Goal: Task Accomplishment & Management: Manage account settings

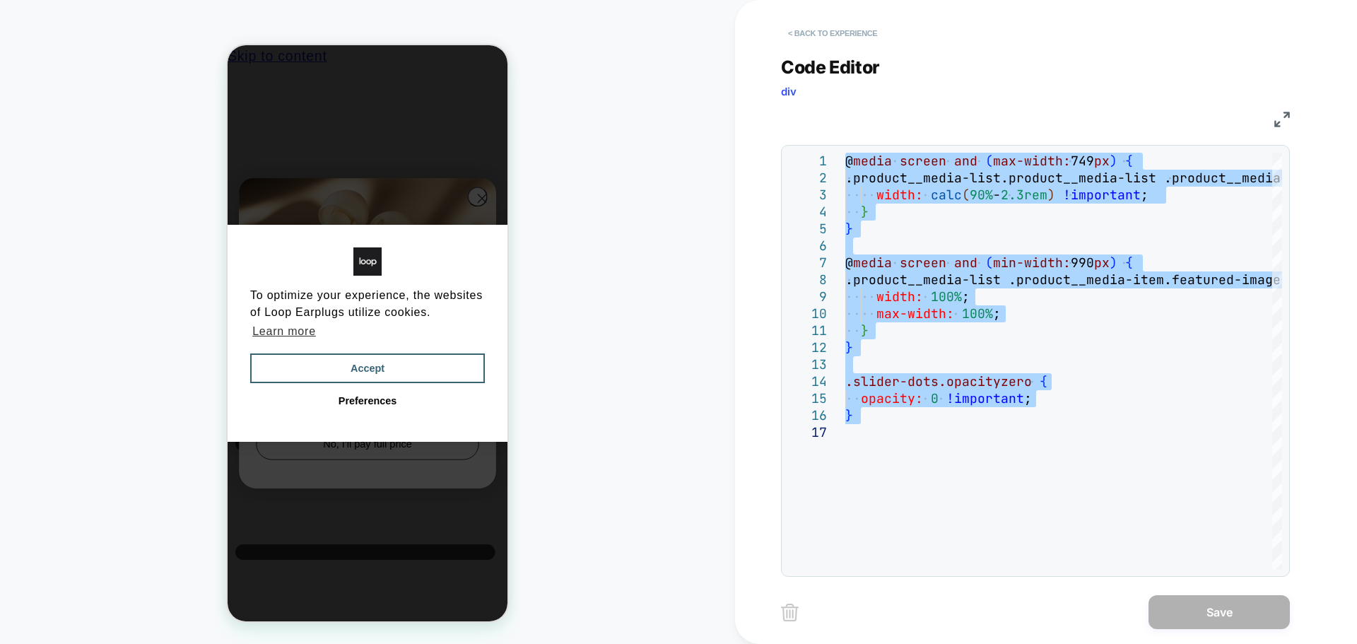
scroll to position [0, 11]
click at [864, 26] on button "< Back to experience" at bounding box center [832, 33] width 103 height 23
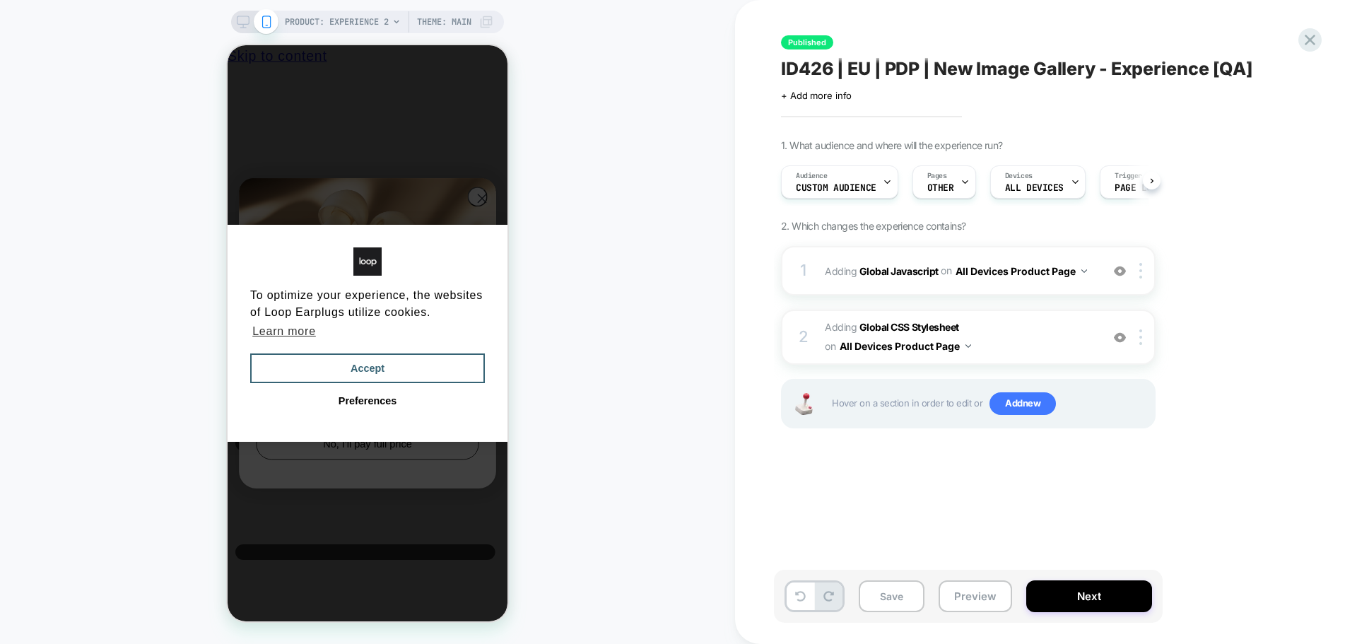
scroll to position [0, 1]
click at [1311, 42] on icon at bounding box center [1310, 40] width 11 height 11
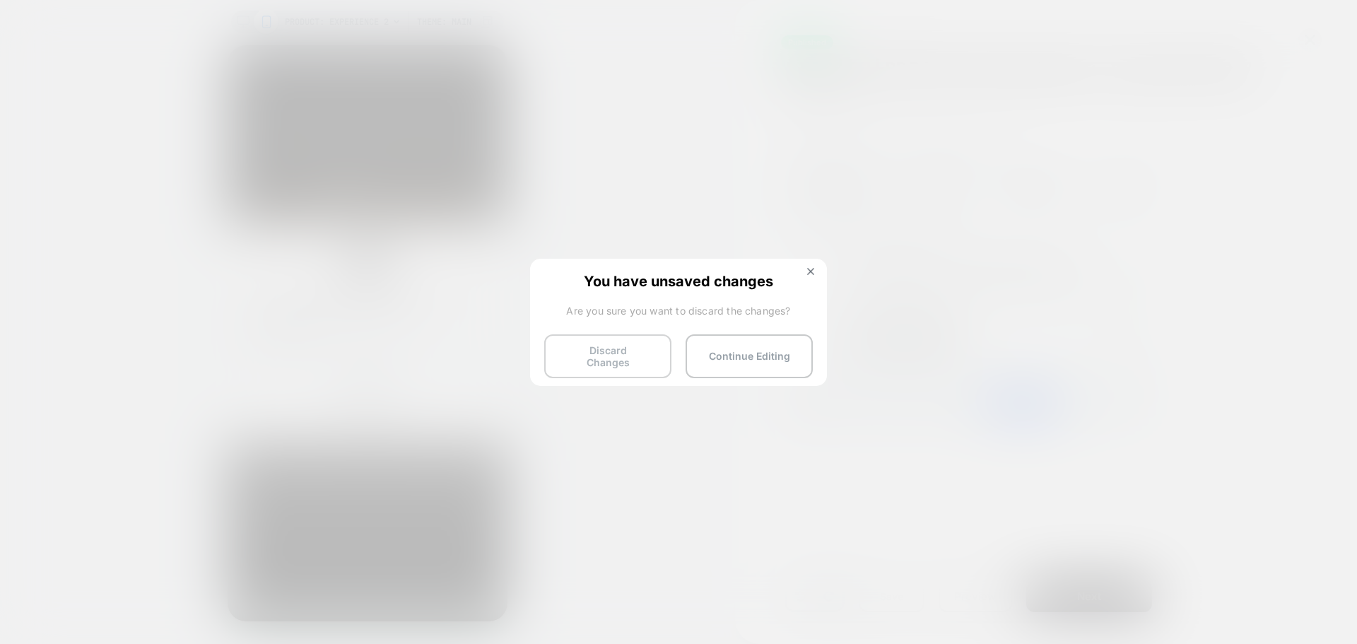
click at [609, 361] on button "Discard Changes" at bounding box center [607, 356] width 127 height 44
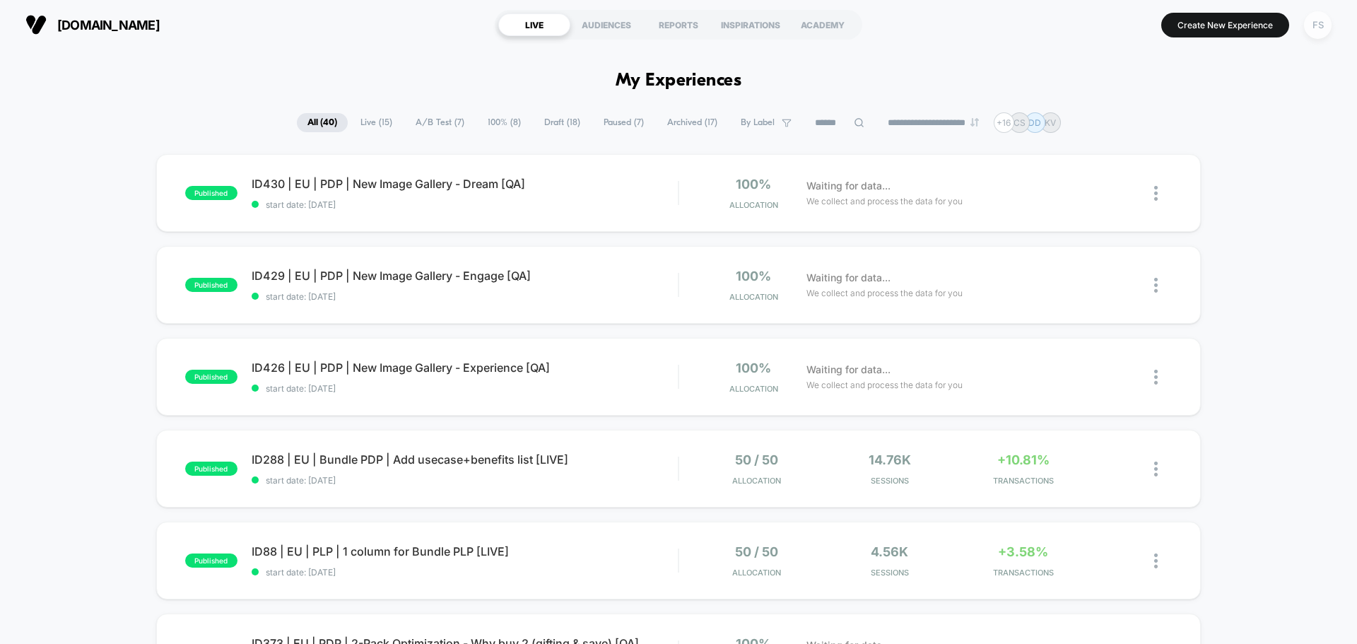
click at [1309, 27] on div "FS" at bounding box center [1318, 25] width 28 height 28
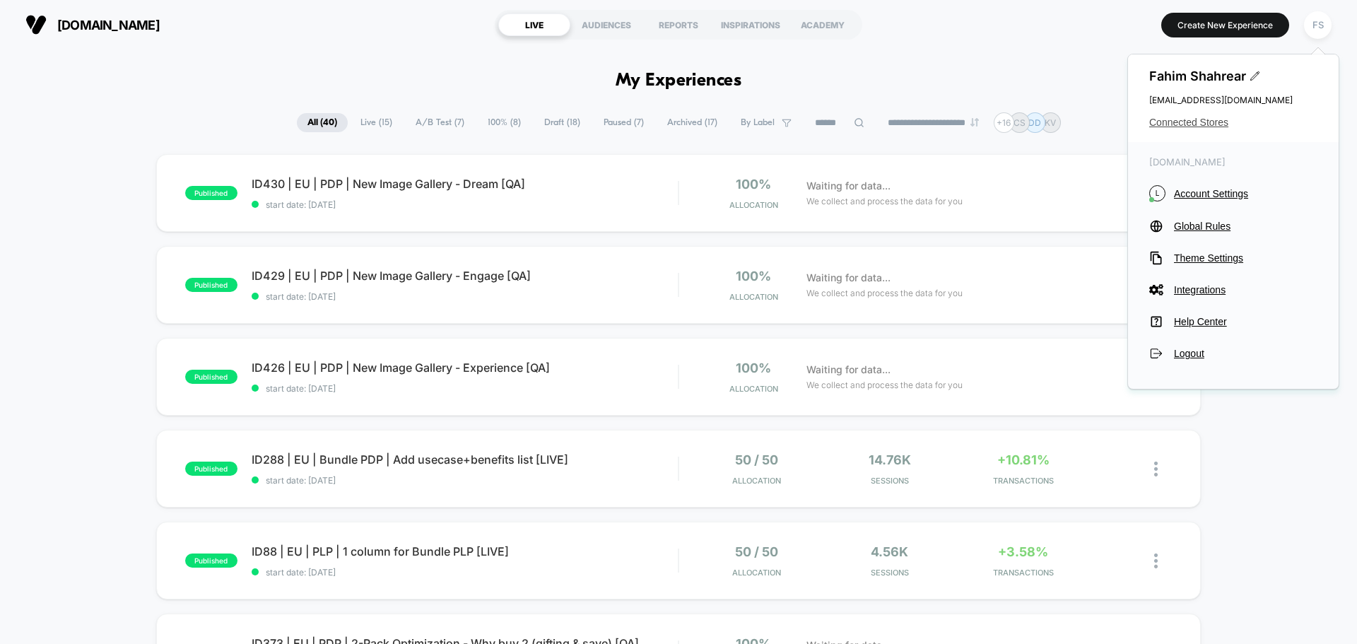
click at [1203, 119] on span "Connected Stores" at bounding box center [1233, 122] width 168 height 11
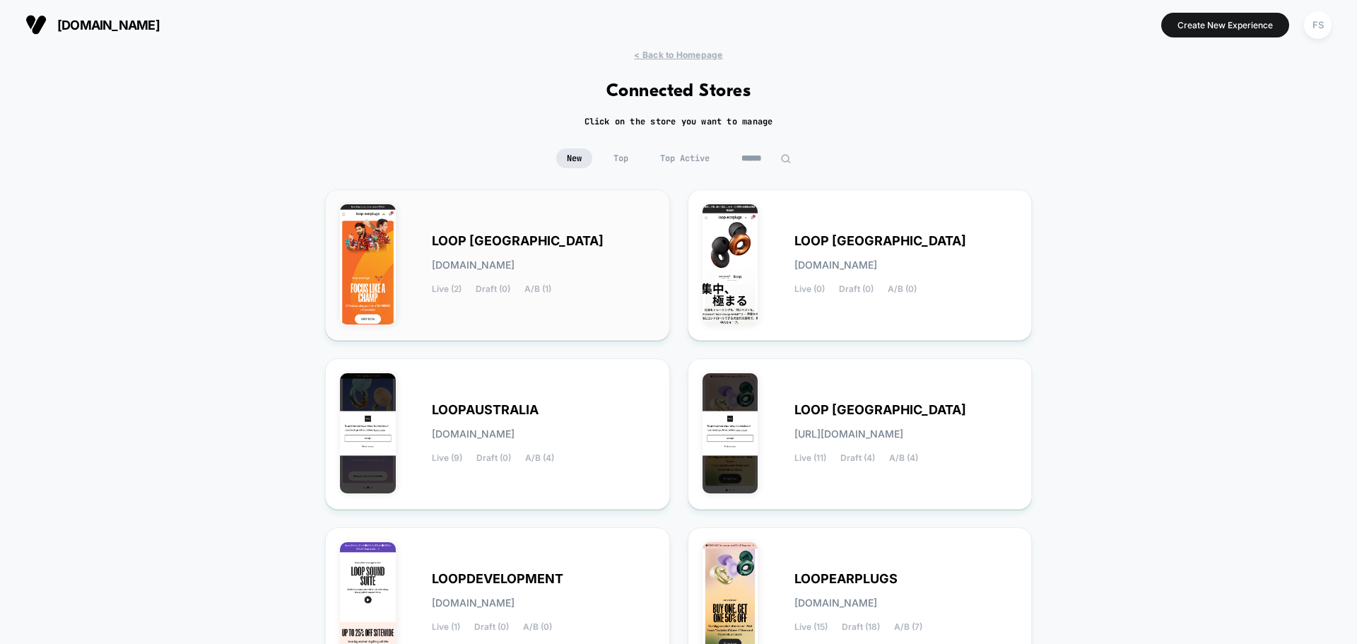
click at [515, 261] on span "loop-india.myshopify.com" at bounding box center [473, 265] width 83 height 10
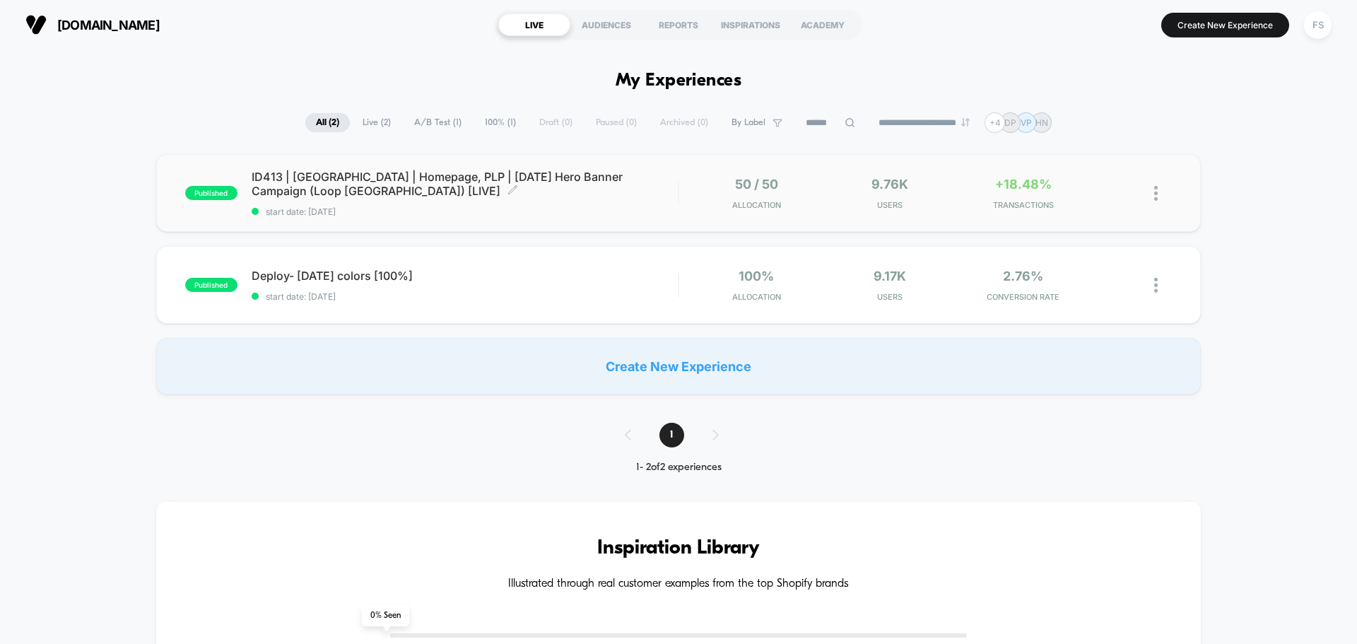
click at [450, 181] on span "ID413 | India | Homepage, PLP | Independence Day Hero Banner Campaign (Loop Ind…" at bounding box center [465, 184] width 426 height 28
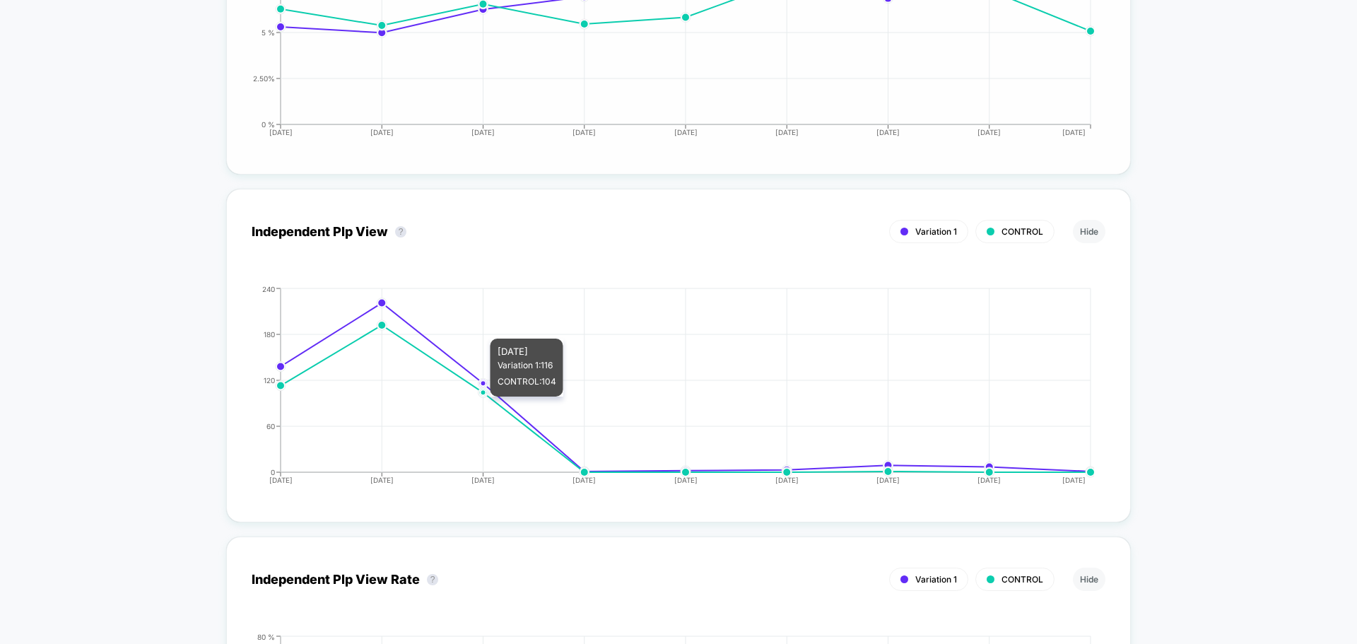
scroll to position [3534, 0]
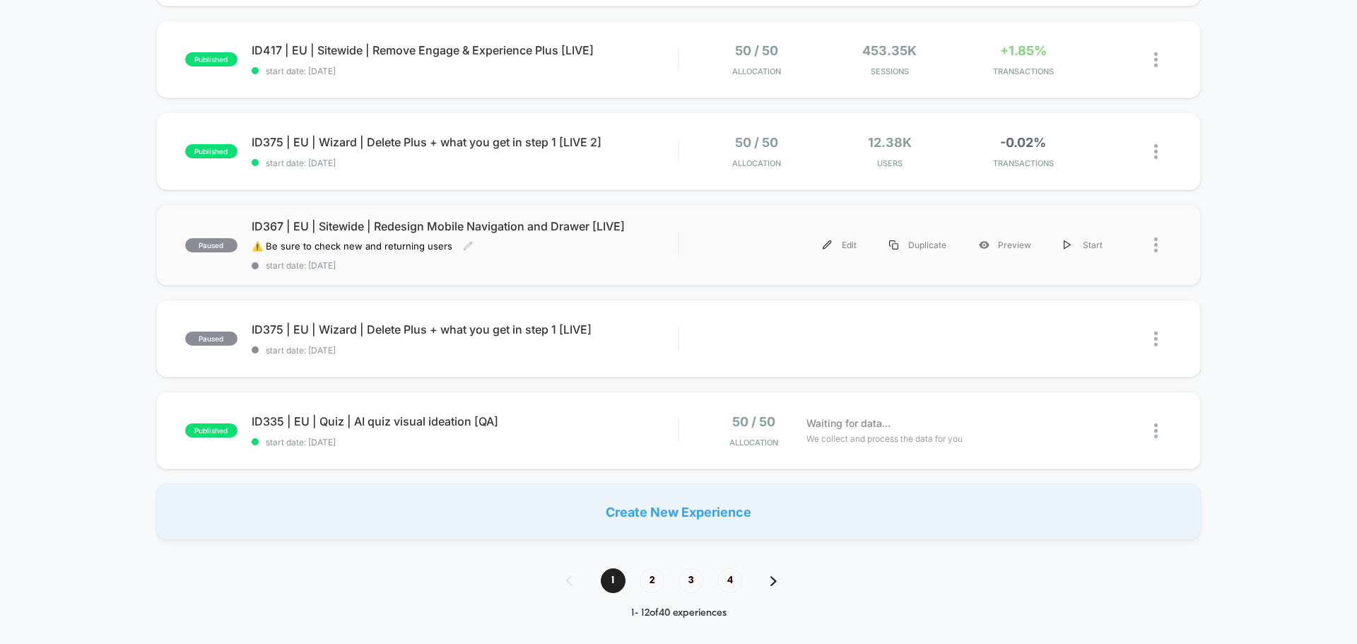
scroll to position [636, 0]
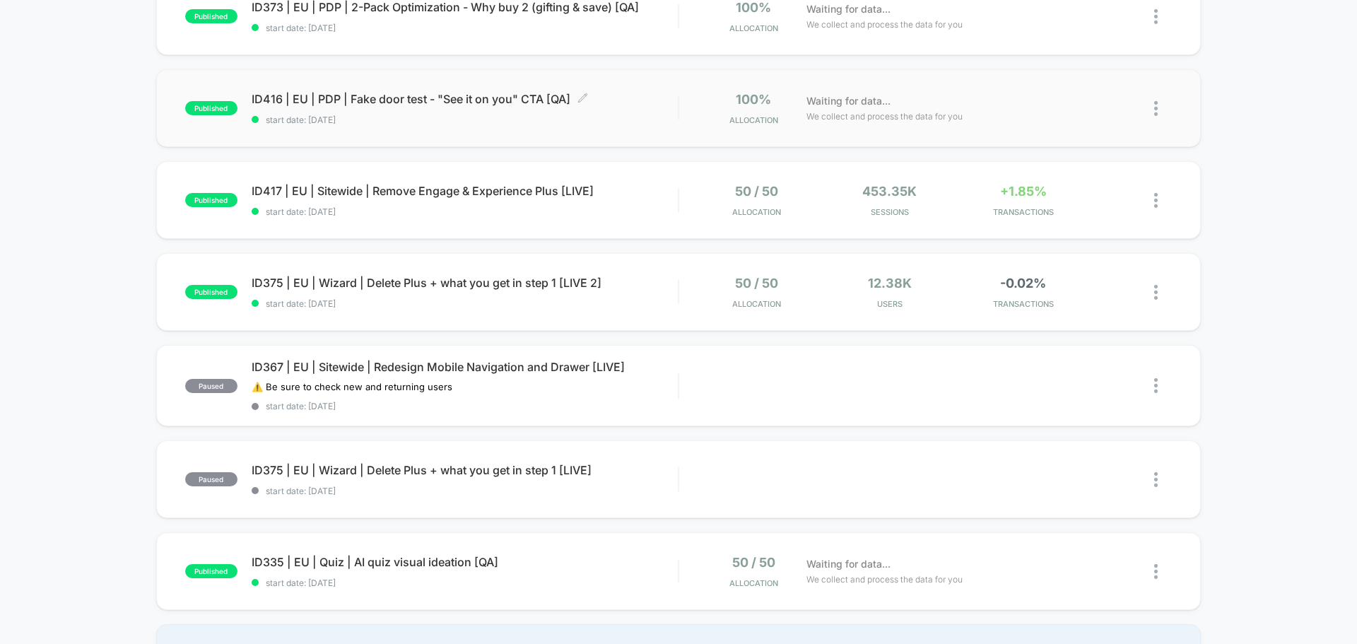
click at [328, 116] on span "start date: [DATE]" at bounding box center [465, 120] width 426 height 11
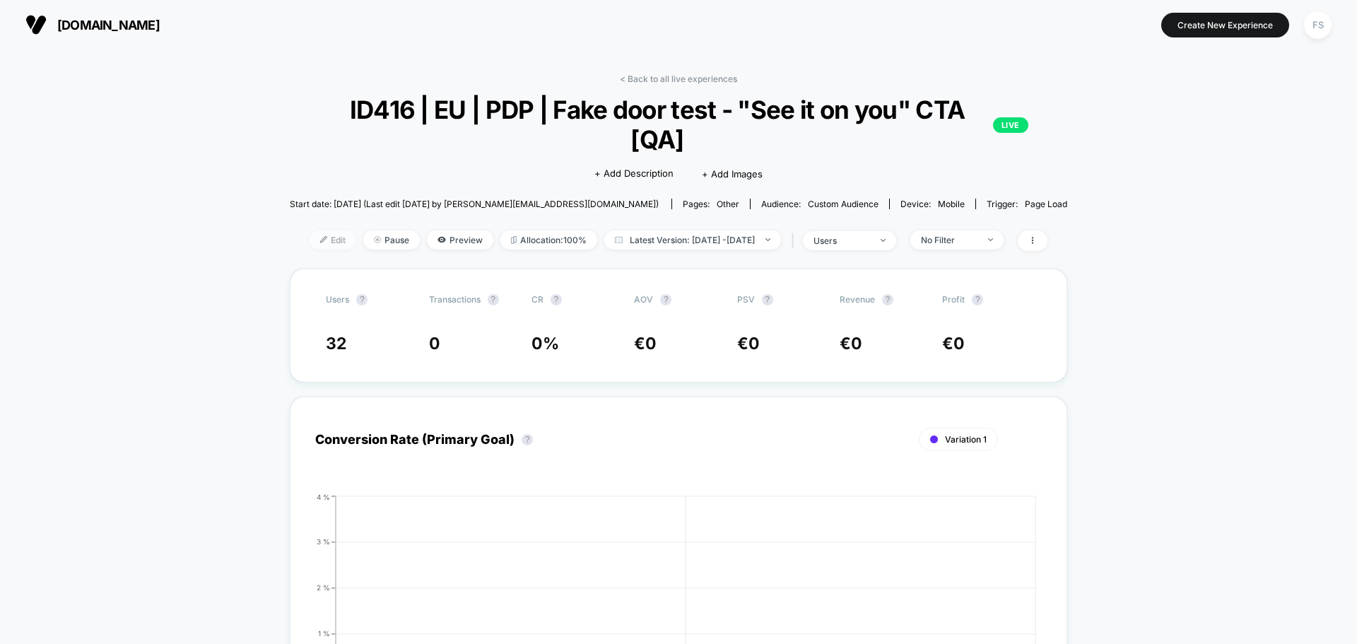
click at [320, 237] on img at bounding box center [323, 239] width 7 height 7
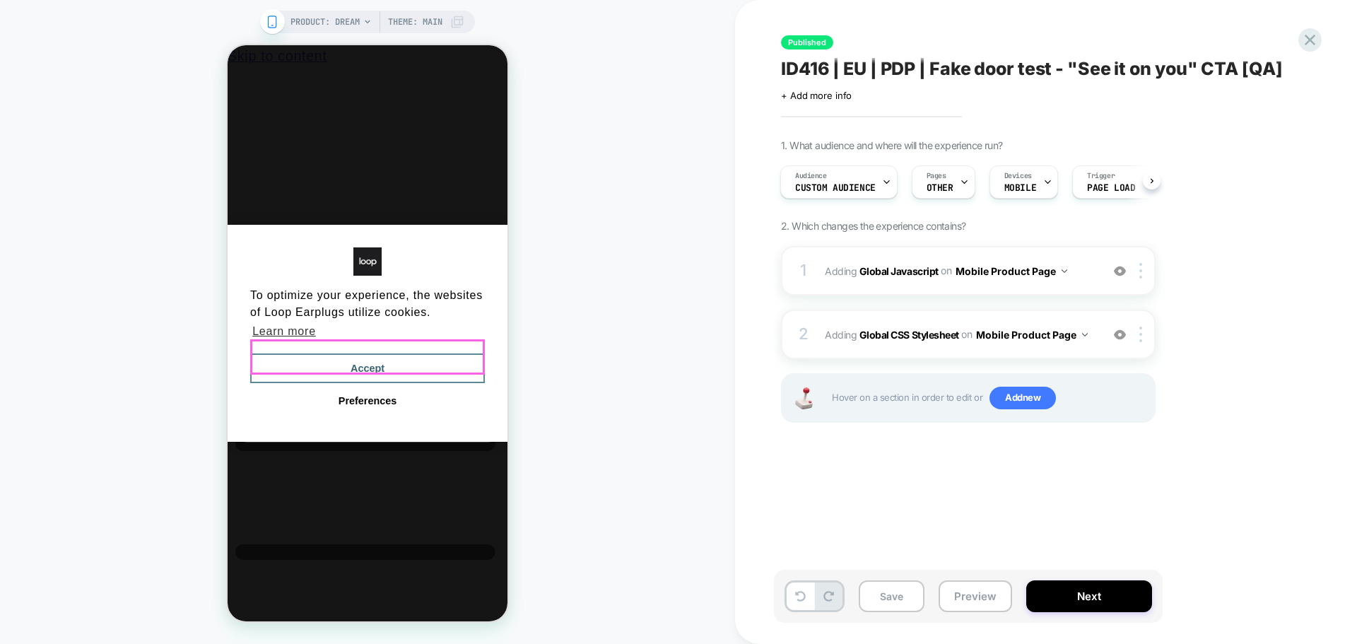
click at [358, 354] on button "Accept" at bounding box center [367, 368] width 235 height 30
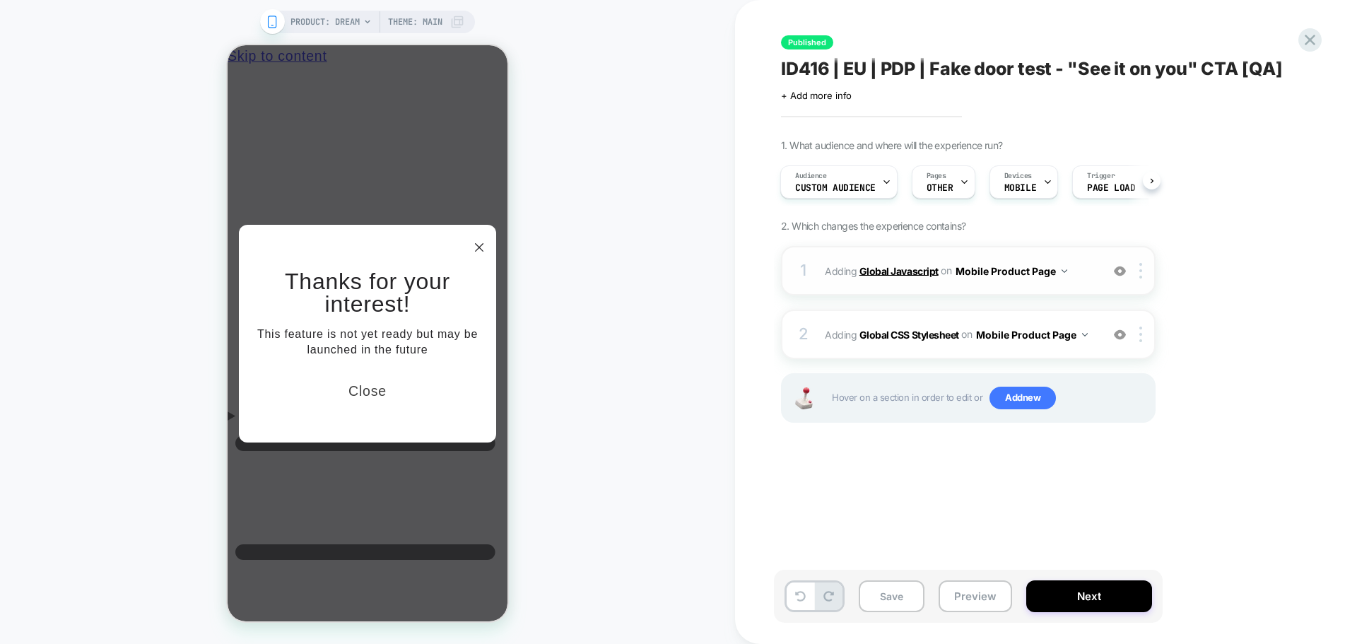
click at [910, 268] on b "Global Javascript" at bounding box center [898, 270] width 79 height 12
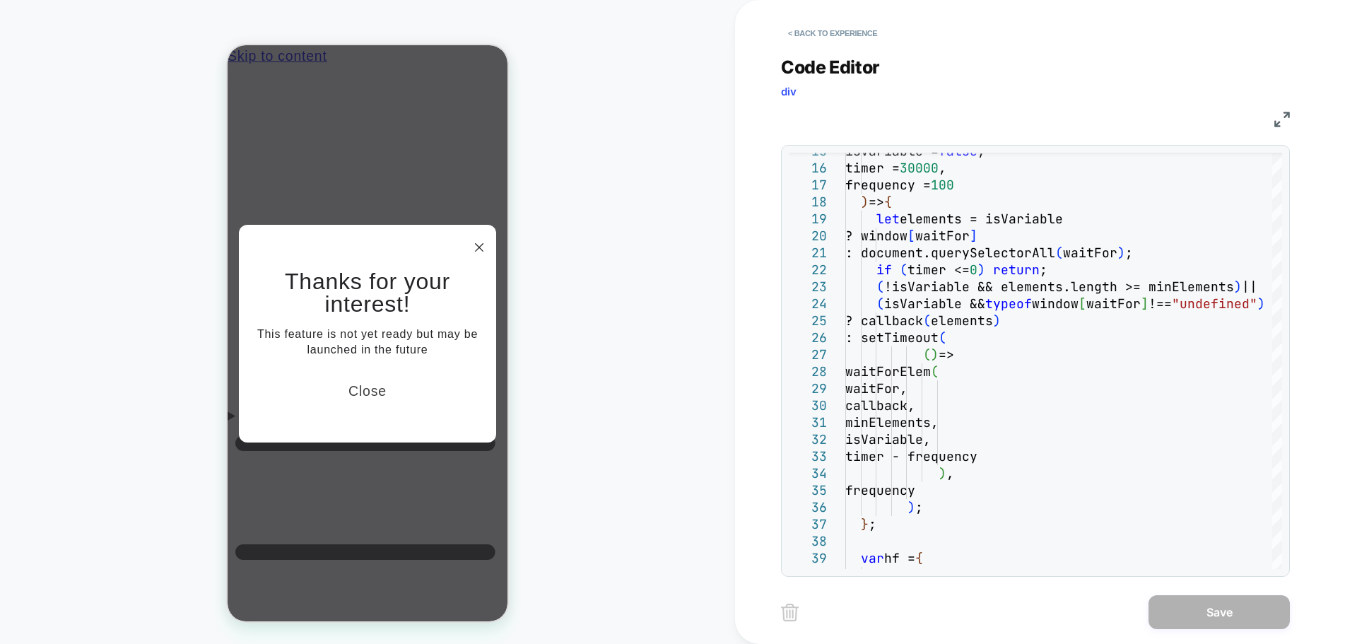
click at [1276, 117] on img at bounding box center [1282, 120] width 16 height 16
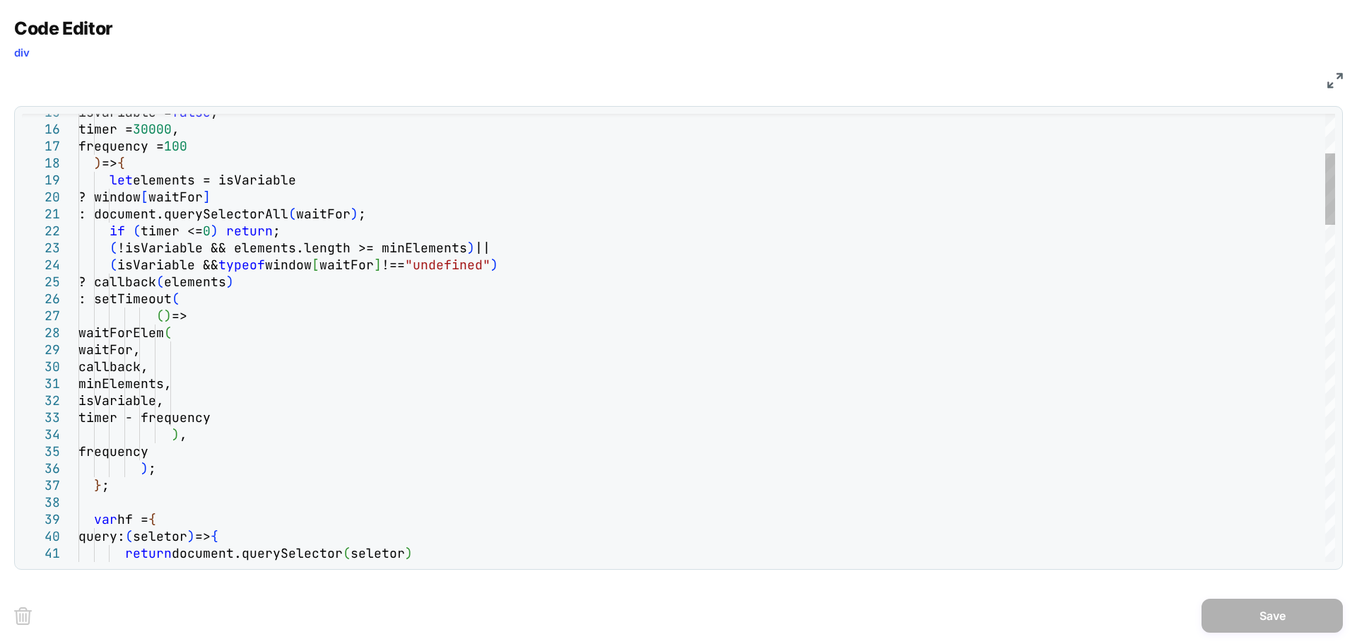
type textarea "**********"
type textarea "*"
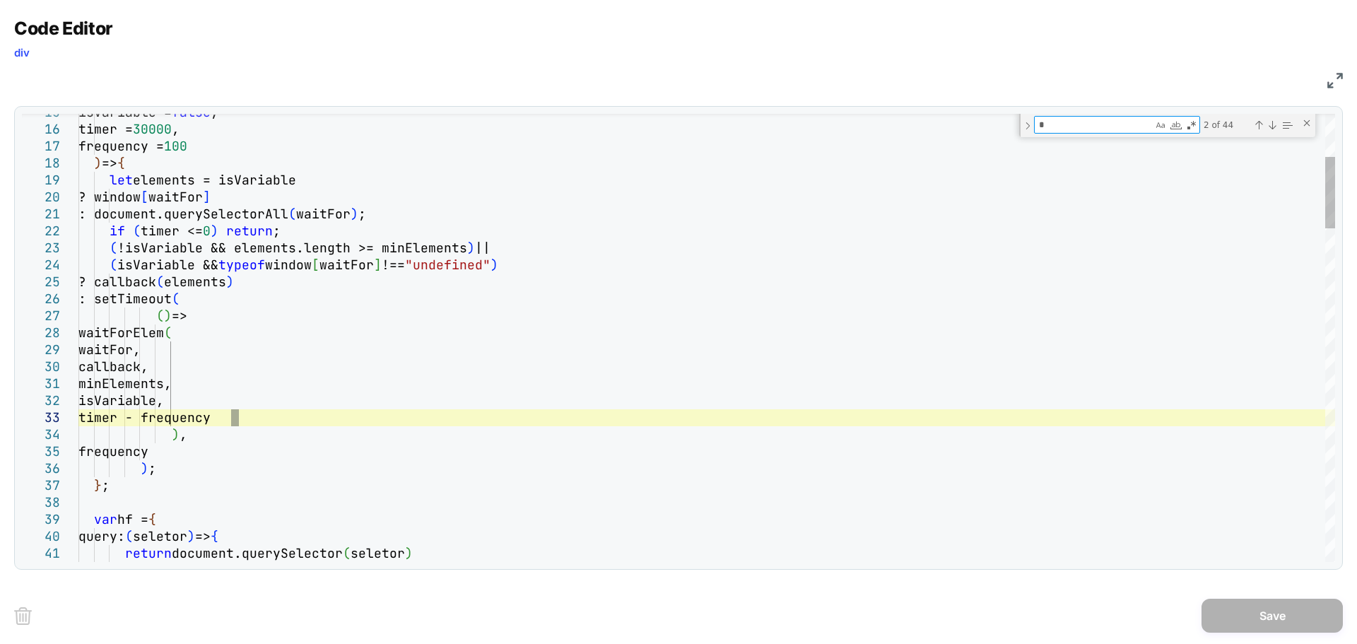
type textarea "**********"
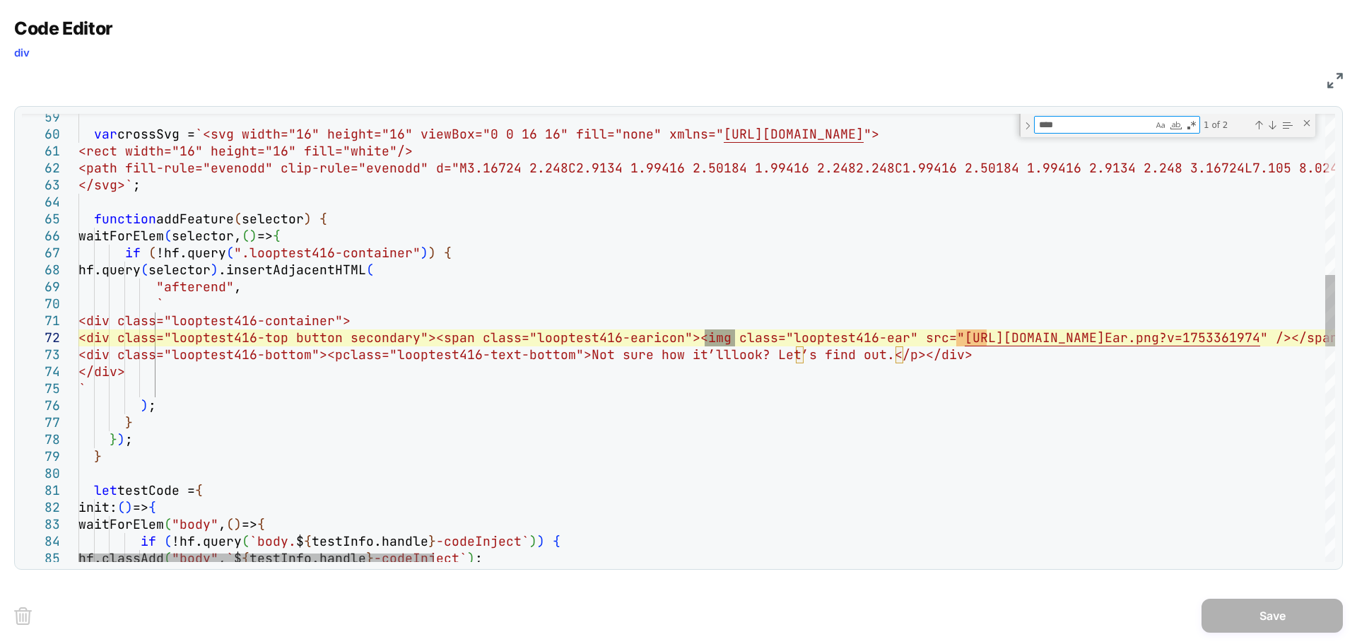
type textarea "****"
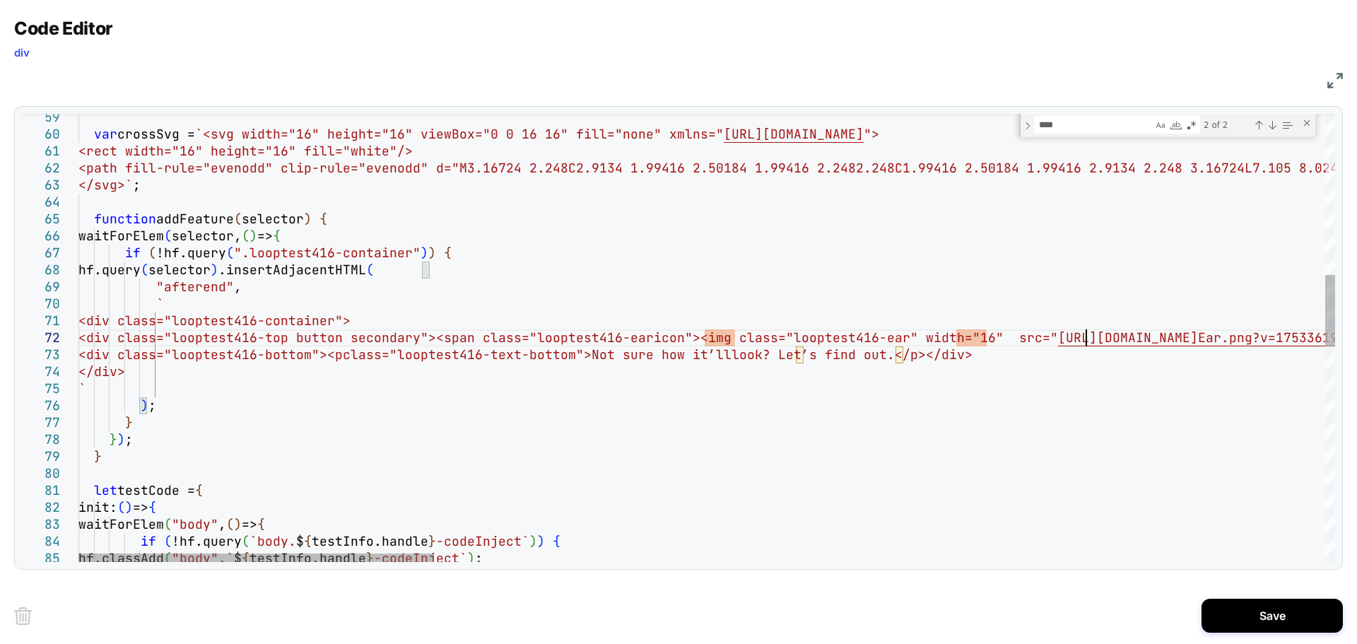
scroll to position [17, 1007]
type textarea "**********"
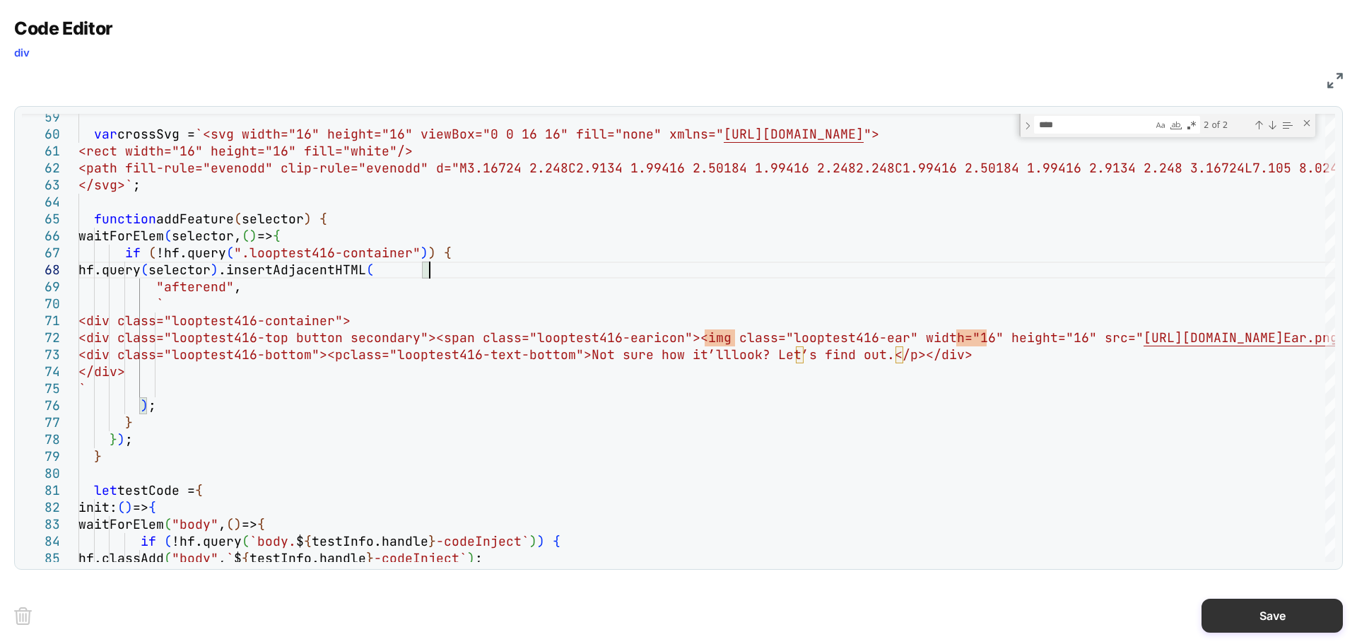
click at [1247, 628] on button "Save" at bounding box center [1272, 616] width 141 height 34
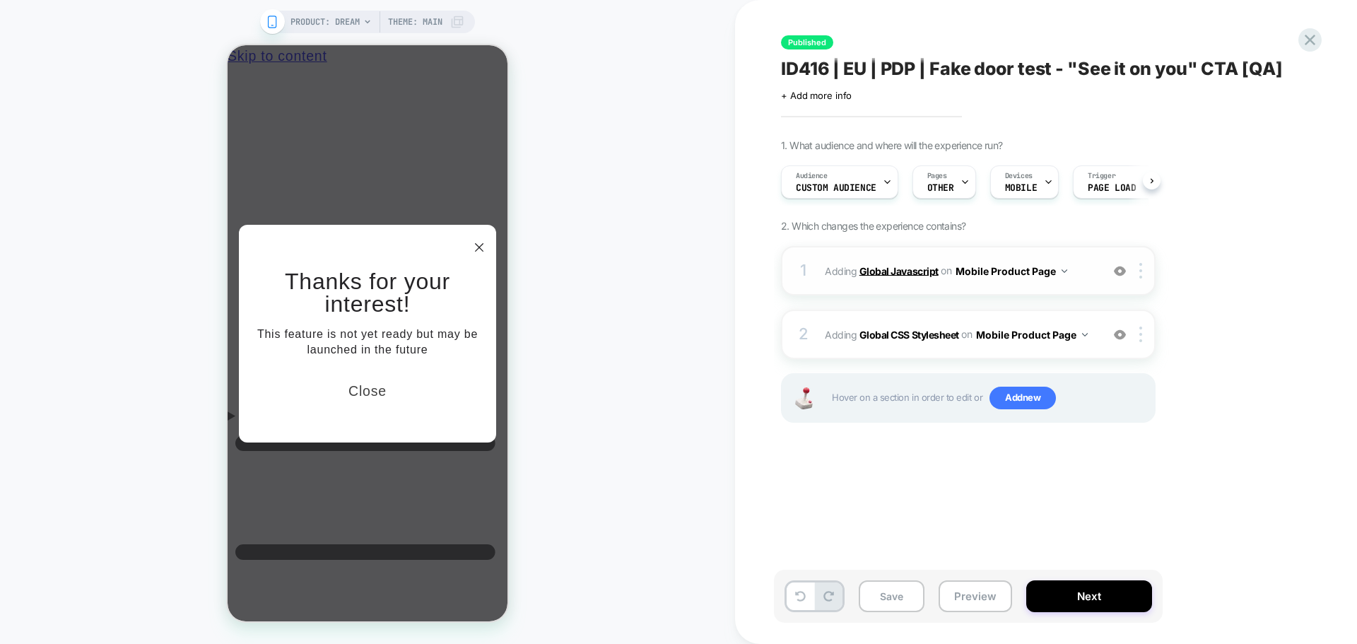
scroll to position [0, 1]
click at [912, 266] on b "Global Javascript" at bounding box center [898, 270] width 79 height 12
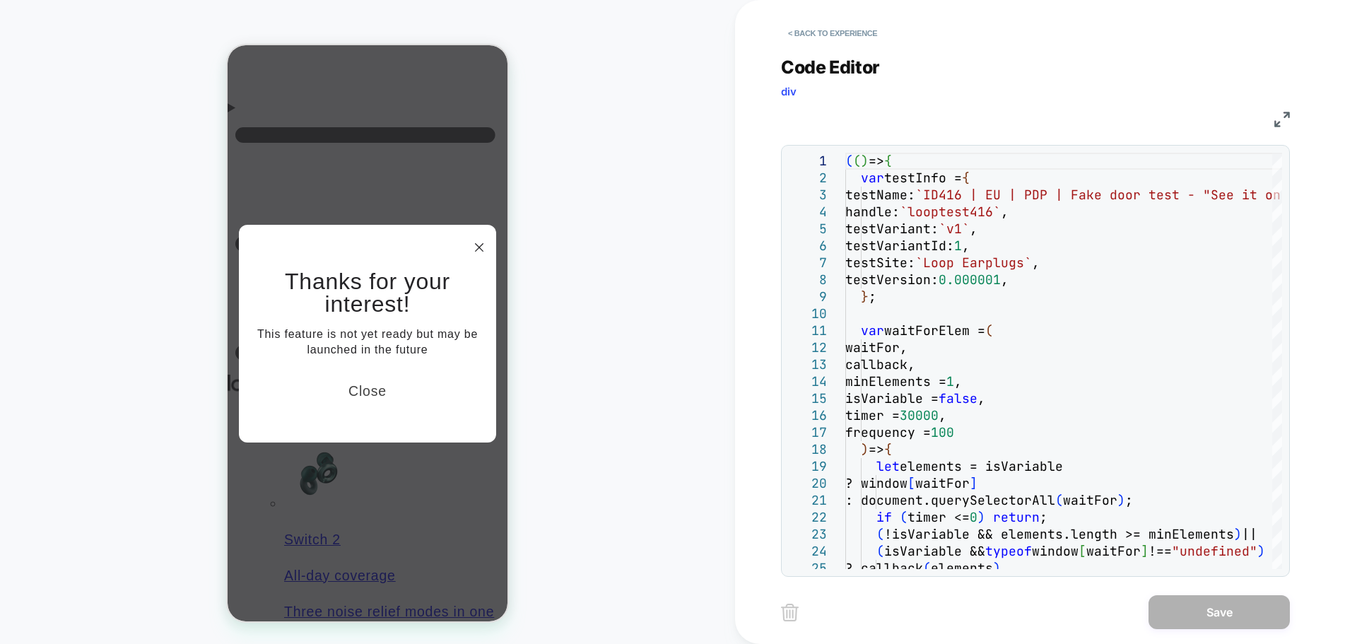
scroll to position [424, 0]
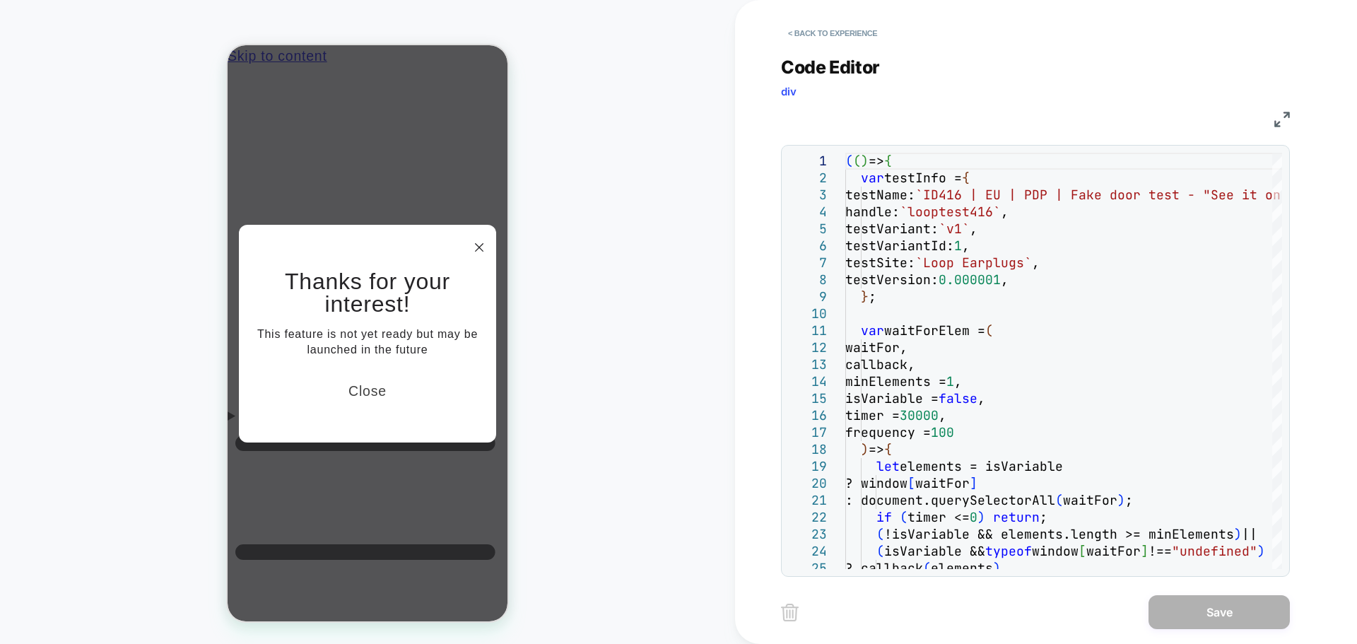
scroll to position [0, 0]
click at [476, 252] on icon at bounding box center [479, 247] width 8 height 8
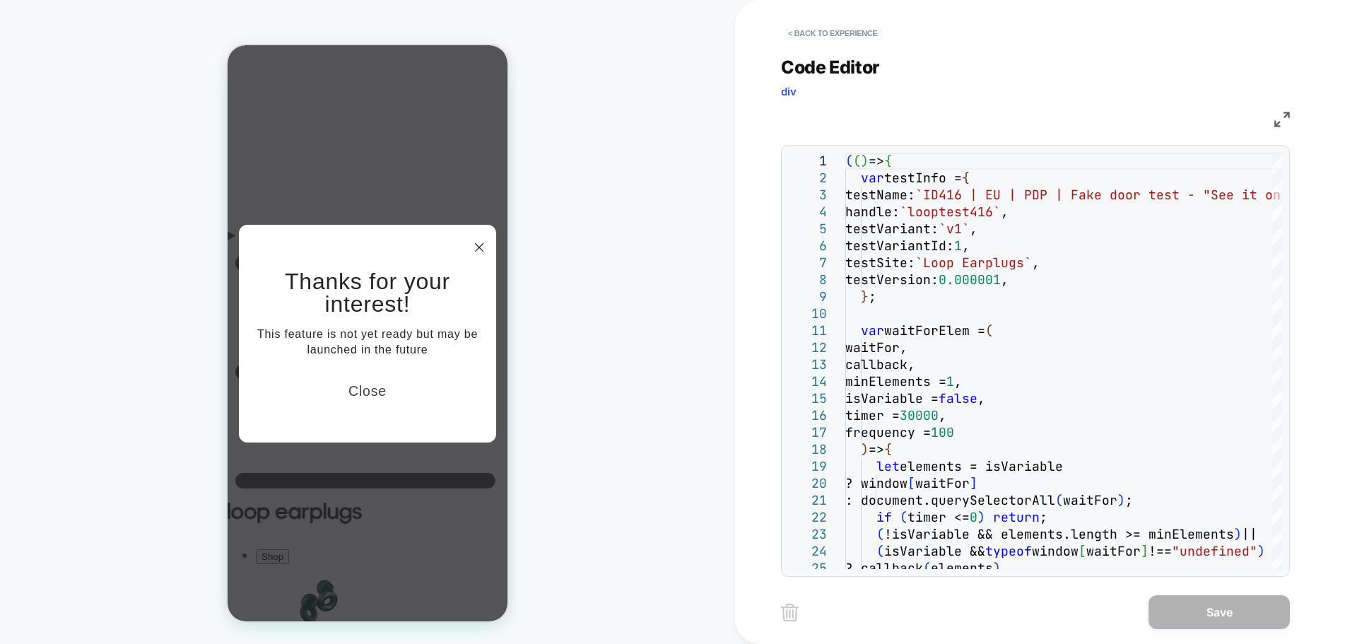
scroll to position [283, 0]
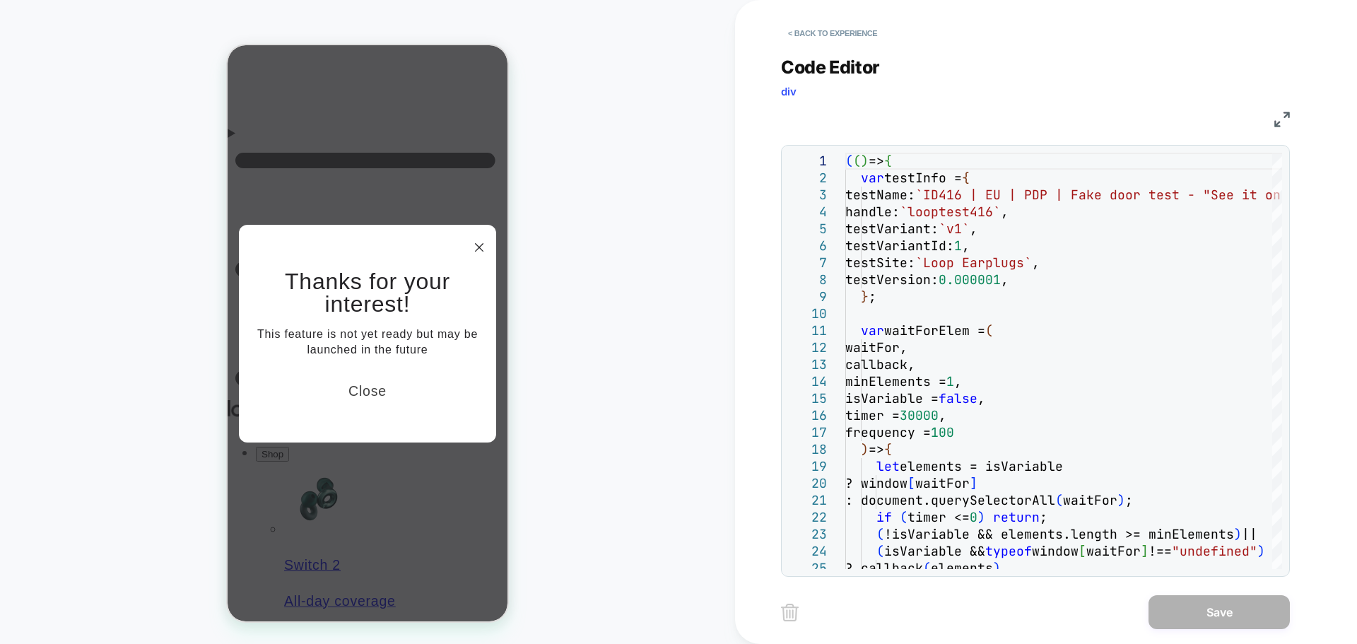
click at [1284, 122] on img at bounding box center [1282, 120] width 16 height 16
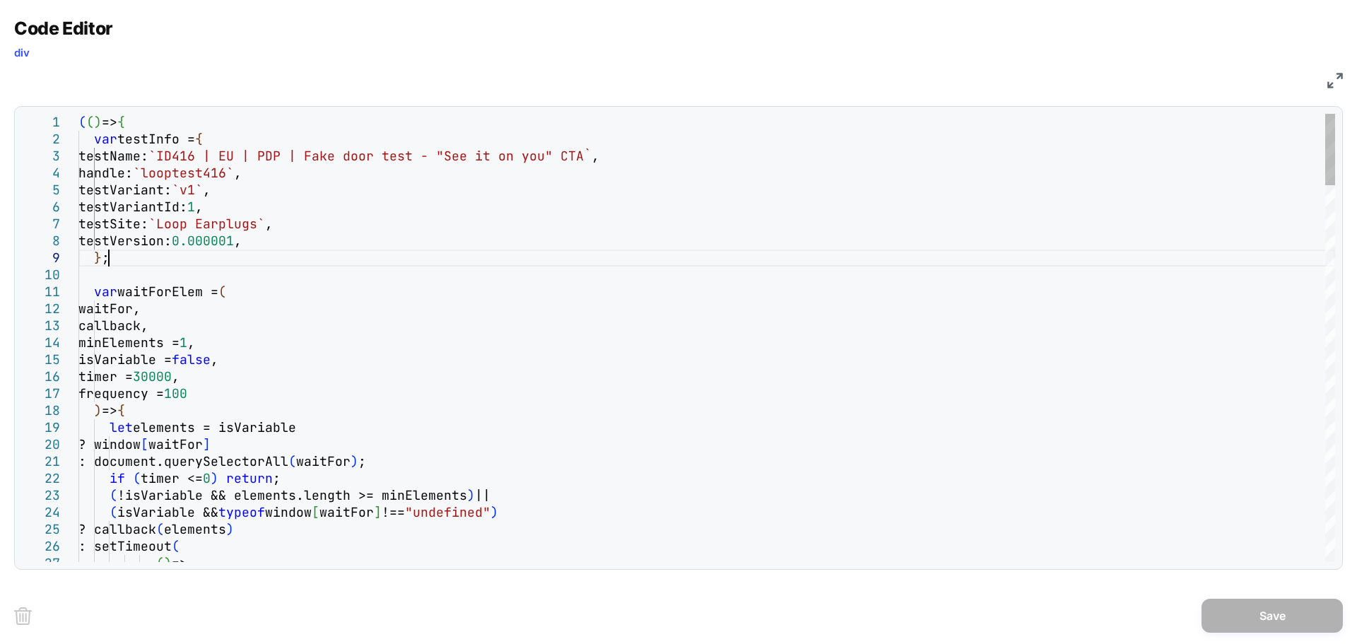
type textarea "**********"
type textarea "*"
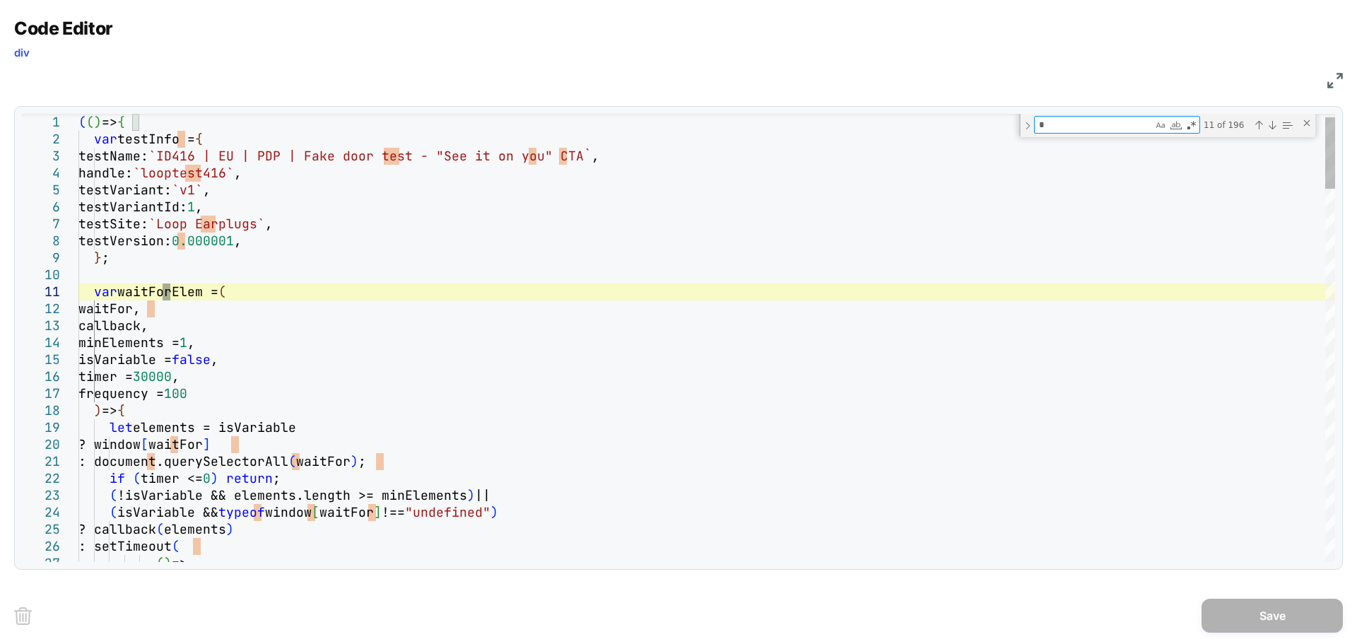
type textarea "**********"
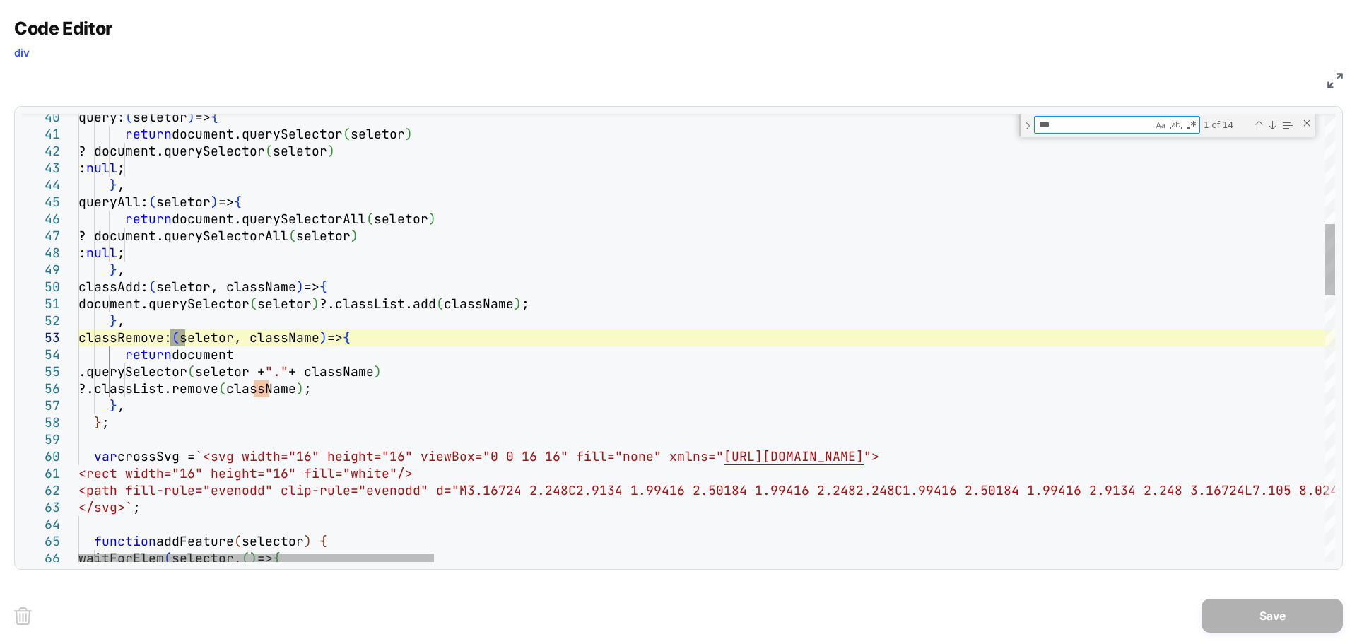
type textarea "****"
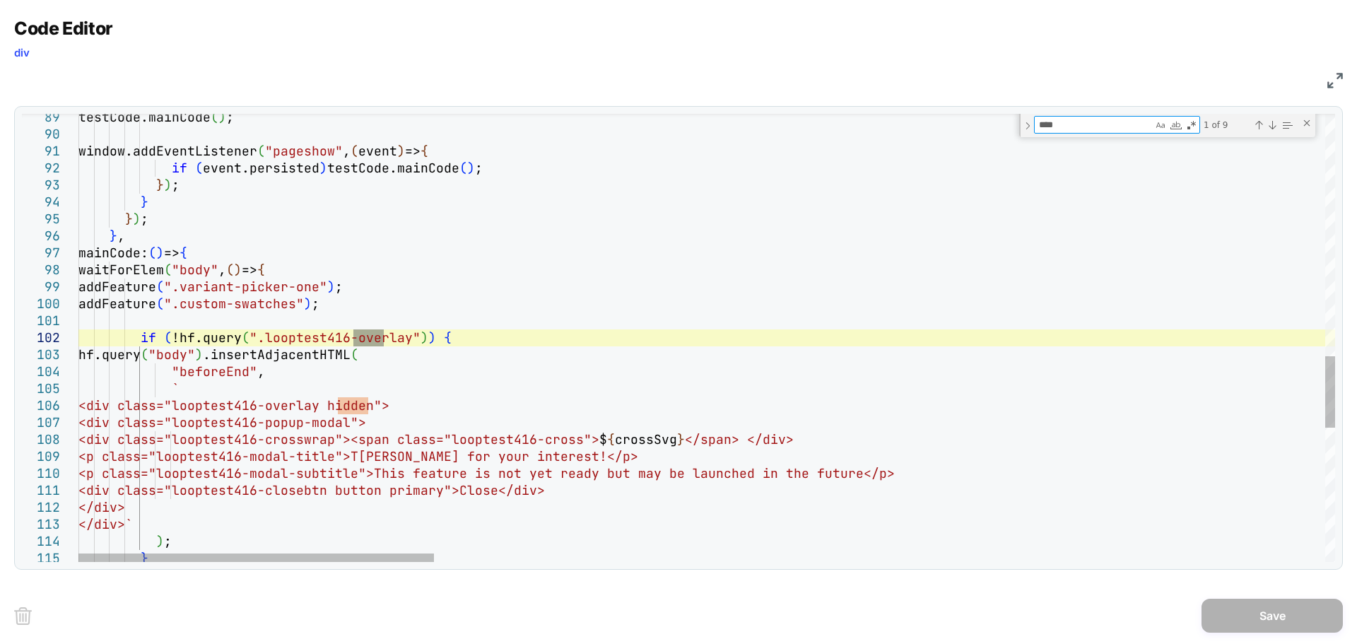
type textarea "**********"
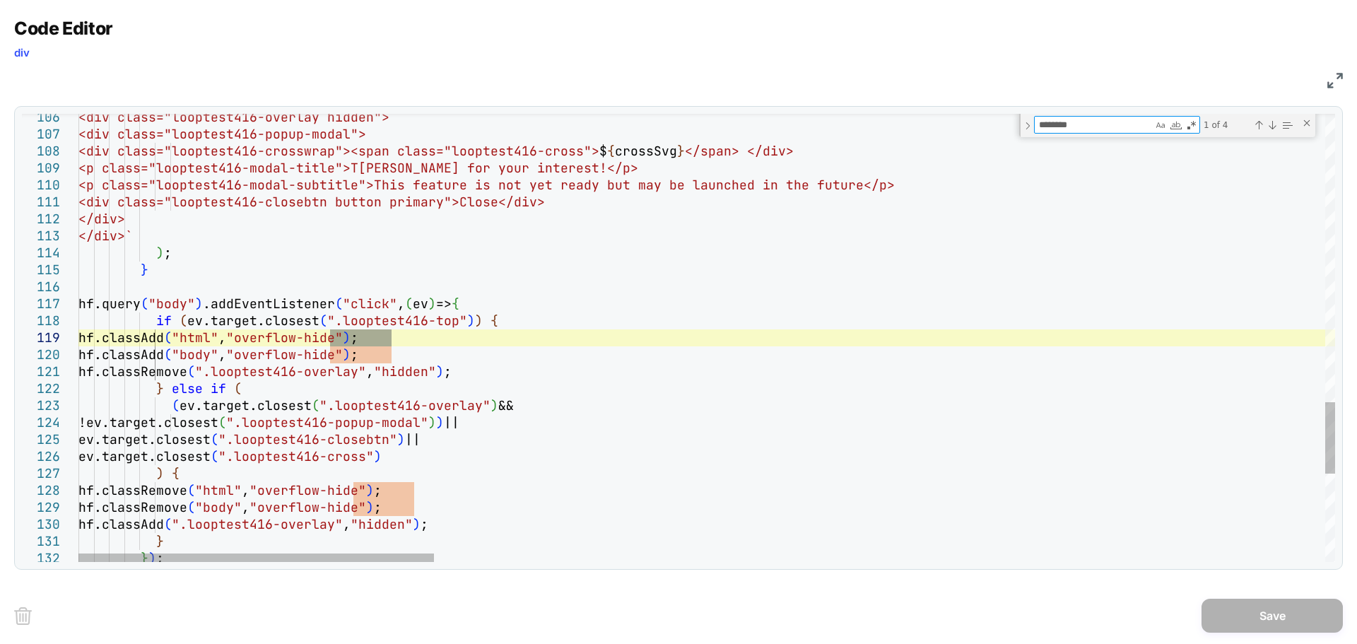
type textarea "********"
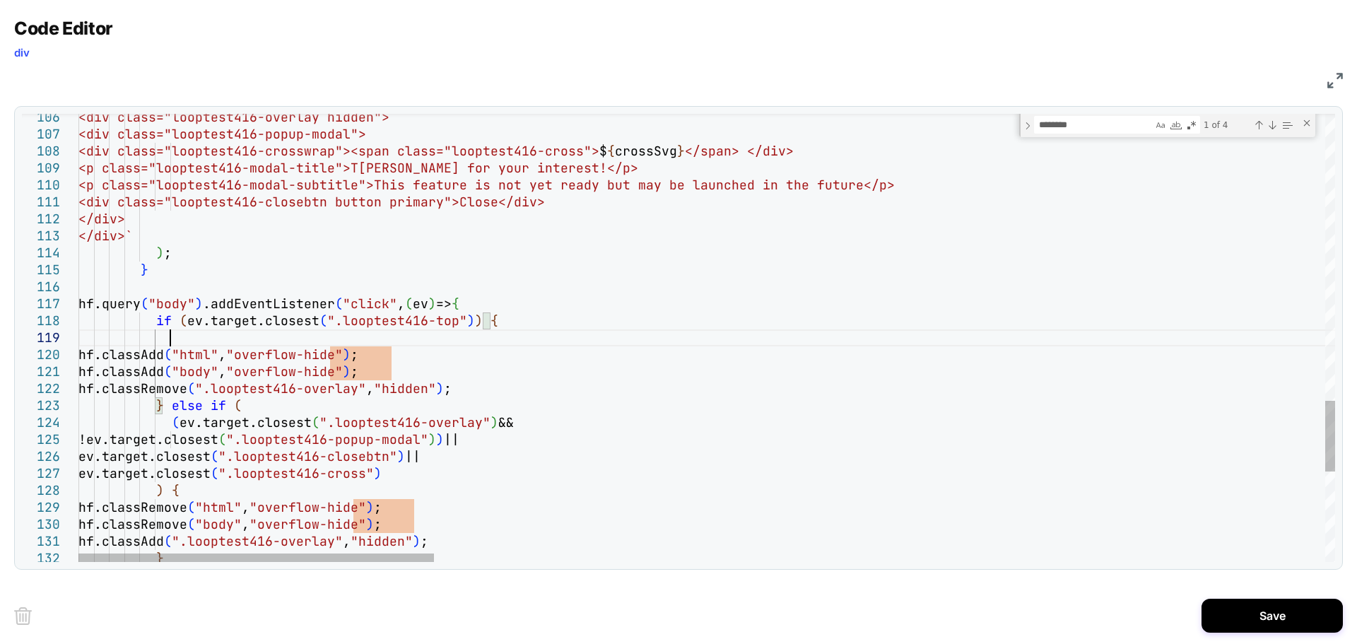
scroll to position [136, 90]
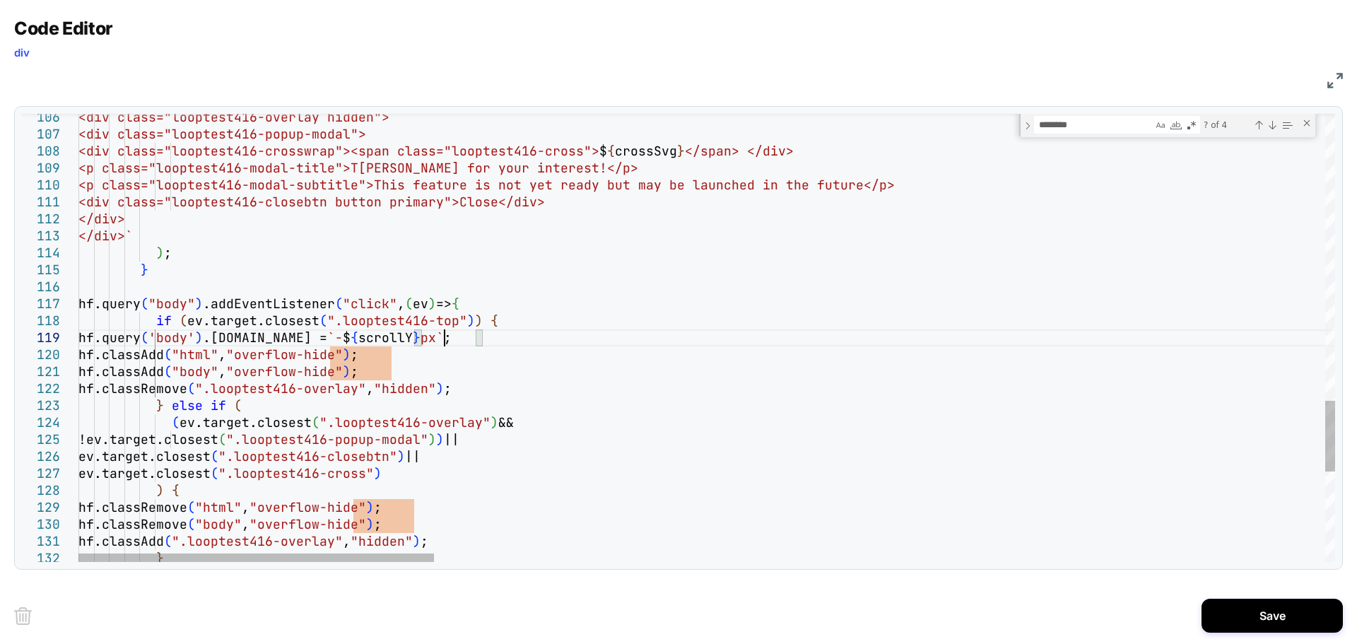
drag, startPoint x: 598, startPoint y: 339, endPoint x: 169, endPoint y: 336, distance: 429.0
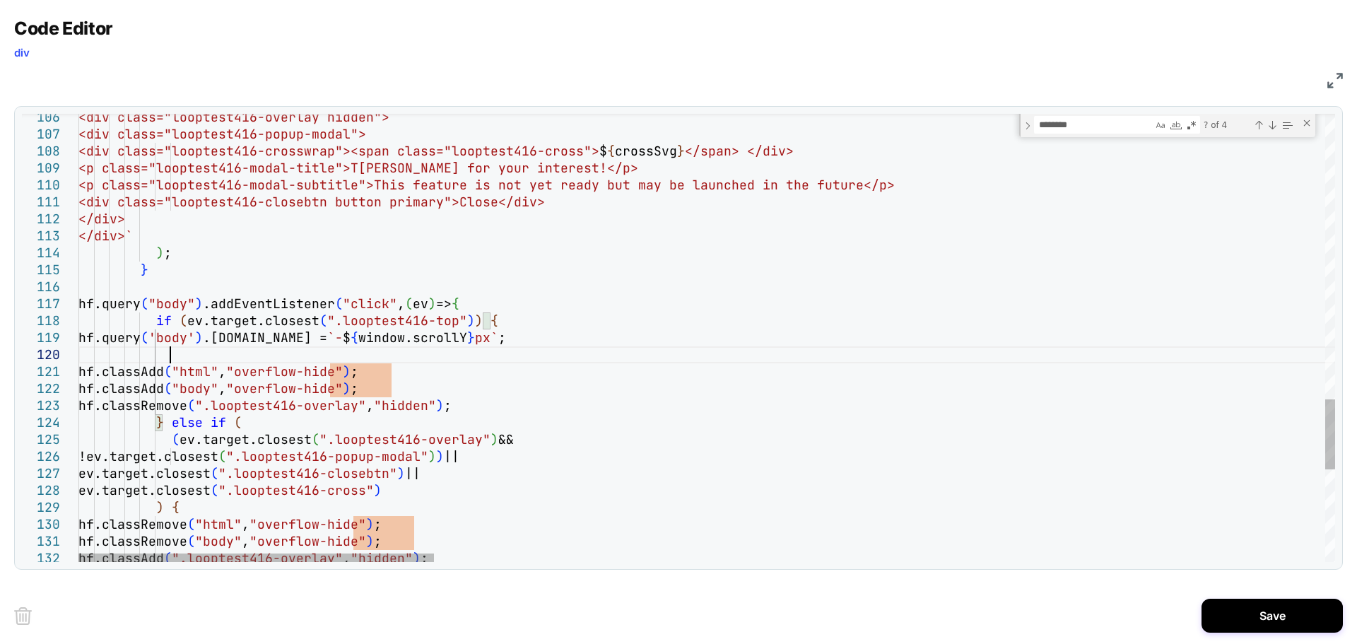
scroll to position [153, 90]
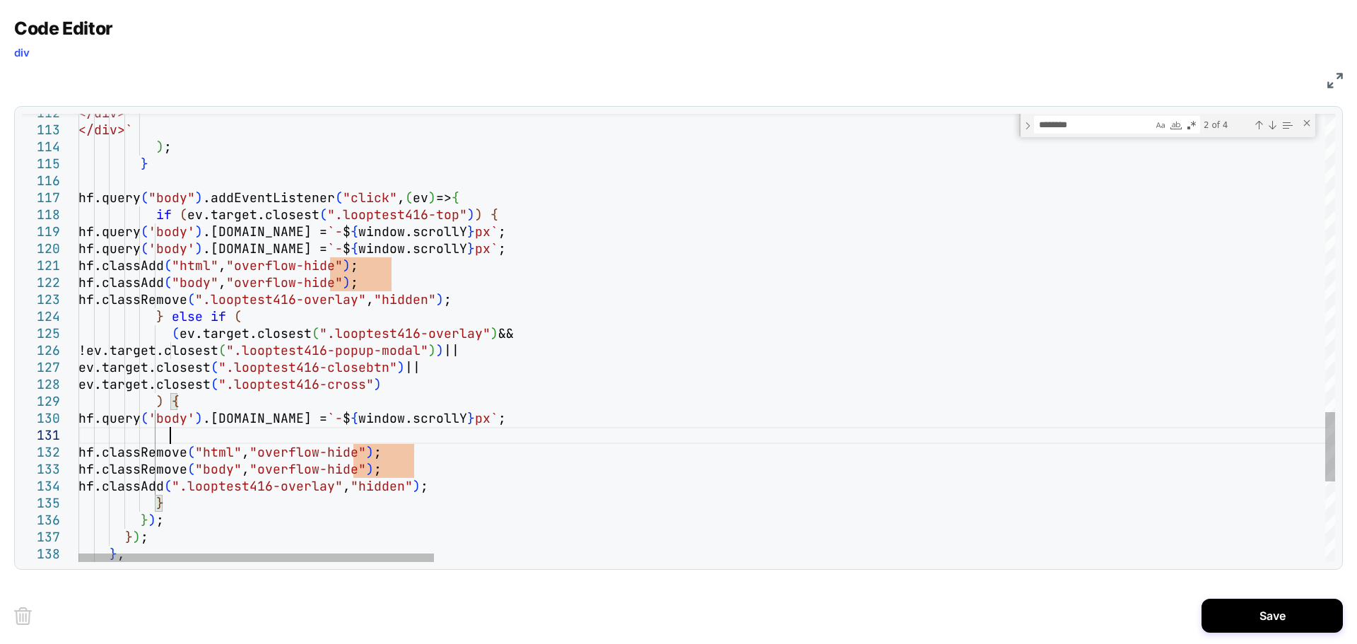
scroll to position [16, 90]
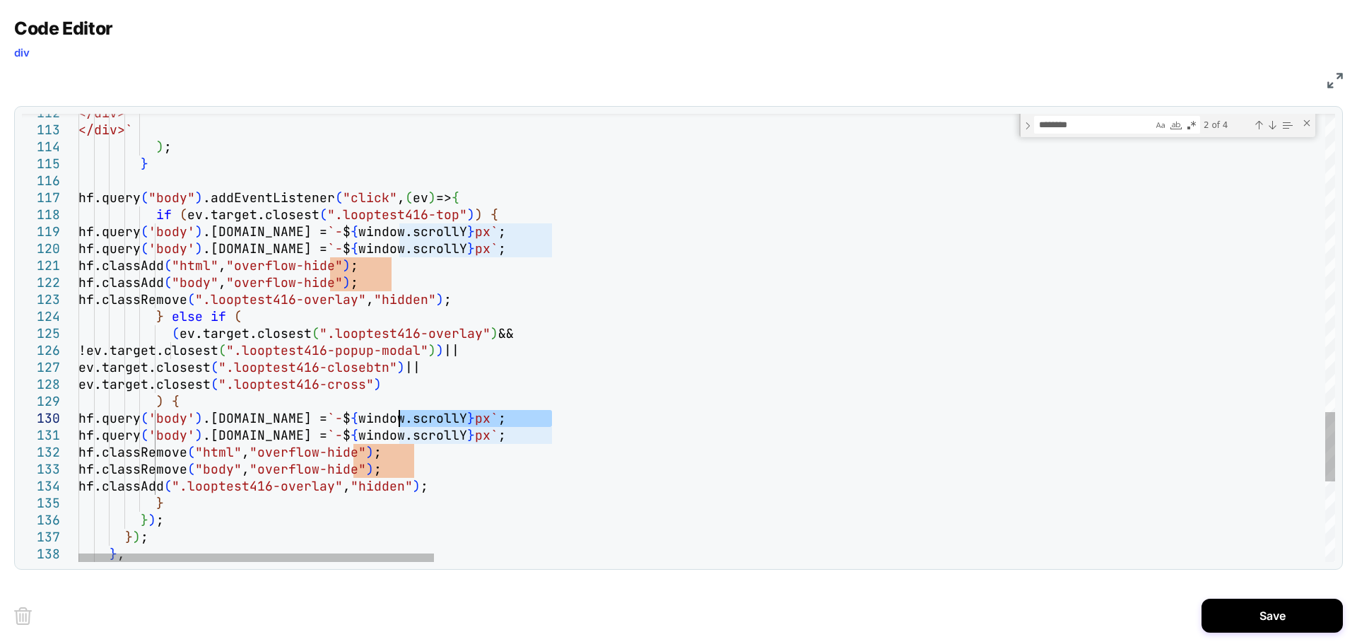
drag, startPoint x: 552, startPoint y: 421, endPoint x: 399, endPoint y: 414, distance: 152.8
drag, startPoint x: 553, startPoint y: 433, endPoint x: 401, endPoint y: 430, distance: 151.3
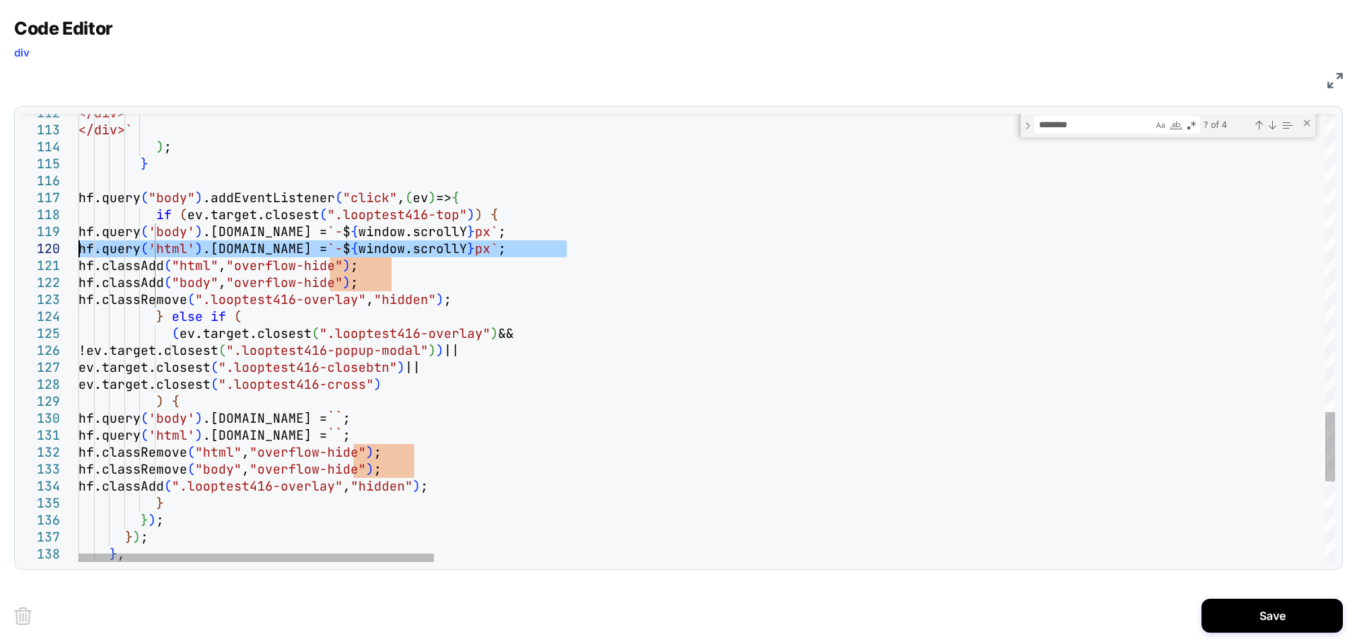
drag, startPoint x: 575, startPoint y: 249, endPoint x: 40, endPoint y: 252, distance: 535.1
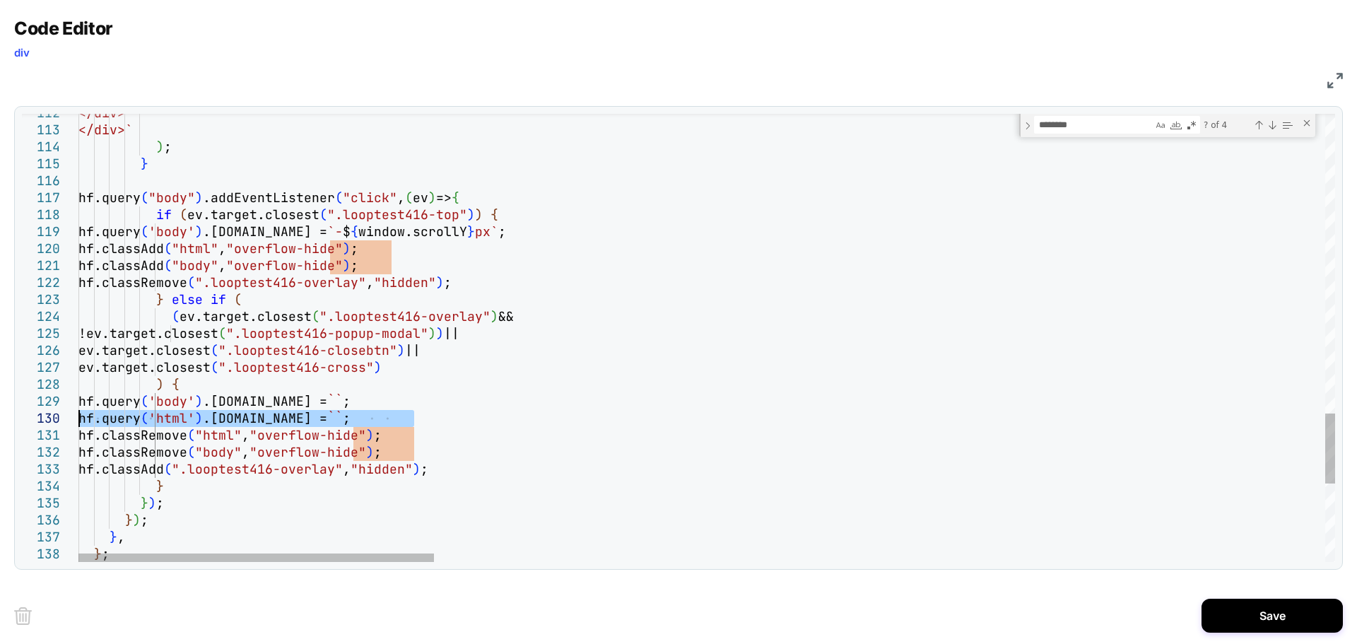
drag, startPoint x: 307, startPoint y: 420, endPoint x: 40, endPoint y: 420, distance: 267.2
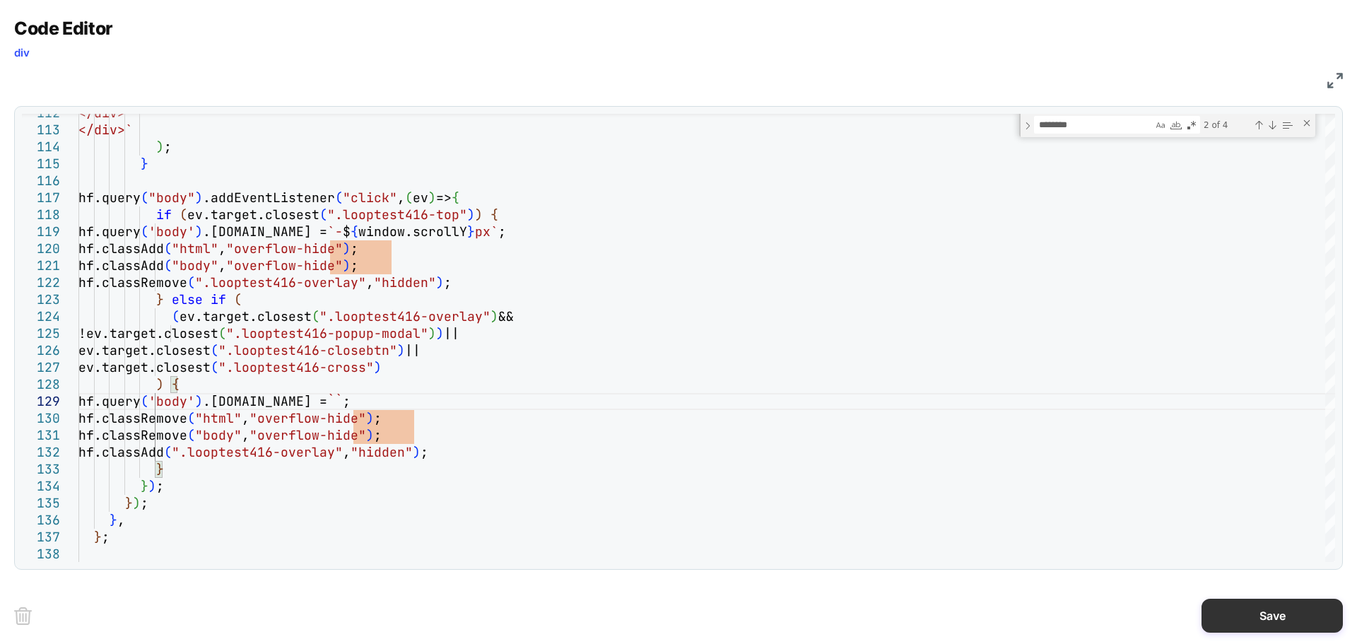
type textarea "**********"
click at [1324, 613] on button "Save" at bounding box center [1272, 616] width 141 height 34
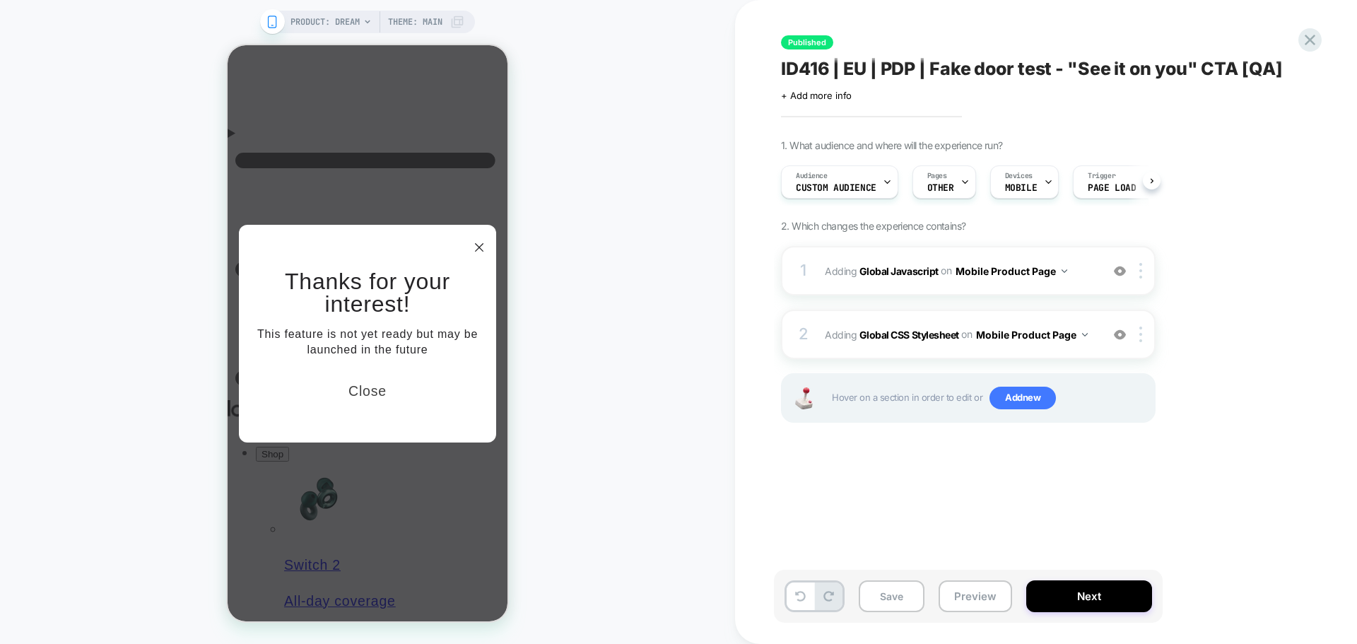
scroll to position [0, 1]
click at [912, 601] on button "Save" at bounding box center [892, 596] width 66 height 32
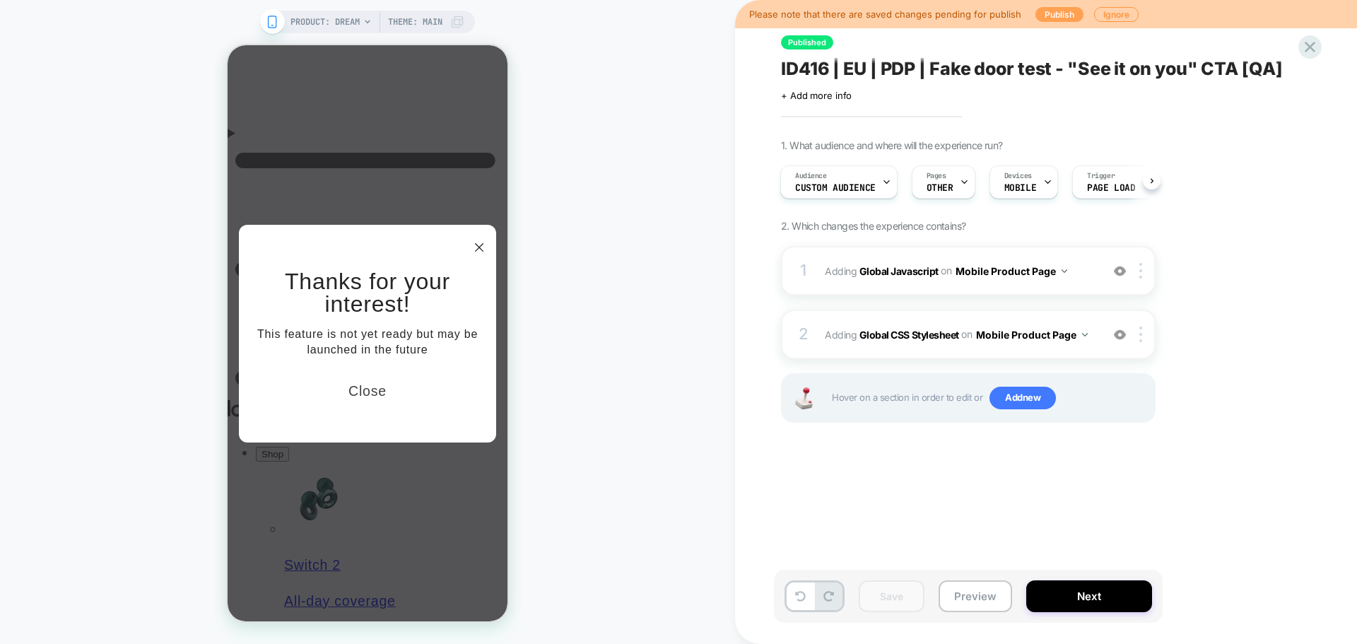
click at [1059, 8] on button "Publish" at bounding box center [1059, 14] width 48 height 15
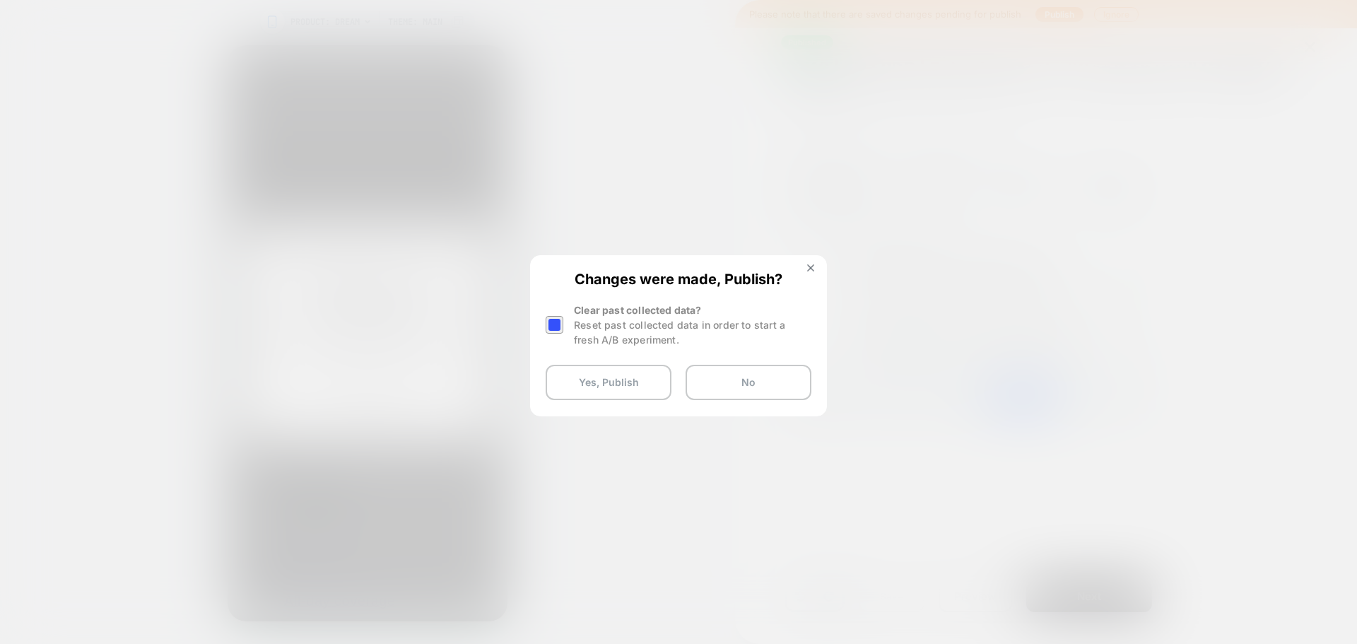
click at [546, 330] on div at bounding box center [555, 325] width 18 height 18
click at [590, 379] on button "Yes, Publish" at bounding box center [609, 382] width 126 height 35
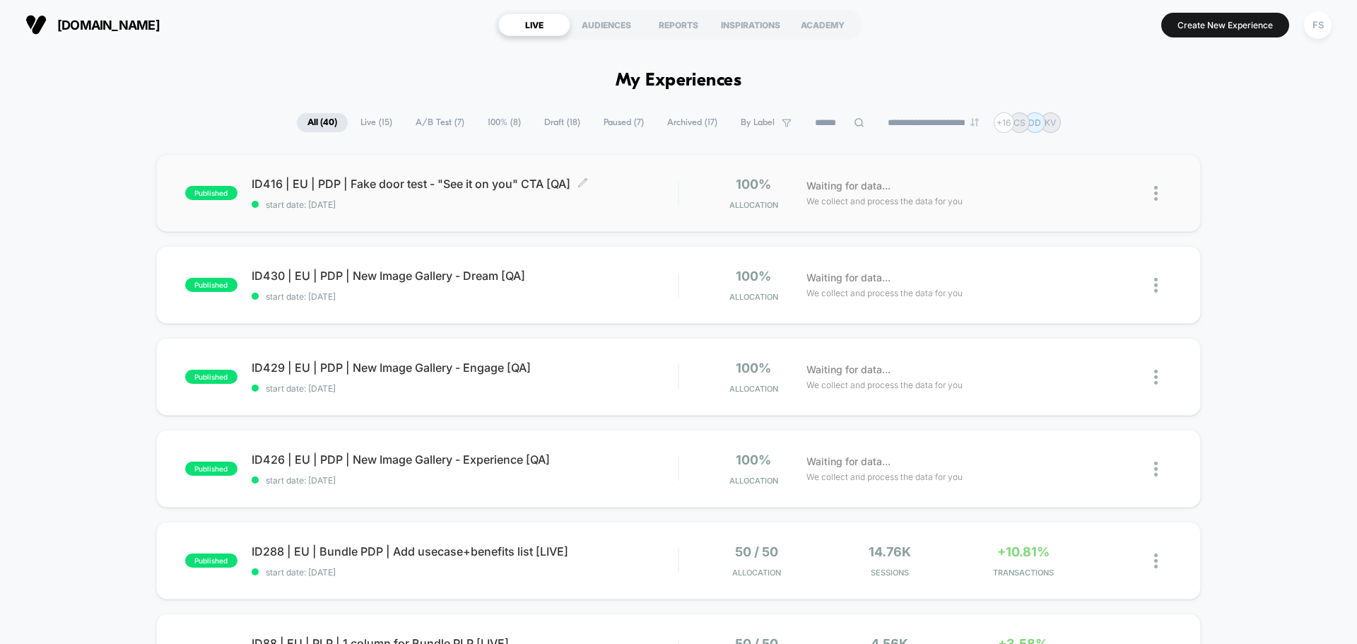
click at [392, 179] on span "ID416 | EU | PDP | Fake door test - "See it on you" CTA [QA] Click to edit expe…" at bounding box center [465, 184] width 426 height 14
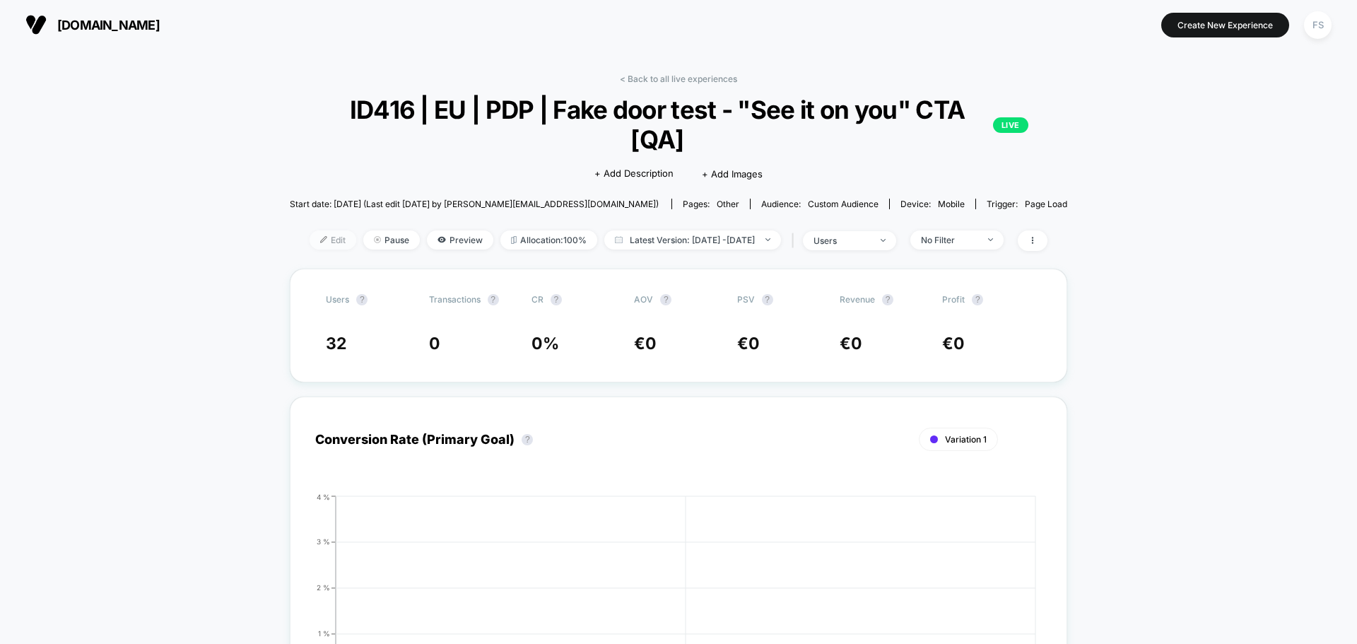
click at [310, 234] on span "Edit" at bounding box center [333, 239] width 47 height 19
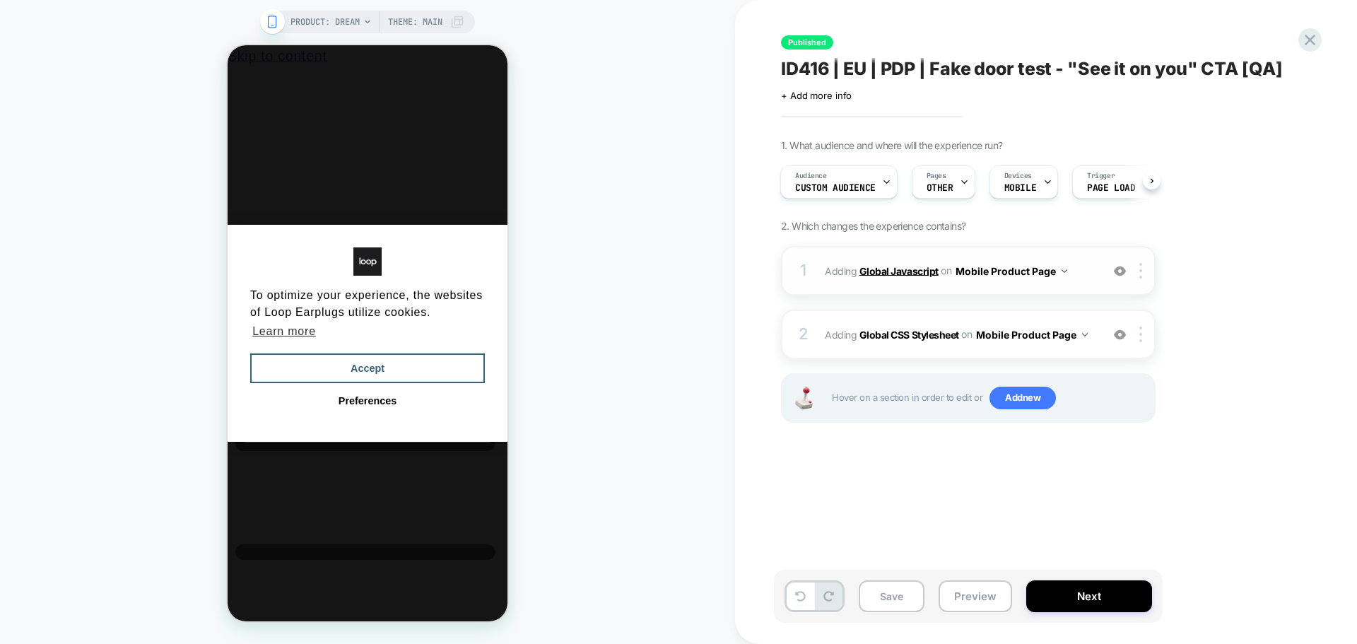
click at [899, 265] on b "Global Javascript" at bounding box center [898, 270] width 79 height 12
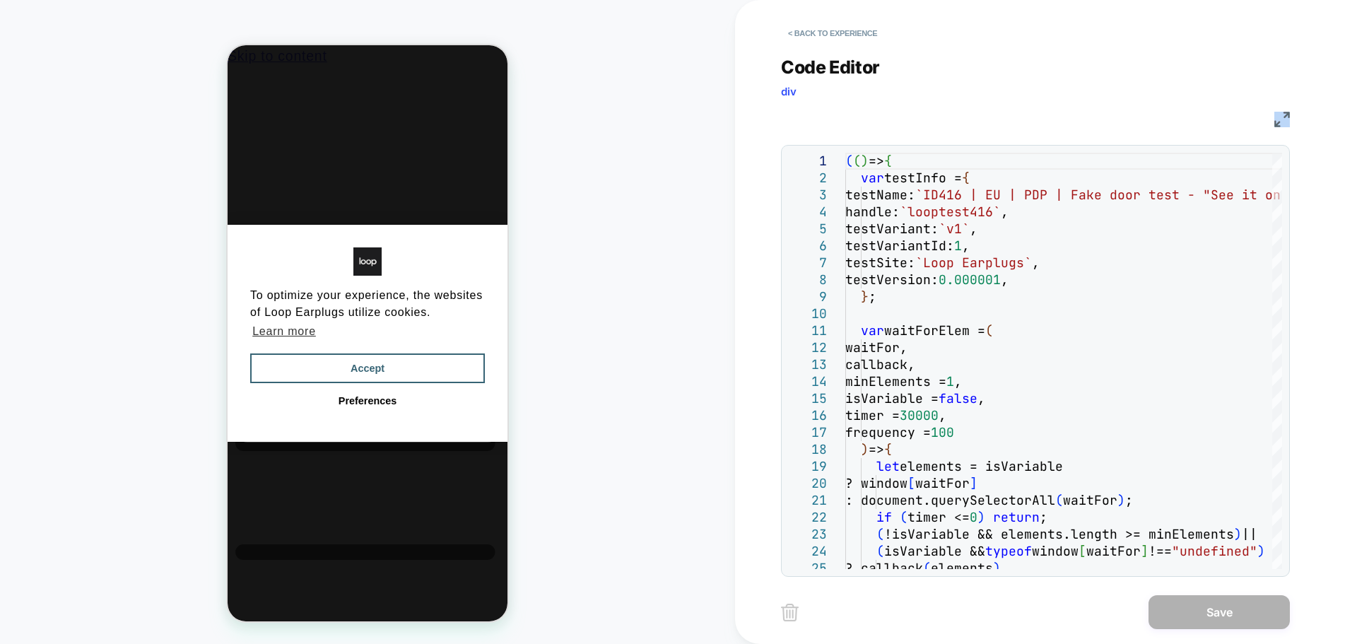
click at [1274, 118] on div "JS" at bounding box center [1035, 117] width 509 height 24
click at [1279, 117] on img at bounding box center [1282, 120] width 16 height 16
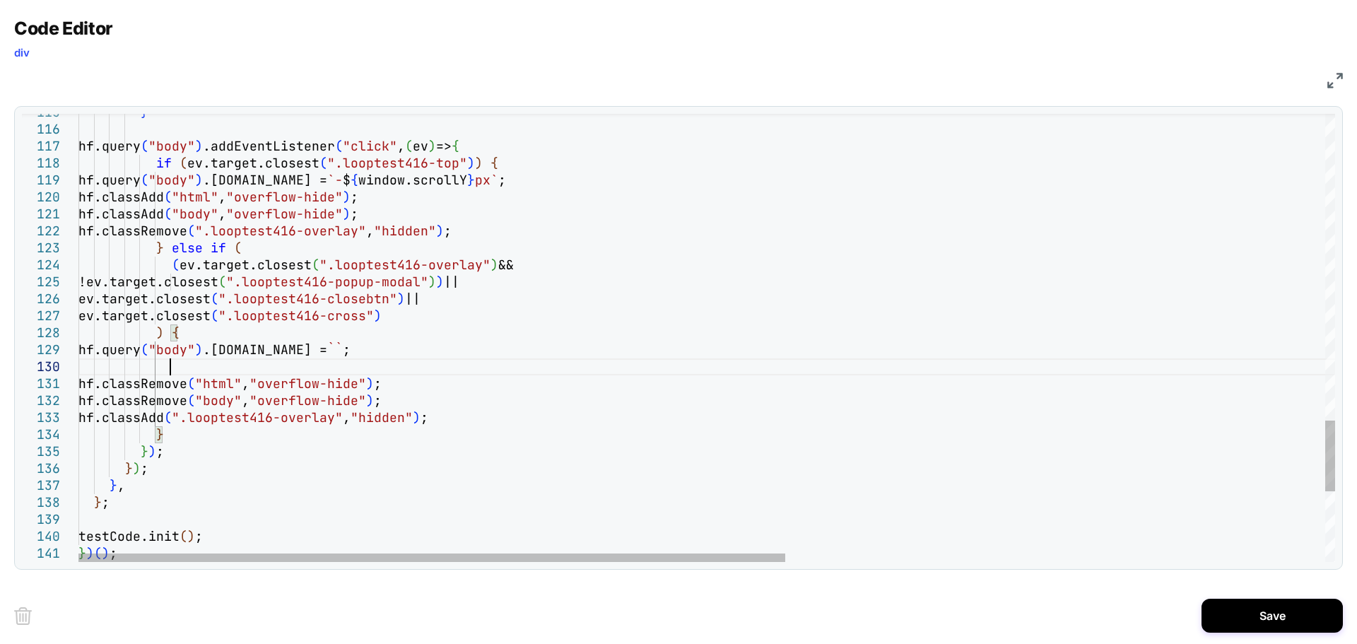
scroll to position [153, 90]
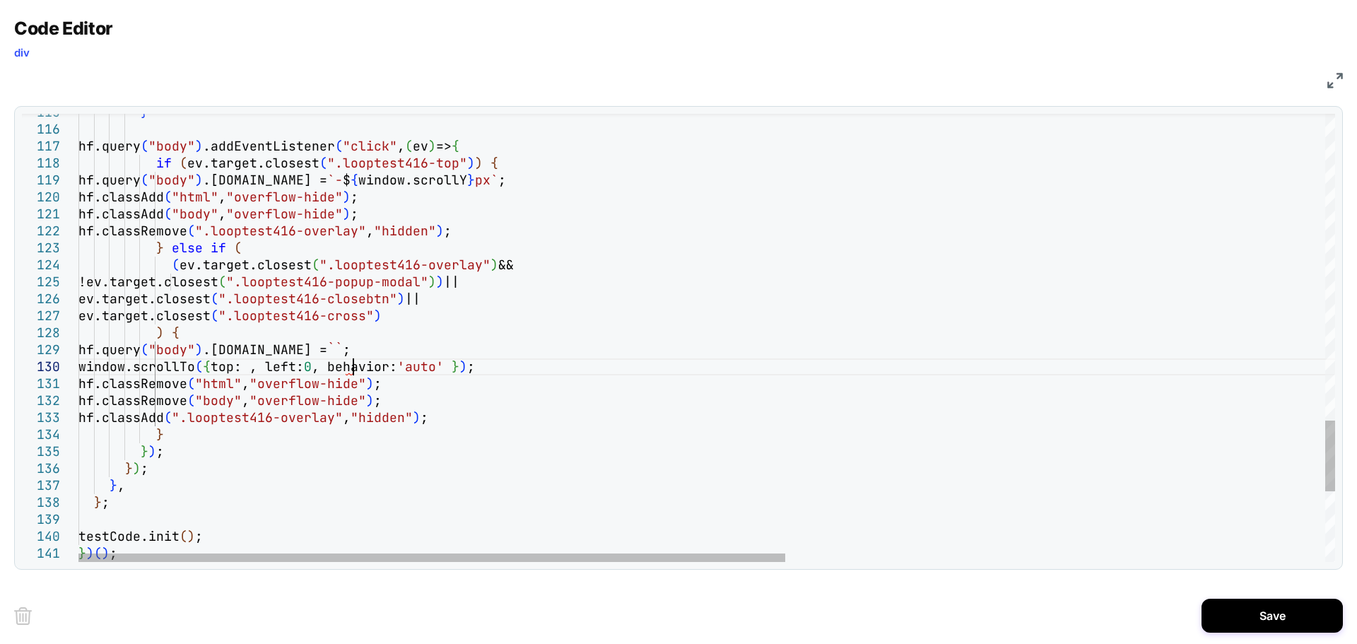
type textarea "**********"
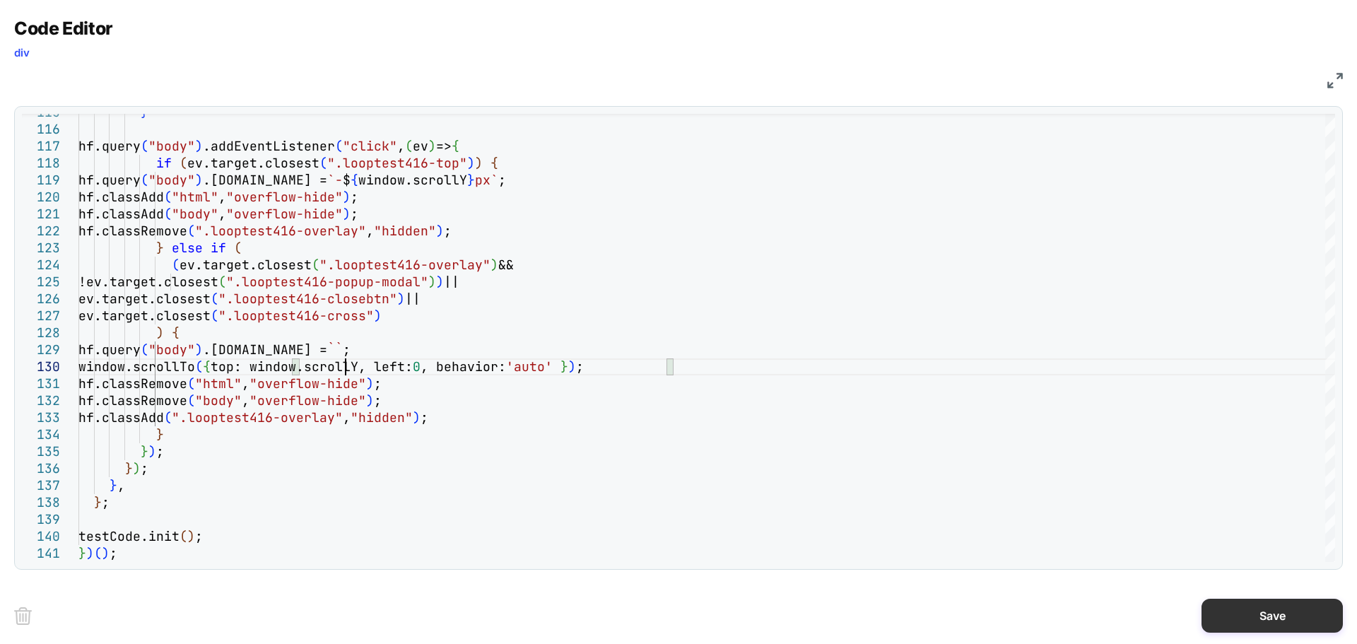
click at [1221, 609] on button "Save" at bounding box center [1272, 616] width 141 height 34
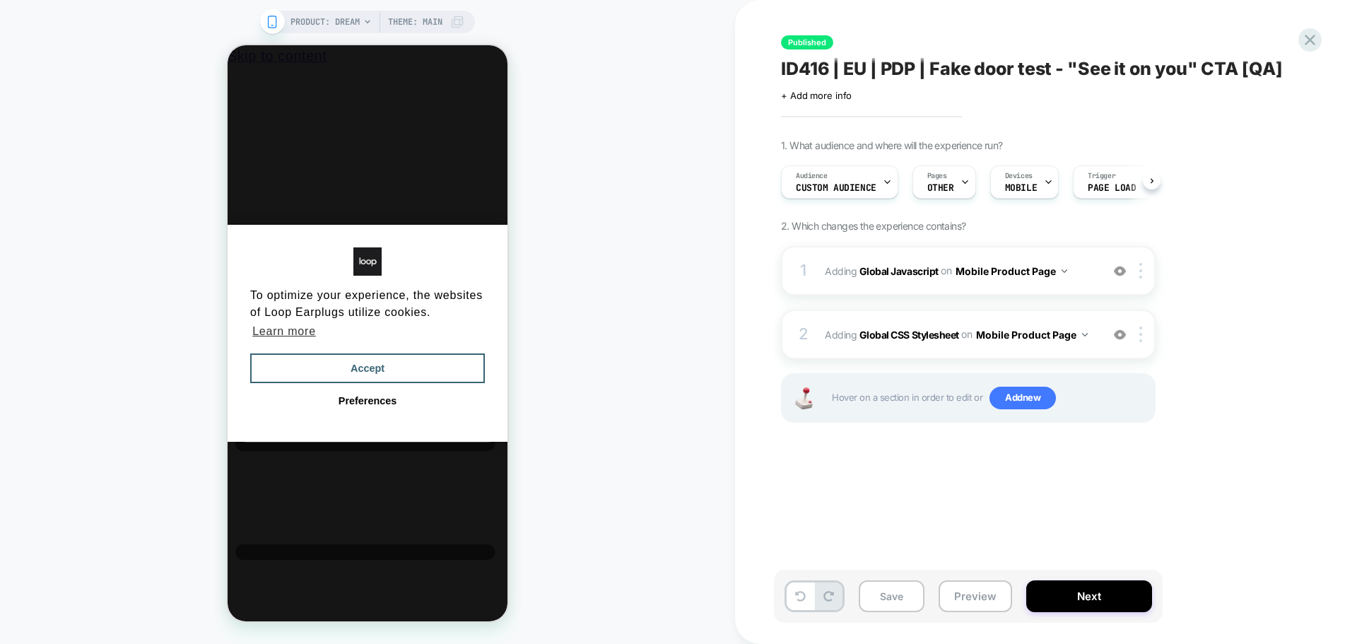
scroll to position [0, 1]
click at [904, 603] on button "Save" at bounding box center [892, 596] width 66 height 32
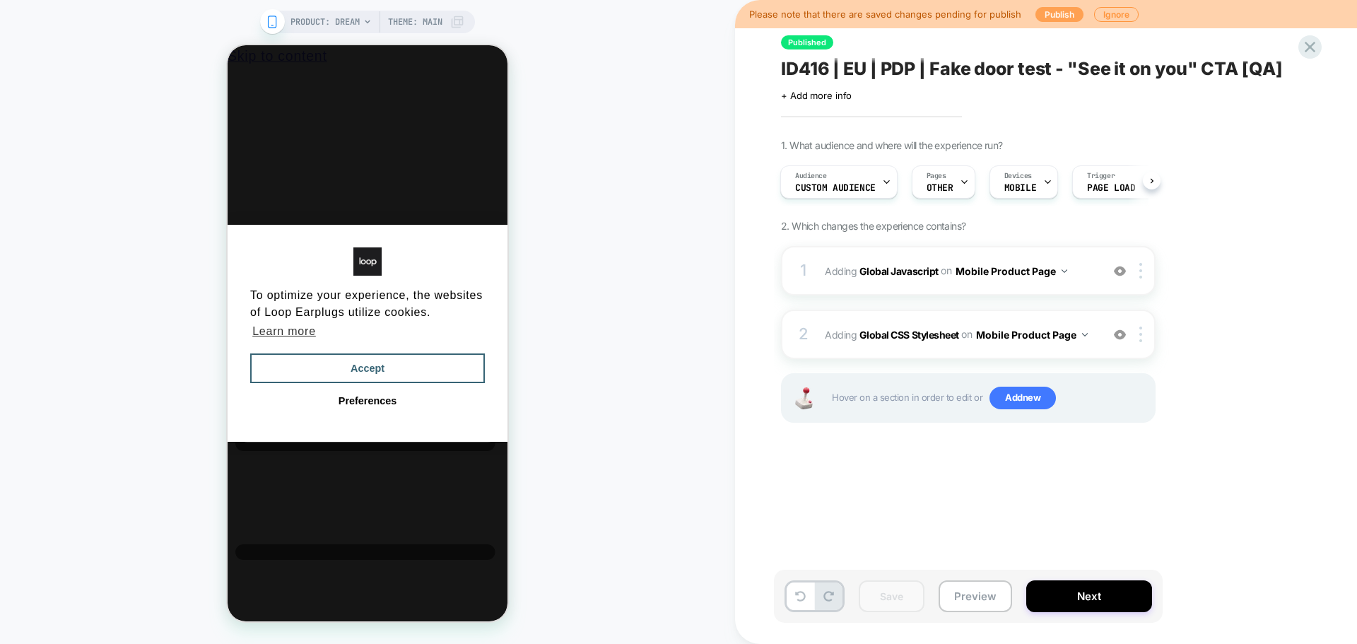
click at [1068, 13] on button "Publish" at bounding box center [1059, 14] width 48 height 15
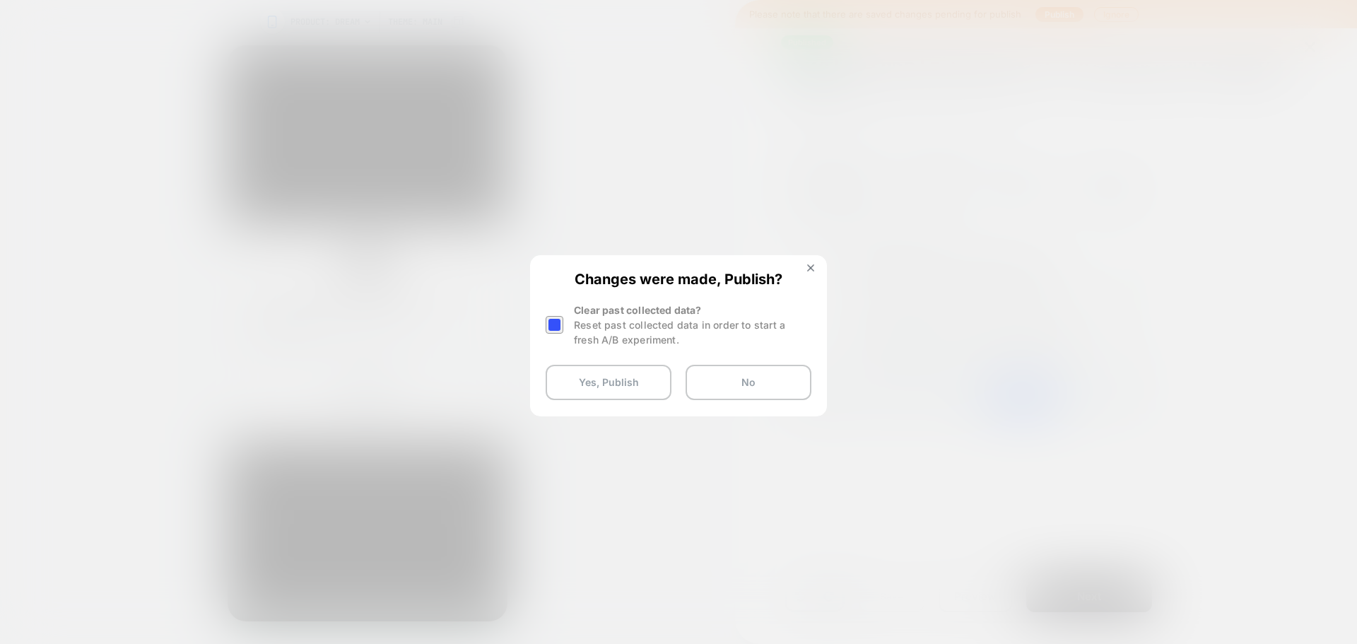
click at [557, 325] on div at bounding box center [555, 325] width 18 height 18
click at [589, 376] on button "Yes, Publish" at bounding box center [609, 382] width 126 height 35
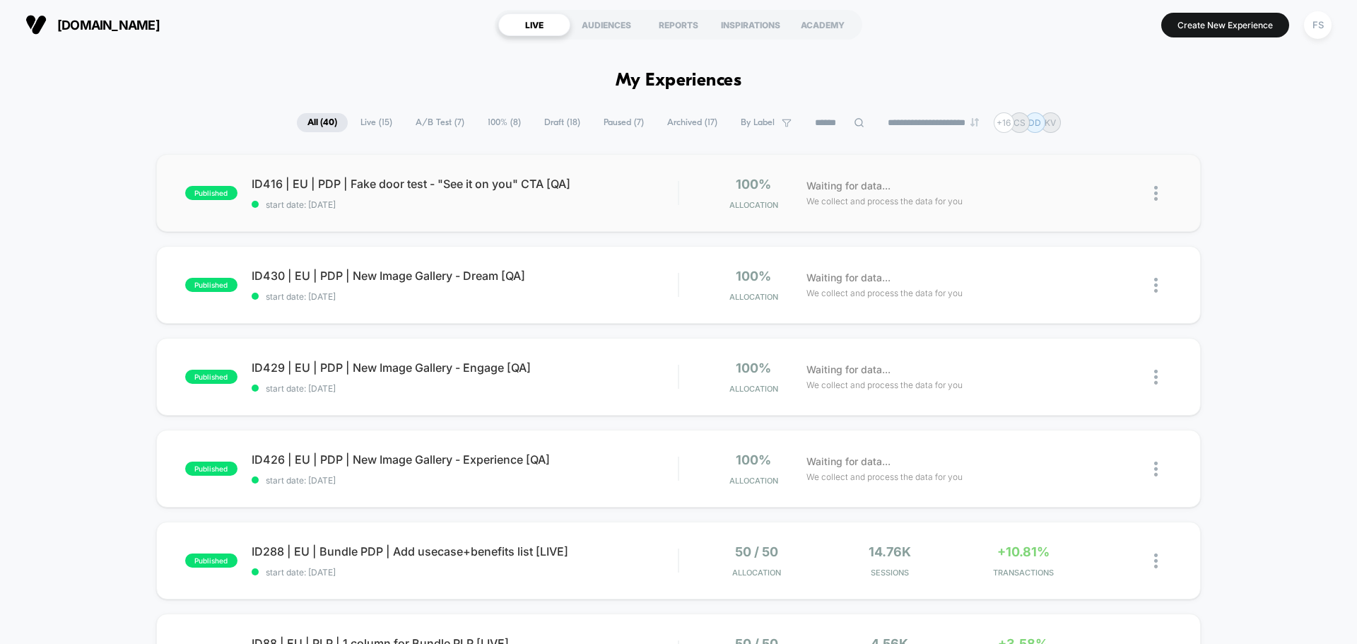
click at [336, 172] on div "published ID416 | EU | PDP | Fake door test - "See it on you" CTA [QA] start da…" at bounding box center [678, 193] width 1045 height 78
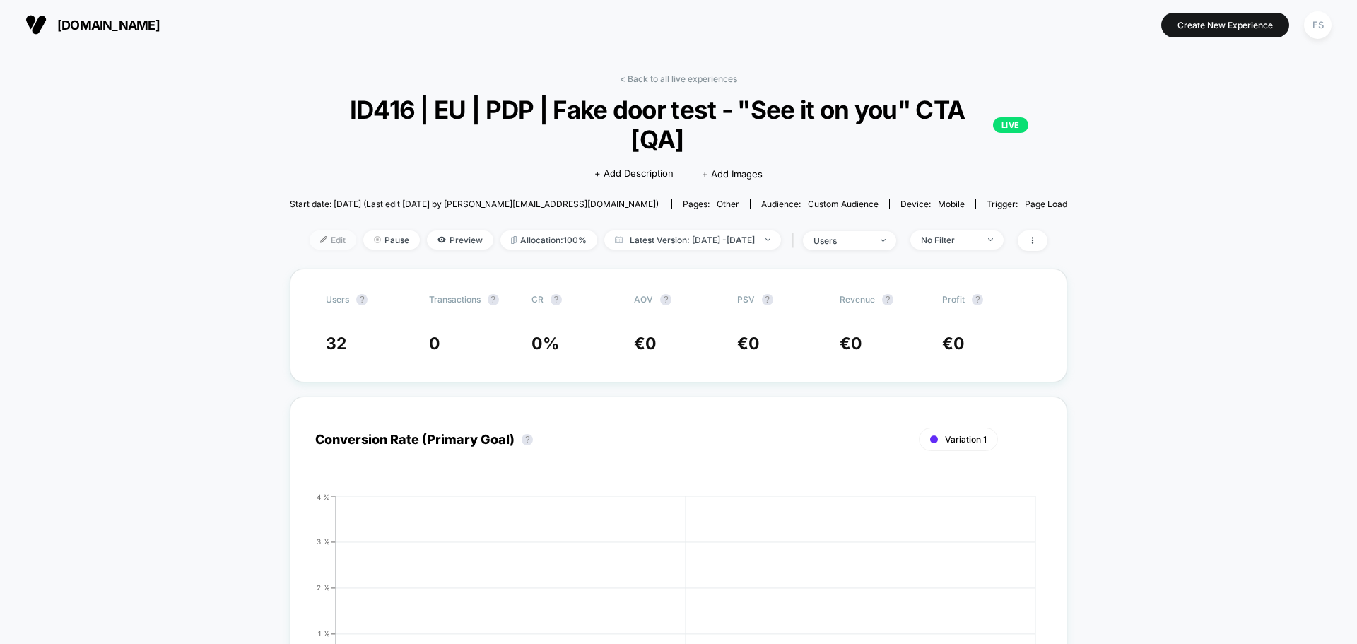
click at [320, 240] on img at bounding box center [323, 239] width 7 height 7
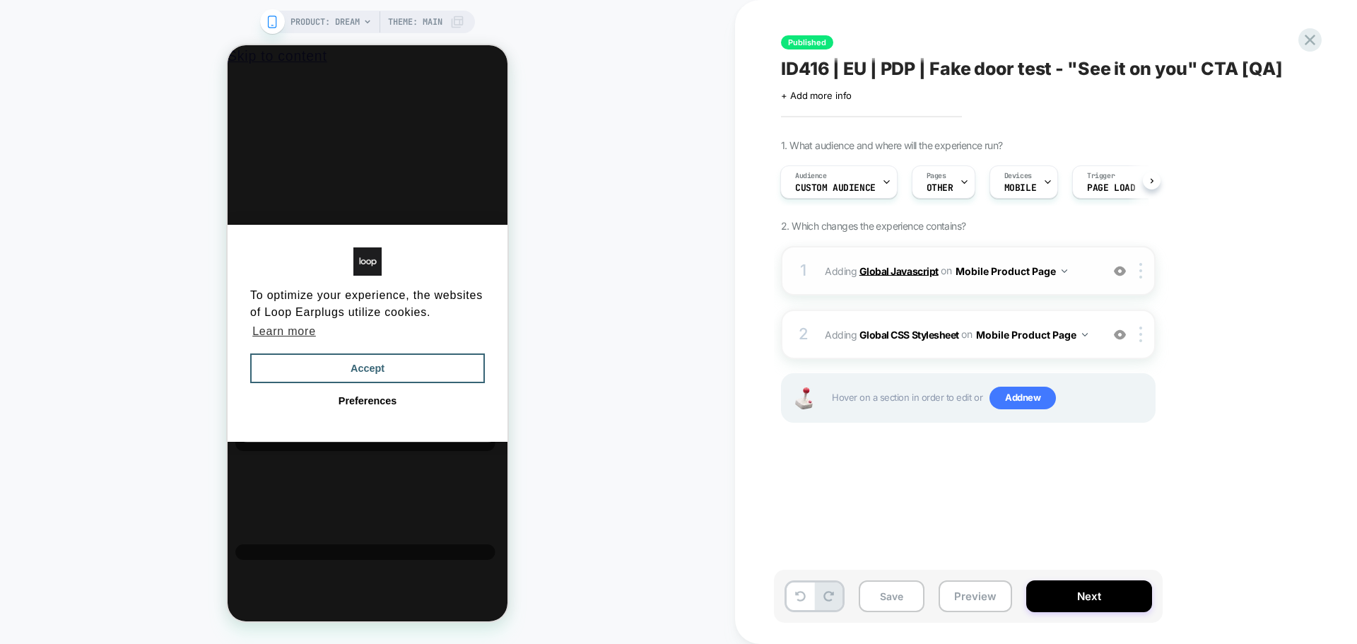
click at [895, 267] on b "Global Javascript" at bounding box center [898, 270] width 79 height 12
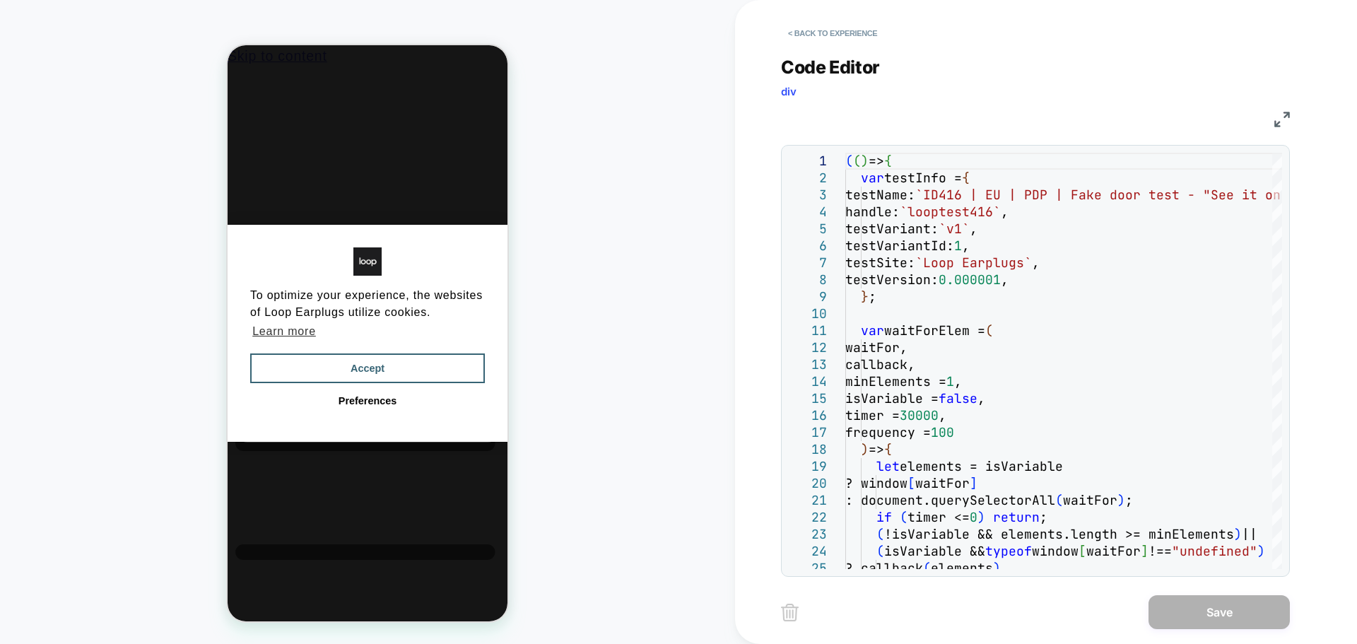
click at [1281, 119] on img at bounding box center [1282, 120] width 16 height 16
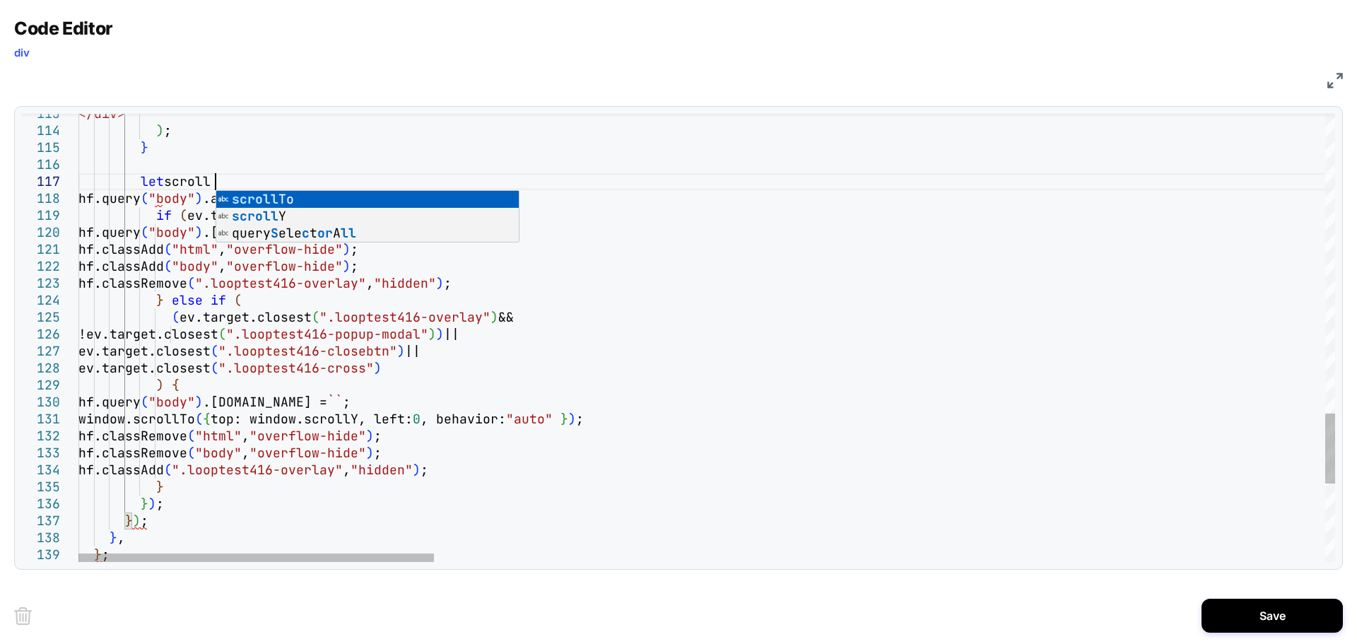
scroll to position [102, 136]
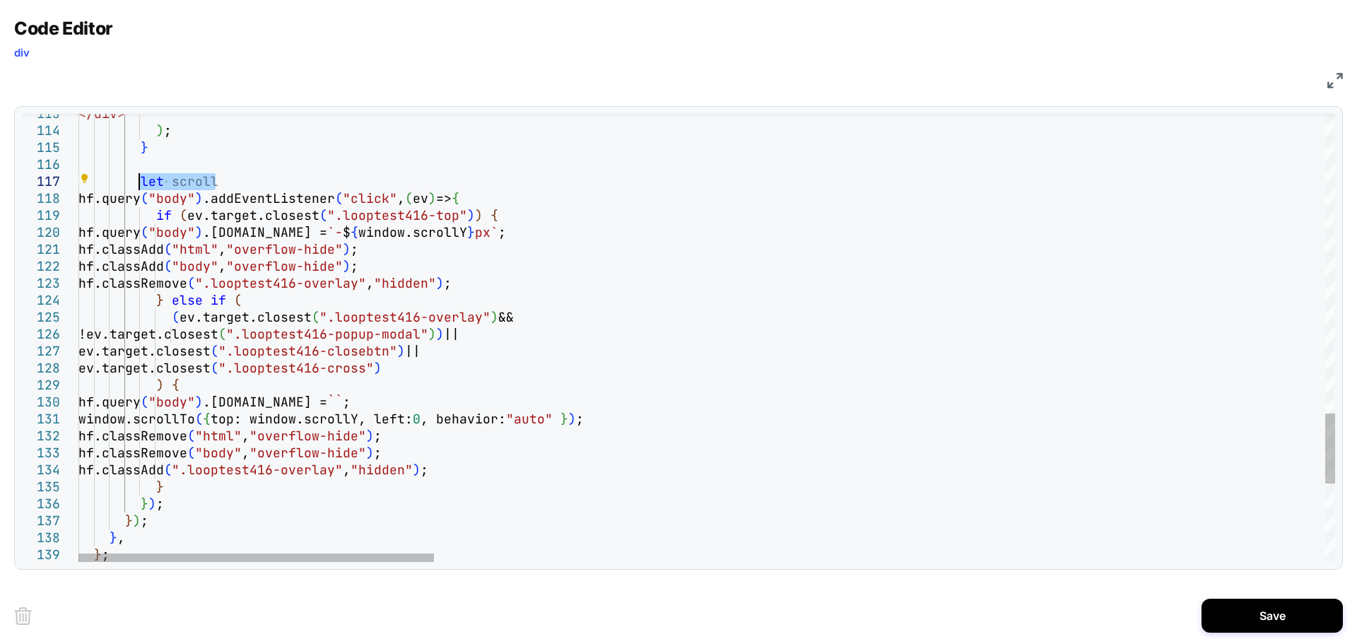
drag, startPoint x: 227, startPoint y: 177, endPoint x: 139, endPoint y: 179, distance: 87.7
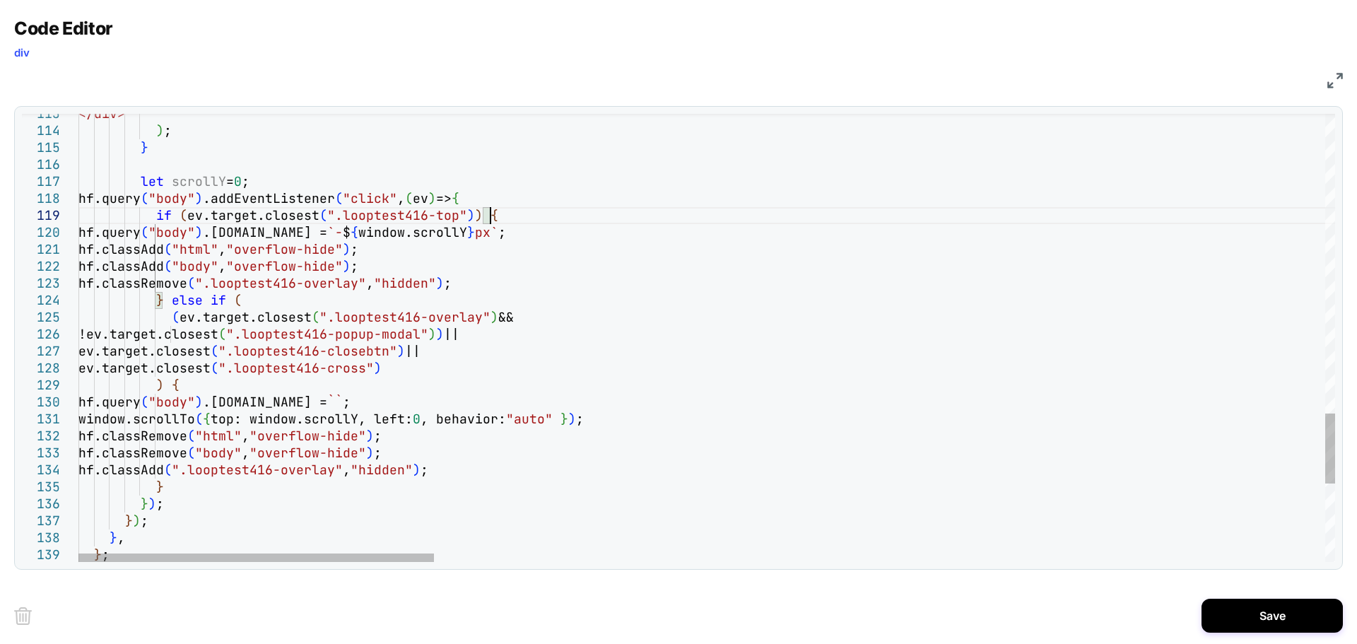
scroll to position [153, 90]
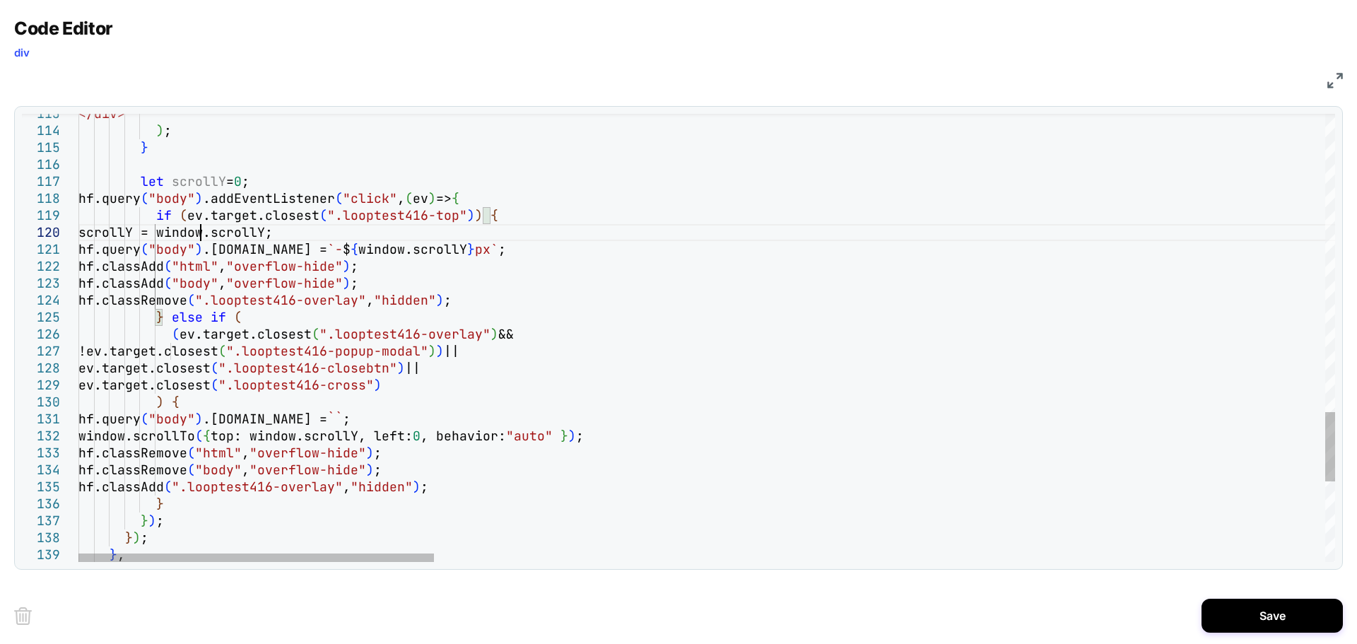
drag, startPoint x: 452, startPoint y: 433, endPoint x: 366, endPoint y: 433, distance: 85.5
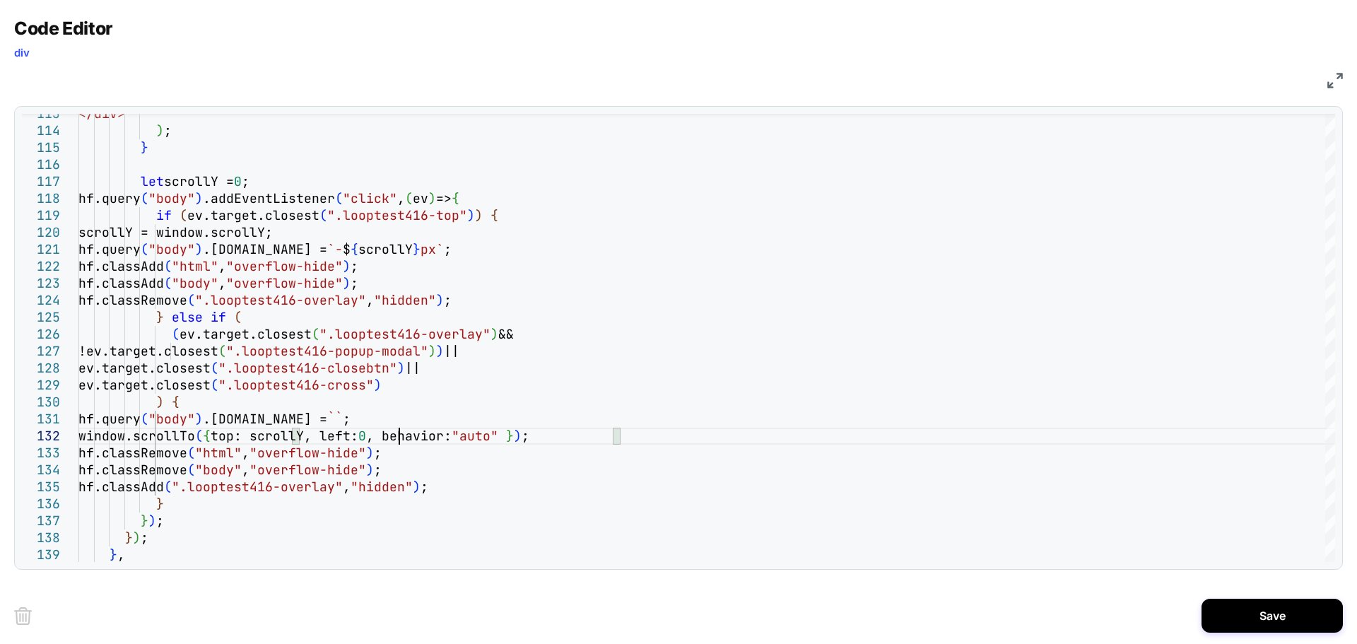
type textarea "**********"
click at [1225, 592] on div "Save" at bounding box center [678, 615] width 1329 height 57
click at [1237, 614] on button "Save" at bounding box center [1272, 616] width 141 height 34
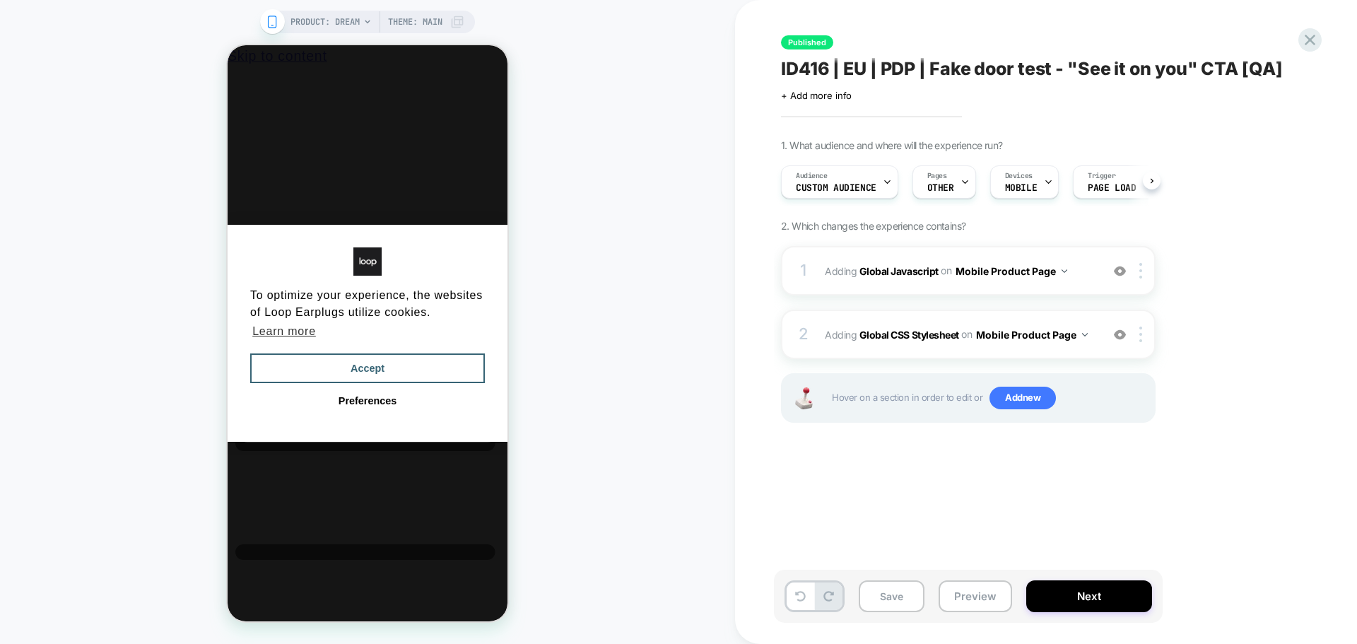
scroll to position [0, 1]
click at [901, 599] on button "Save" at bounding box center [892, 596] width 66 height 32
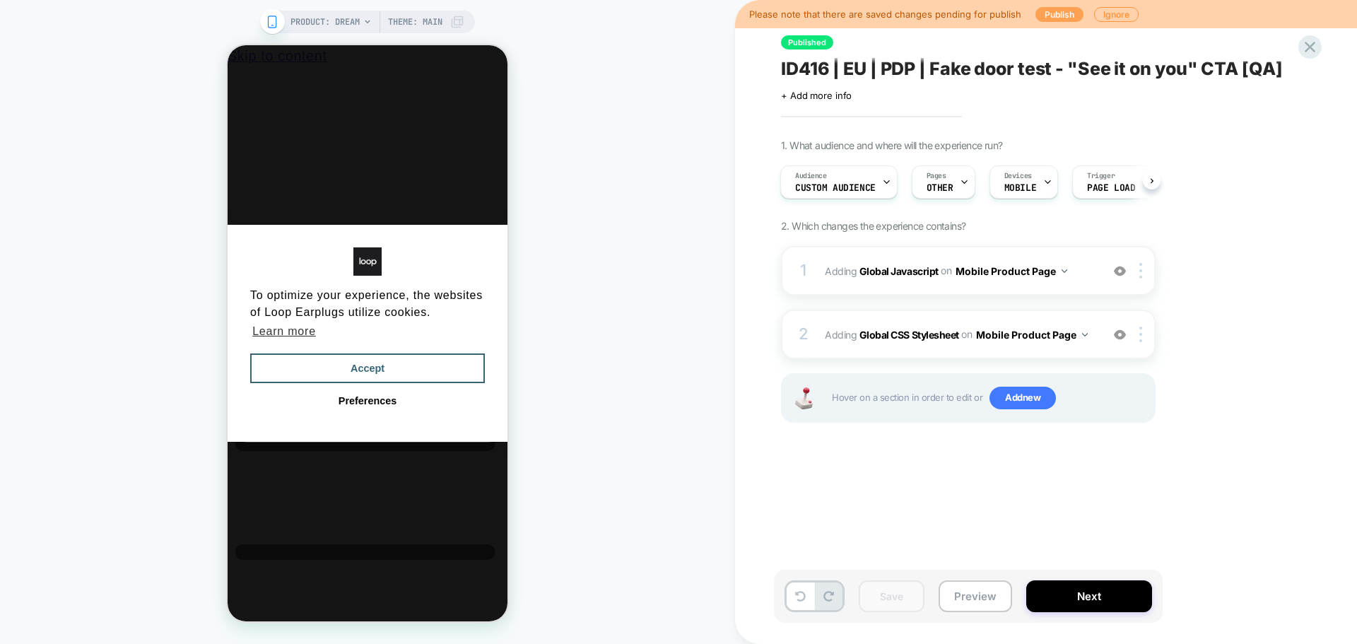
click at [1055, 16] on button "Publish" at bounding box center [1059, 14] width 48 height 15
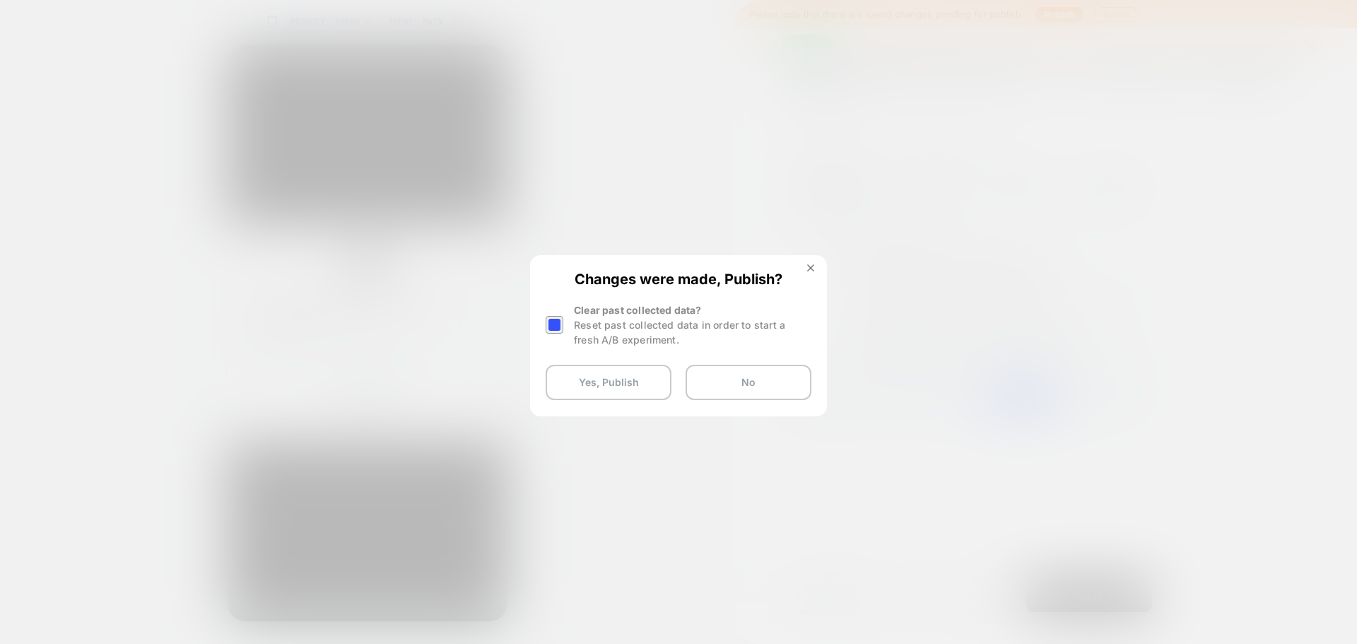
click at [548, 320] on div at bounding box center [555, 325] width 18 height 18
click at [587, 382] on button "Yes, Publish" at bounding box center [609, 382] width 126 height 35
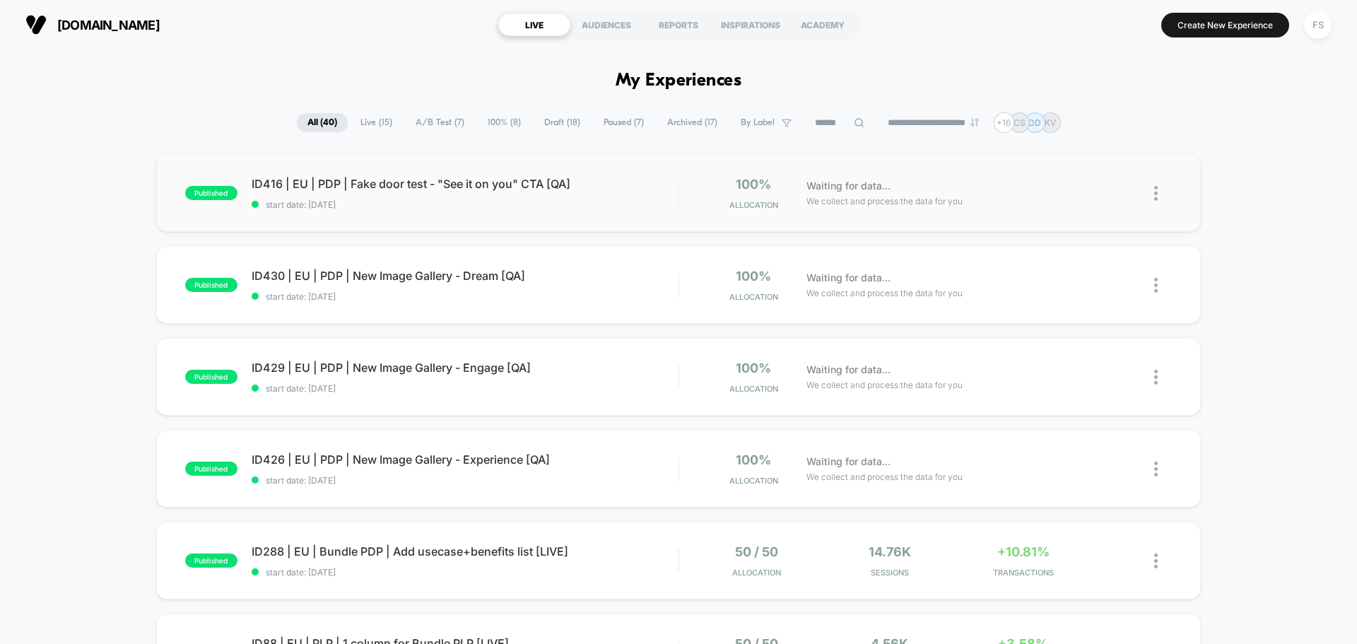
click at [333, 169] on div "published ID416 | EU | PDP | Fake door test - "See it on you" CTA [QA] start da…" at bounding box center [678, 193] width 1045 height 78
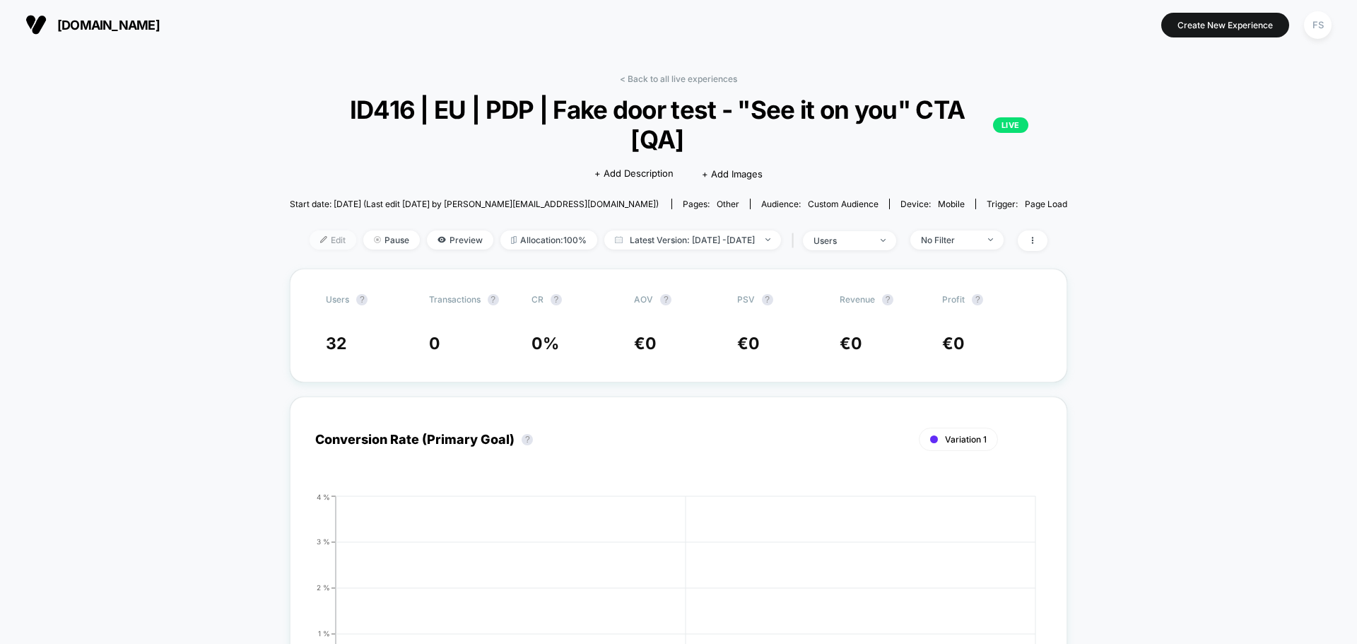
click at [313, 243] on span "Edit" at bounding box center [333, 239] width 47 height 19
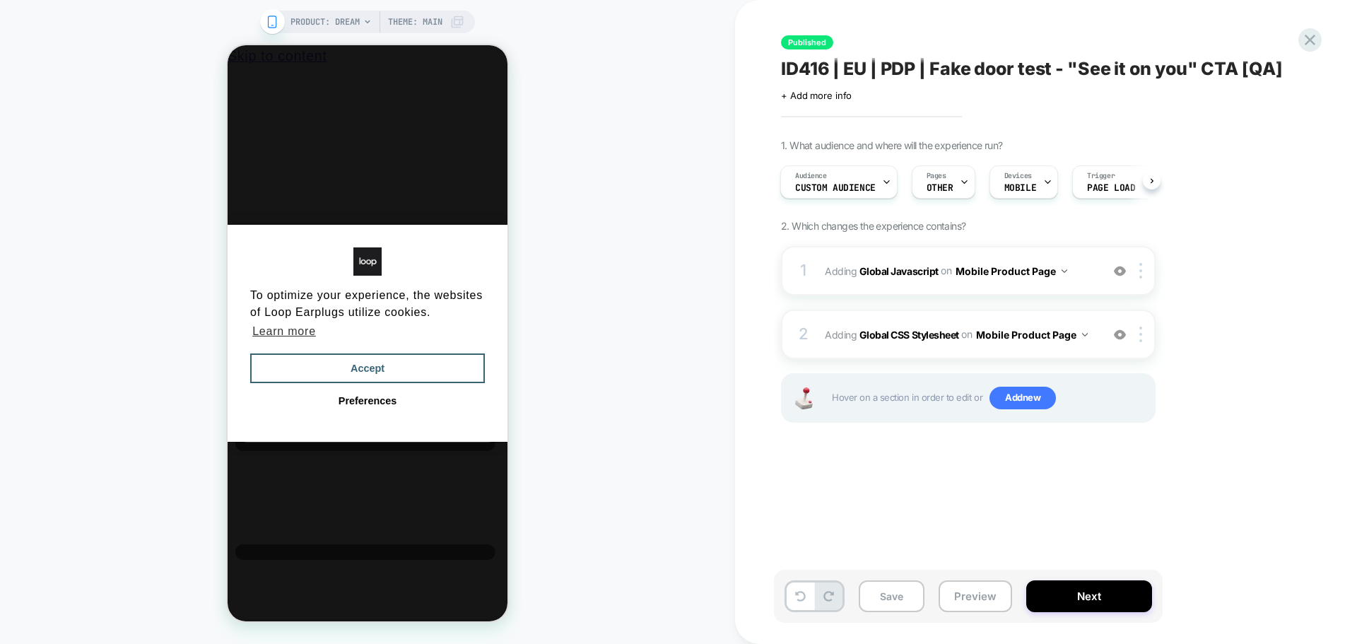
scroll to position [0, 11]
click at [874, 278] on span "Adding Global Javascript on Mobile Product Page" at bounding box center [959, 271] width 269 height 20
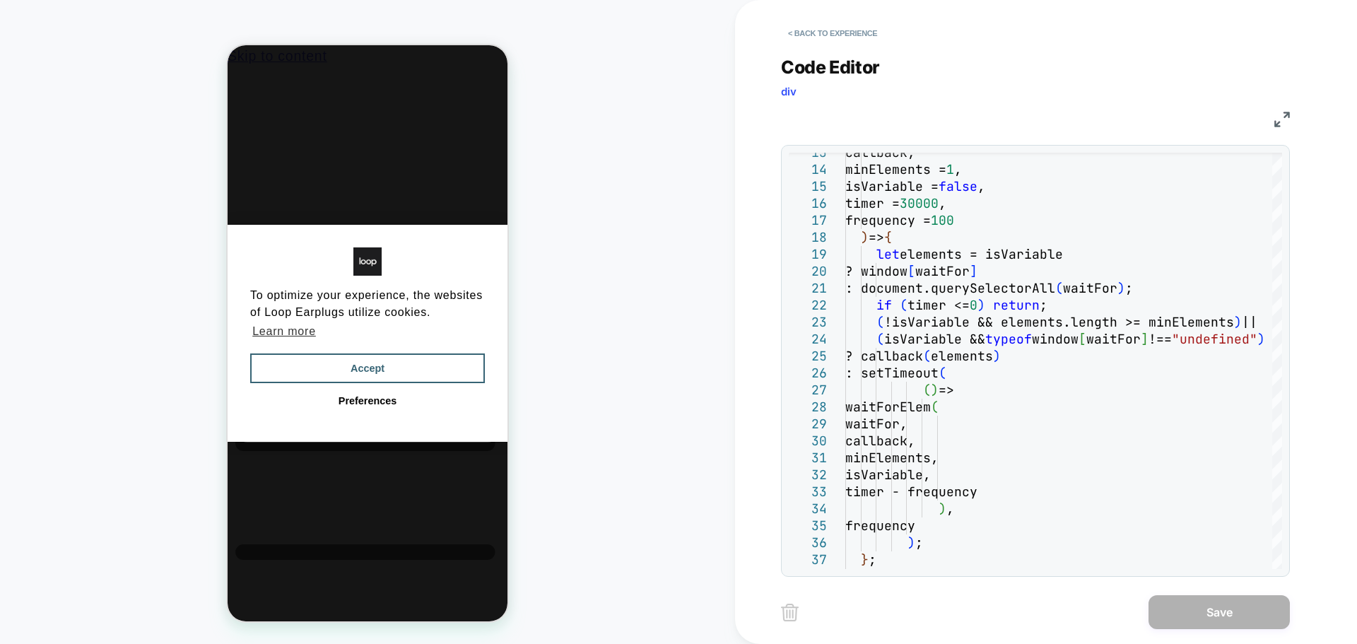
click at [1281, 115] on img at bounding box center [1282, 120] width 16 height 16
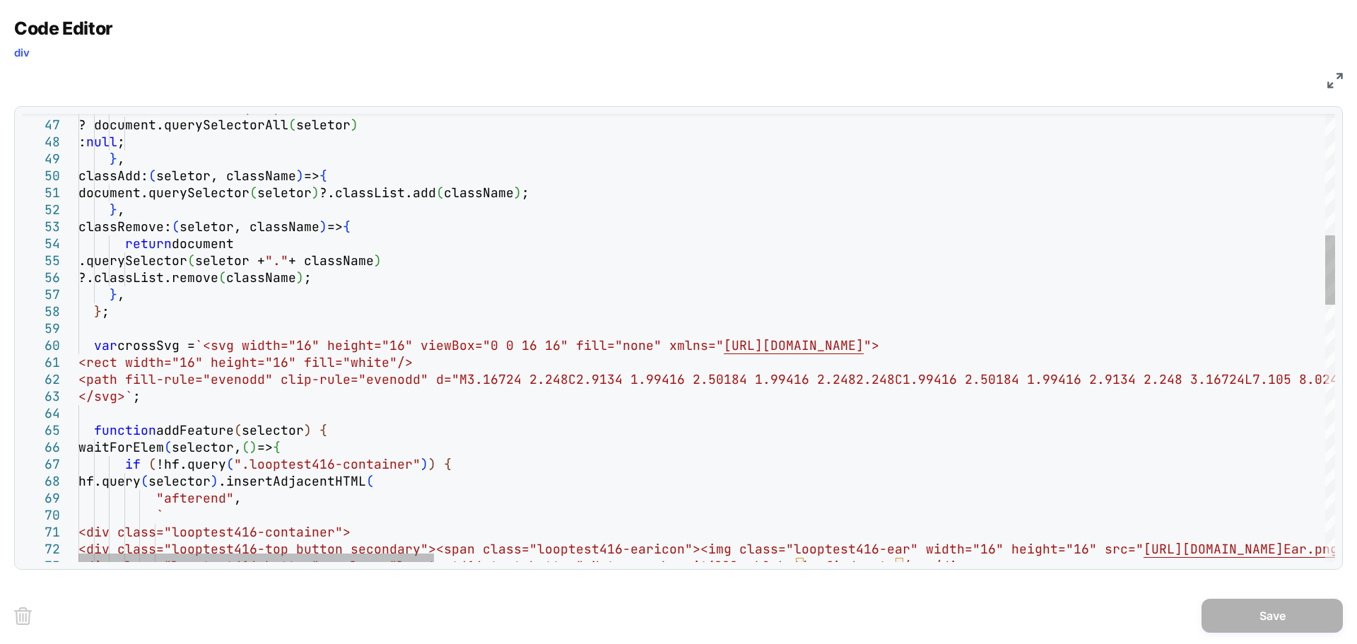
type textarea "**********"
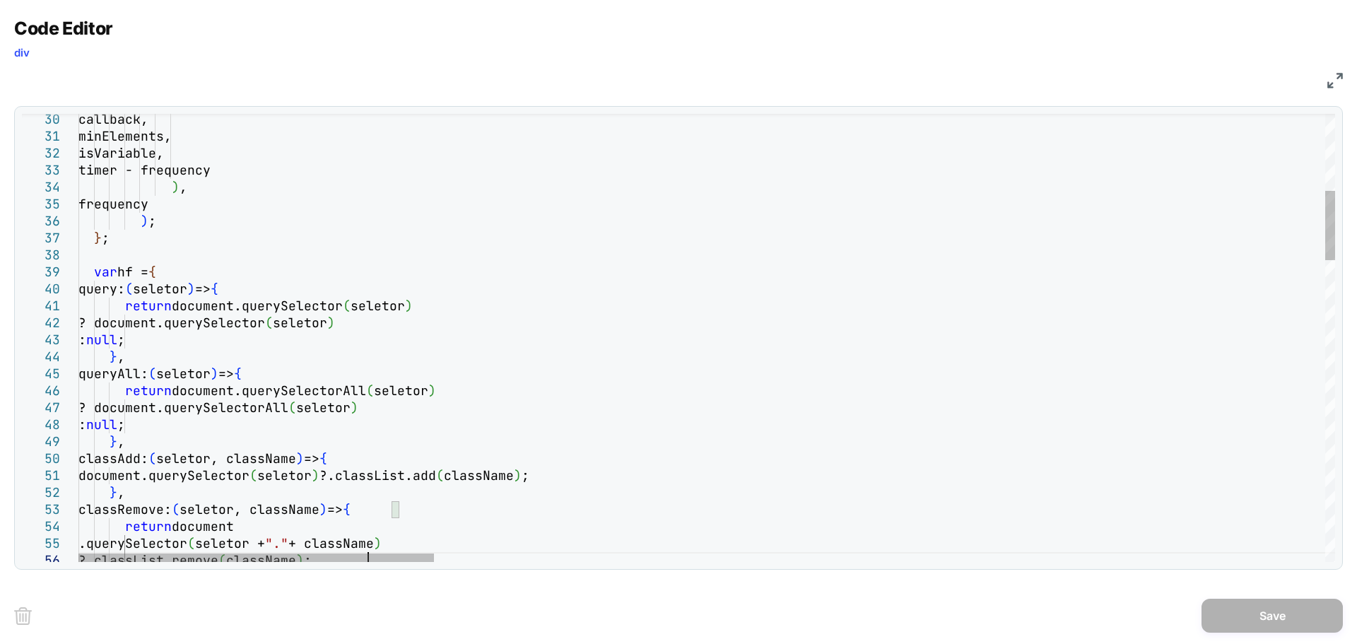
scroll to position [0, 0]
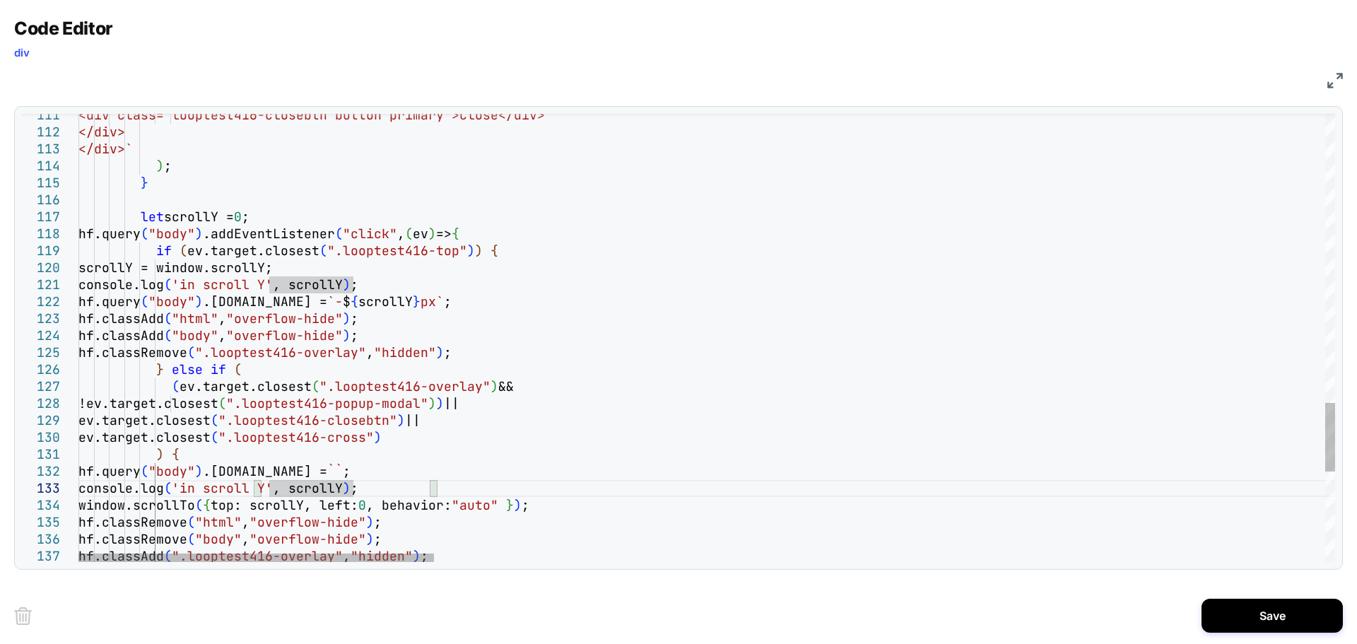
scroll to position [34, 282]
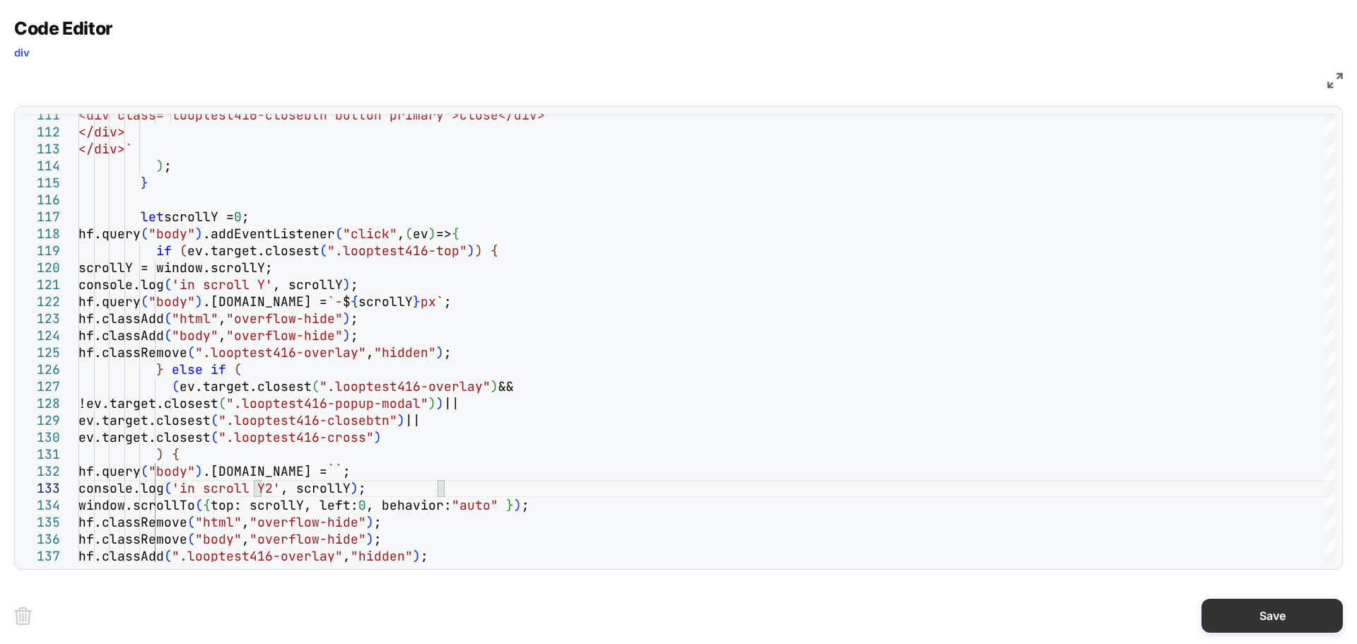
type textarea "**********"
click at [1288, 626] on button "Save" at bounding box center [1272, 616] width 141 height 34
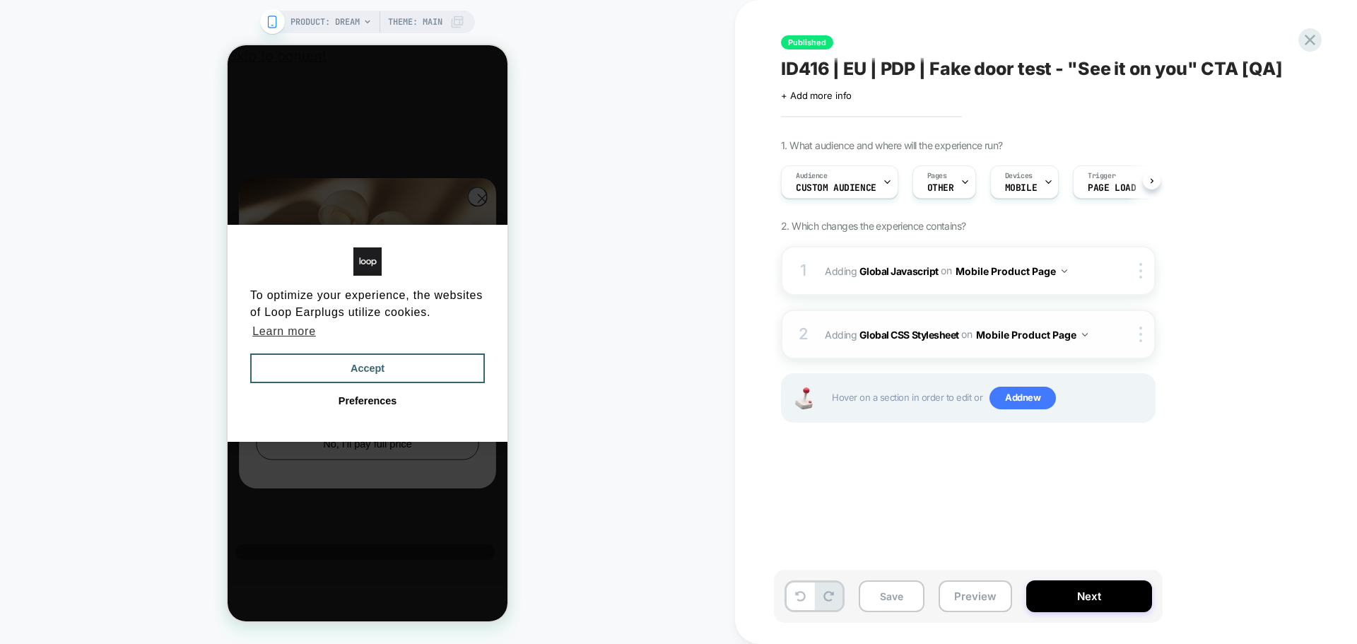
scroll to position [0, 1]
click at [927, 328] on b "Global CSS Stylesheet" at bounding box center [909, 334] width 100 height 12
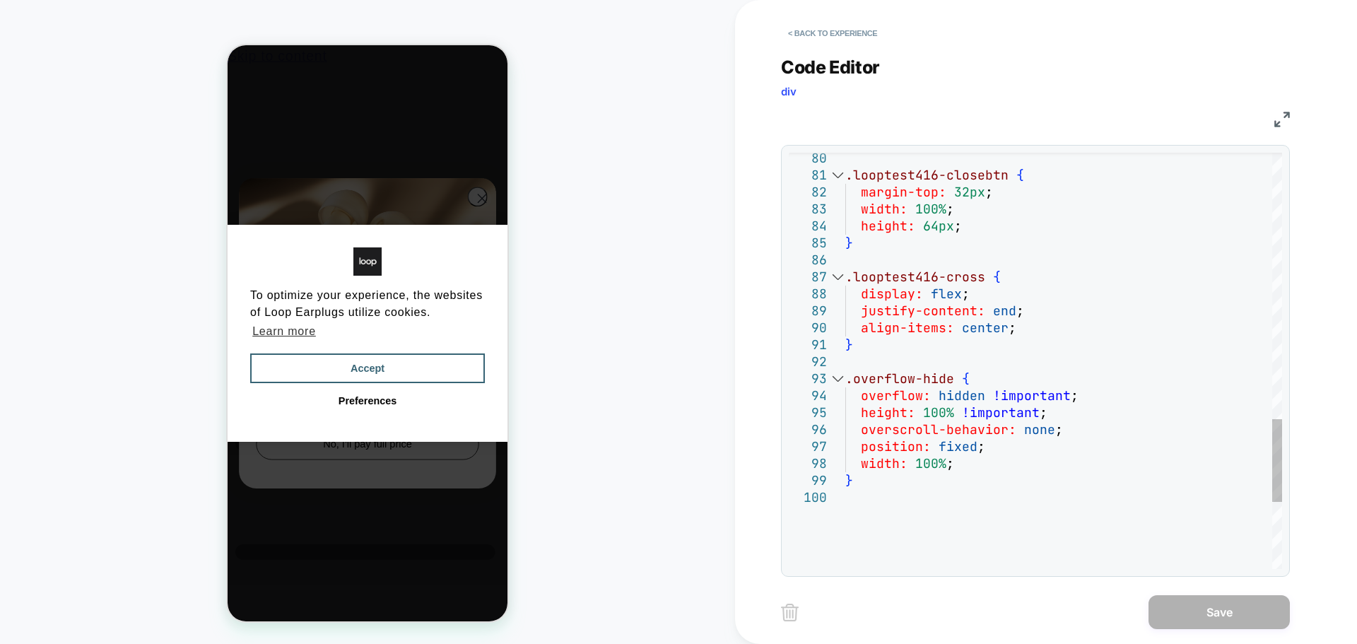
scroll to position [0, 0]
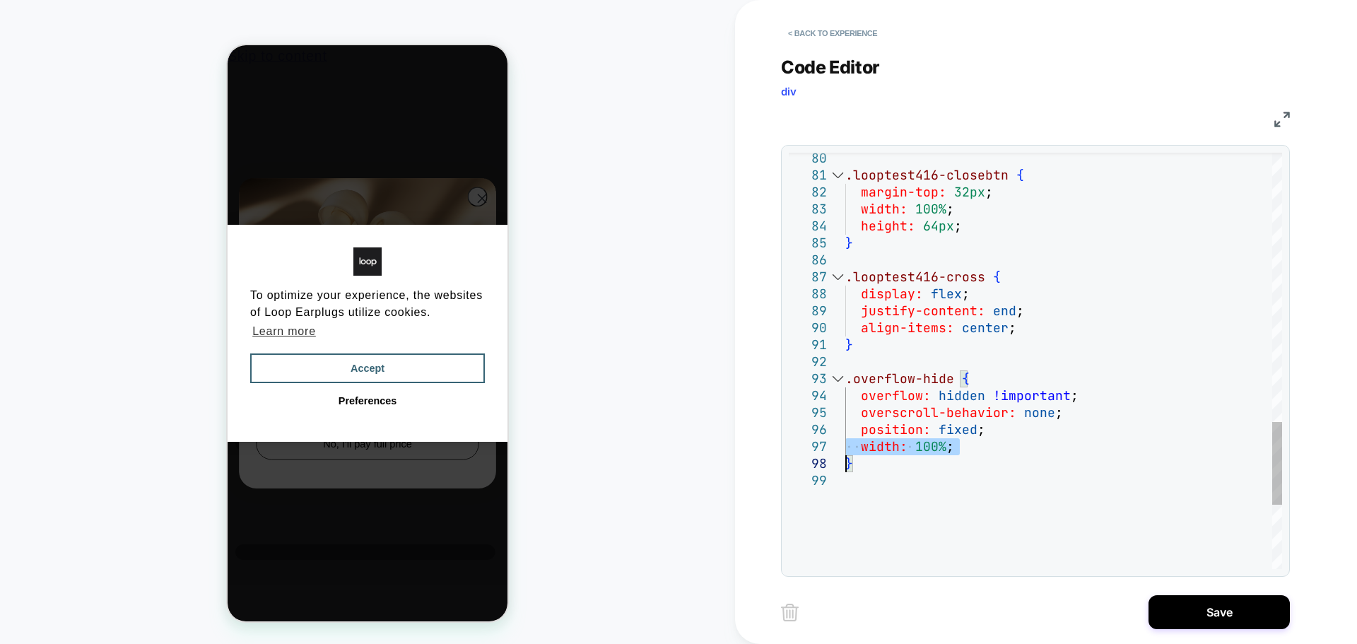
type textarea "**********"
click at [1237, 613] on button "Save" at bounding box center [1219, 612] width 141 height 34
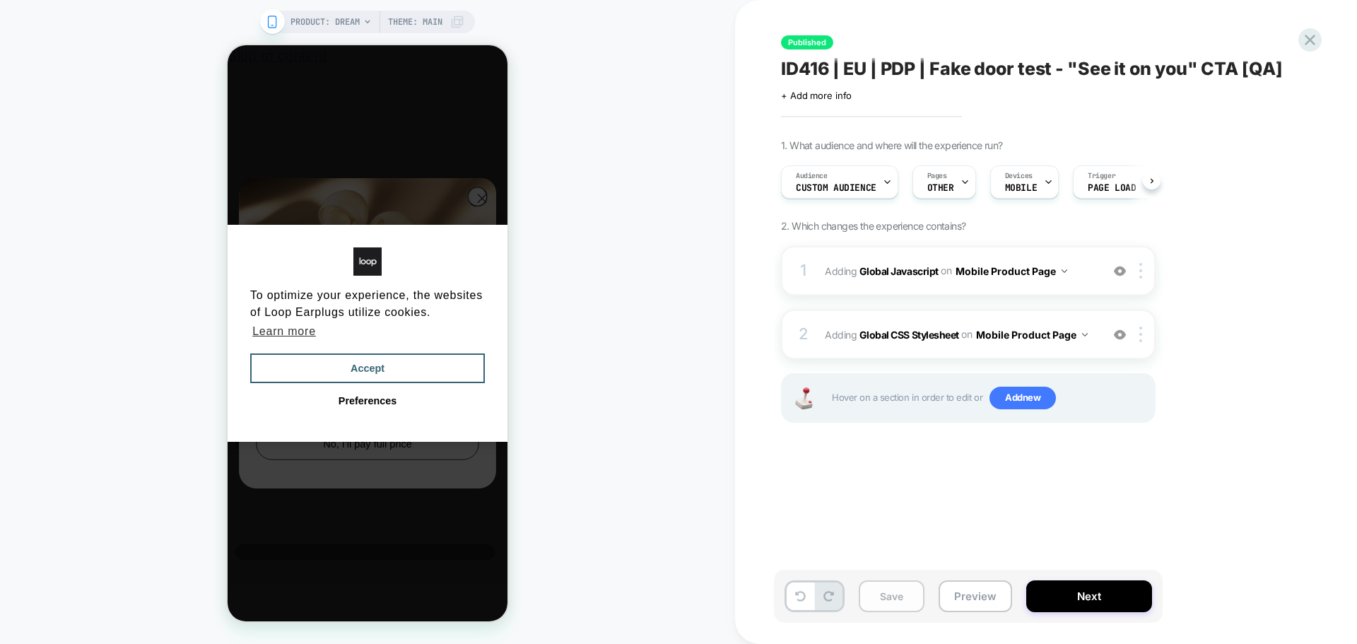
scroll to position [0, 1]
click at [896, 599] on button "Save" at bounding box center [892, 596] width 66 height 32
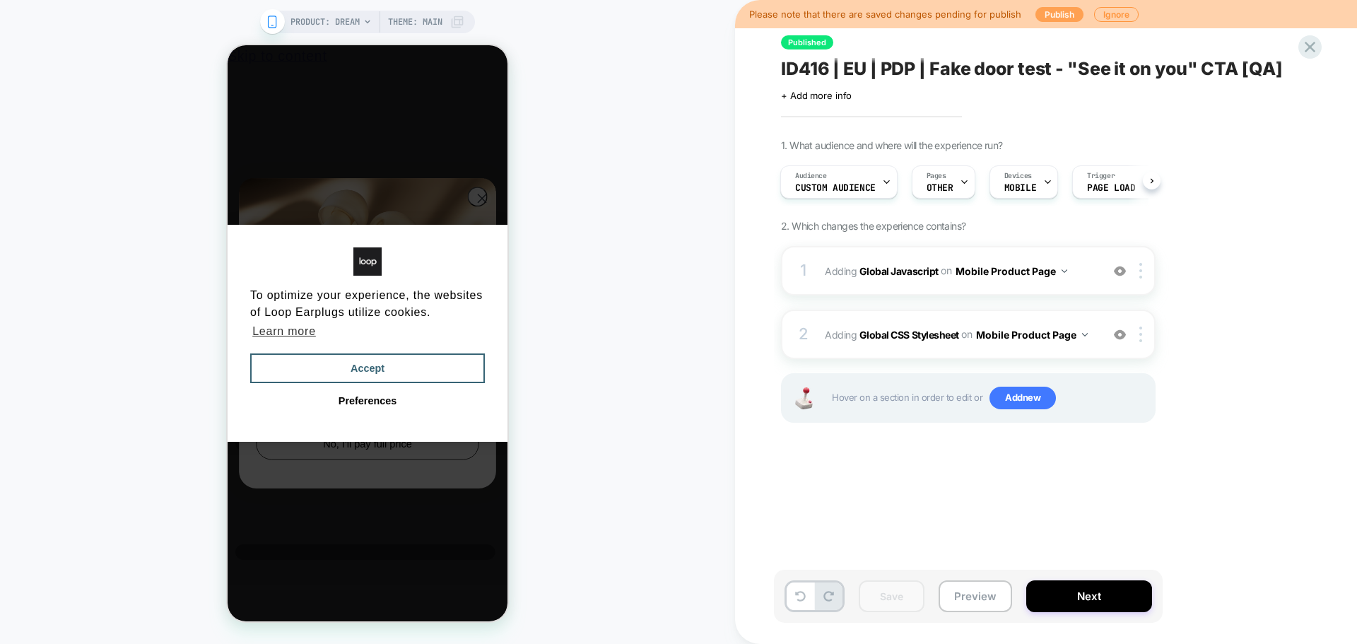
click at [1052, 16] on button "Publish" at bounding box center [1059, 14] width 48 height 15
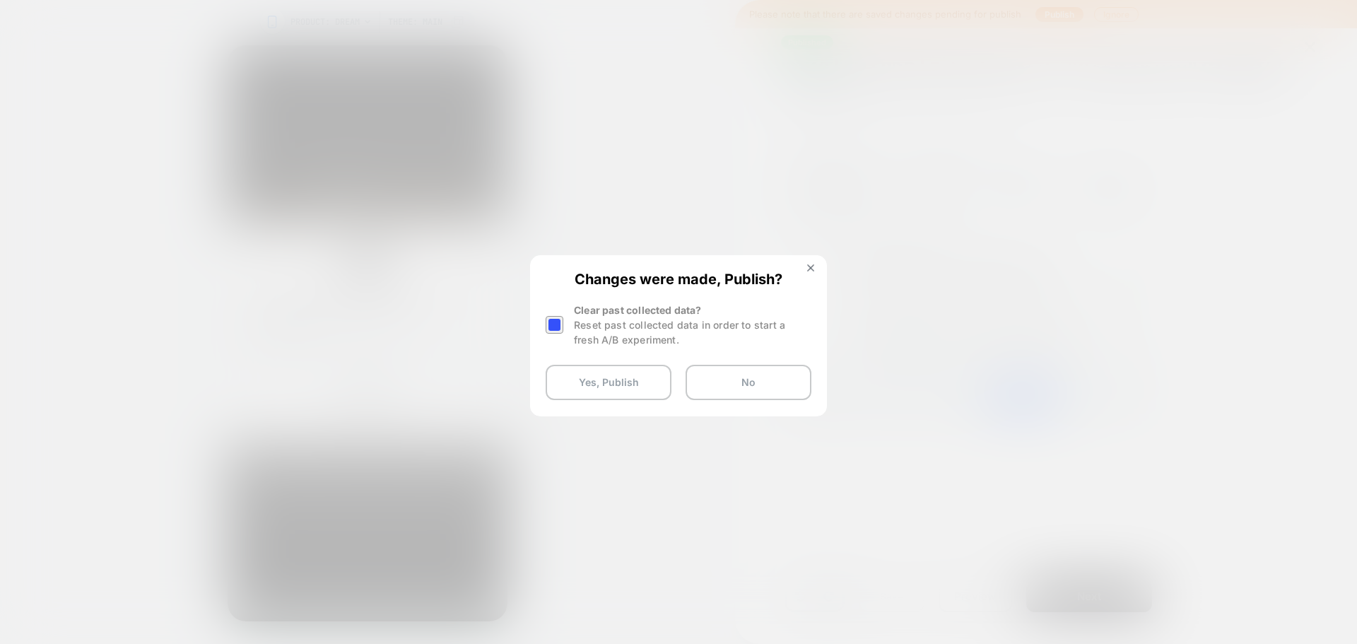
click at [560, 328] on div at bounding box center [555, 325] width 18 height 18
click at [582, 372] on button "Yes, Publish" at bounding box center [609, 382] width 126 height 35
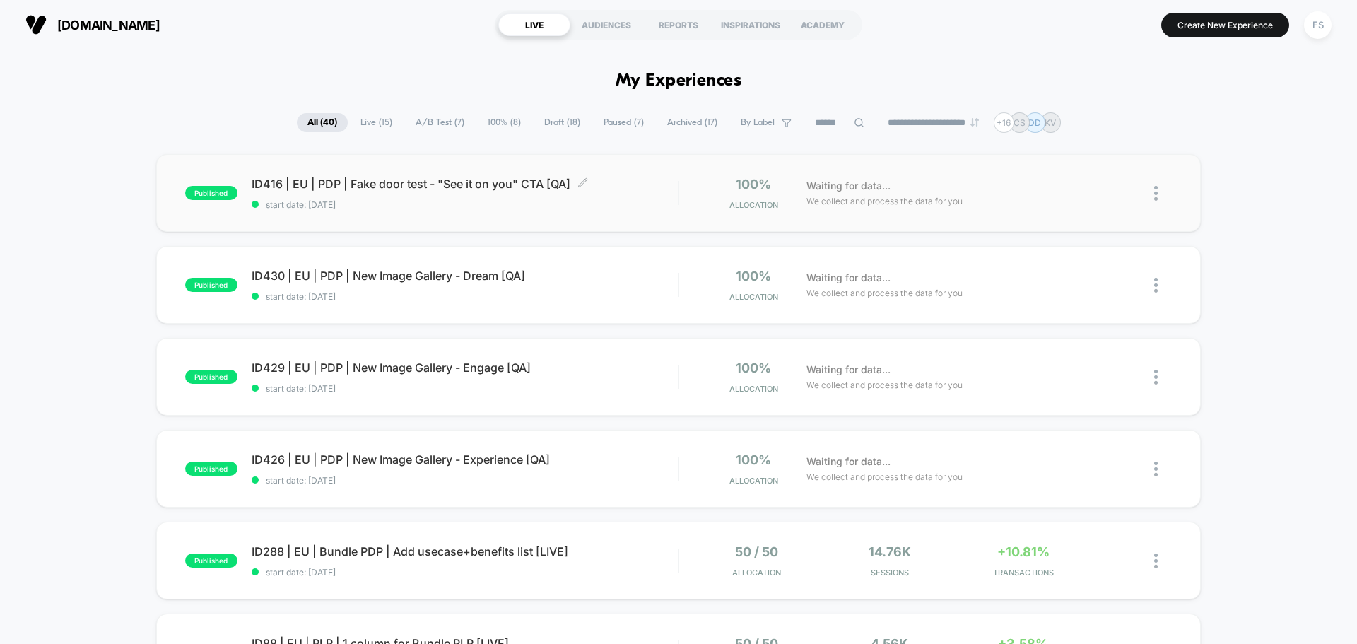
click at [329, 178] on span "ID416 | EU | PDP | Fake door test - "See it on you" CTA [QA] Click to edit expe…" at bounding box center [465, 184] width 426 height 14
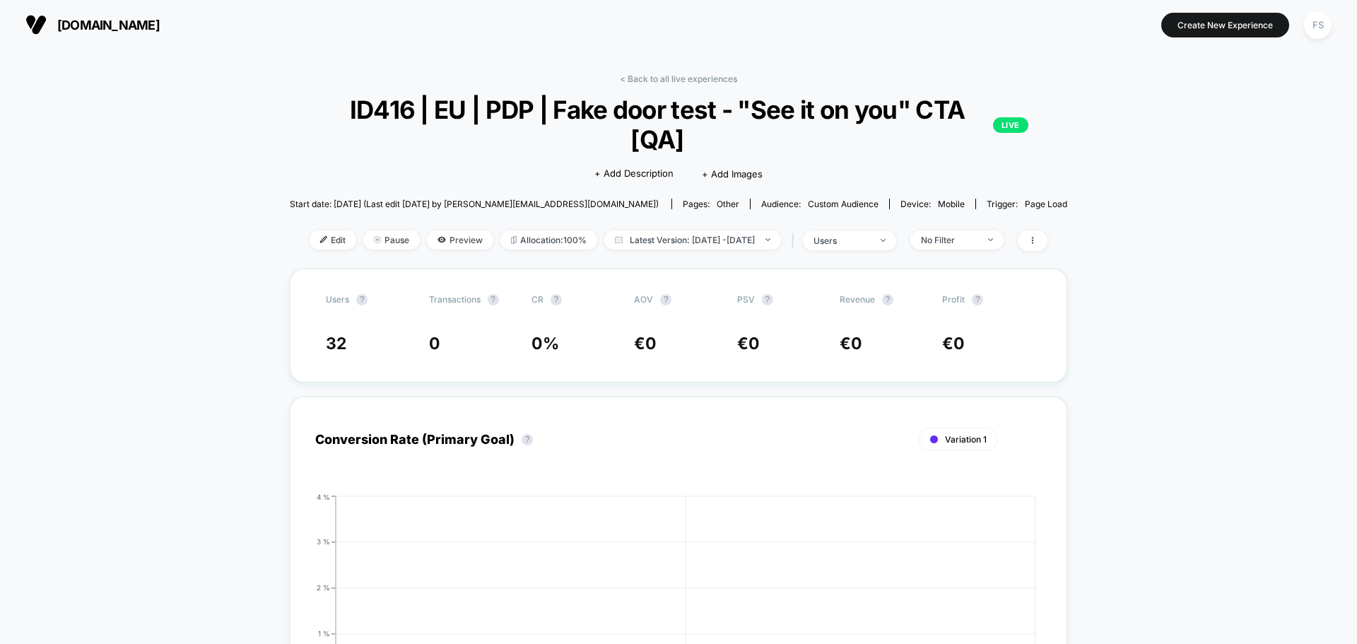
click at [331, 232] on div "Edit Pause Preview Allocation: 100% Latest Version: Jul 28, 2025 - Aug 13, 2025…" at bounding box center [678, 240] width 777 height 20
click at [310, 233] on span "Edit" at bounding box center [333, 239] width 47 height 19
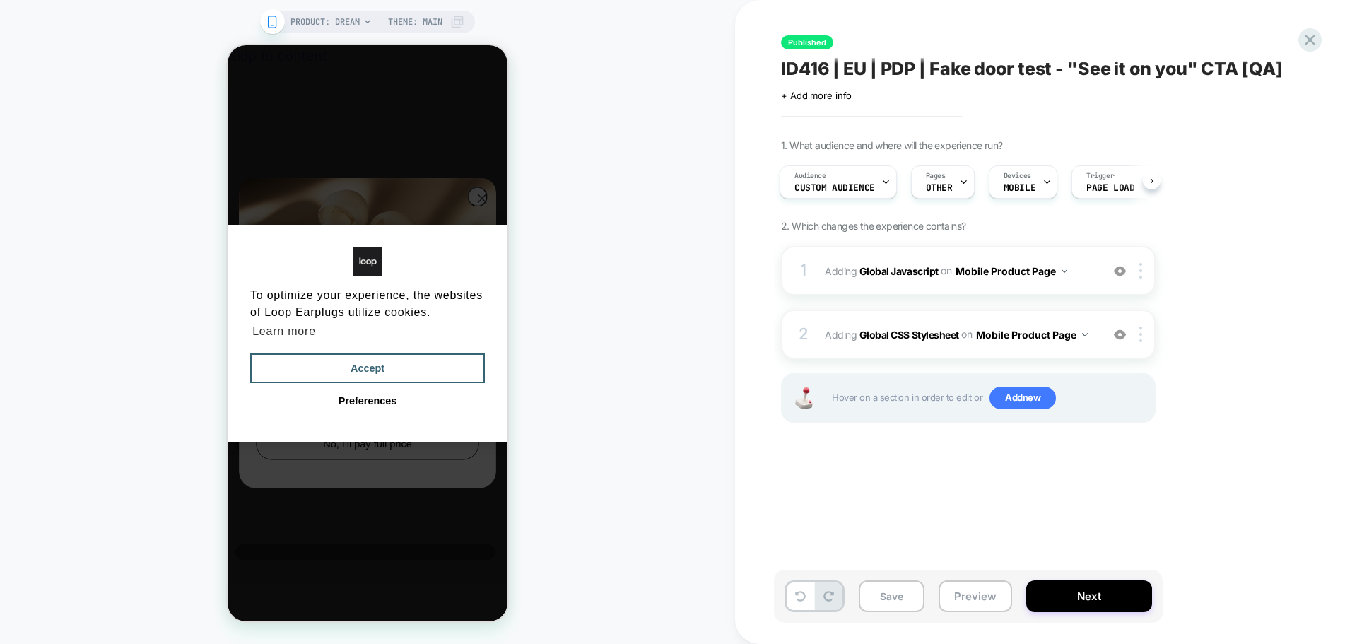
scroll to position [0, 11]
click at [345, 354] on button "Accept" at bounding box center [367, 368] width 235 height 30
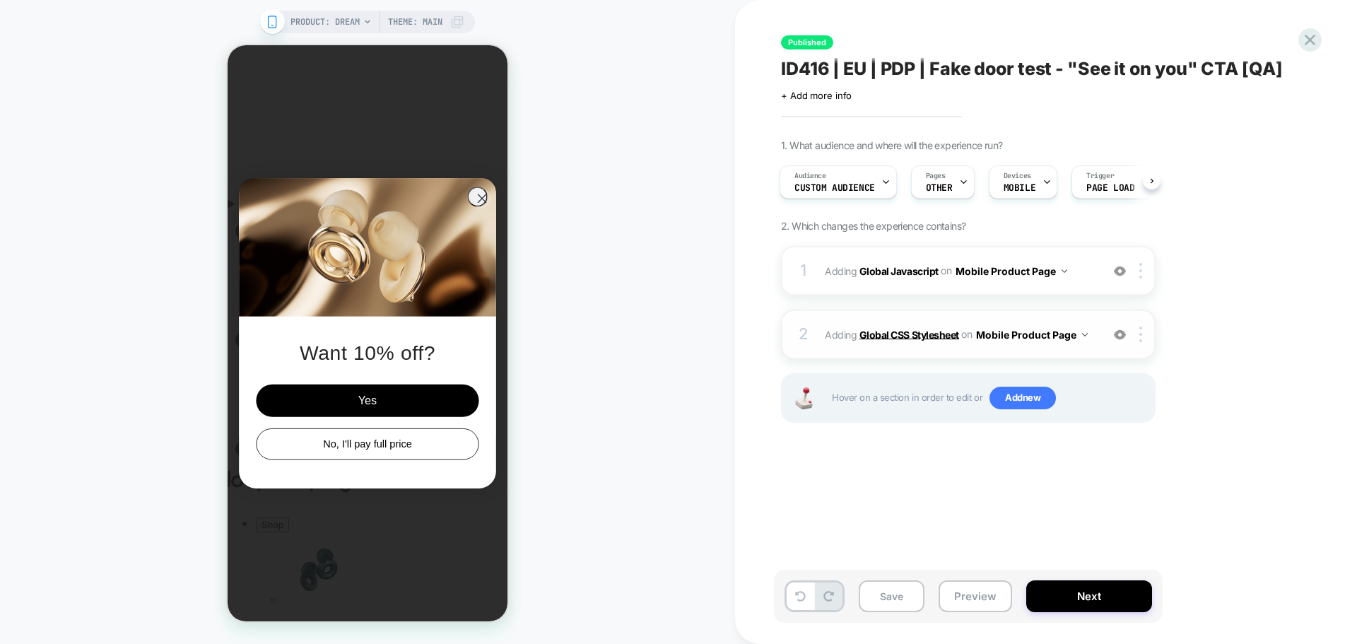
scroll to position [0, 0]
click at [912, 266] on b "Global Javascript" at bounding box center [898, 270] width 79 height 12
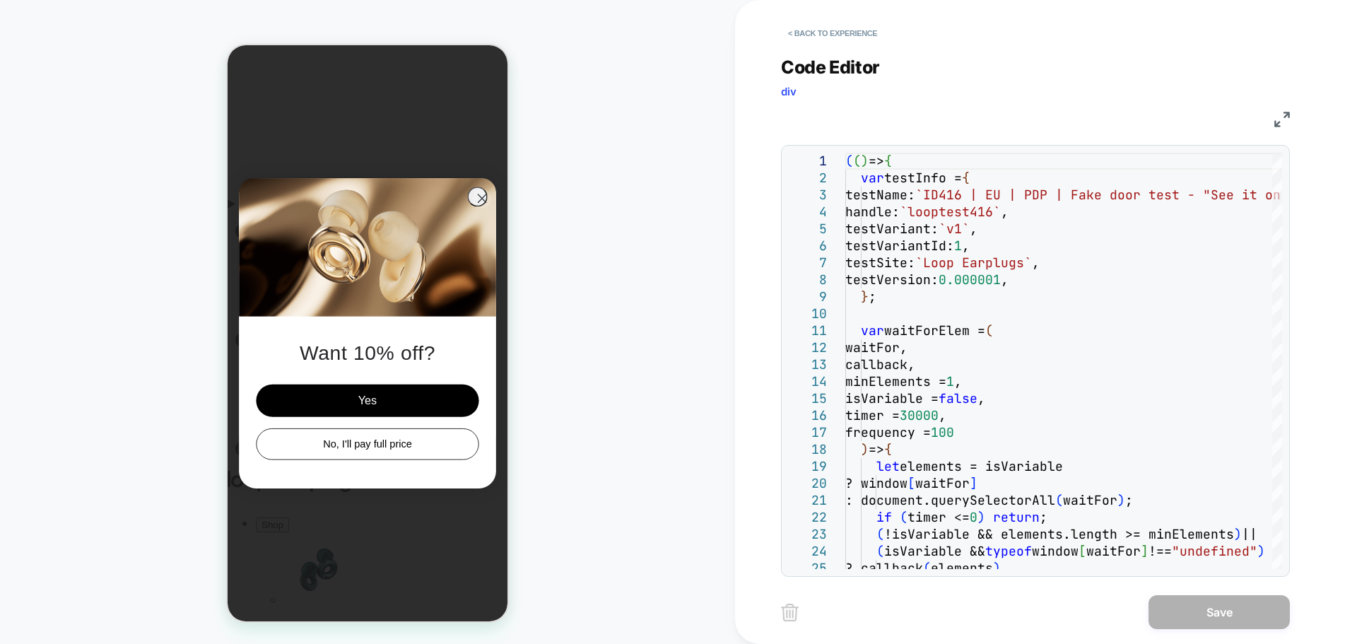
click at [1274, 119] on div "JS" at bounding box center [1035, 117] width 509 height 24
click at [1274, 120] on div "JS" at bounding box center [1035, 117] width 509 height 24
click at [1286, 120] on img at bounding box center [1282, 120] width 16 height 16
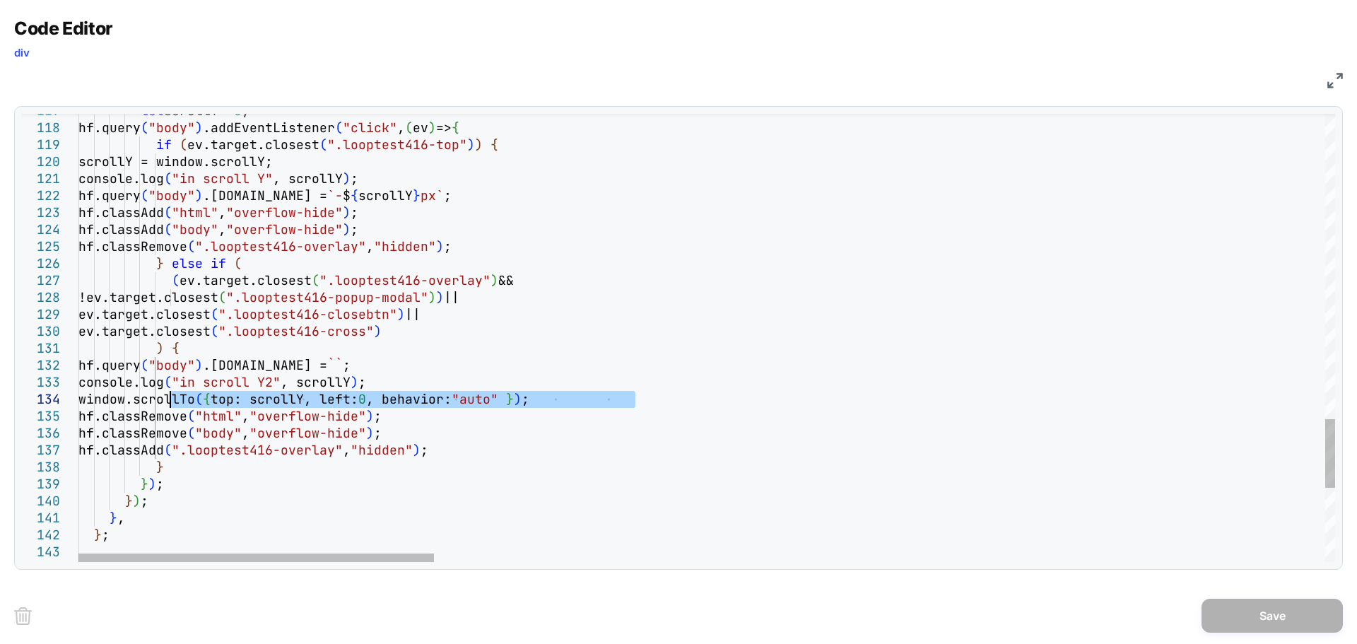
drag, startPoint x: 645, startPoint y: 394, endPoint x: 172, endPoint y: 392, distance: 472.8
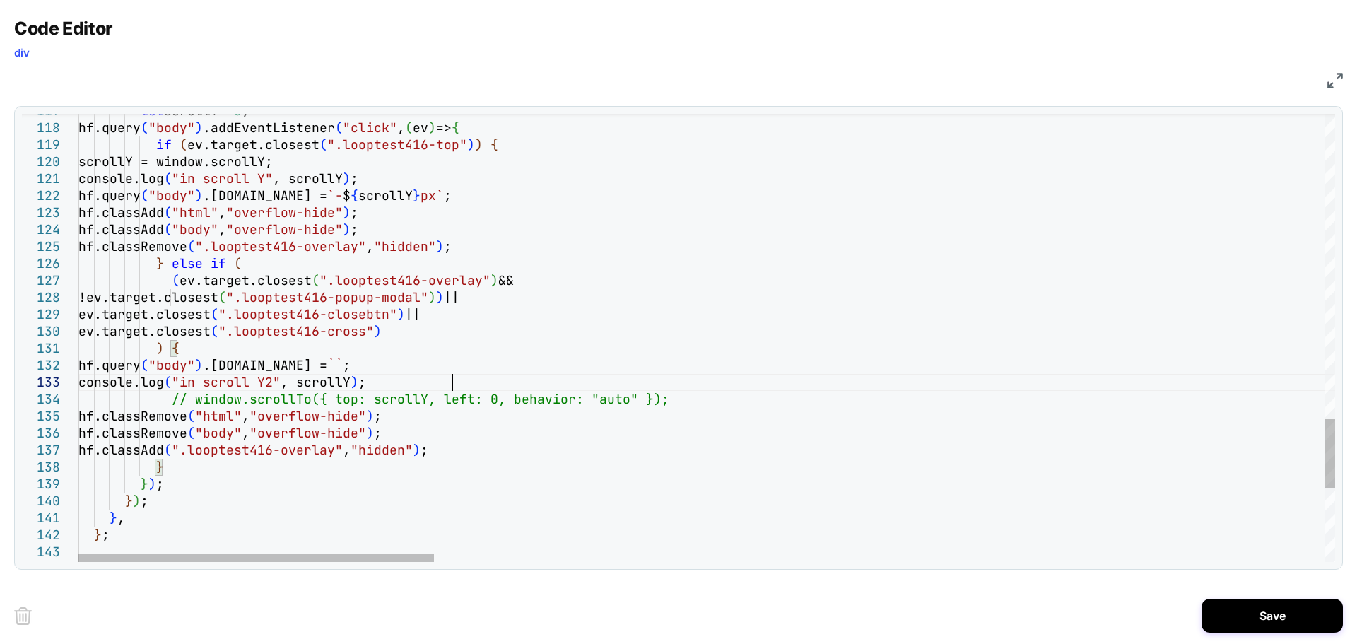
type textarea "**********"
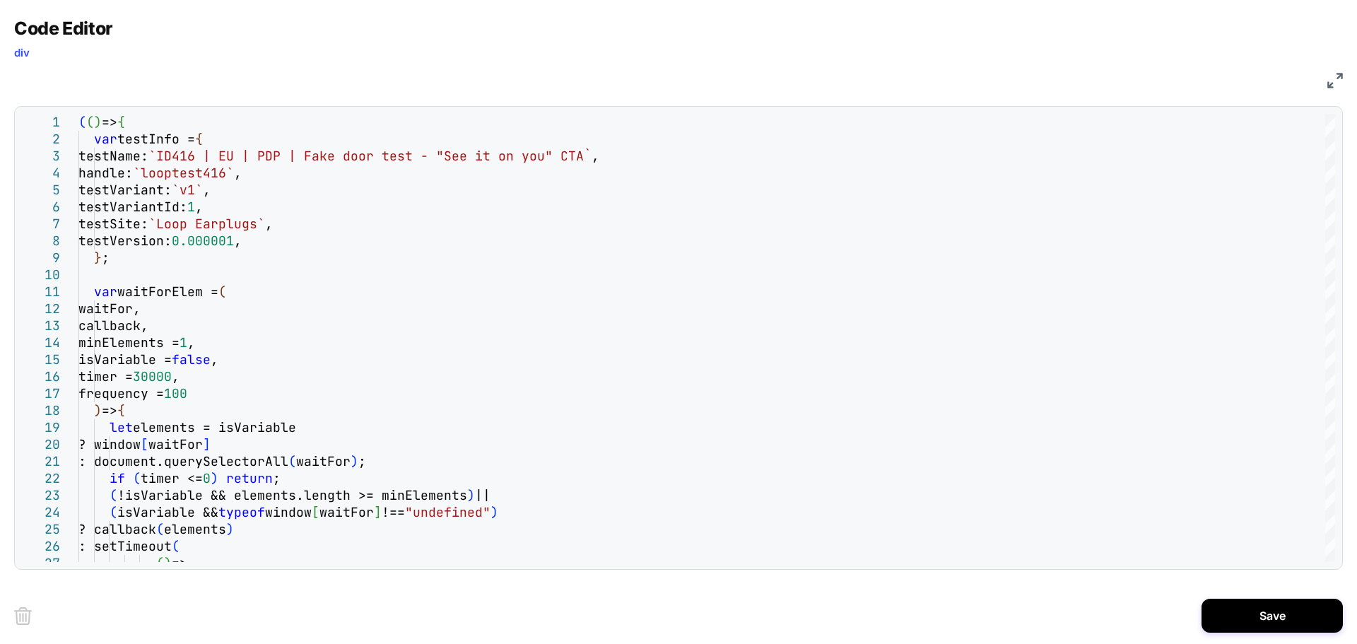
click at [1339, 81] on img at bounding box center [1335, 81] width 16 height 16
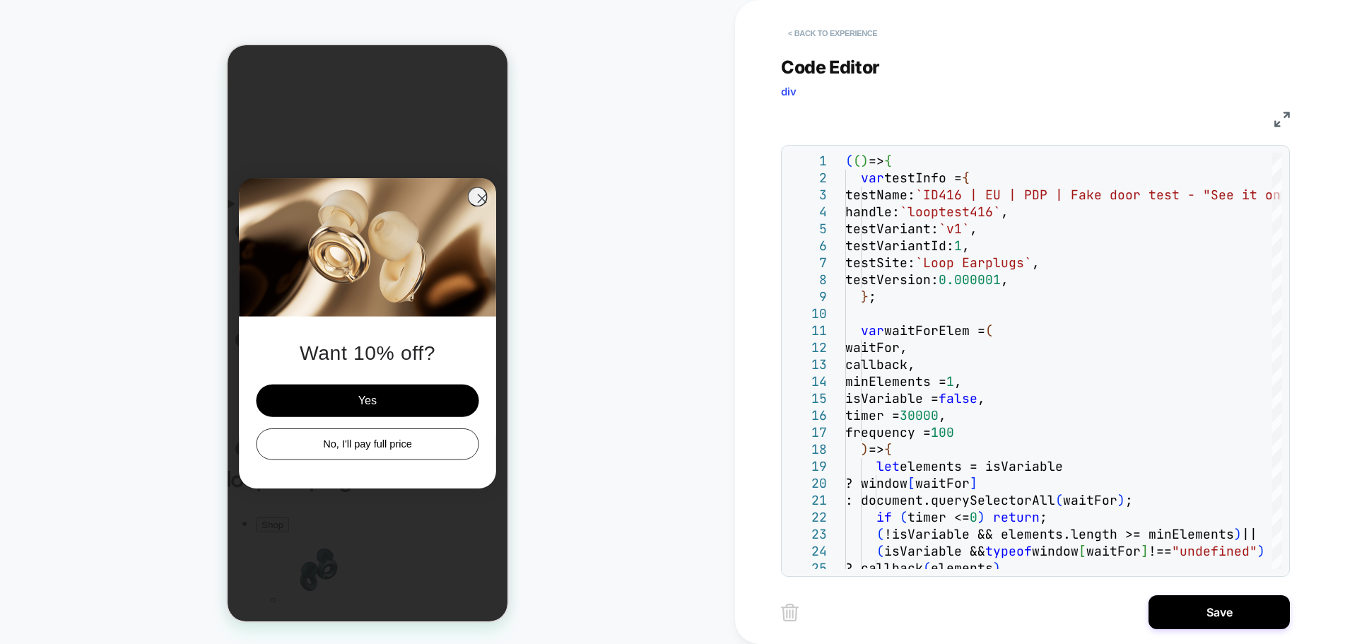
click at [812, 25] on button "< Back to experience" at bounding box center [832, 33] width 103 height 23
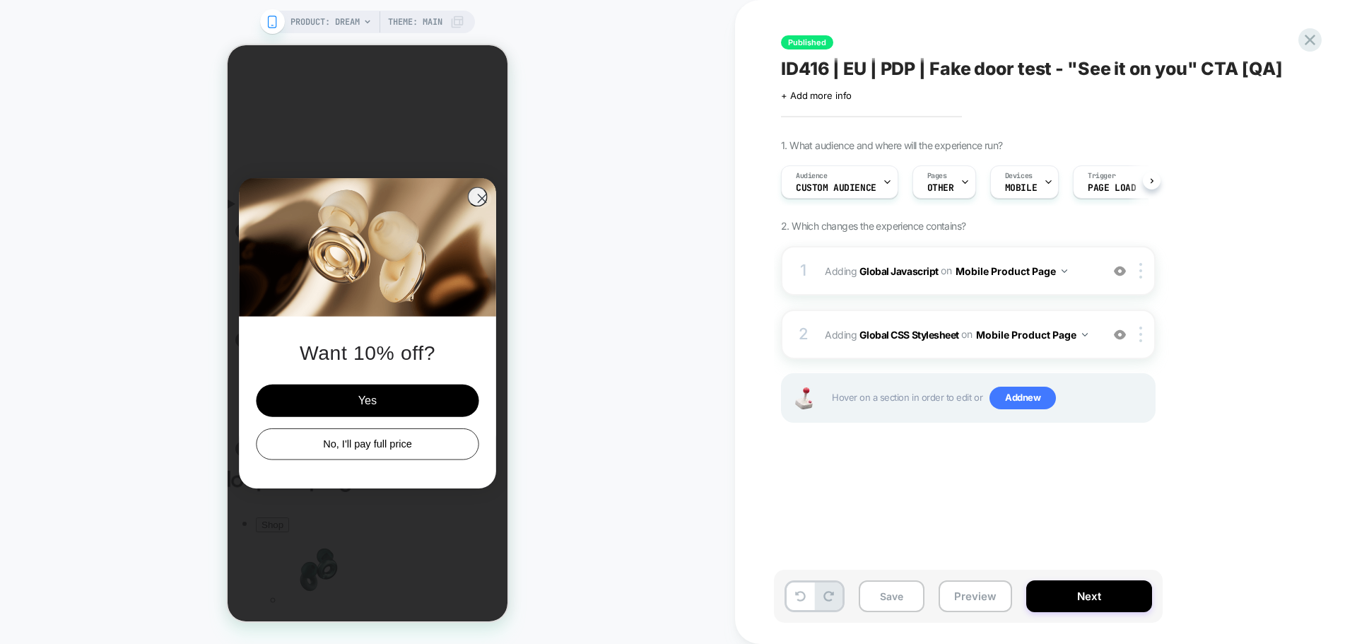
scroll to position [0, 1]
click at [903, 336] on b "Global CSS Stylesheet" at bounding box center [909, 334] width 100 height 12
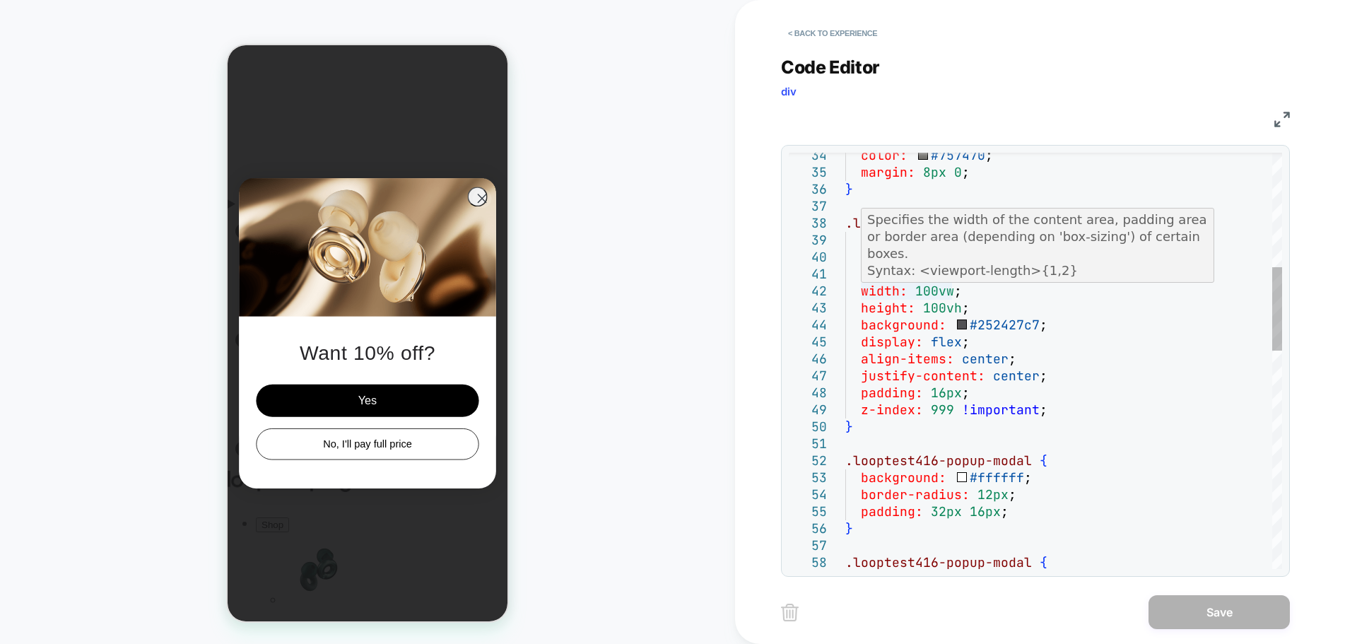
click at [937, 285] on div "color: #757470 ; margin: 8px 0 ; } .looptest416-overlay { position: fixed ; top…" at bounding box center [1063, 618] width 437 height 2062
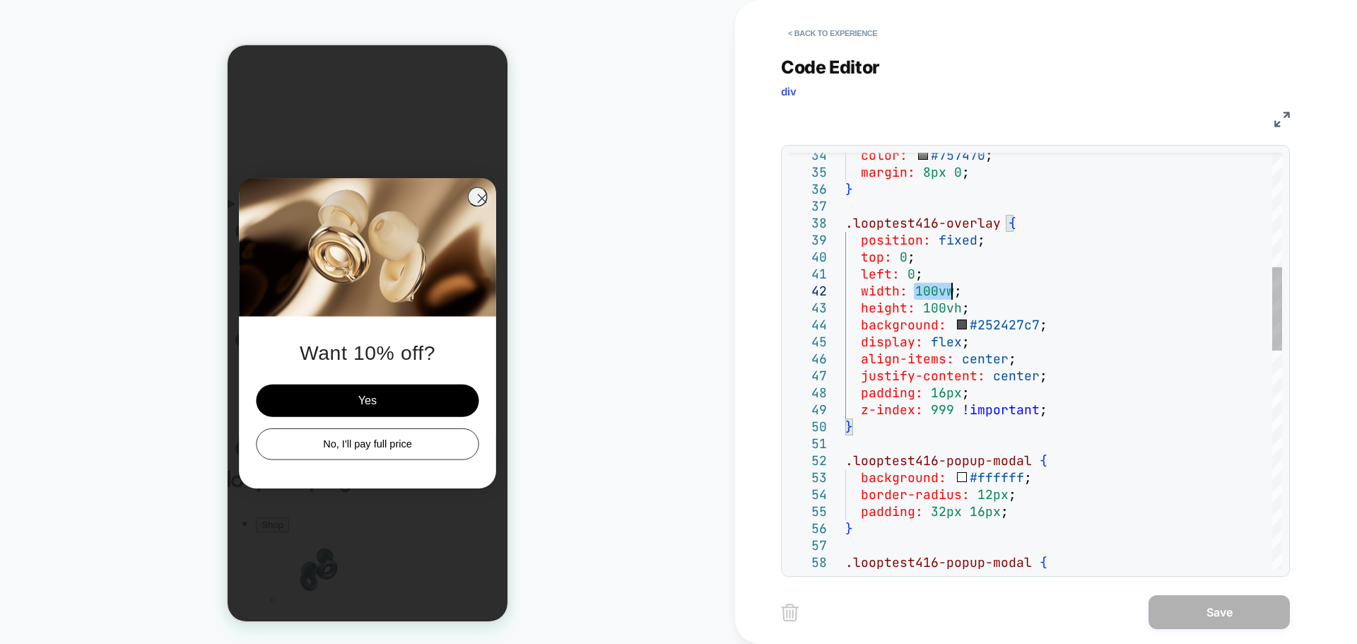
click at [937, 285] on div "color: #757470 ; margin: 8px 0 ; } .looptest416-overlay { position: fixed ; top…" at bounding box center [1063, 618] width 437 height 2062
click at [881, 293] on div "color: #757470 ; margin: 8px 0 ; } .looptest416-overlay { position: fixed ; top…" at bounding box center [1063, 618] width 437 height 2062
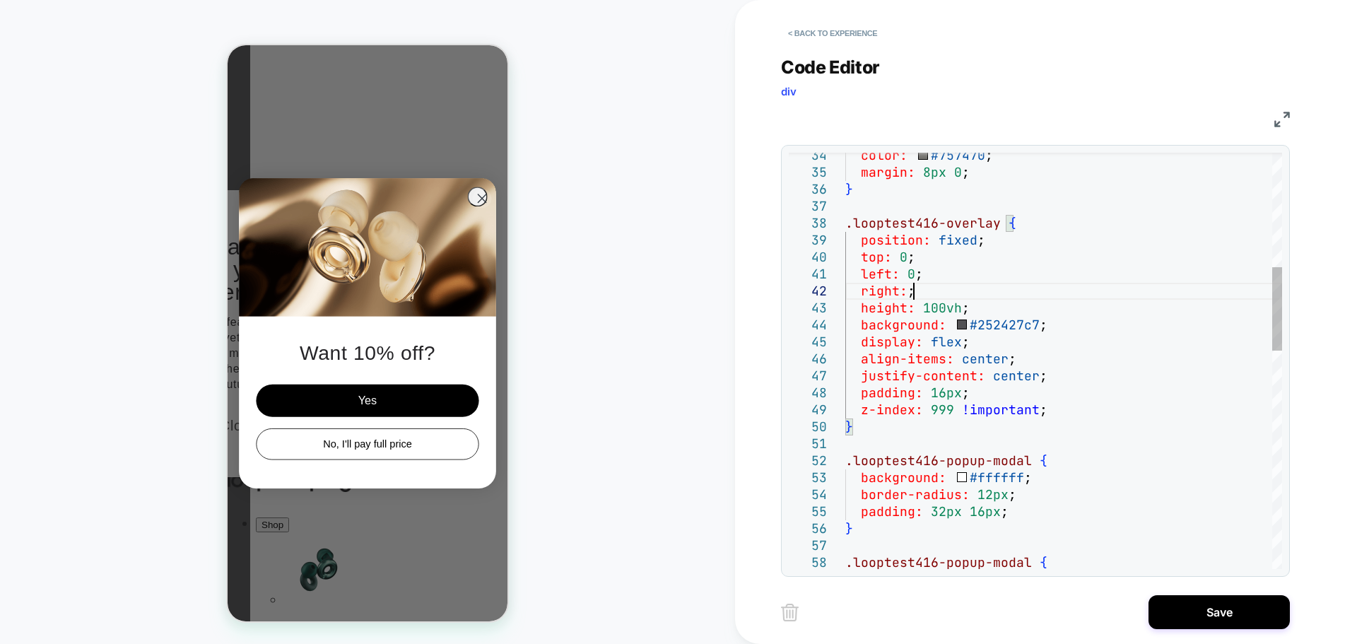
scroll to position [17, 76]
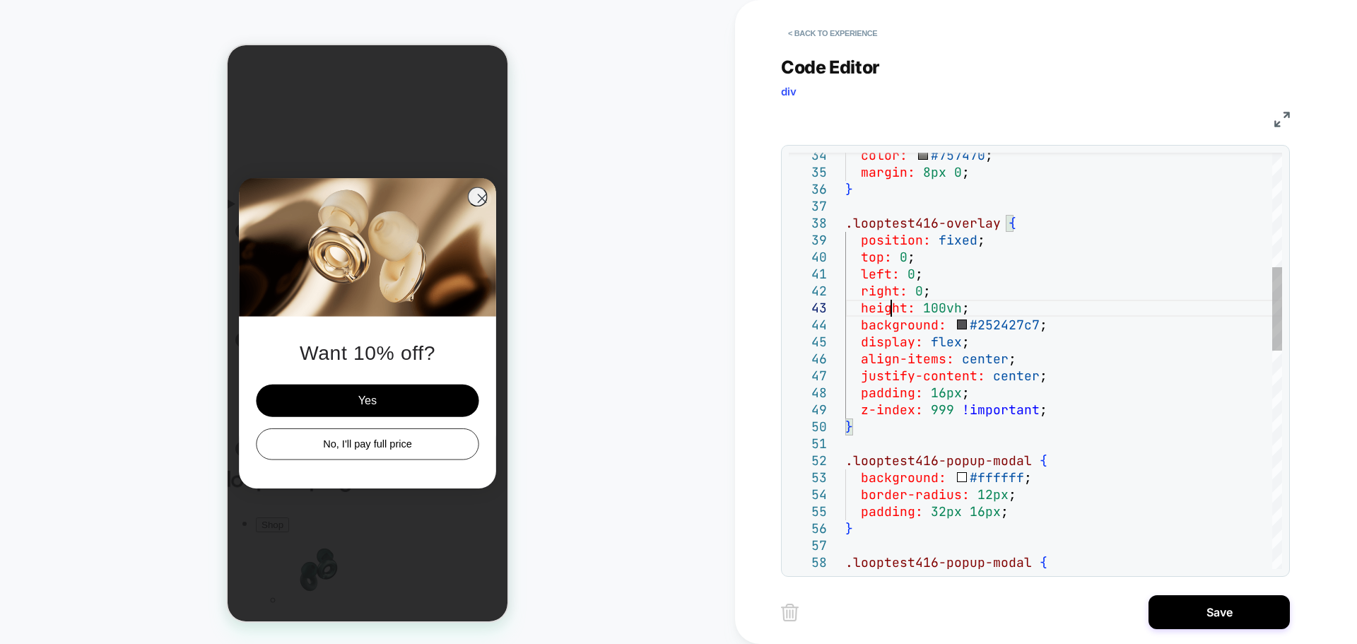
click at [889, 313] on div "color: #757470 ; margin: 8px 0 ; } .looptest416-overlay { position: fixed ; top…" at bounding box center [1063, 618] width 437 height 2062
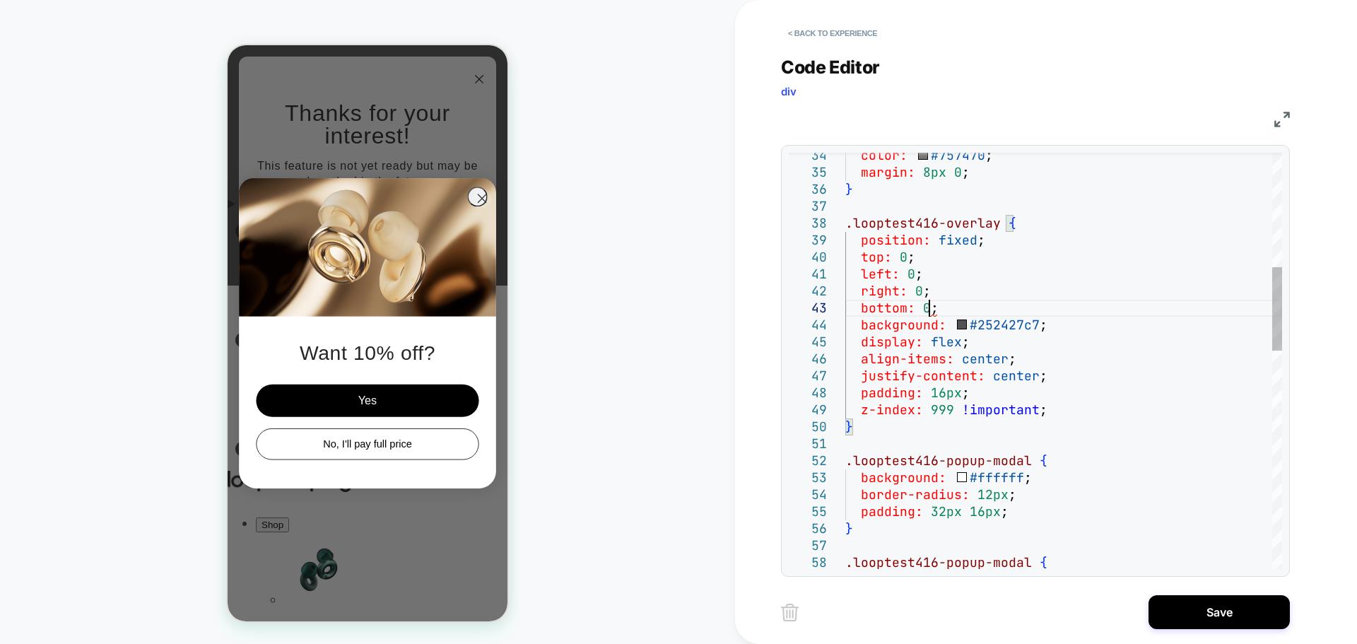
scroll to position [34, 83]
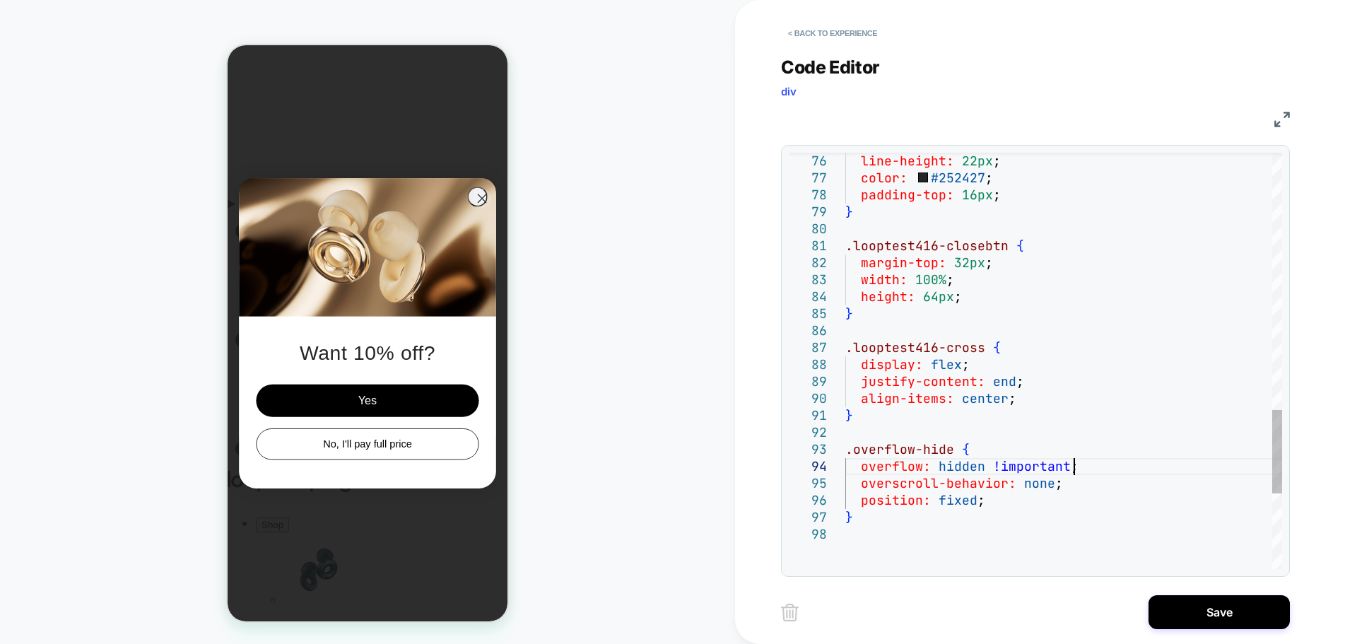
type textarea "**********"
click at [1206, 621] on button "Save" at bounding box center [1219, 612] width 141 height 34
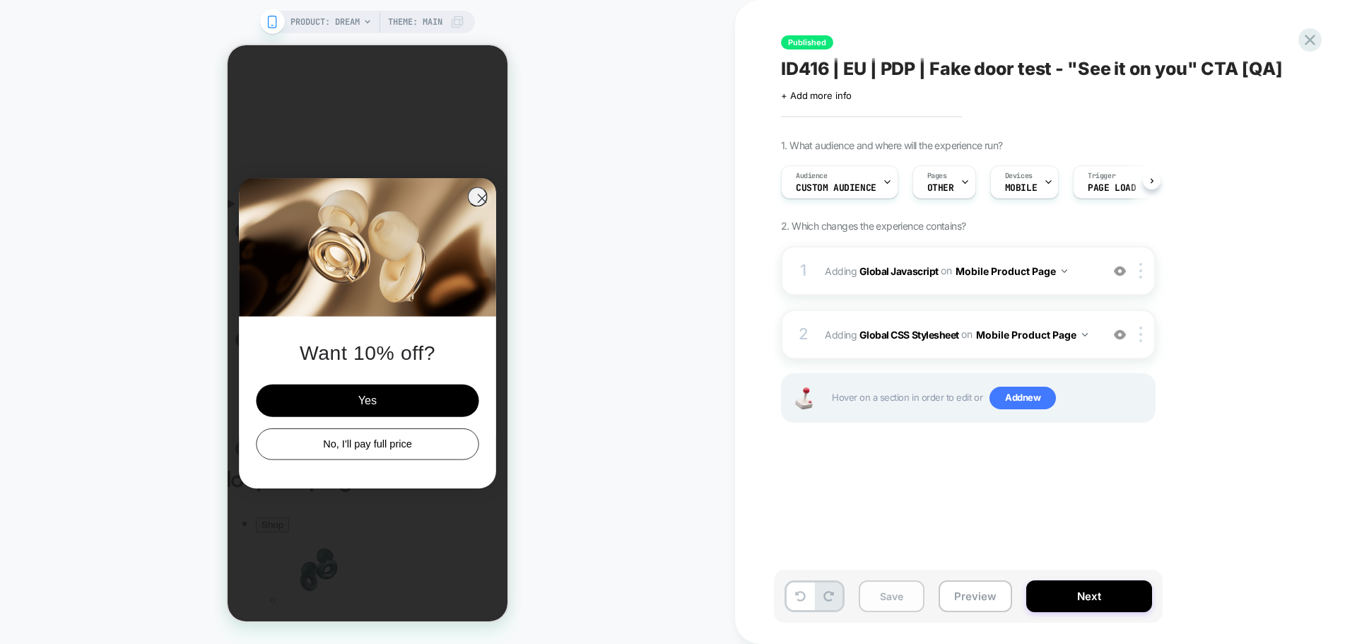
scroll to position [0, 1]
click at [896, 594] on button "Save" at bounding box center [892, 596] width 66 height 32
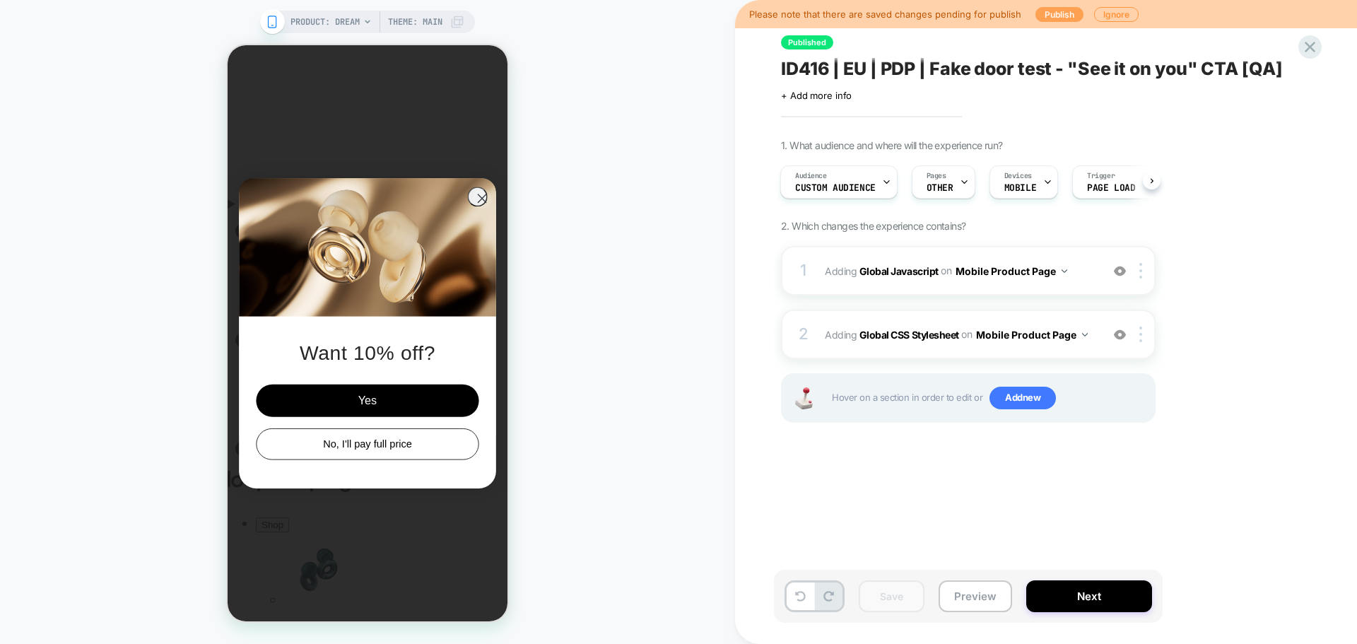
click at [1047, 18] on button "Publish" at bounding box center [1059, 14] width 48 height 15
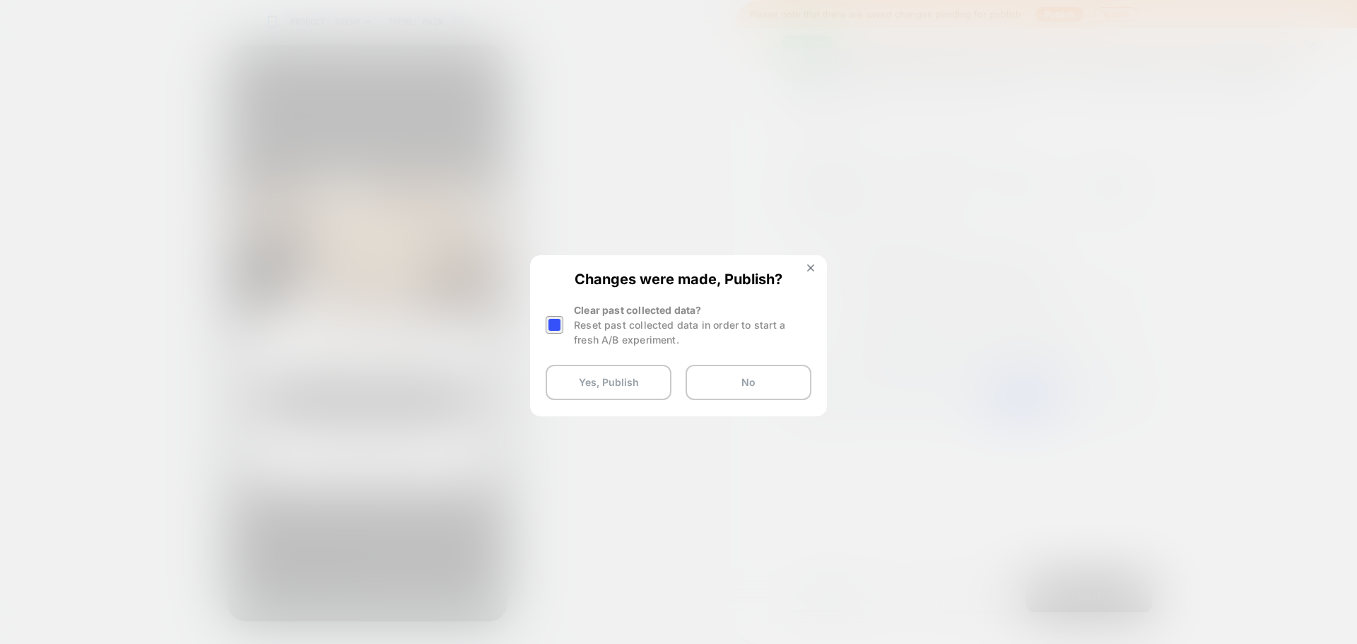
click at [553, 324] on div at bounding box center [555, 325] width 18 height 18
click at [576, 372] on button "Yes, Publish" at bounding box center [609, 382] width 126 height 35
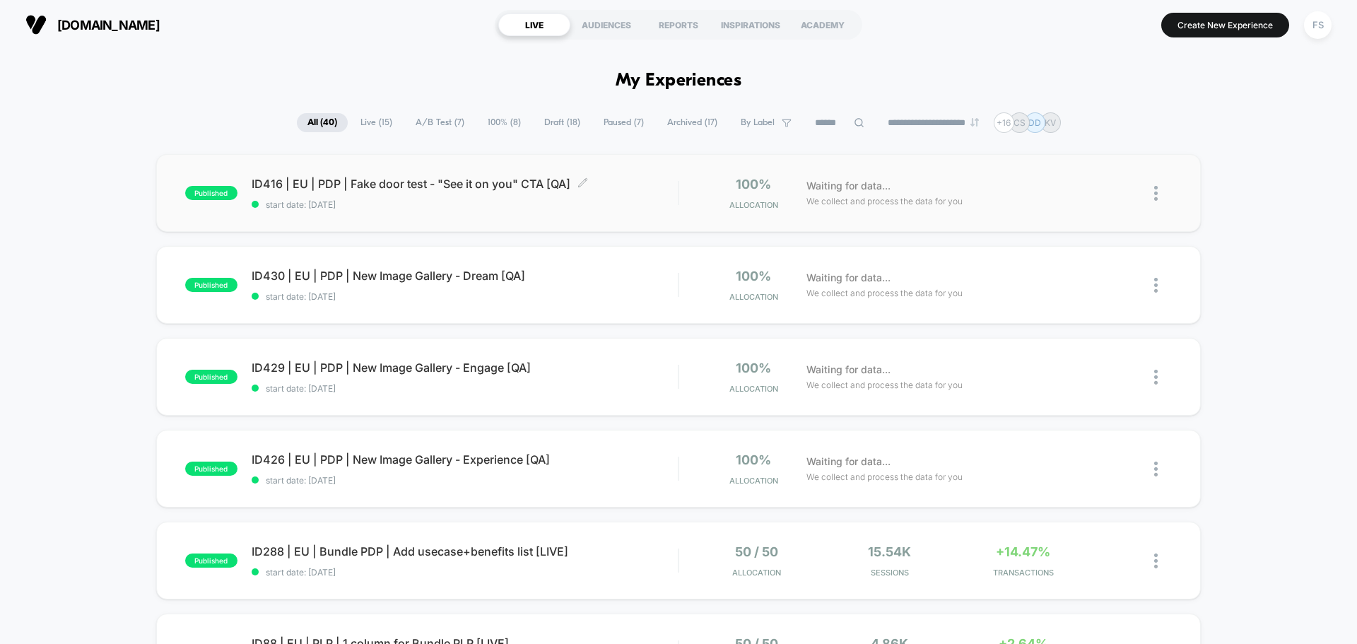
click at [301, 197] on div "ID416 | EU | PDP | Fake door test - "See it on you" CTA [QA] Click to edit expe…" at bounding box center [465, 193] width 426 height 33
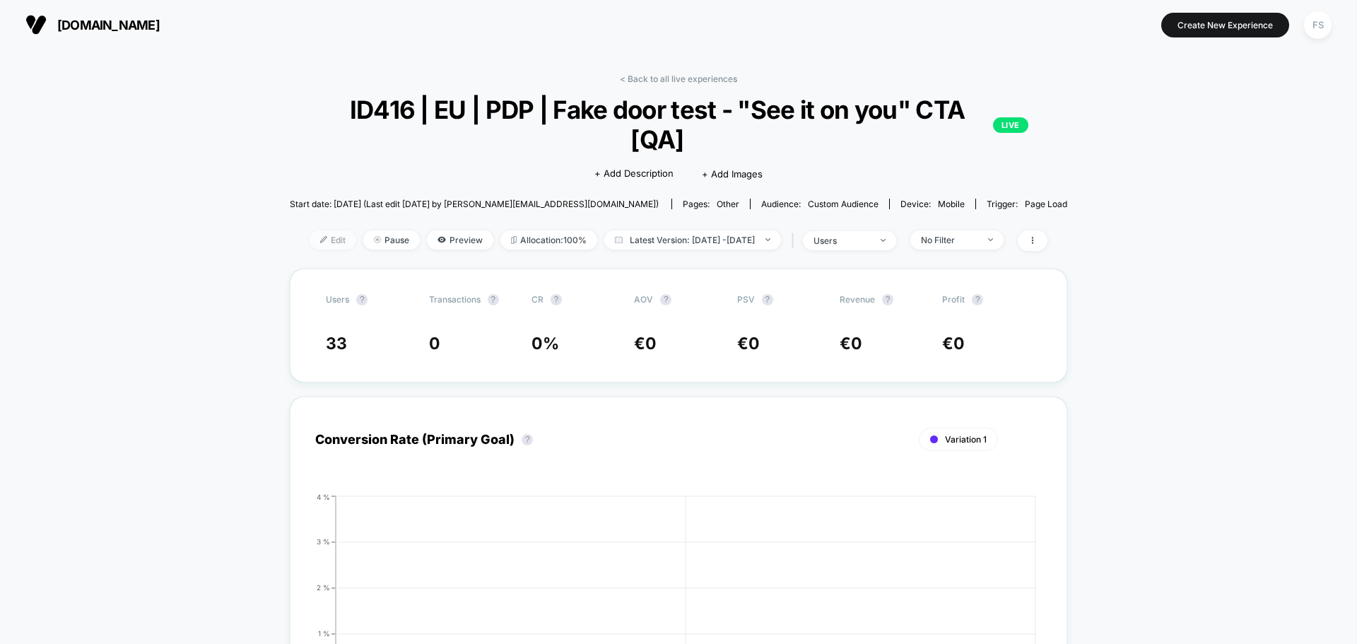
click at [322, 237] on span "Edit" at bounding box center [333, 239] width 47 height 19
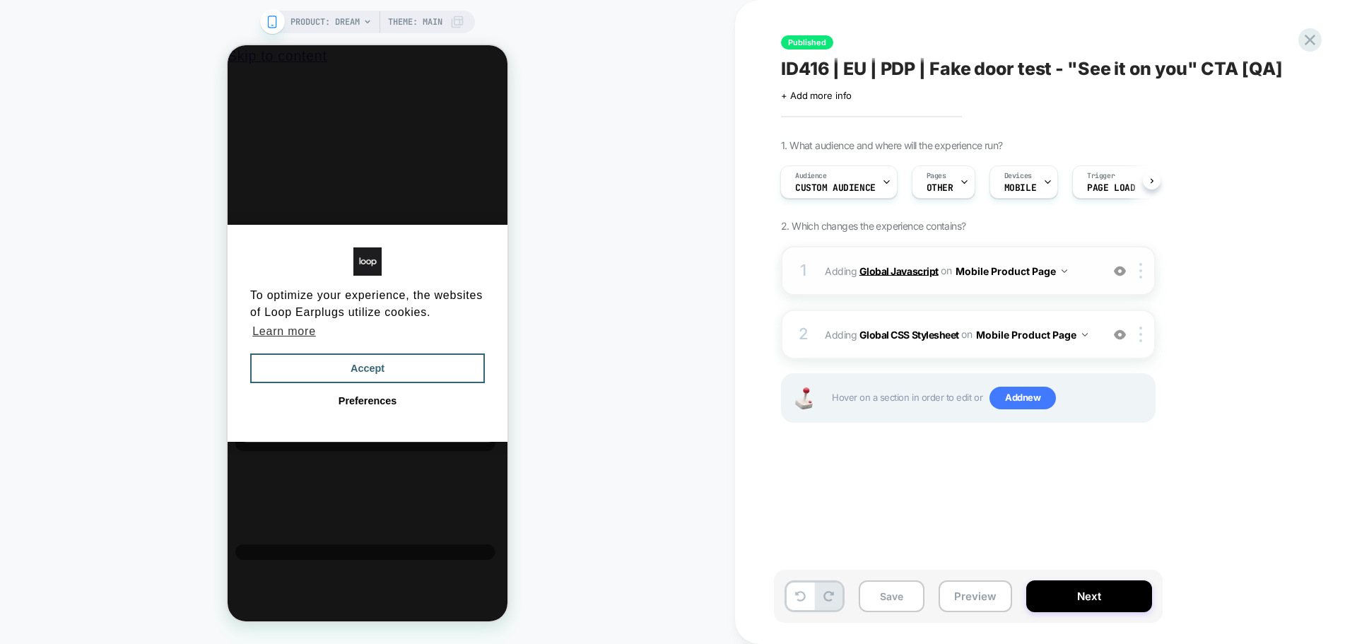
click at [922, 274] on b "Global Javascript" at bounding box center [898, 270] width 79 height 12
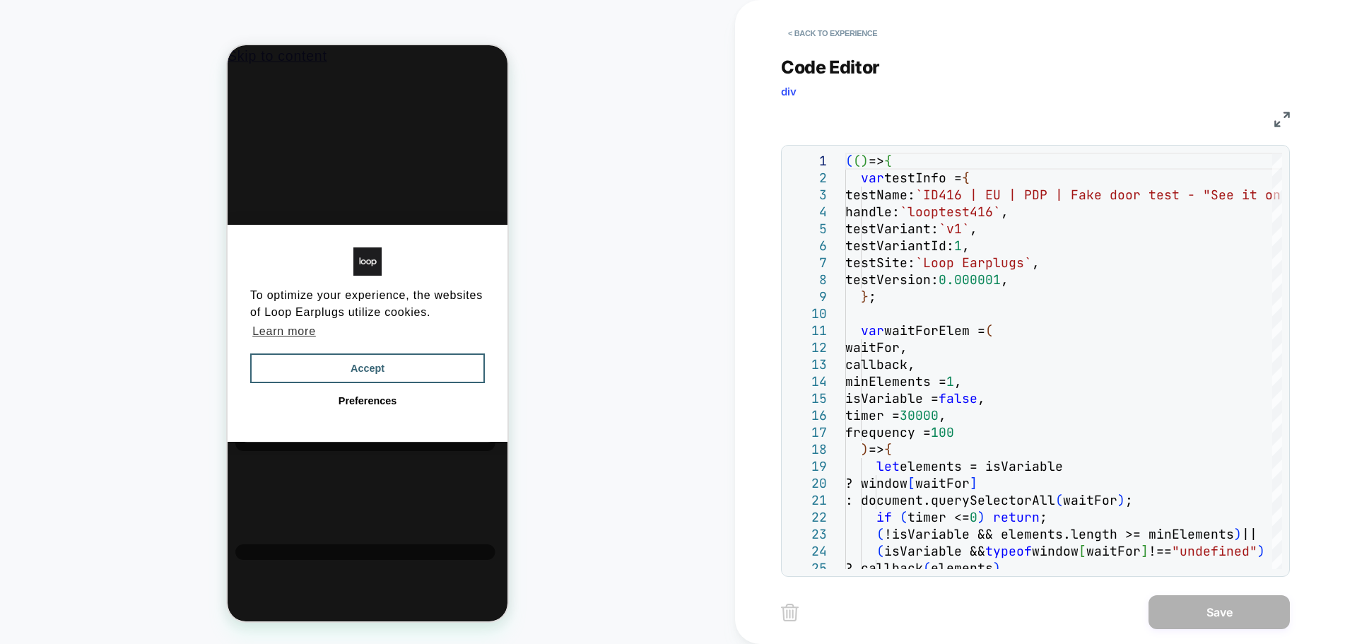
click at [1288, 119] on img at bounding box center [1282, 120] width 16 height 16
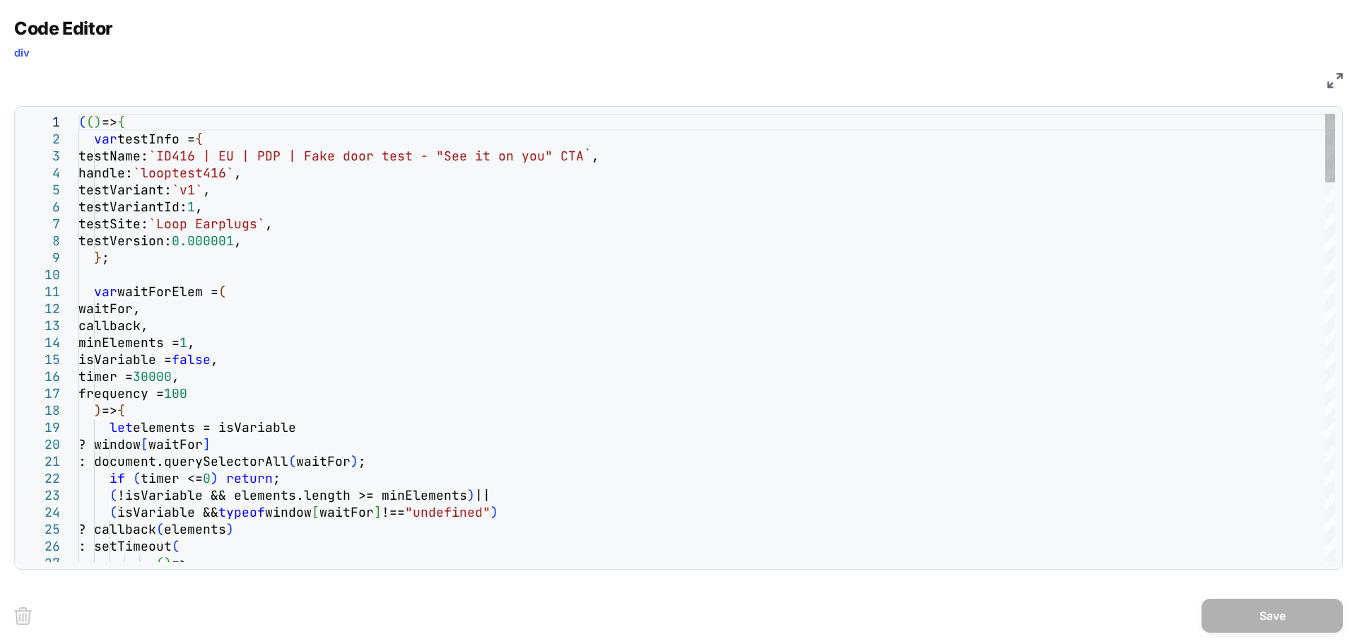
type textarea "**********"
type textarea "*"
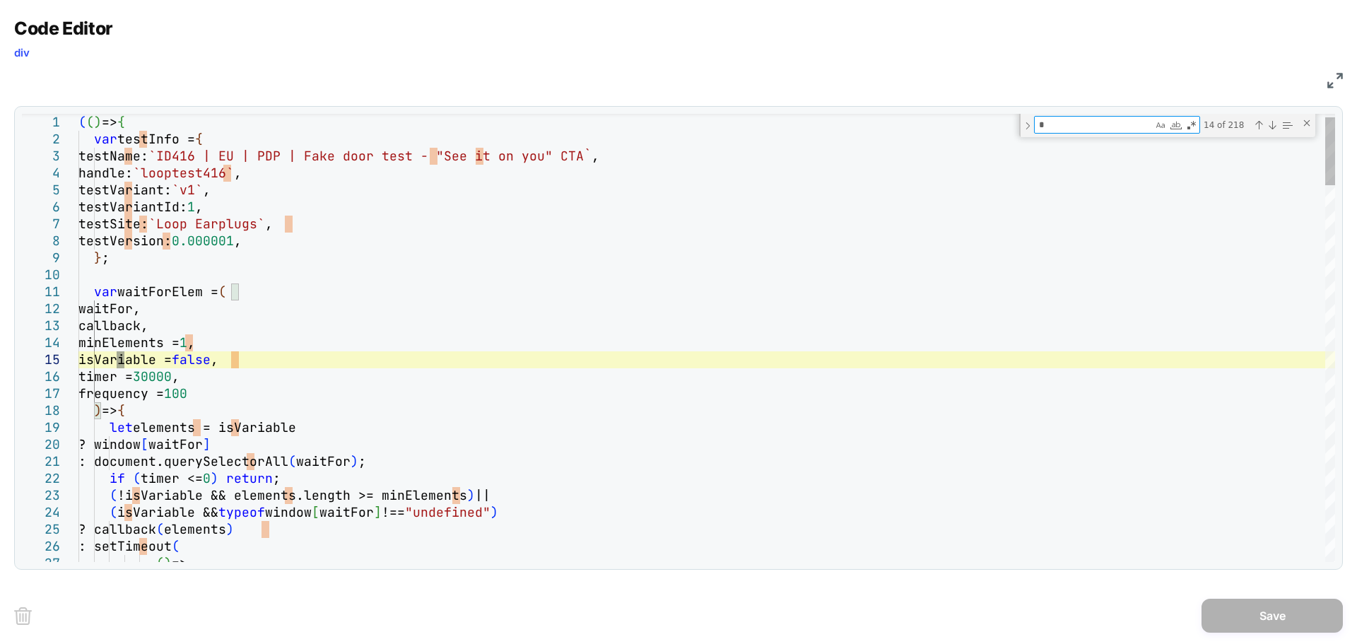
type textarea "**********"
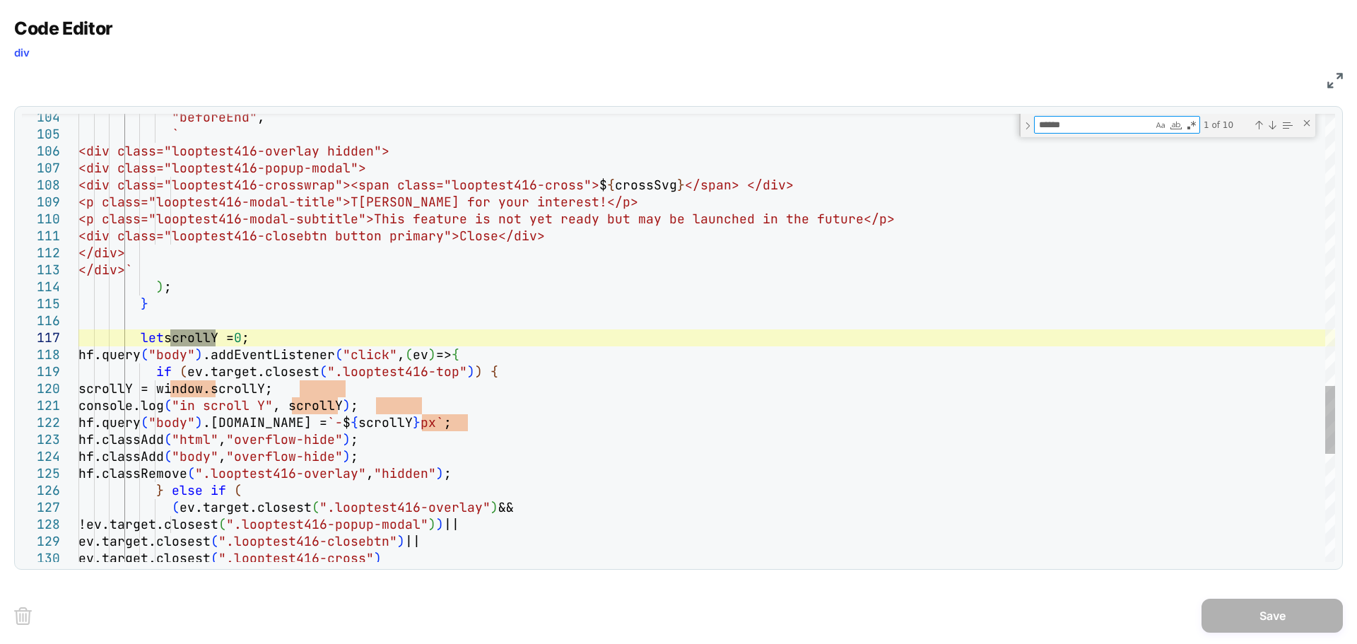
type textarea "******"
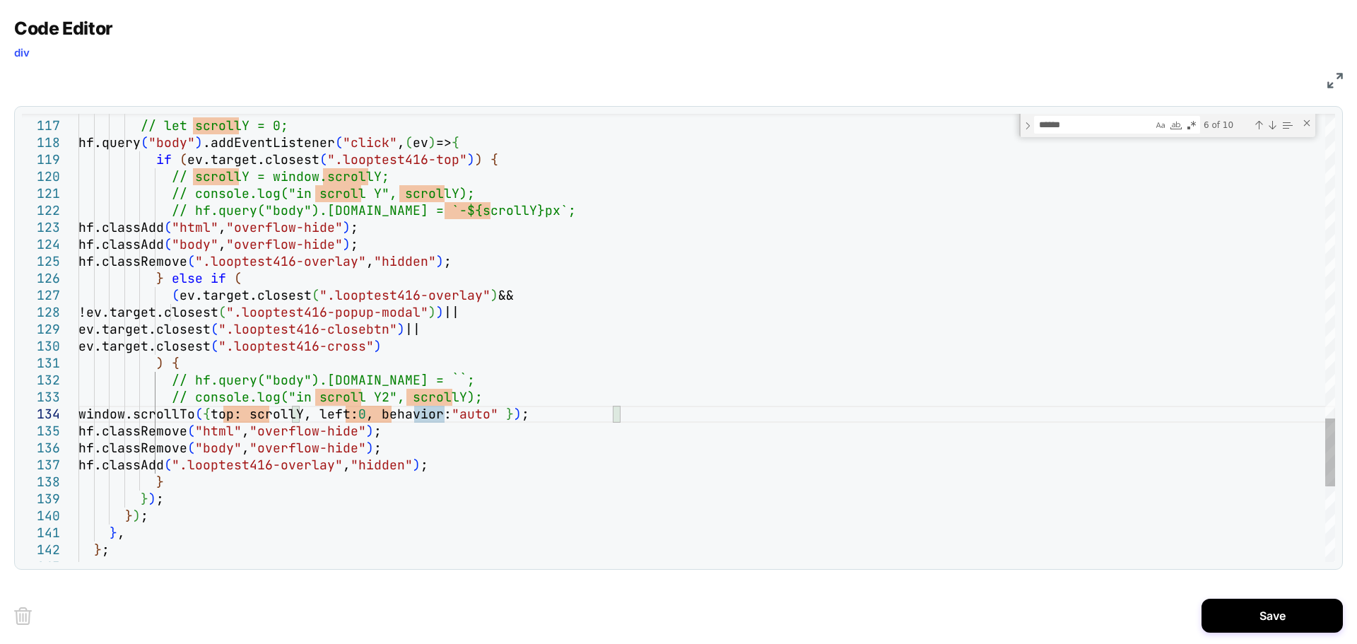
type textarea "**********"
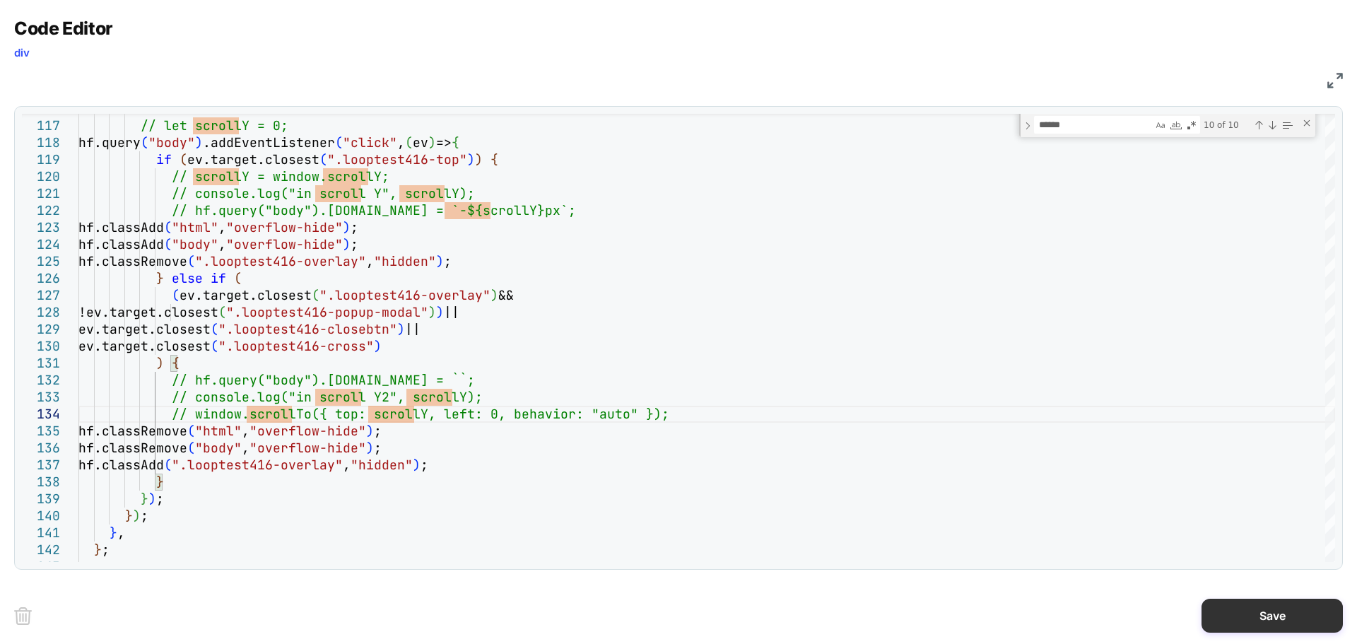
click at [1310, 627] on button "Save" at bounding box center [1272, 616] width 141 height 34
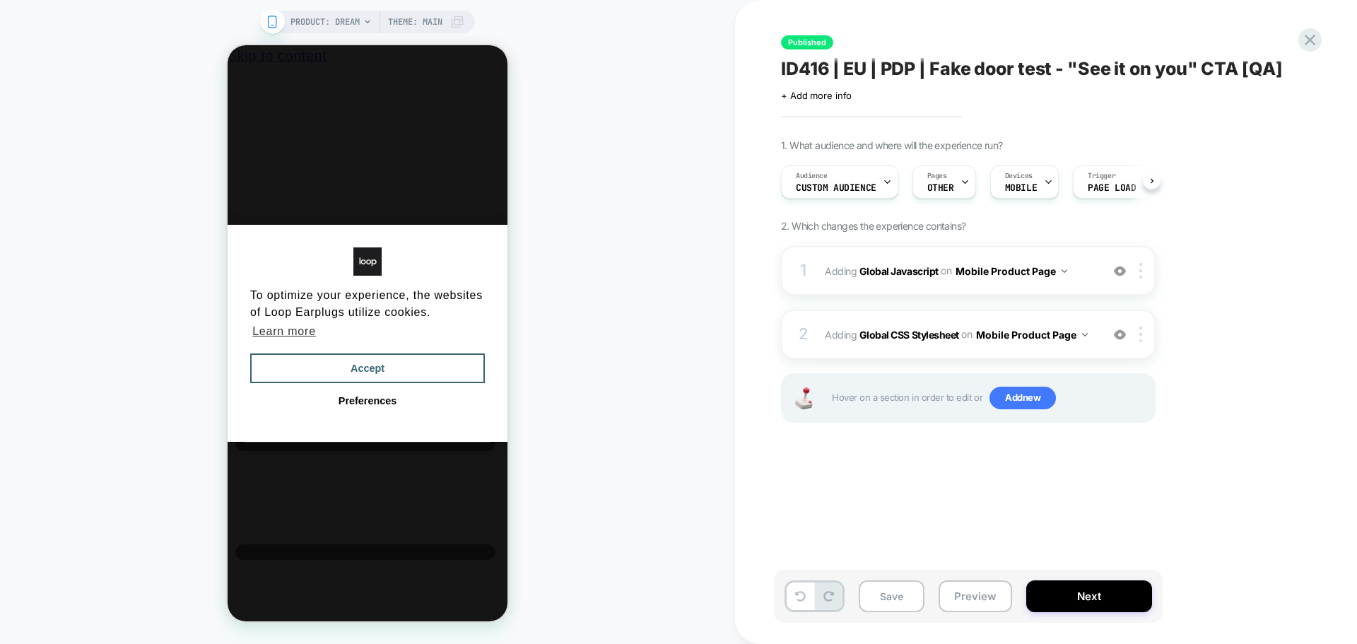
scroll to position [0, 1]
click at [913, 616] on div "Save Preview Next" at bounding box center [968, 596] width 389 height 53
click at [905, 594] on button "Save" at bounding box center [892, 596] width 66 height 32
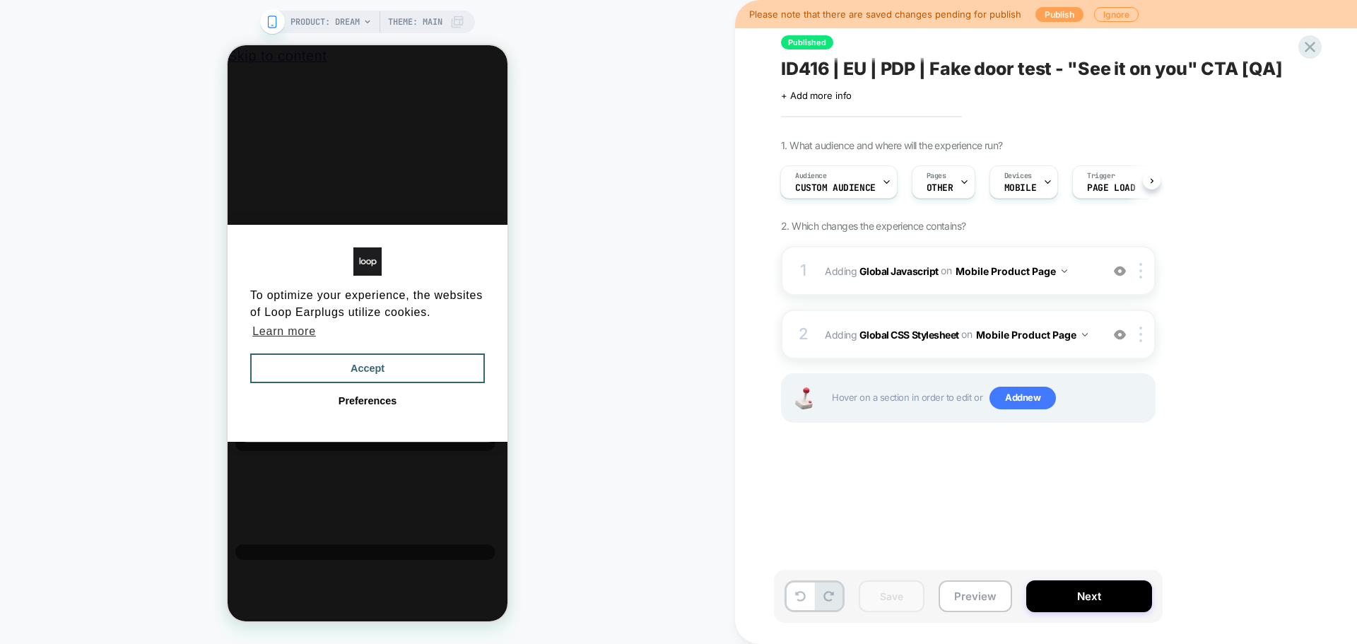
click at [1055, 18] on button "Publish" at bounding box center [1059, 14] width 48 height 15
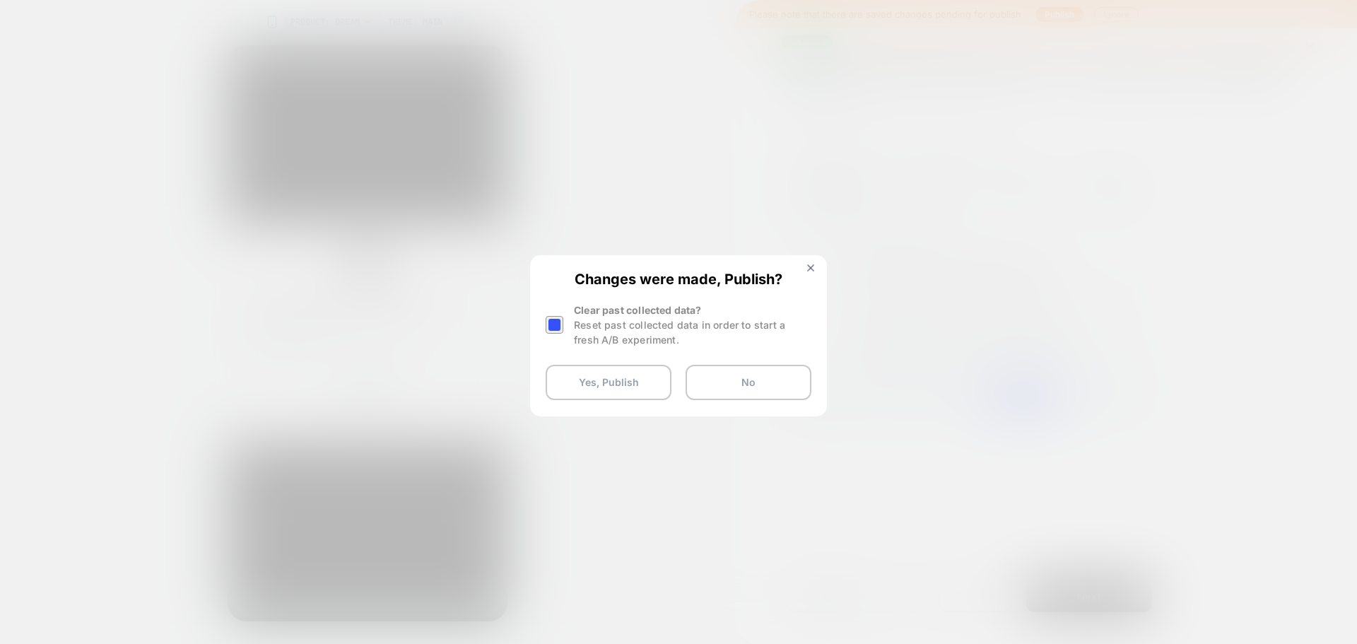
click at [553, 329] on div at bounding box center [555, 325] width 18 height 18
click at [601, 377] on button "Yes, Publish" at bounding box center [609, 382] width 126 height 35
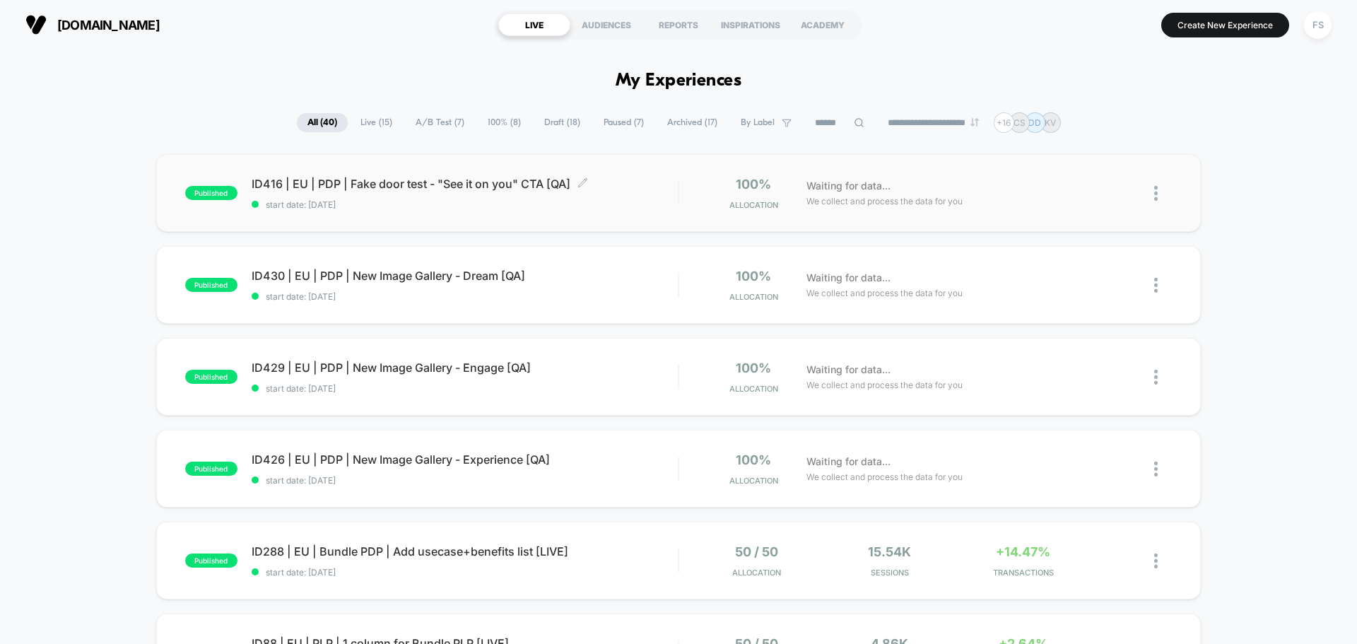
click at [410, 179] on span "ID416 | EU | PDP | Fake door test - "See it on you" CTA [QA] Click to edit expe…" at bounding box center [465, 184] width 426 height 14
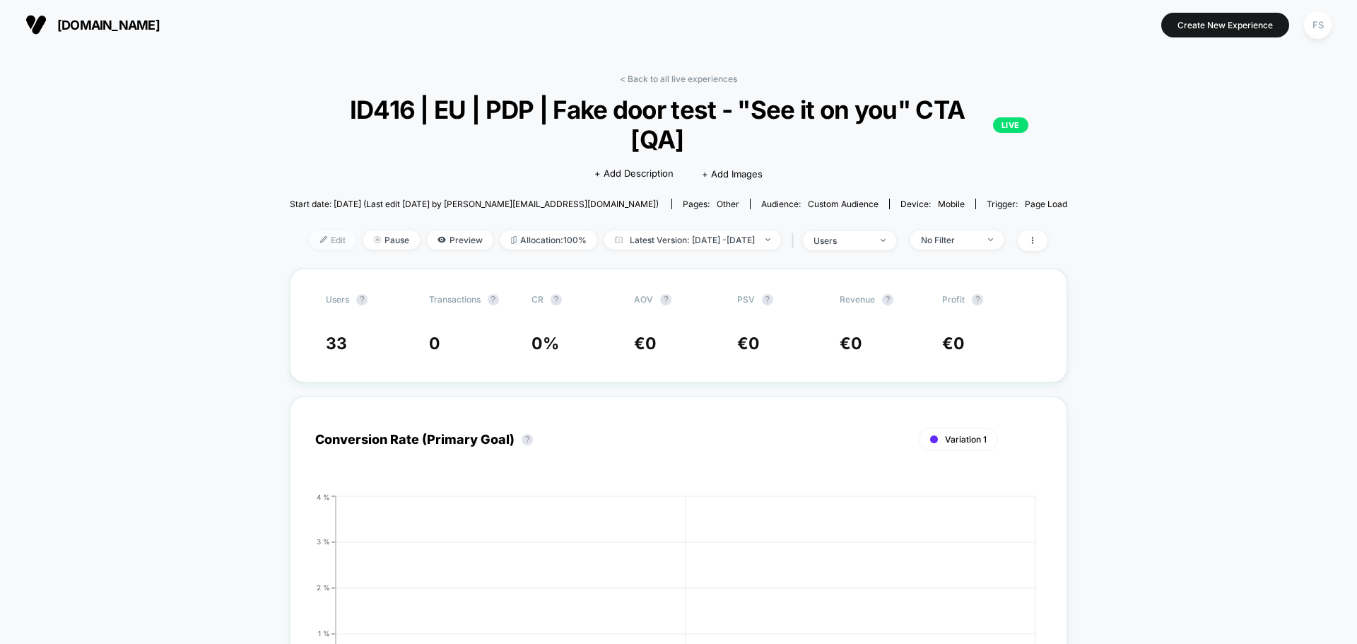
click at [311, 247] on span "Edit" at bounding box center [333, 239] width 47 height 19
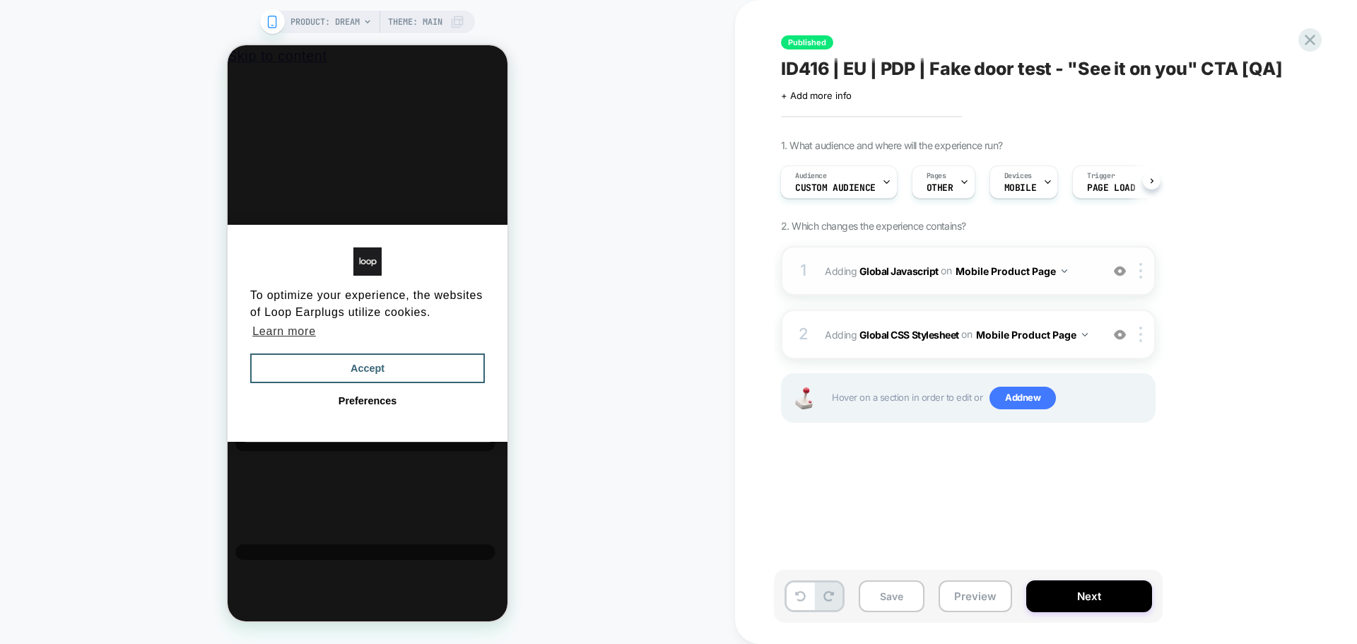
drag, startPoint x: 975, startPoint y: 320, endPoint x: 800, endPoint y: 258, distance: 186.0
click at [802, 257] on div "1 Adding Global Javascript on Mobile Product Page Add Before Add After Copy to …" at bounding box center [968, 352] width 375 height 212
drag, startPoint x: 798, startPoint y: 266, endPoint x: 808, endPoint y: 331, distance: 65.8
click at [808, 331] on div "1 Adding Global Javascript on Mobile Product Page Add Before Add After Copy to …" at bounding box center [968, 352] width 375 height 212
click at [1144, 278] on div at bounding box center [1143, 271] width 23 height 16
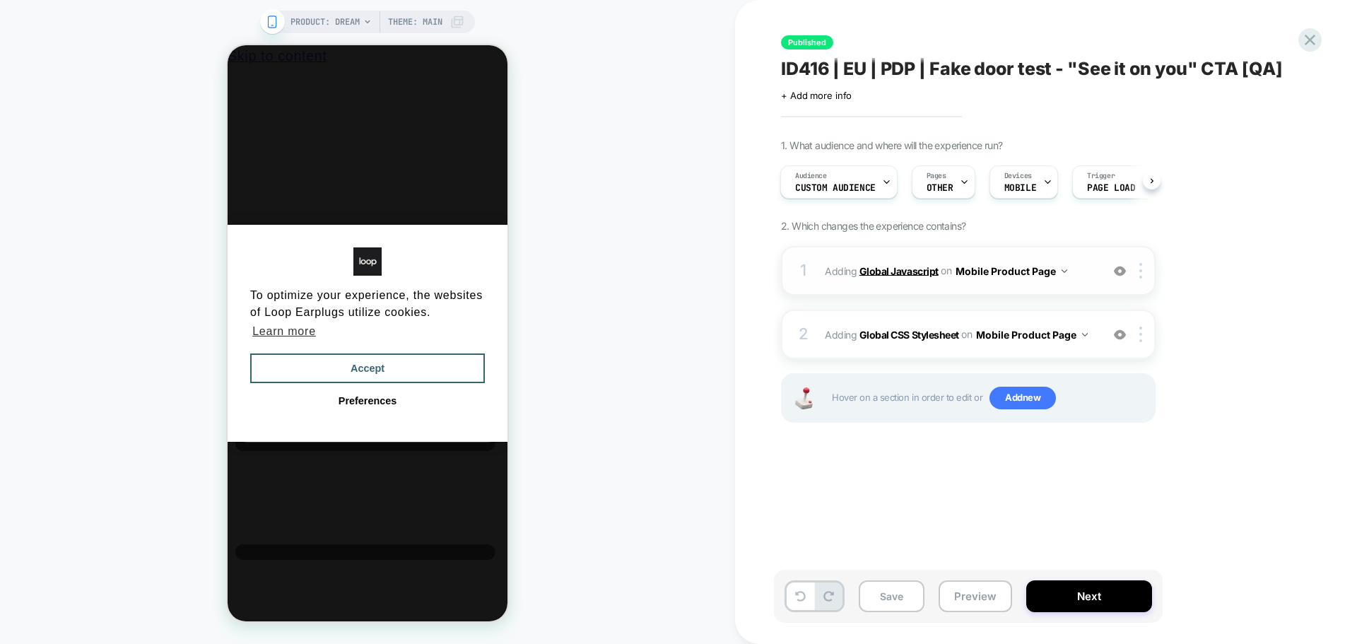
click at [889, 274] on b "Global Javascript" at bounding box center [898, 270] width 79 height 12
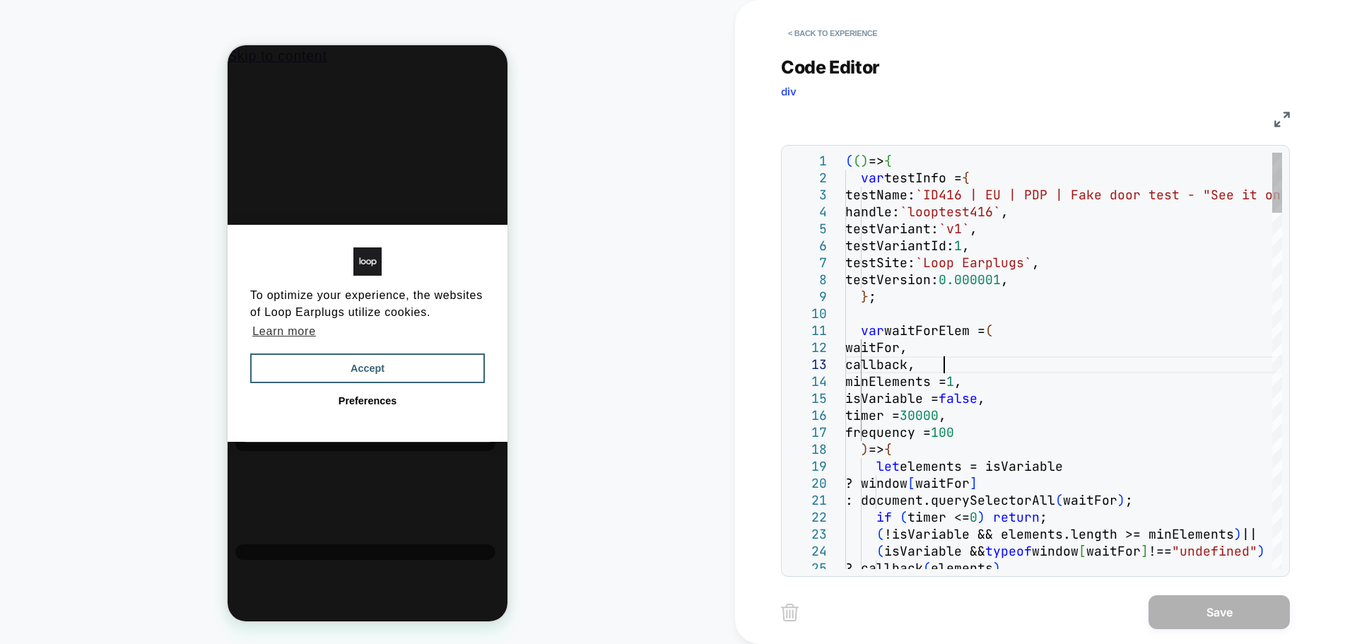
type textarea "**********"
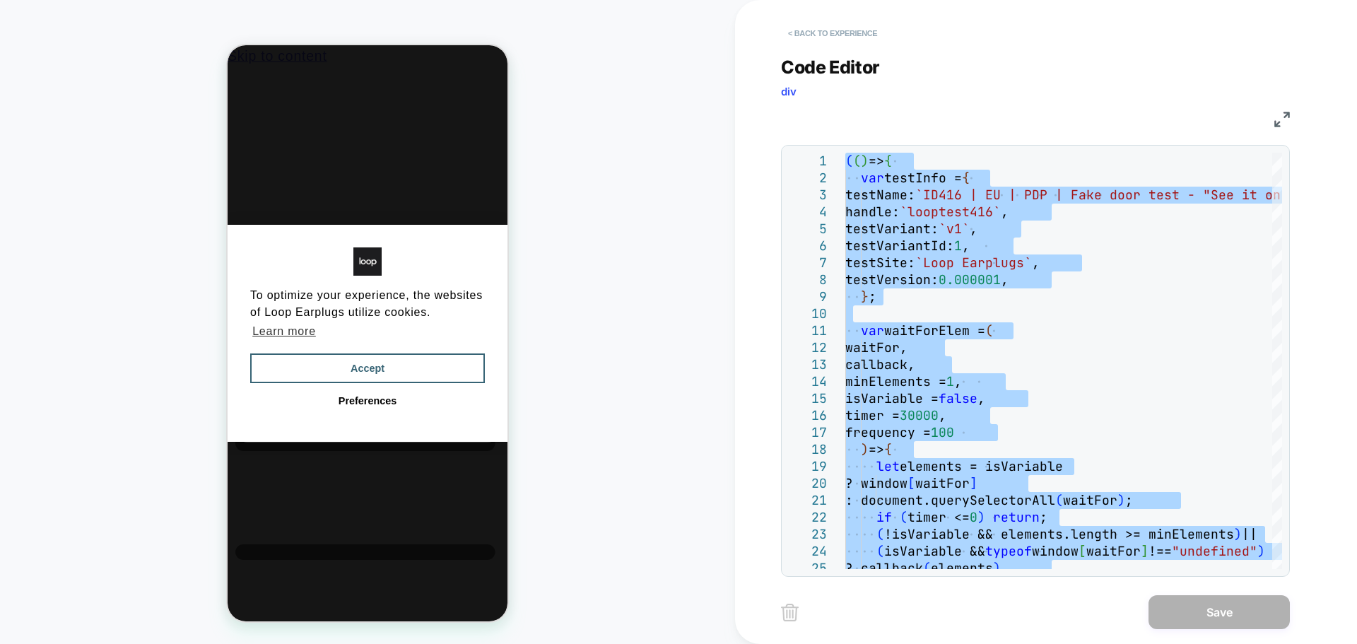
click at [850, 24] on button "< Back to experience" at bounding box center [832, 33] width 103 height 23
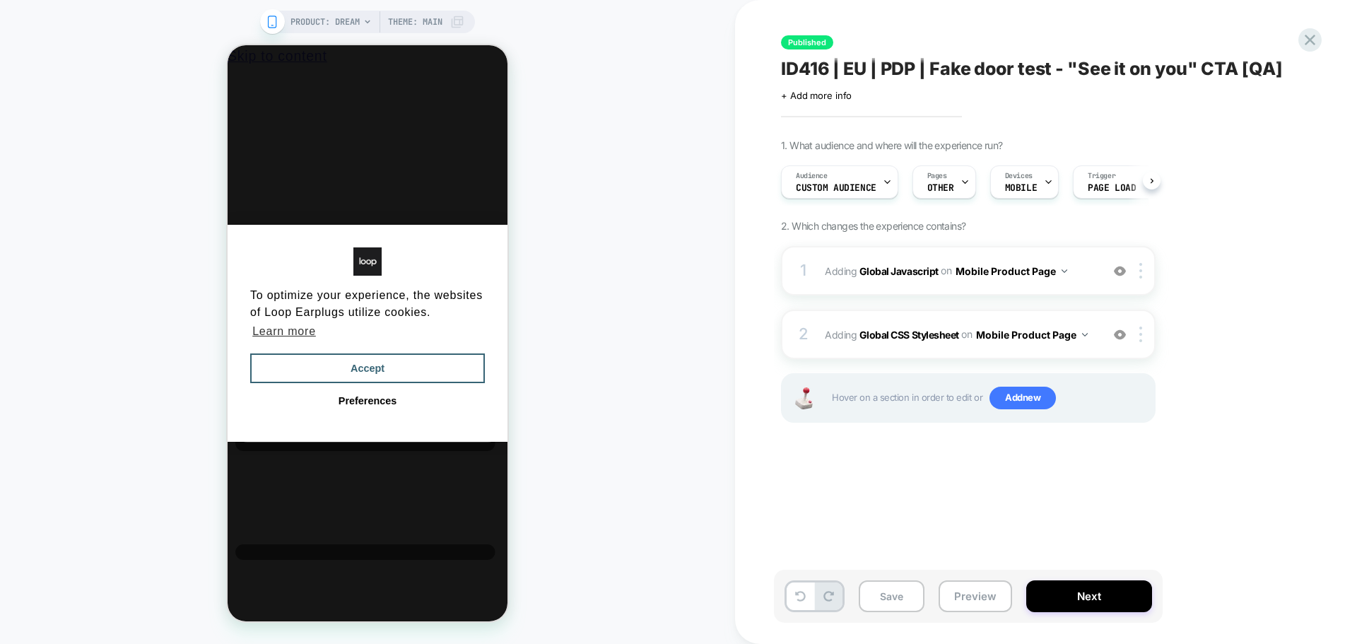
scroll to position [0, 1]
click at [1139, 274] on div at bounding box center [1143, 271] width 23 height 16
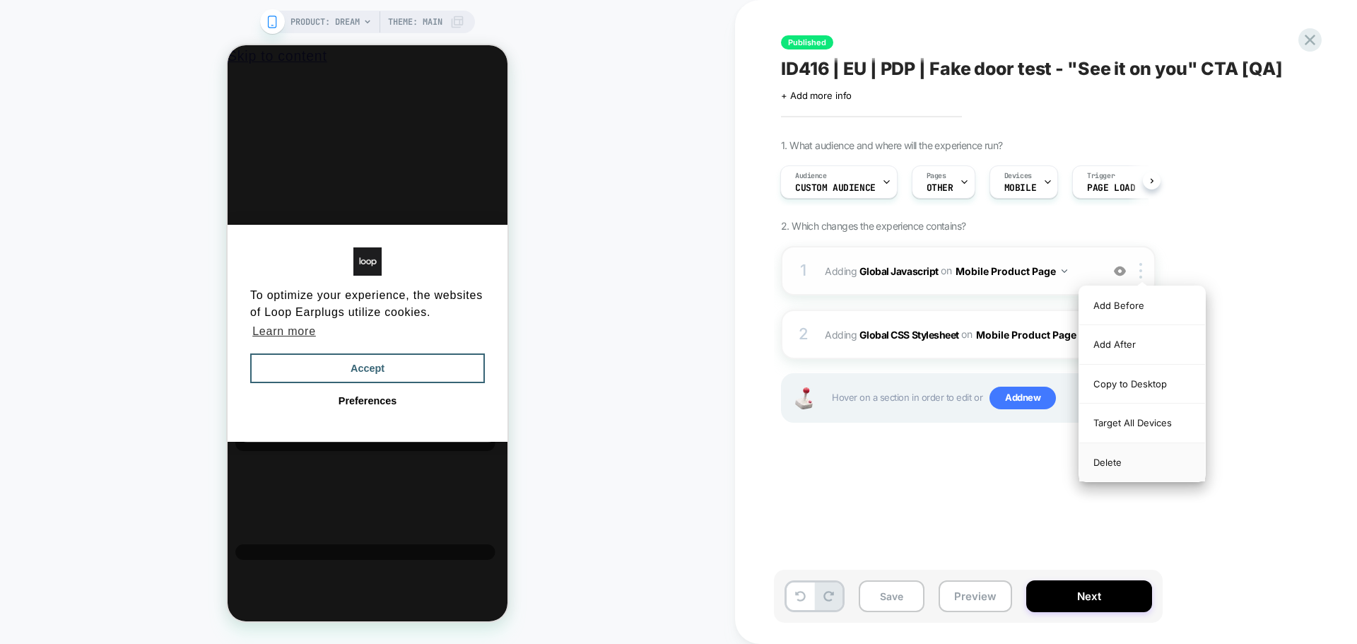
click at [1136, 471] on div "Delete" at bounding box center [1142, 462] width 126 height 38
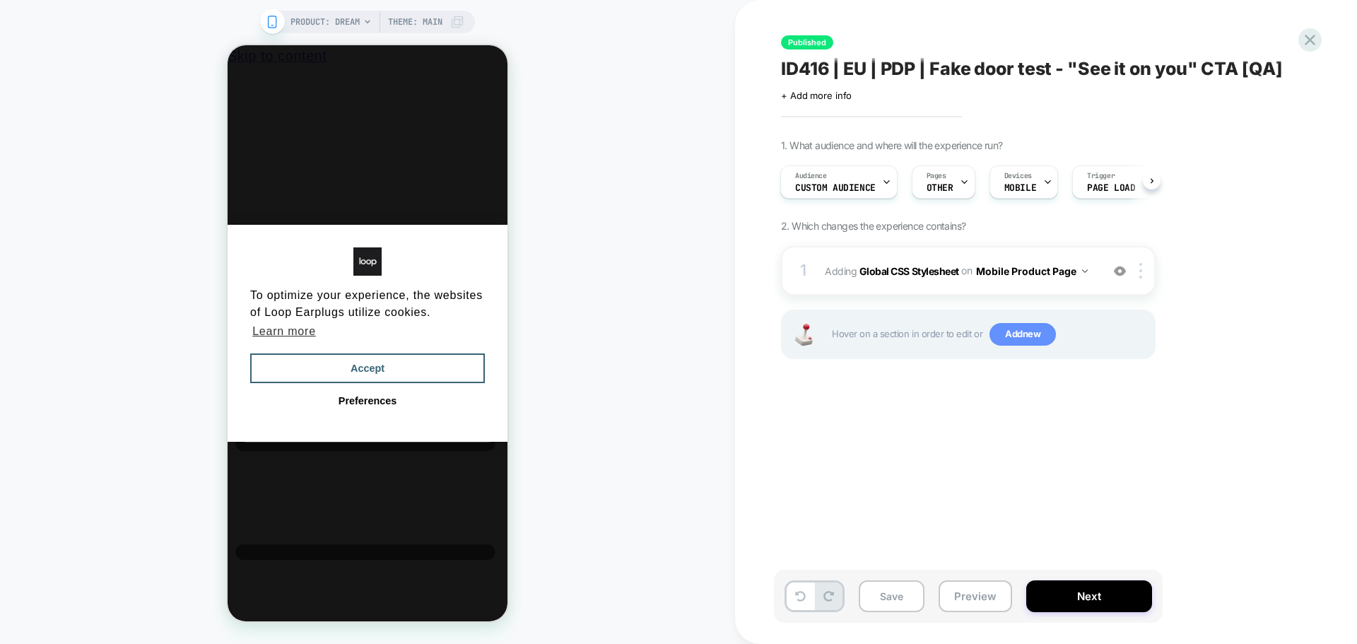
click at [1011, 331] on span "Add new" at bounding box center [1023, 334] width 66 height 23
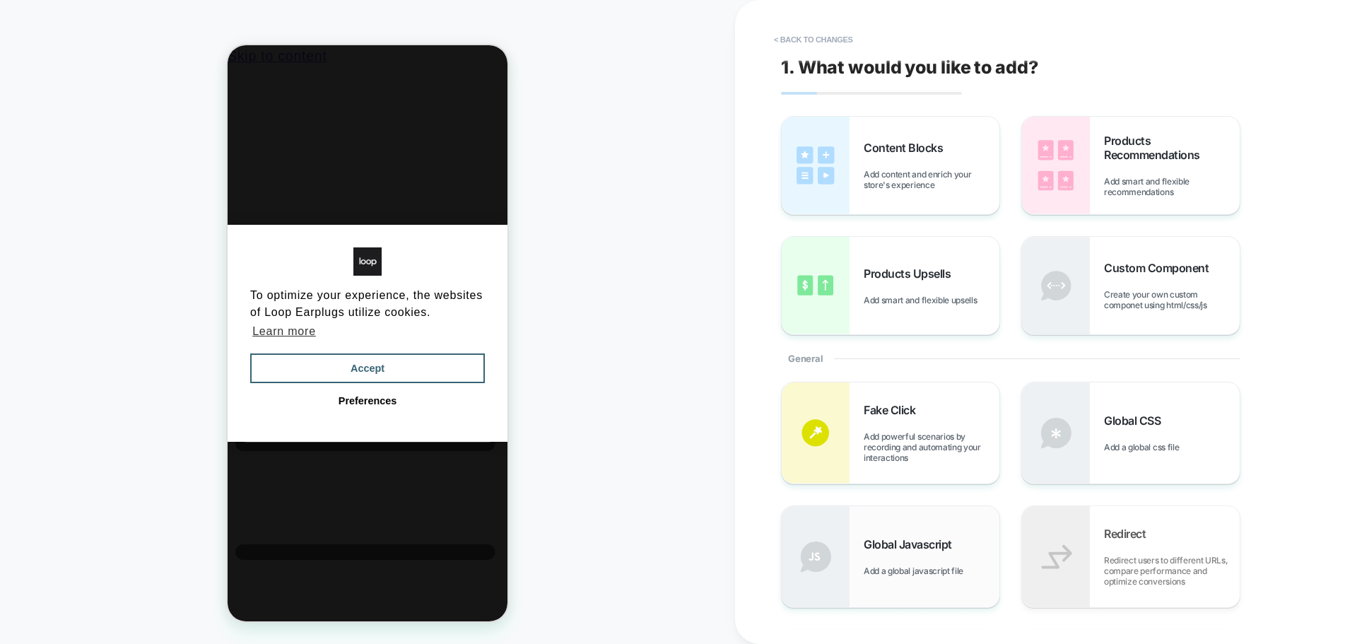
click at [879, 590] on div "Global Javascript Add a global javascript file" at bounding box center [891, 556] width 218 height 101
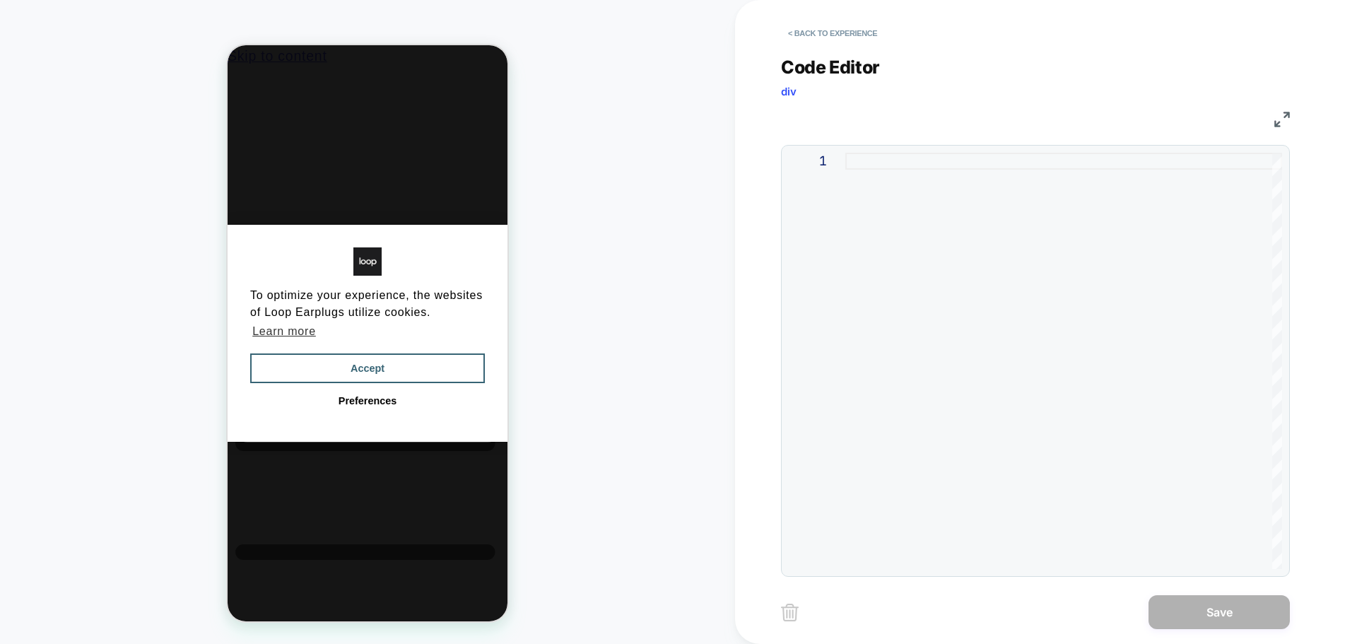
click at [941, 266] on div at bounding box center [1063, 361] width 437 height 416
click at [993, 225] on div at bounding box center [1063, 361] width 437 height 416
type textarea "**********"
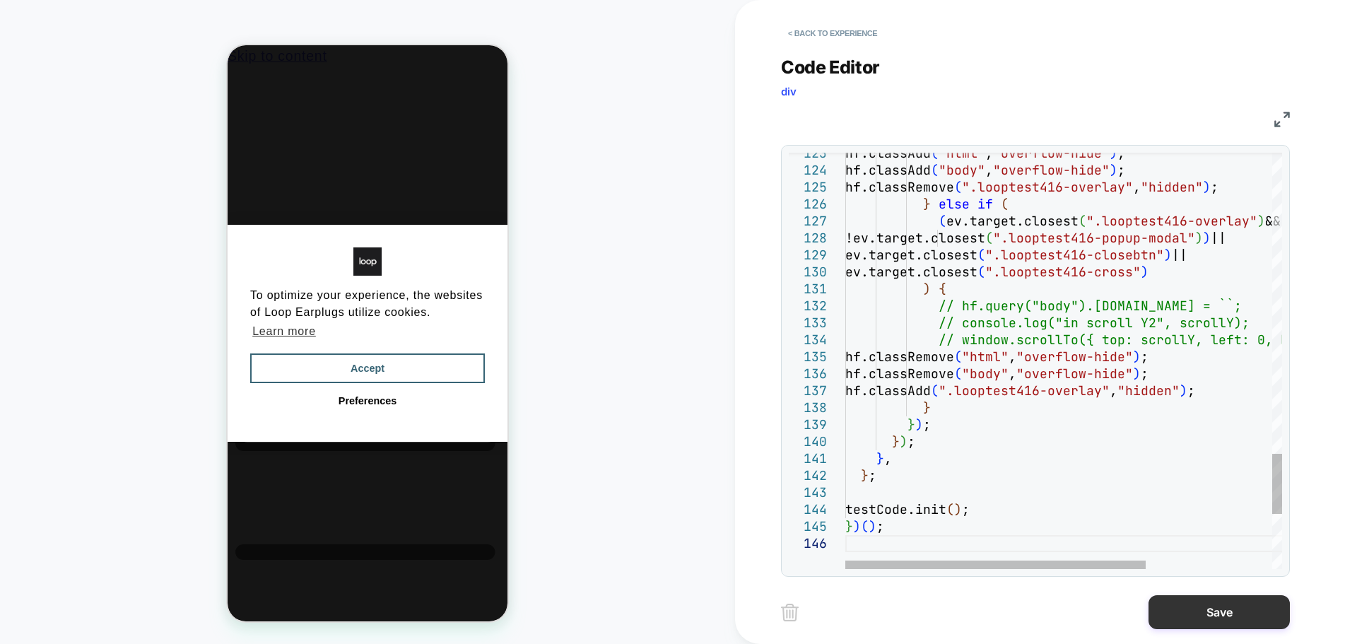
click at [1182, 626] on button "Save" at bounding box center [1219, 612] width 141 height 34
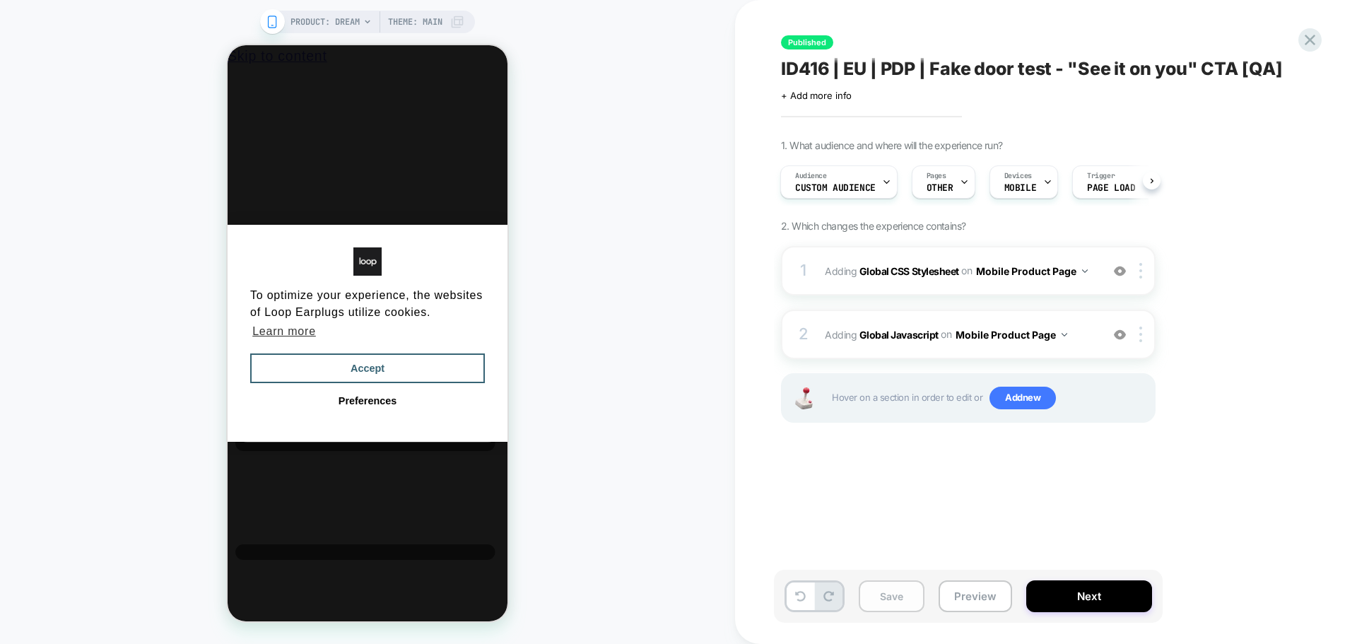
click at [899, 596] on button "Save" at bounding box center [892, 596] width 66 height 32
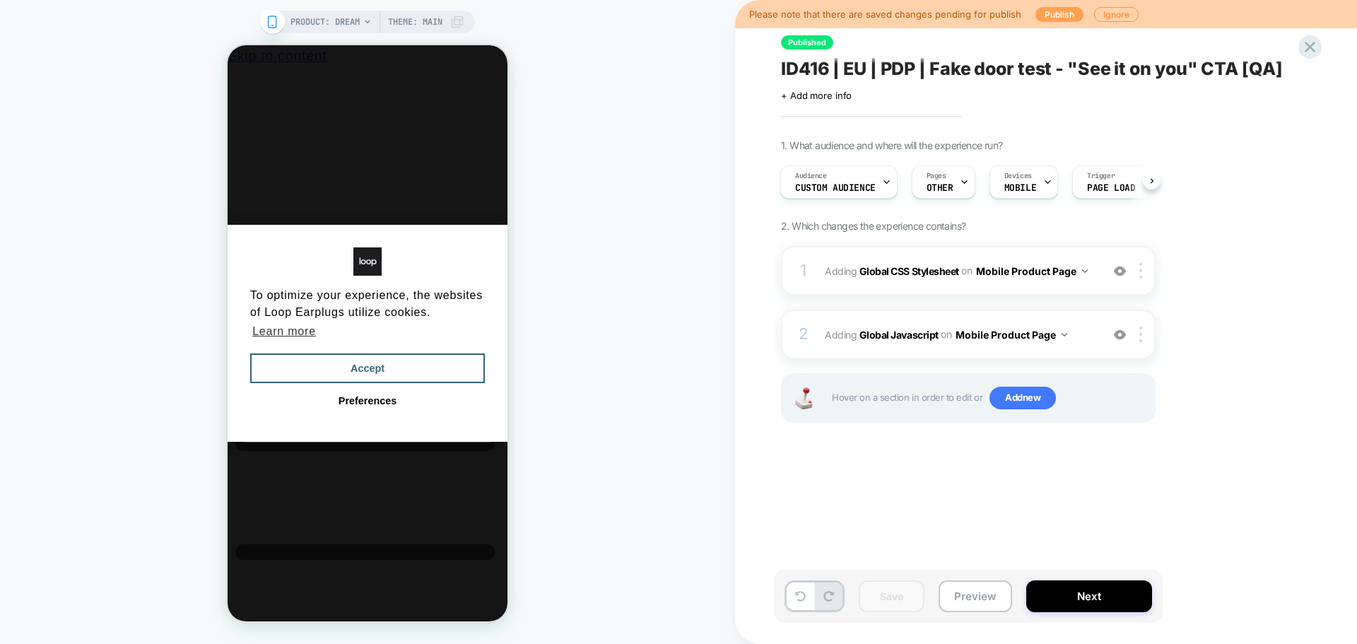
click at [1038, 18] on button "Publish" at bounding box center [1059, 14] width 48 height 15
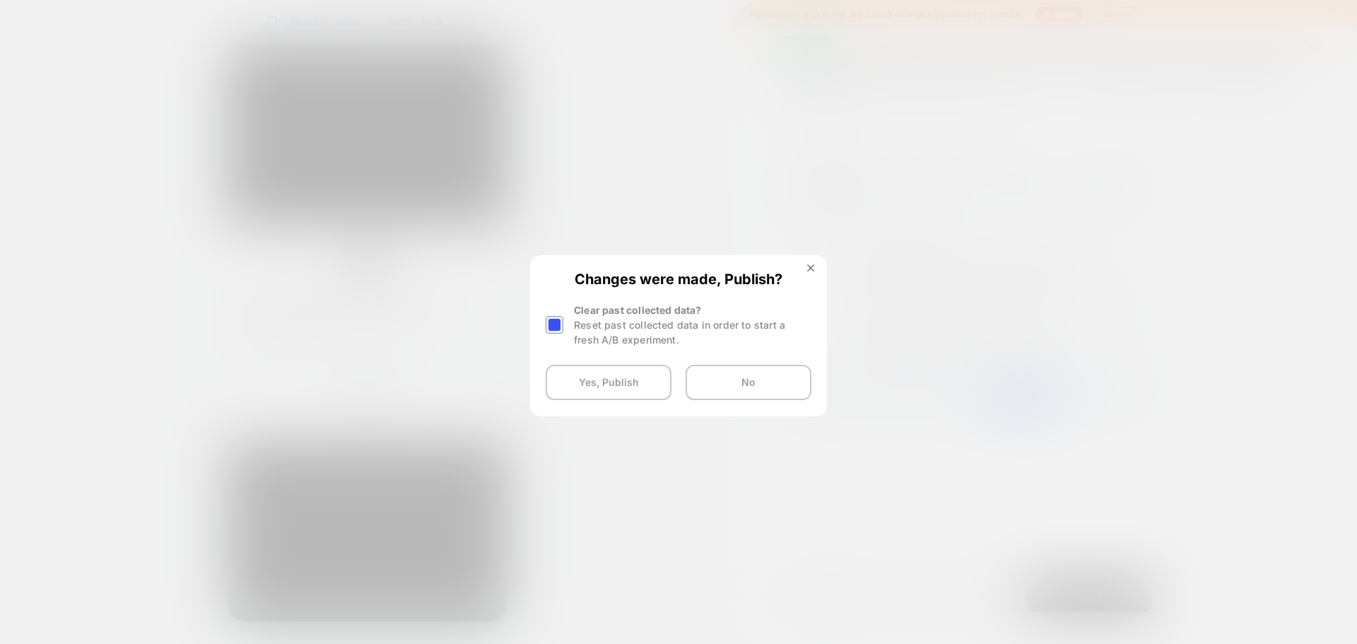
click at [554, 330] on div at bounding box center [555, 325] width 18 height 18
click at [572, 387] on button "Yes, Publish" at bounding box center [609, 382] width 126 height 35
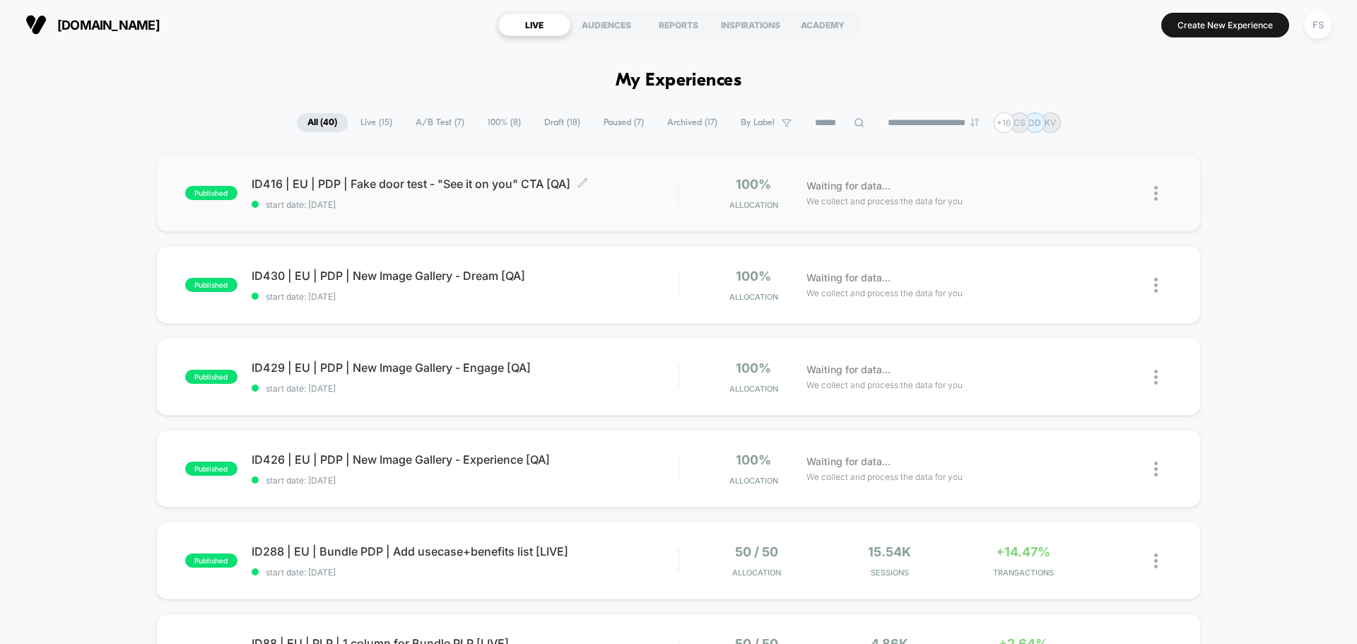
click at [372, 189] on span "ID416 | EU | PDP | Fake door test - "See it on you" CTA [QA] Click to edit expe…" at bounding box center [465, 184] width 426 height 14
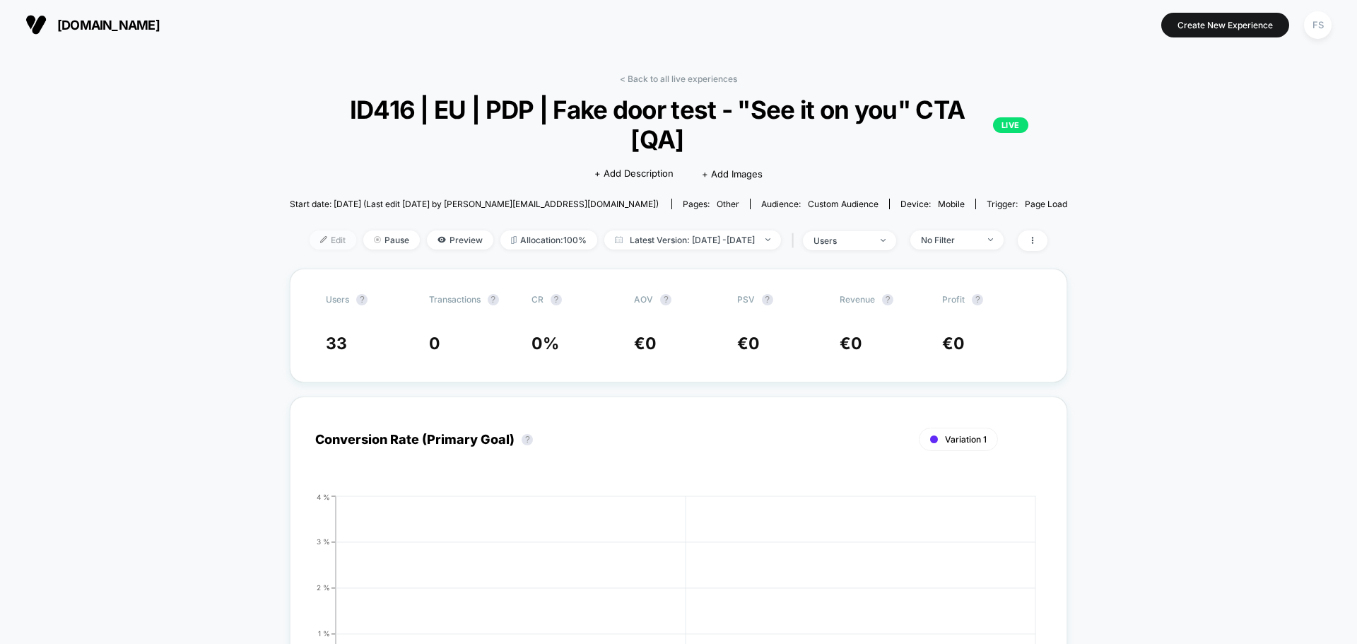
click at [310, 247] on span "Edit" at bounding box center [333, 239] width 47 height 19
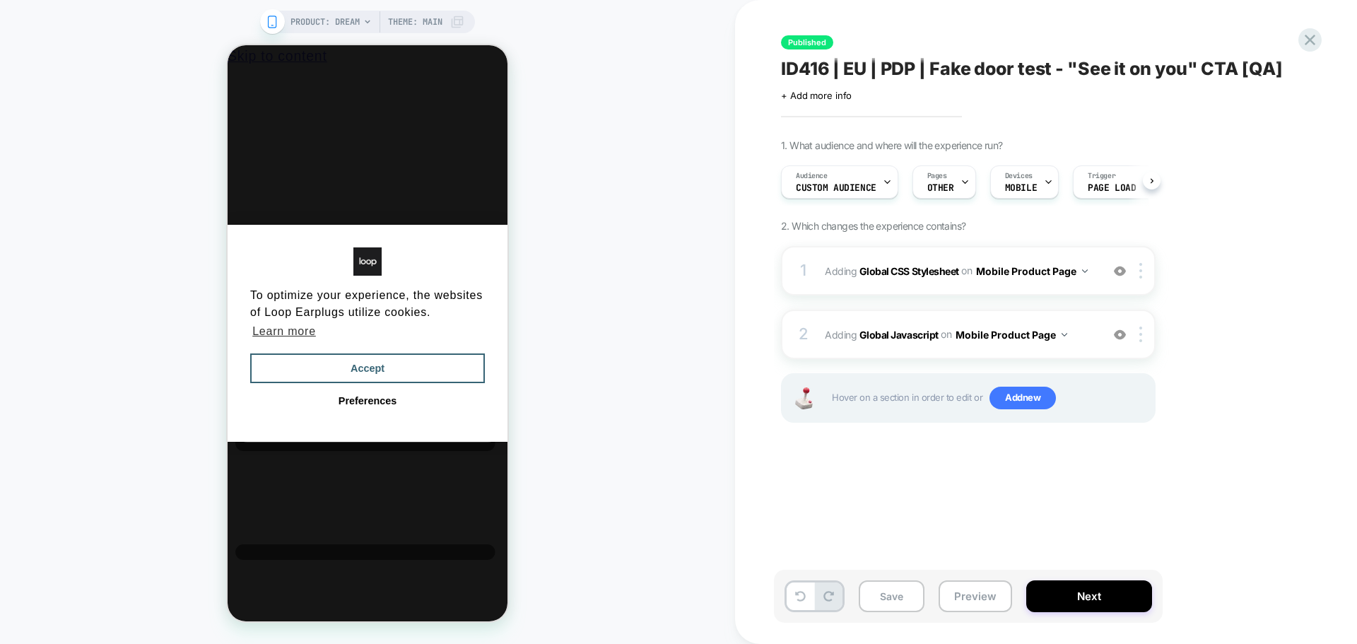
scroll to position [0, 1]
click at [905, 276] on b "Global CSS Stylesheet" at bounding box center [909, 270] width 100 height 12
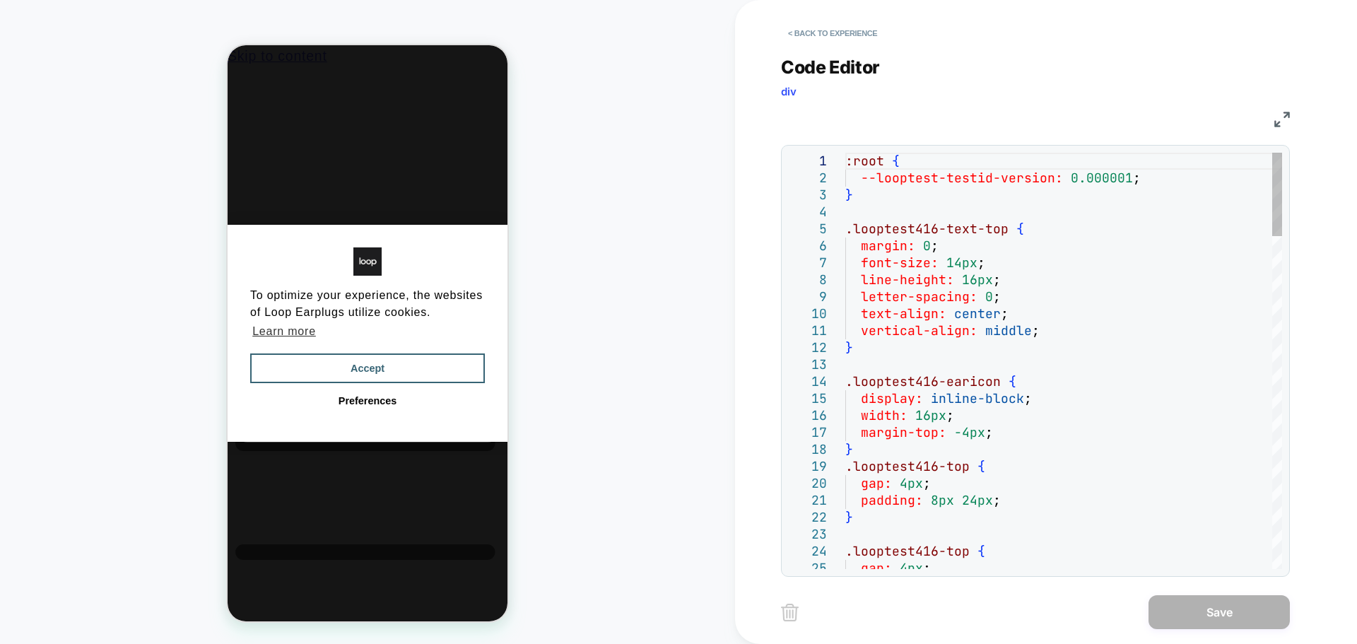
scroll to position [0, 0]
type textarea "**********"
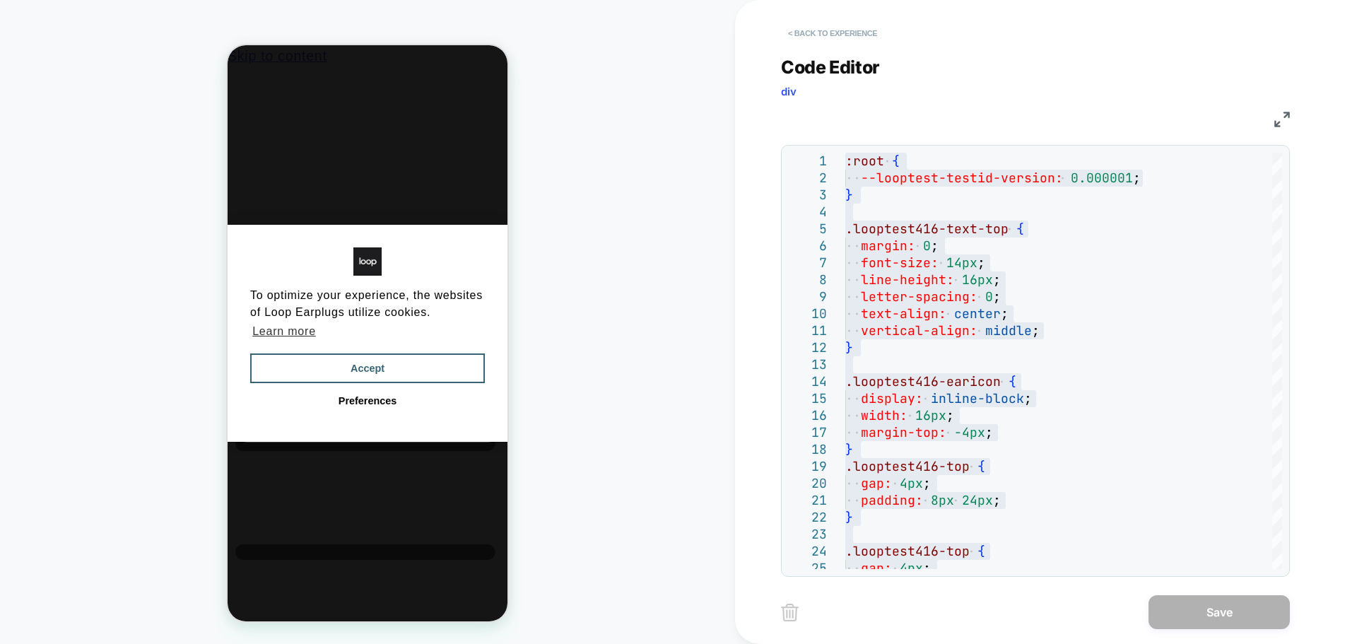
click at [820, 30] on button "< Back to experience" at bounding box center [832, 33] width 103 height 23
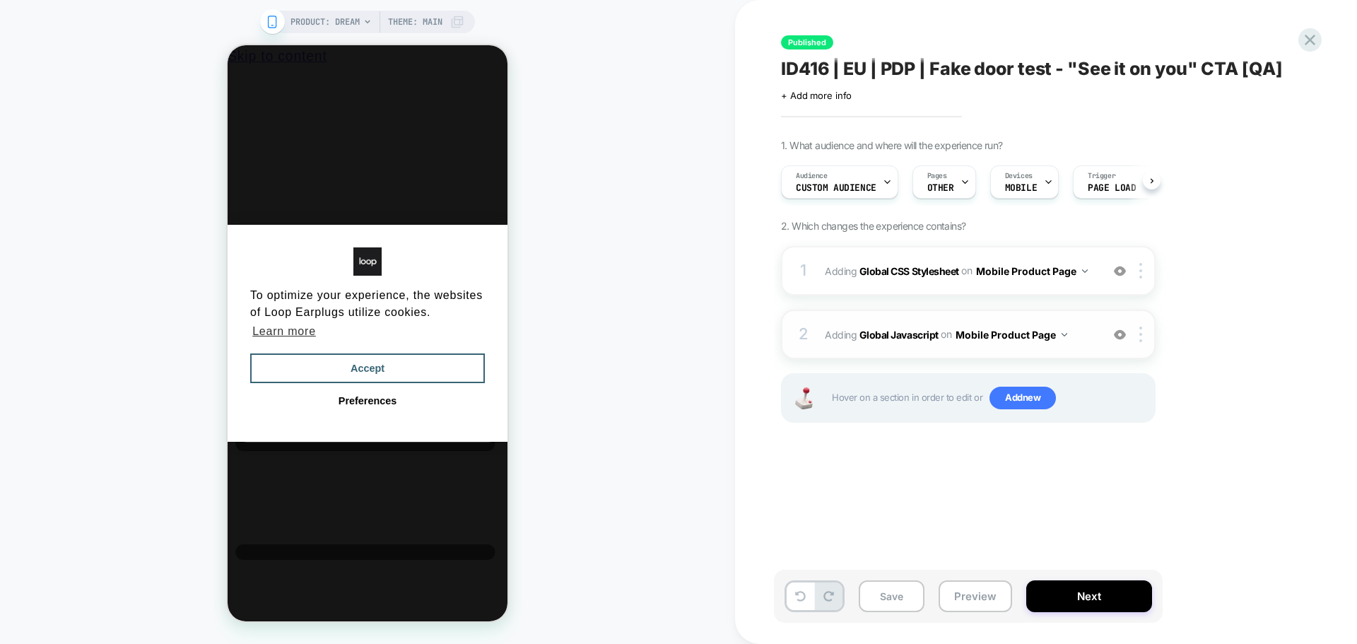
scroll to position [0, 1]
click at [895, 331] on b "Global Javascript" at bounding box center [898, 334] width 79 height 12
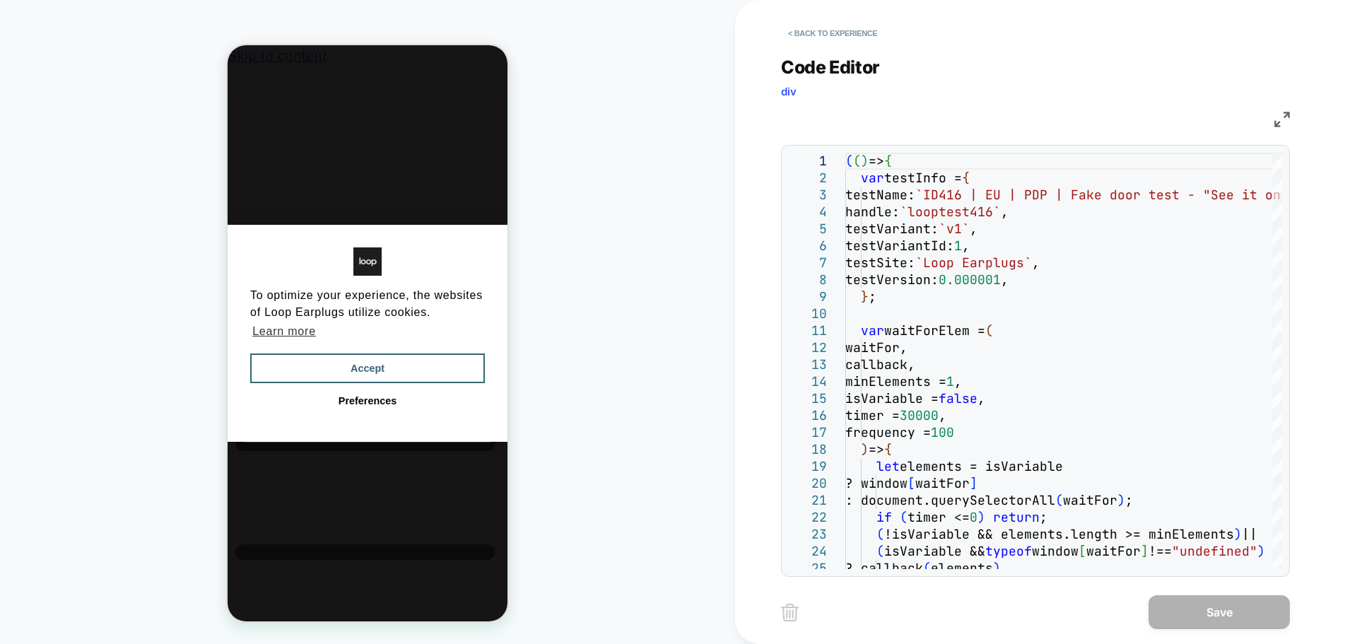
click at [1279, 122] on img at bounding box center [1282, 120] width 16 height 16
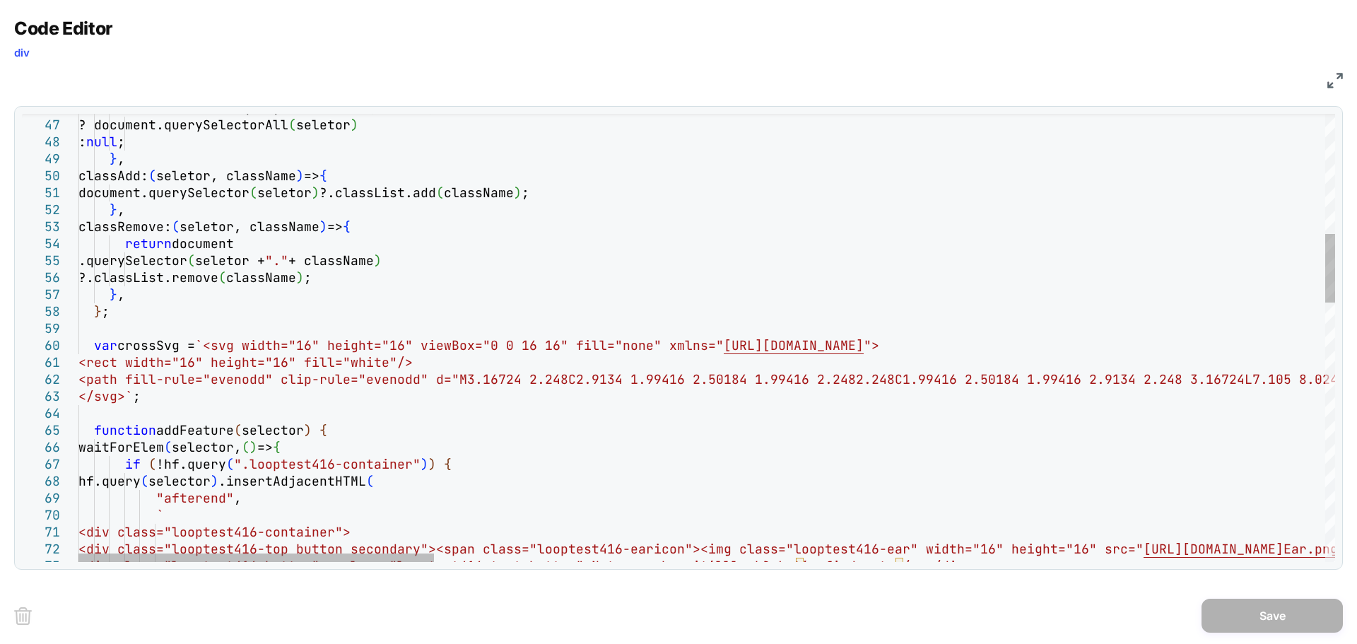
scroll to position [0, 0]
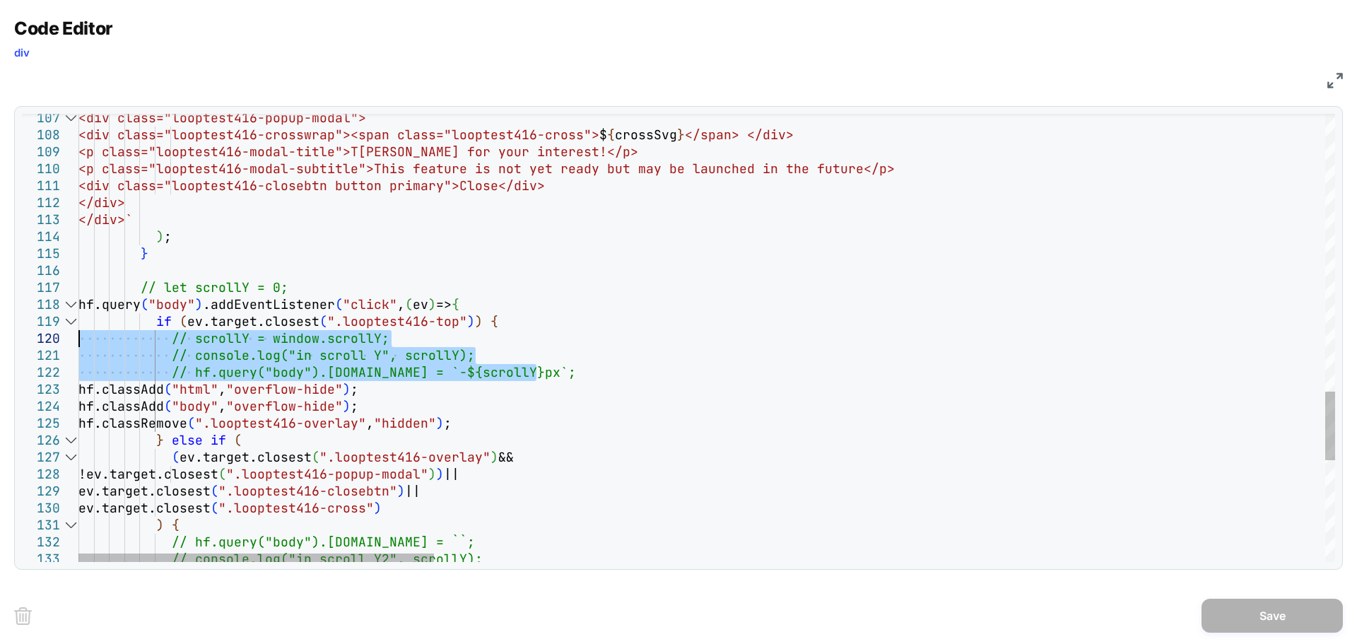
drag, startPoint x: 546, startPoint y: 374, endPoint x: 57, endPoint y: 331, distance: 490.9
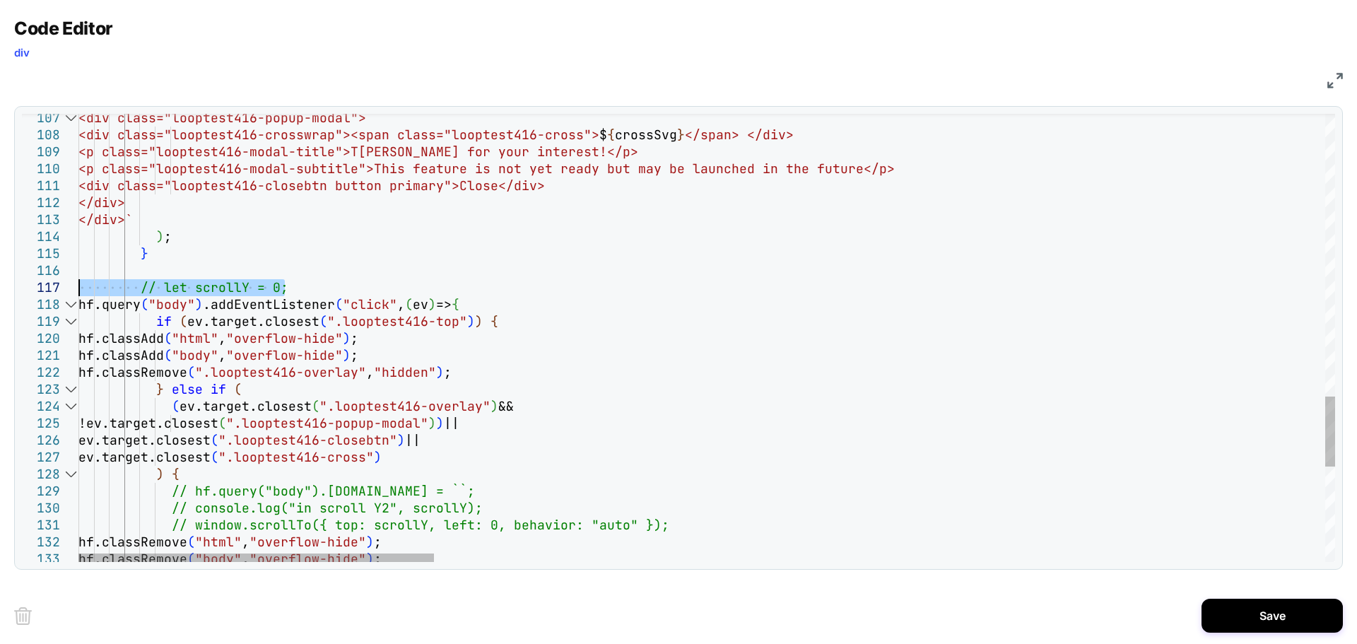
drag, startPoint x: 327, startPoint y: 284, endPoint x: 37, endPoint y: 288, distance: 289.8
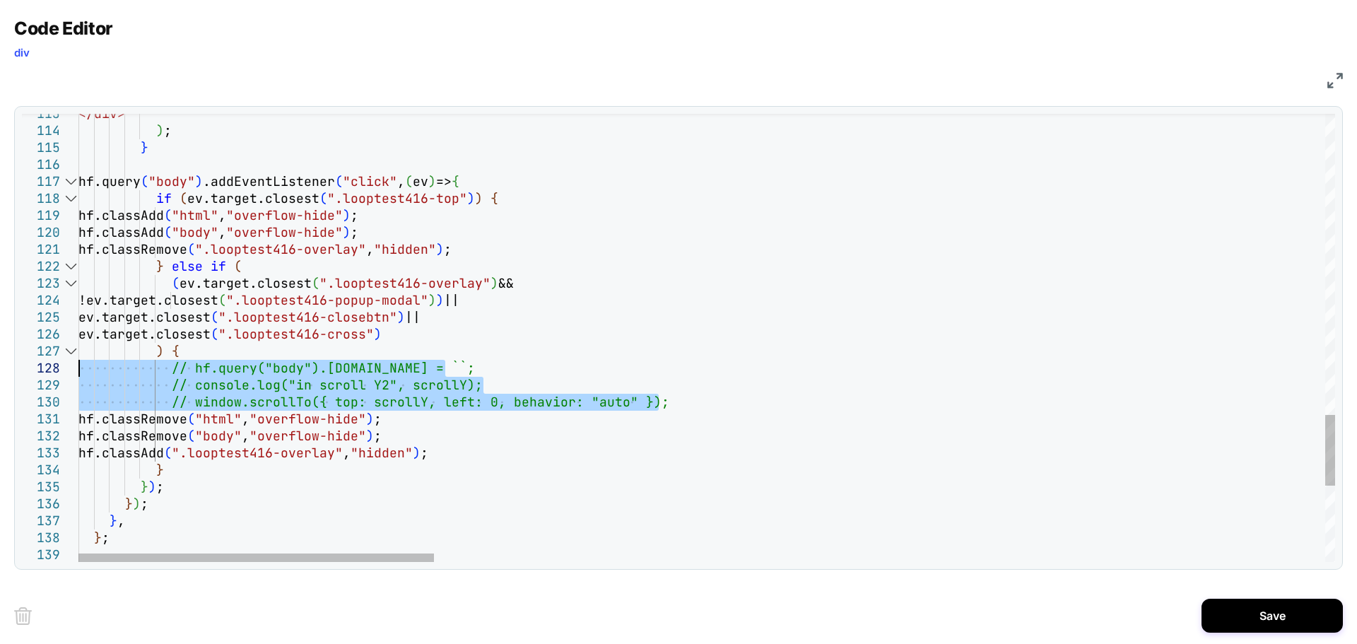
drag, startPoint x: 693, startPoint y: 399, endPoint x: 30, endPoint y: 372, distance: 663.5
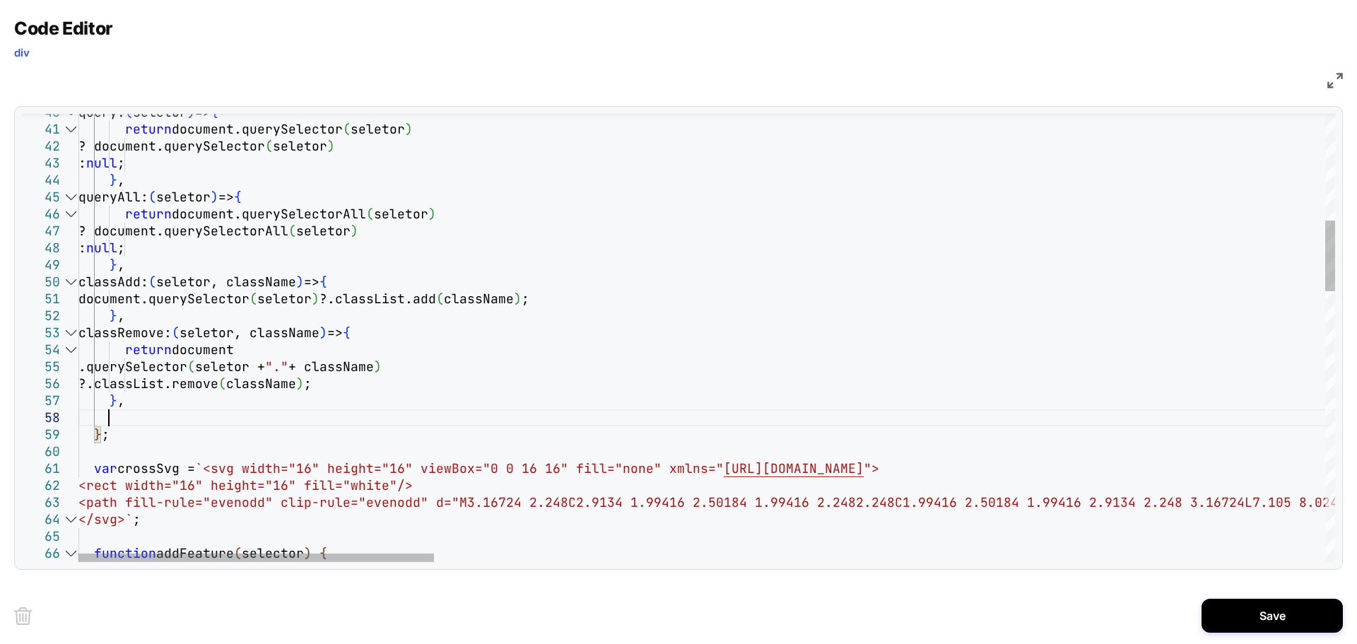
scroll to position [118, 30]
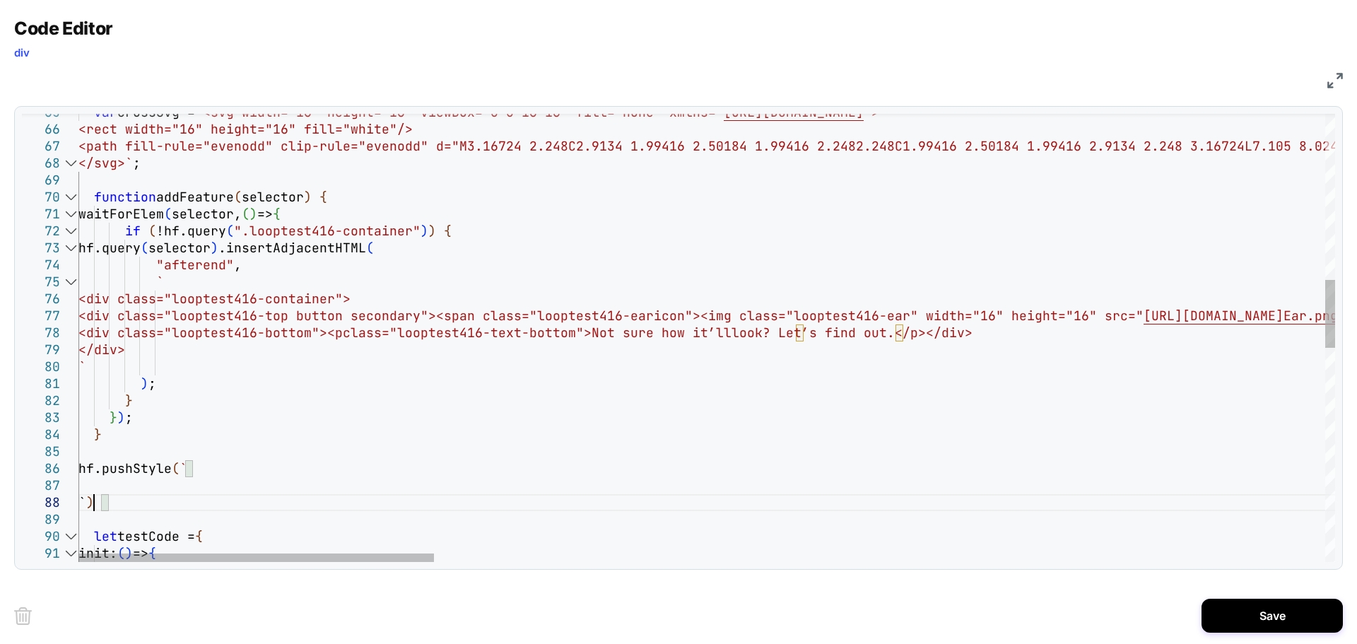
scroll to position [119, 15]
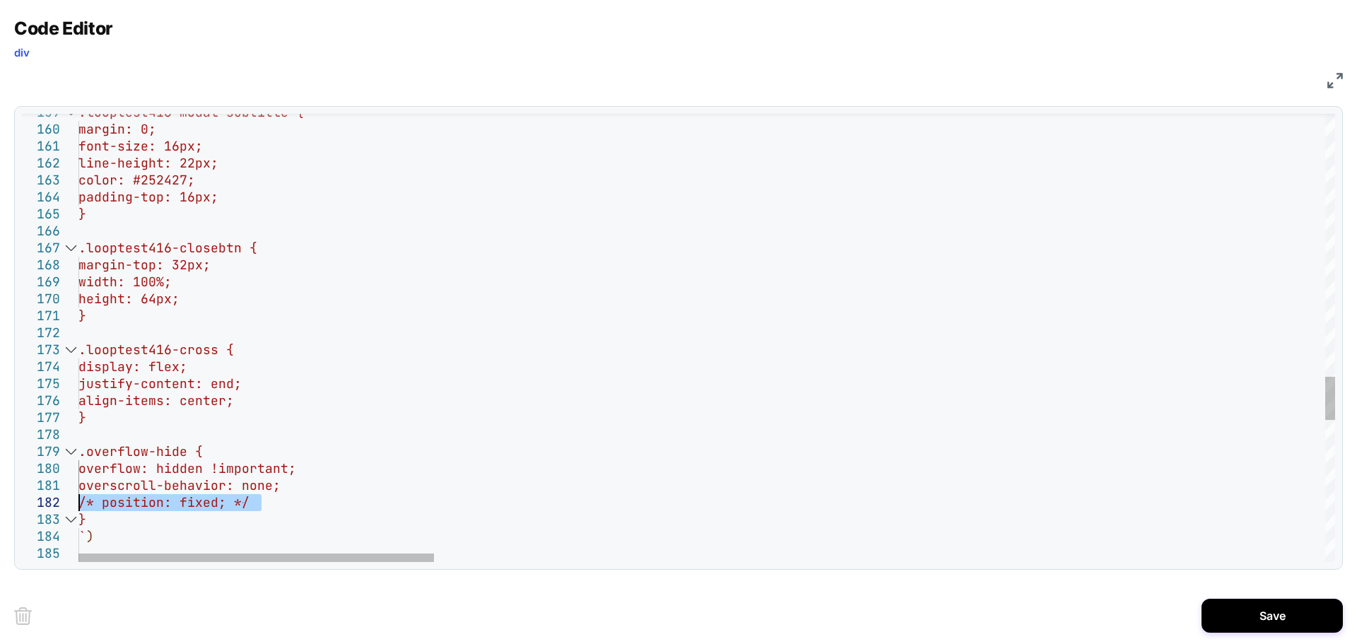
drag, startPoint x: 266, startPoint y: 503, endPoint x: 74, endPoint y: 508, distance: 193.0
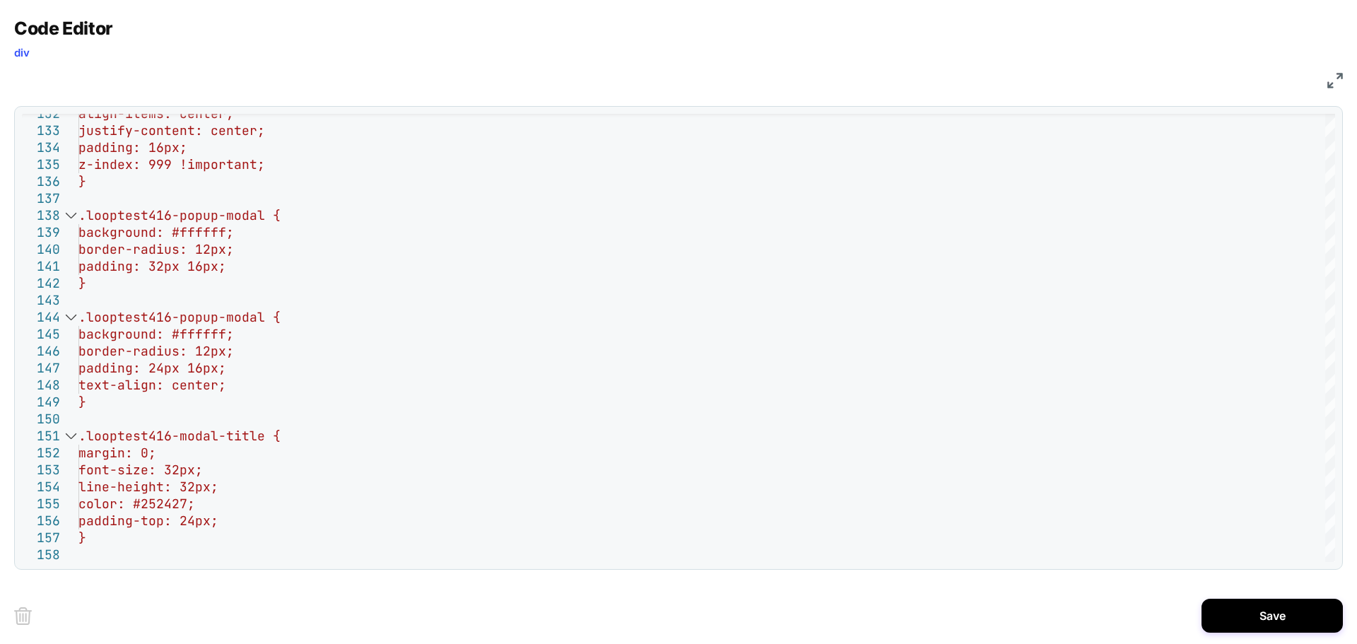
type textarea "**********"
drag, startPoint x: 1265, startPoint y: 593, endPoint x: 1274, endPoint y: 612, distance: 21.2
click at [1273, 611] on div "Save" at bounding box center [678, 615] width 1329 height 57
click at [1274, 613] on button "Save" at bounding box center [1272, 616] width 141 height 34
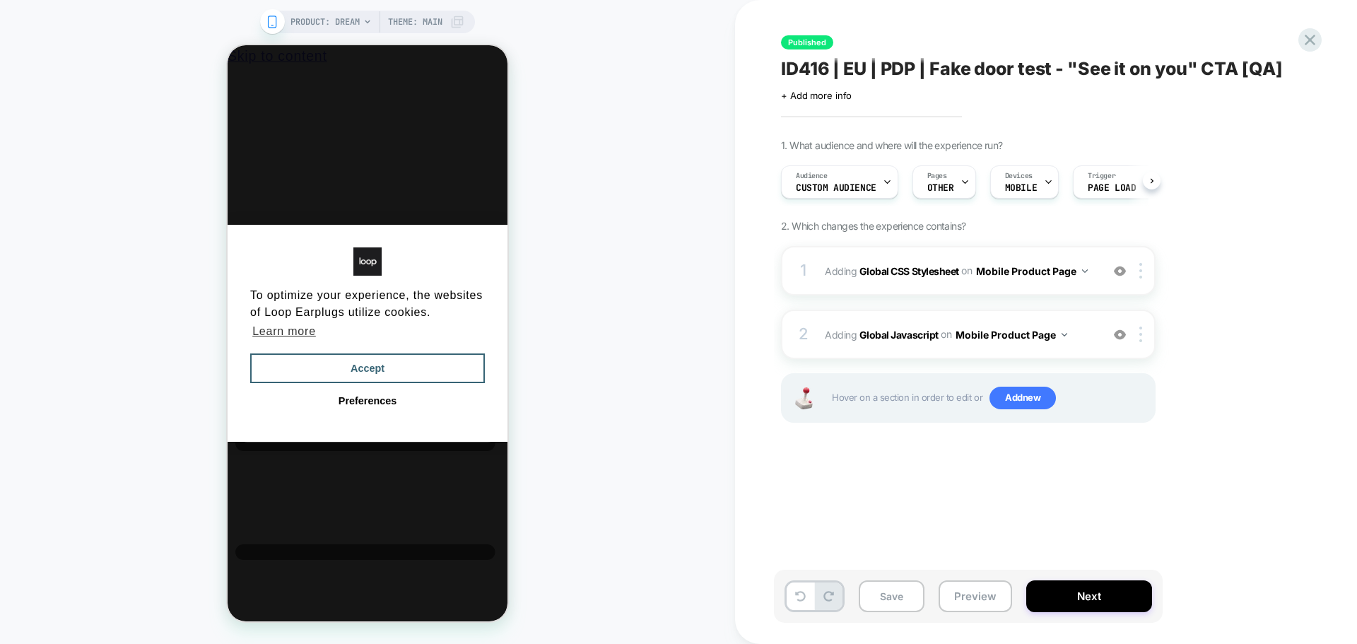
scroll to position [0, 1]
click at [1118, 262] on div "1 Adding Global CSS Stylesheet on Mobile Product Page Add Before Add After Copy…" at bounding box center [968, 270] width 375 height 49
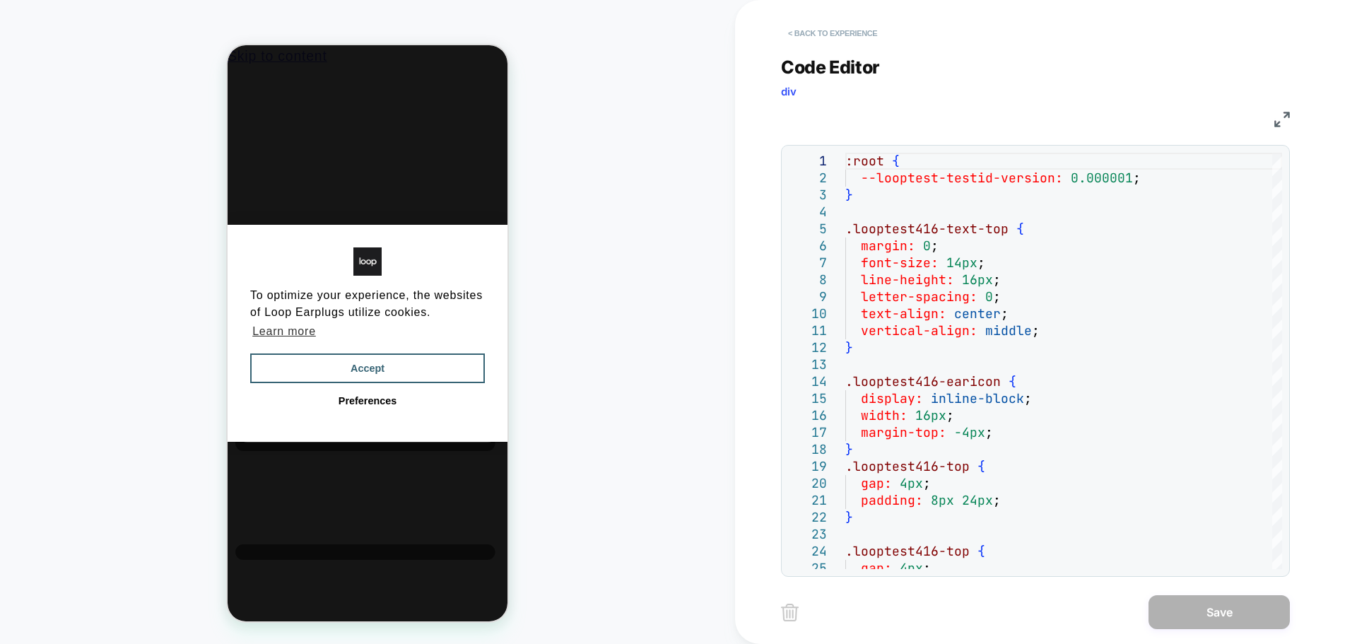
click at [817, 34] on button "< Back to experience" at bounding box center [832, 33] width 103 height 23
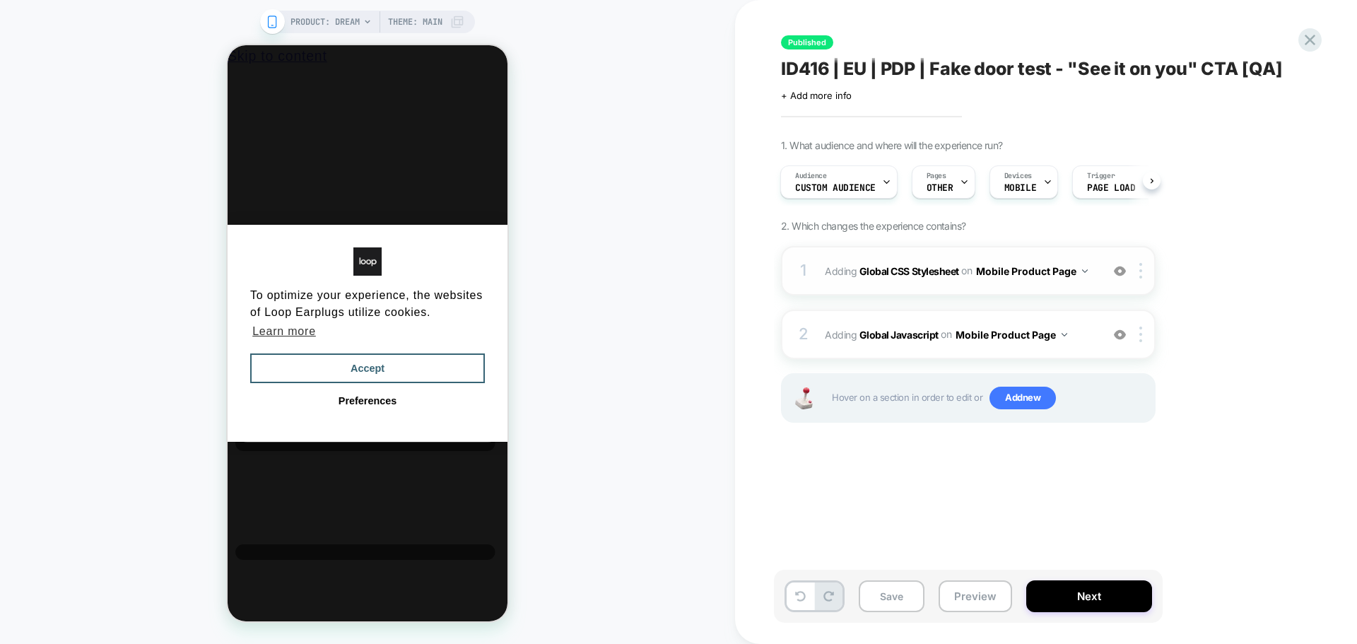
click at [1121, 274] on img at bounding box center [1120, 271] width 12 height 12
click at [882, 601] on button "Save" at bounding box center [892, 596] width 66 height 32
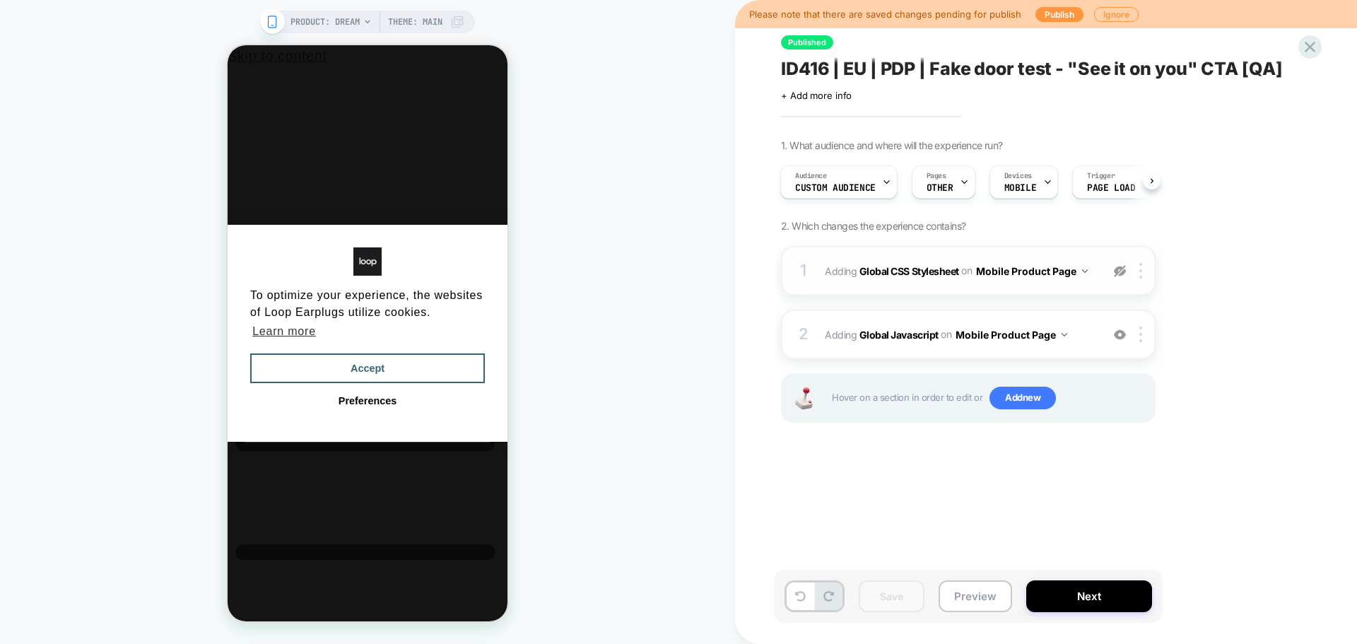
click at [1069, 22] on div "Please note that there are saved changes pending for publish Publish Ignore" at bounding box center [1046, 14] width 622 height 28
click at [1065, 20] on button "Publish" at bounding box center [1059, 14] width 48 height 15
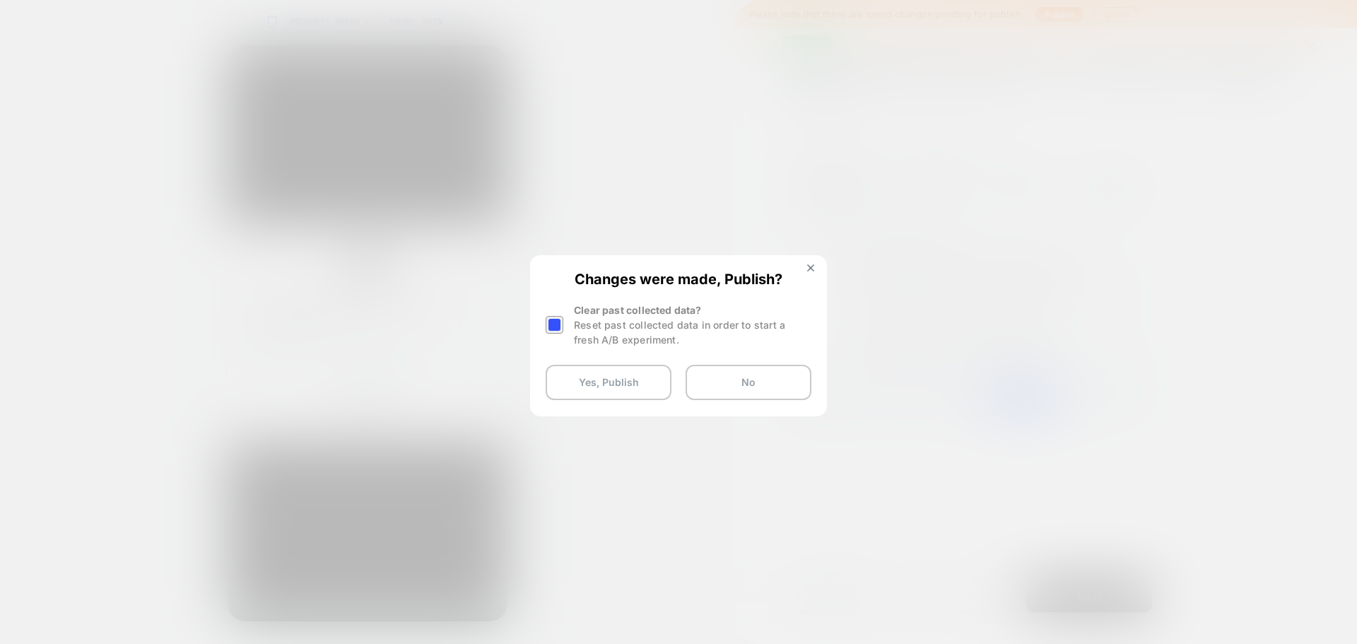
click at [540, 329] on div "Changes were made, Publish? Clear past collected data? Reset past collected dat…" at bounding box center [679, 336] width 294 height 158
click at [551, 329] on div at bounding box center [555, 325] width 18 height 18
click at [563, 362] on div "Changes were made, Publish? Clear past collected data? Reset past collected dat…" at bounding box center [679, 336] width 294 height 158
click at [630, 389] on button "Yes, Publish" at bounding box center [609, 382] width 126 height 35
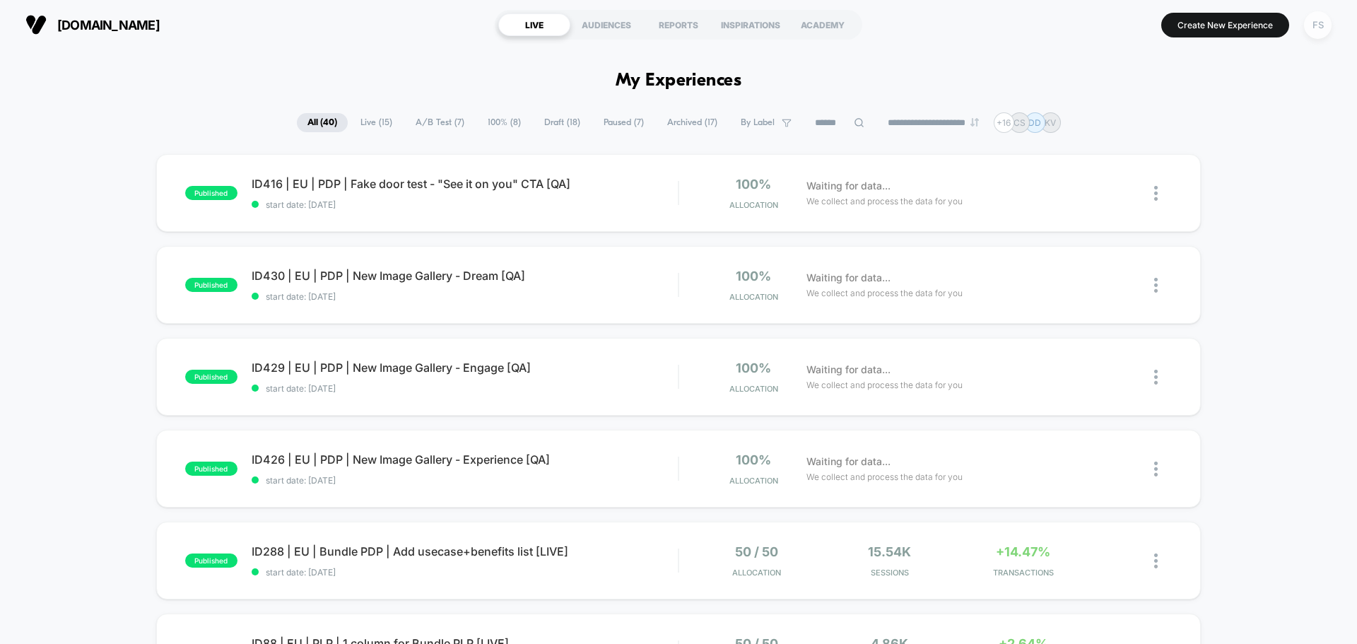
click at [1315, 22] on div "FS" at bounding box center [1318, 25] width 28 height 28
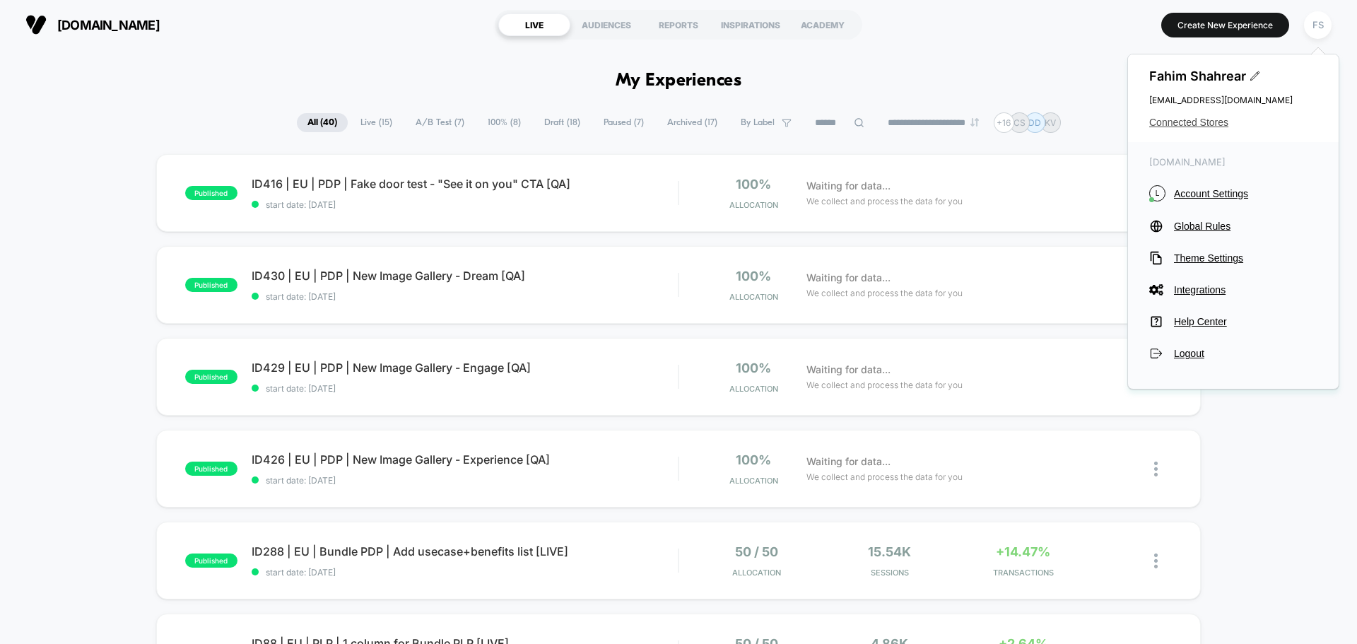
click at [1219, 125] on span "Connected Stores" at bounding box center [1233, 122] width 168 height 11
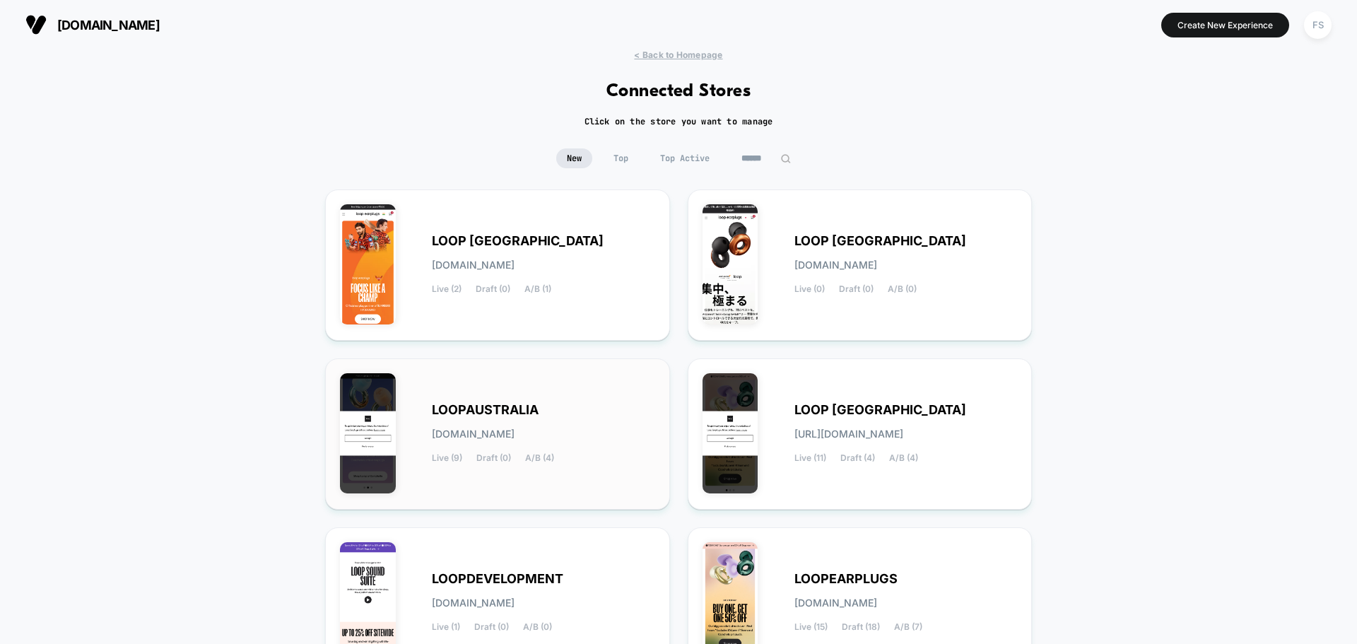
scroll to position [149, 0]
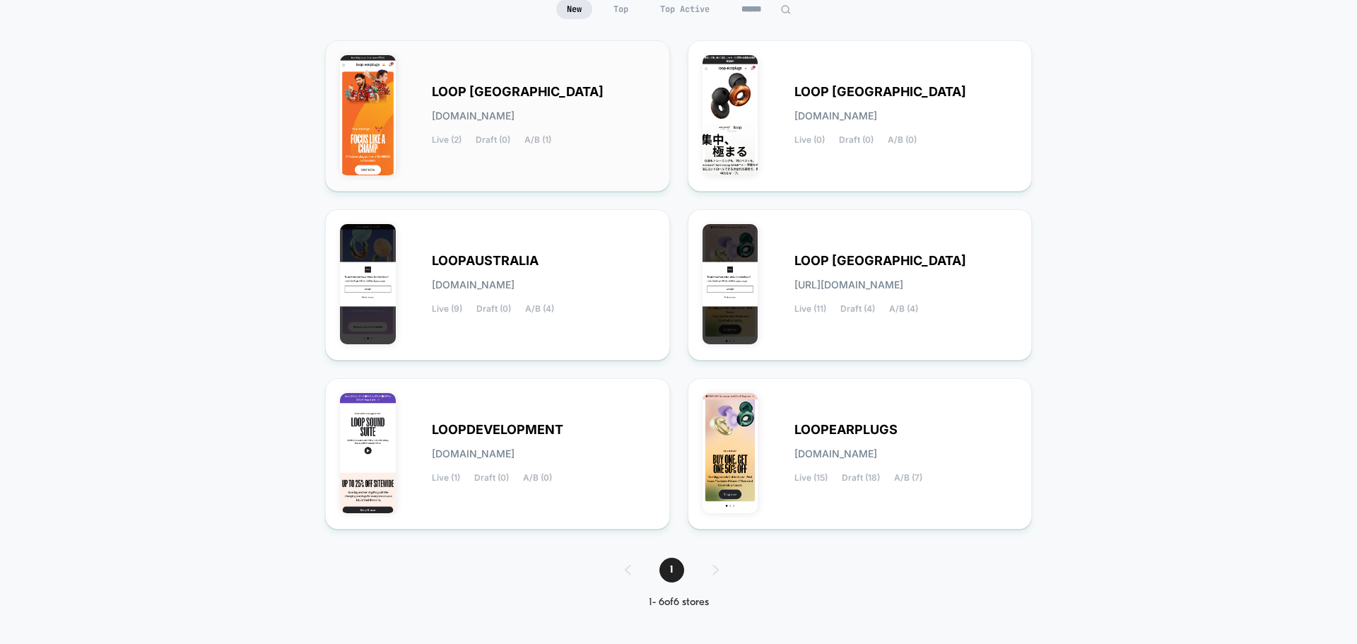
click at [544, 107] on div "LOOP [GEOGRAPHIC_DATA] [DOMAIN_NAME] Live (2) Draft (0) A/B (1)" at bounding box center [543, 116] width 223 height 58
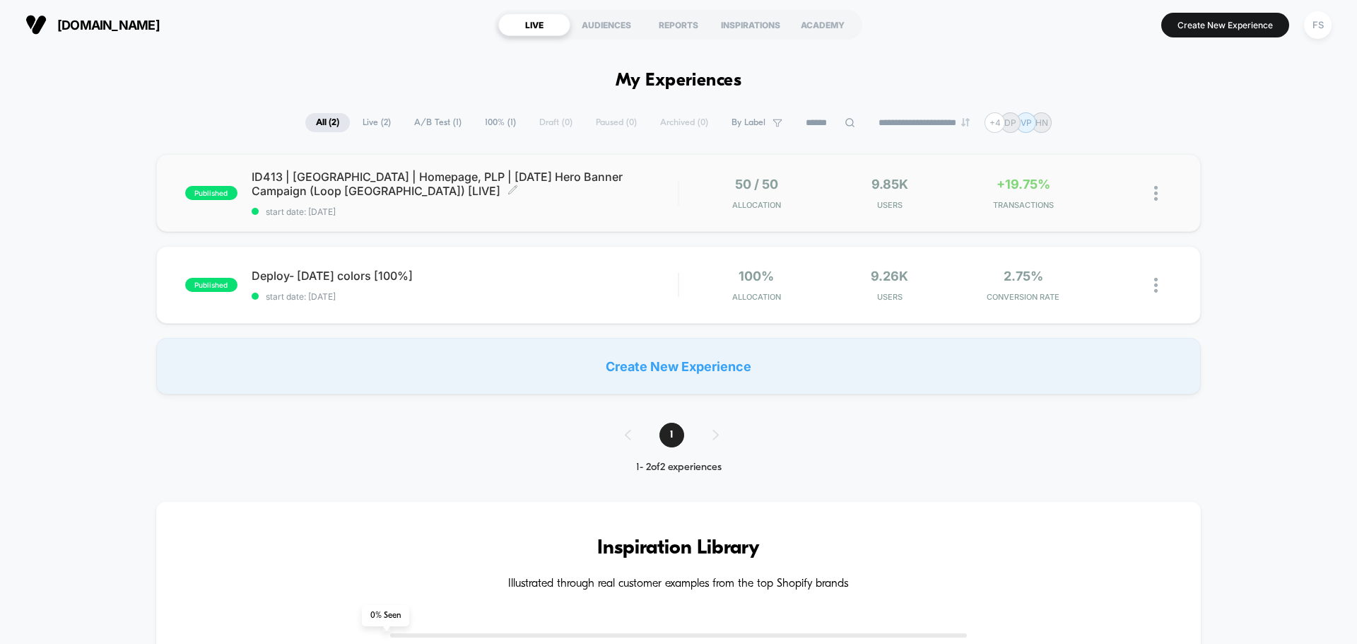
click at [356, 204] on div "ID413 | [GEOGRAPHIC_DATA] | Homepage, PLP | [DATE] Hero Banner Campaign (Loop […" at bounding box center [465, 193] width 426 height 47
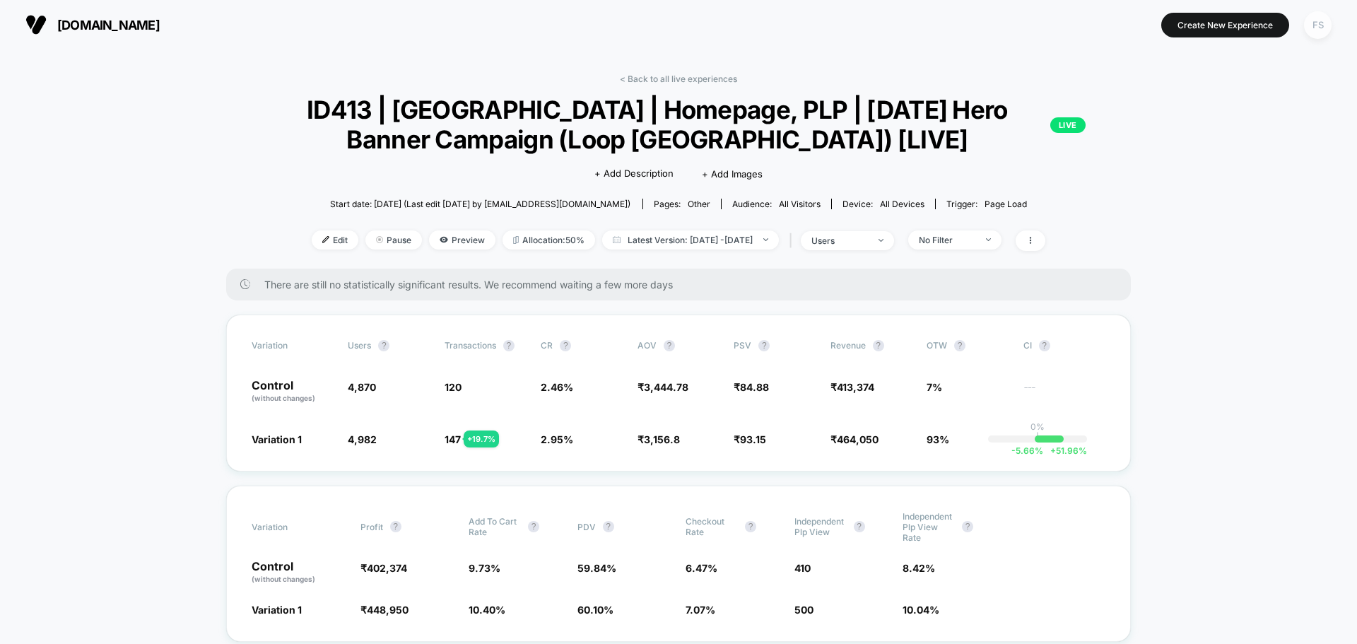
click at [1326, 26] on div "FS" at bounding box center [1318, 25] width 28 height 28
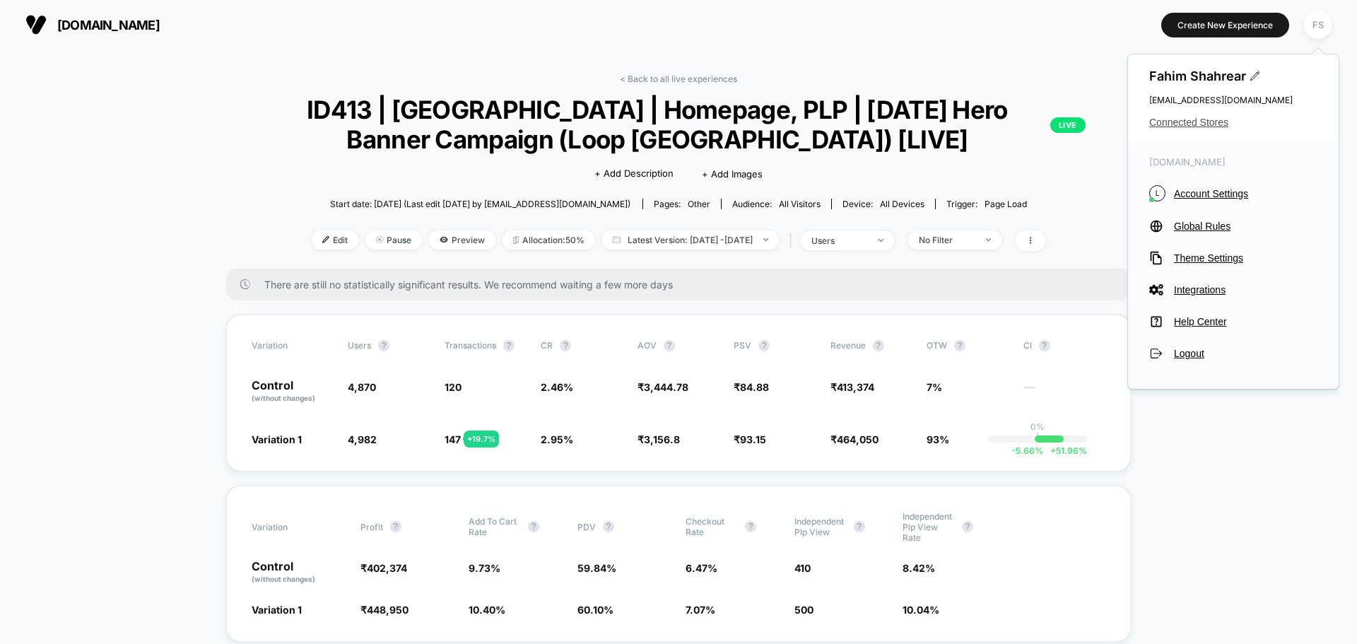
drag, startPoint x: 1209, startPoint y: 192, endPoint x: 1257, endPoint y: 124, distance: 83.1
click at [1257, 124] on div "Fahim Shahrear [EMAIL_ADDRESS][DOMAIN_NAME] Connected Stores [DOMAIN_NAME] L Ac…" at bounding box center [1233, 222] width 212 height 336
click at [1222, 127] on span "Connected Stores" at bounding box center [1233, 122] width 168 height 11
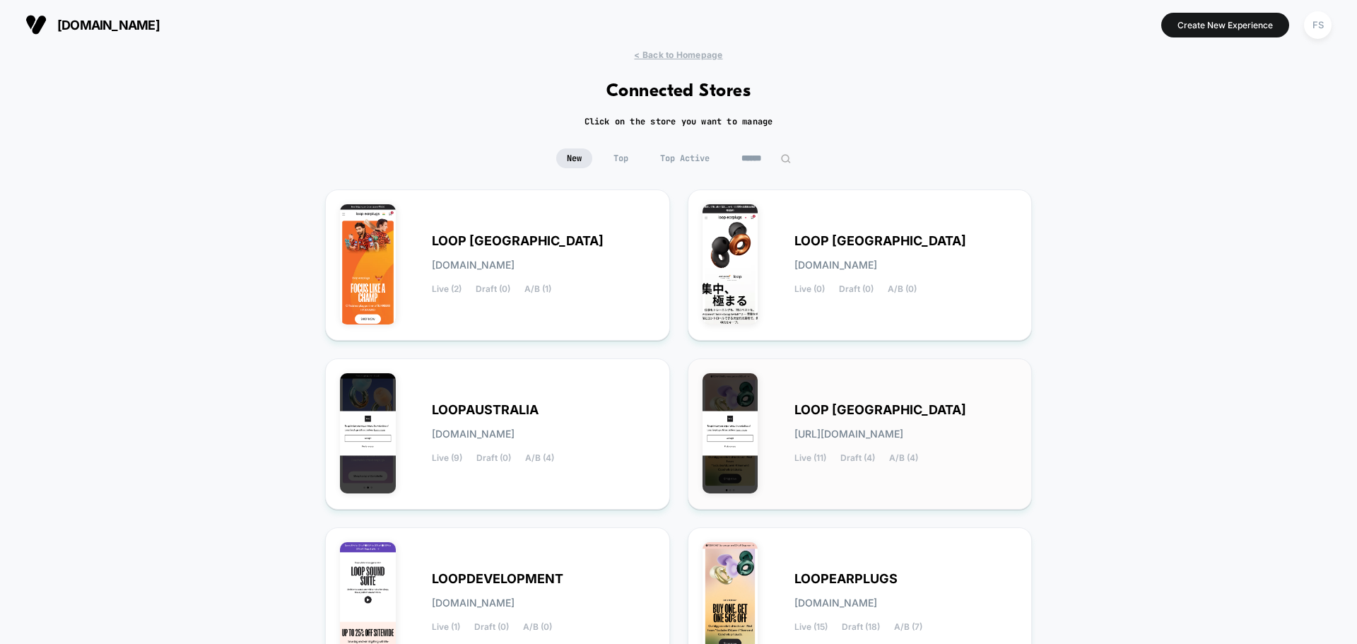
click at [896, 413] on span "LOOP [GEOGRAPHIC_DATA]" at bounding box center [880, 410] width 172 height 10
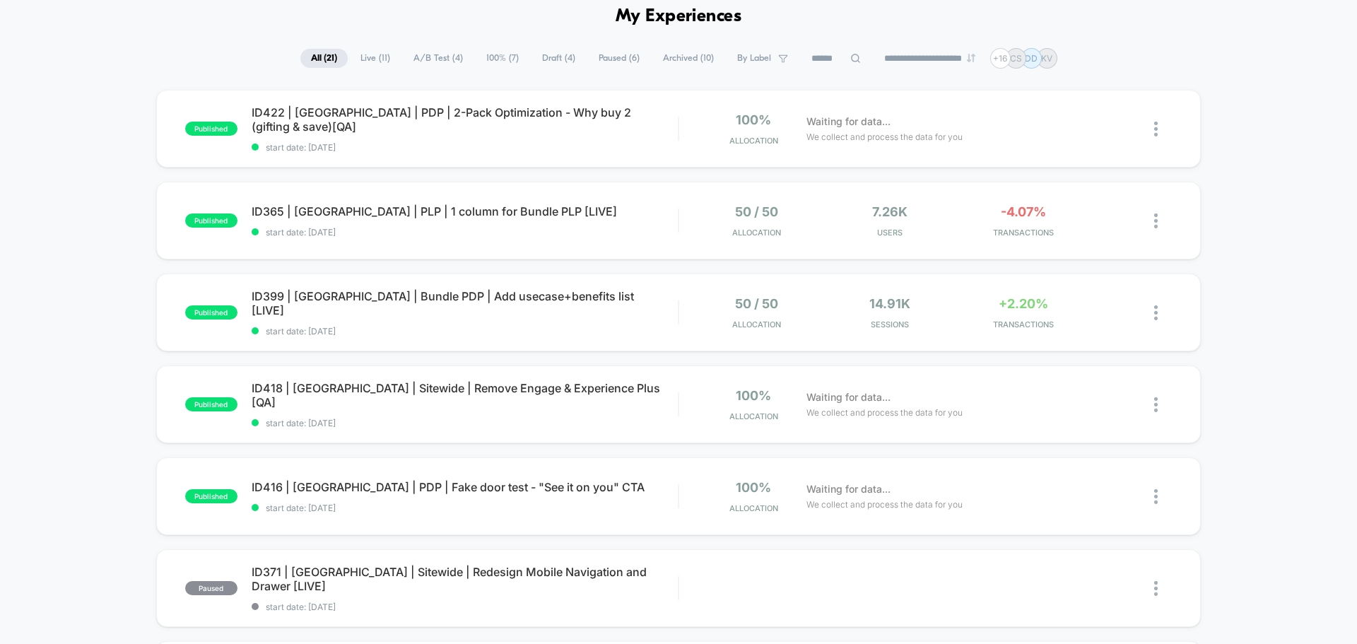
scroll to position [141, 0]
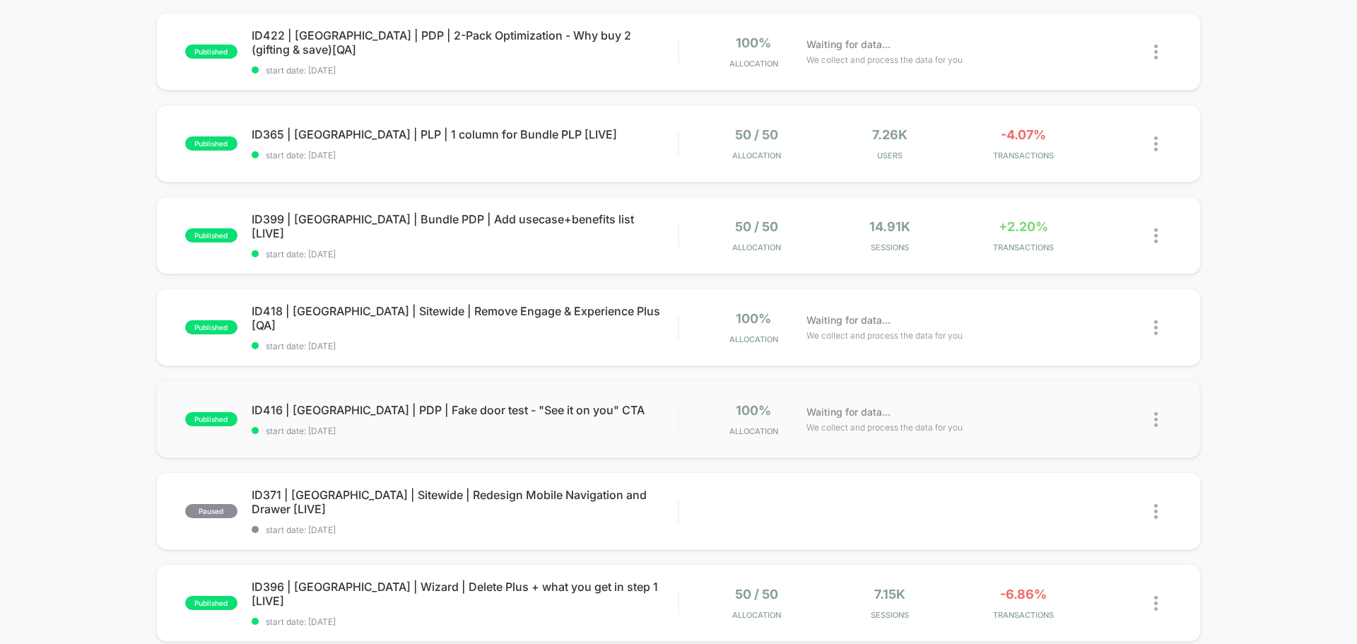
click at [374, 408] on span "ID416 | [GEOGRAPHIC_DATA] | PDP | Fake door test - "See it on you" CTA" at bounding box center [465, 410] width 426 height 14
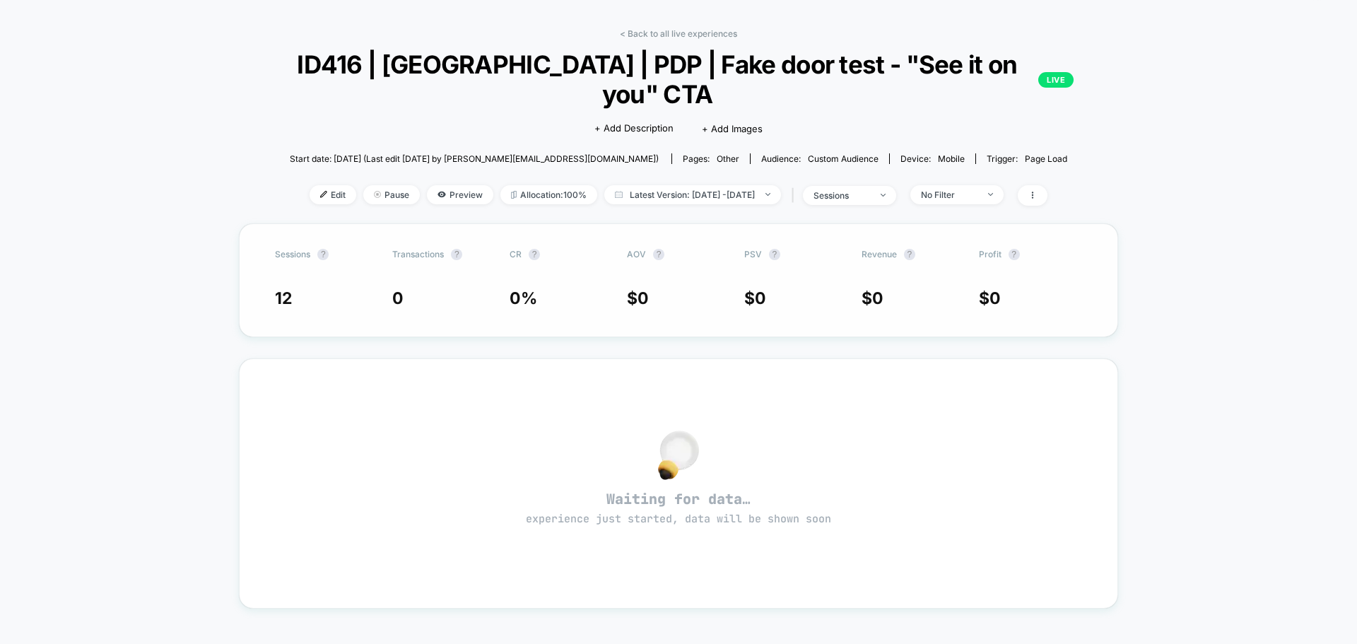
scroll to position [71, 0]
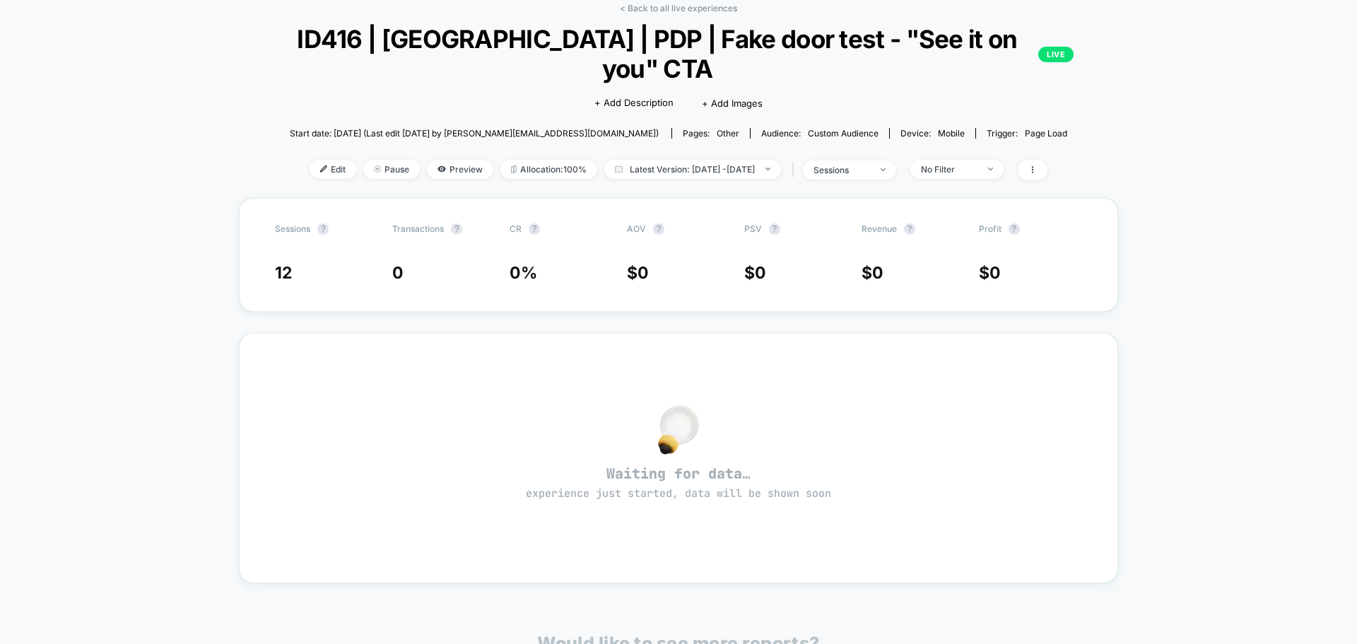
drag, startPoint x: 297, startPoint y: 206, endPoint x: 288, endPoint y: 130, distance: 76.8
click at [288, 140] on div "< Back to all live experiences ID416 | [GEOGRAPHIC_DATA] | PDP | Fake door test…" at bounding box center [678, 431] width 879 height 876
click at [310, 160] on span "Edit" at bounding box center [333, 169] width 47 height 19
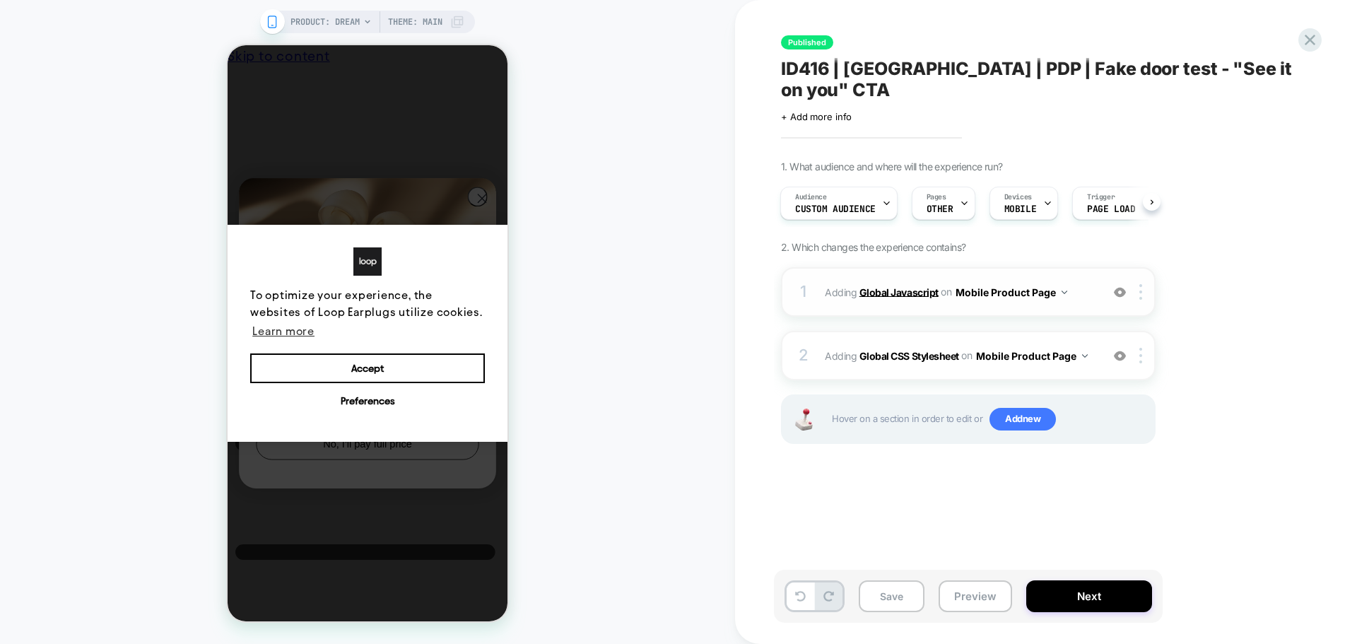
click at [908, 286] on b "Global Javascript" at bounding box center [898, 292] width 79 height 12
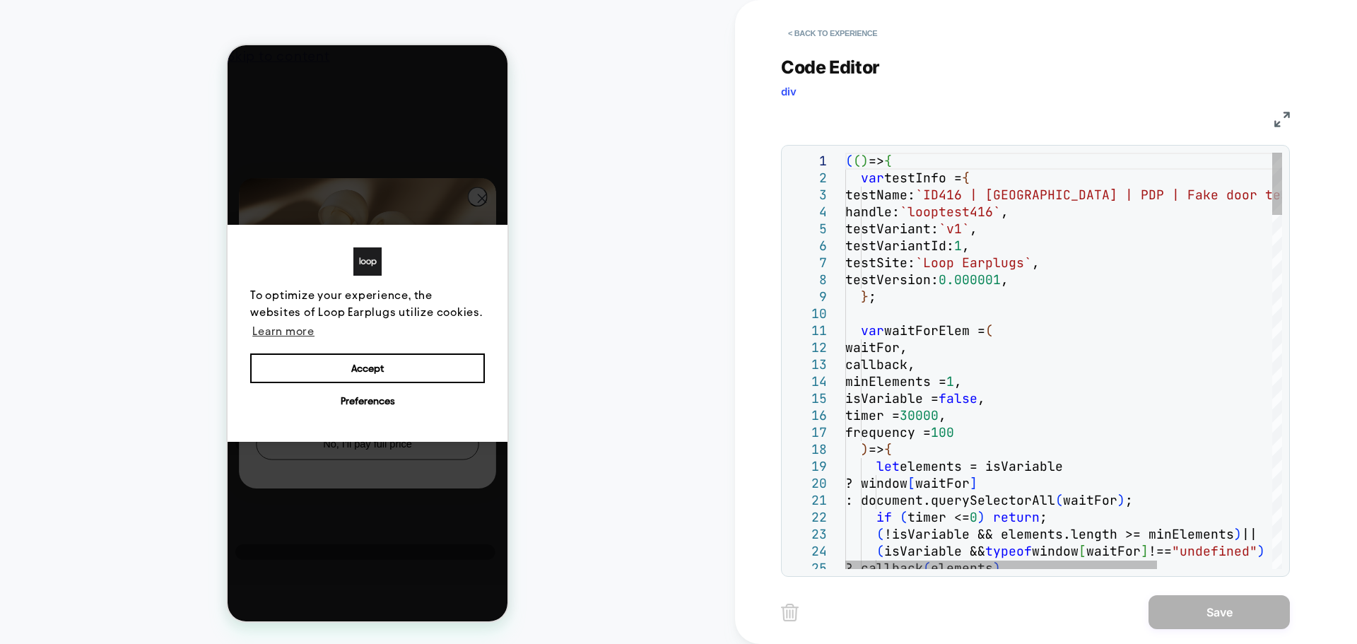
click at [1281, 121] on img at bounding box center [1282, 120] width 16 height 16
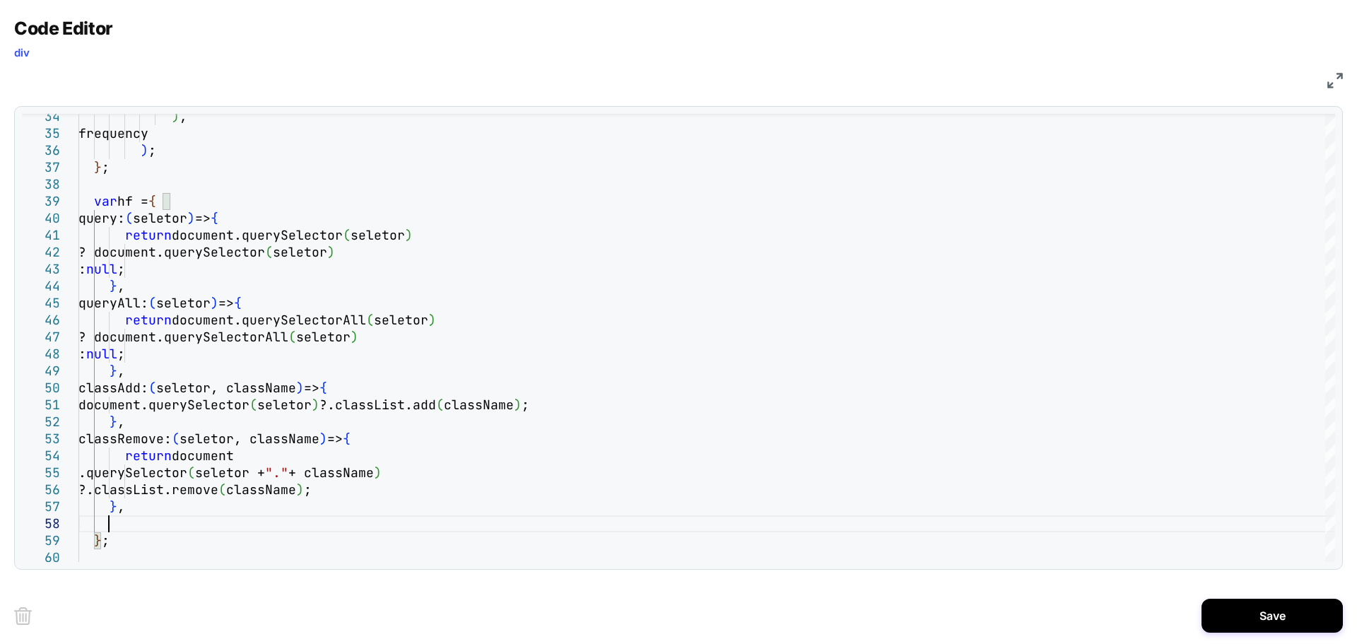
scroll to position [118, 30]
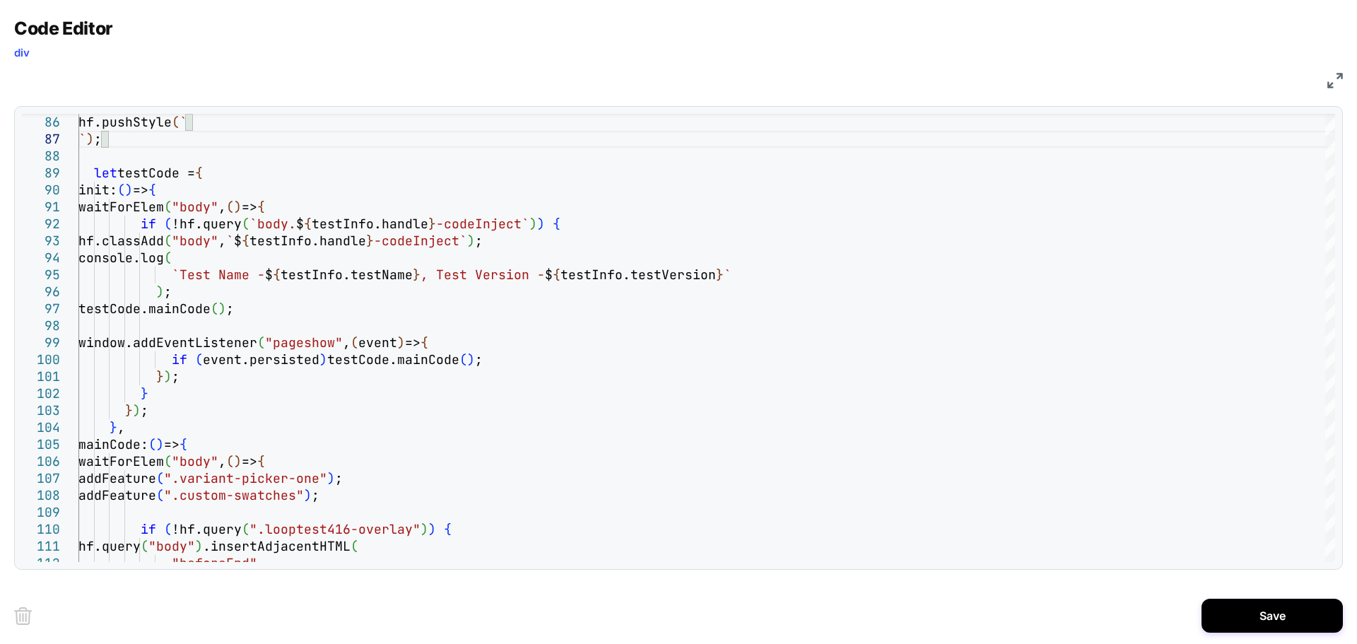
scroll to position [119, 15]
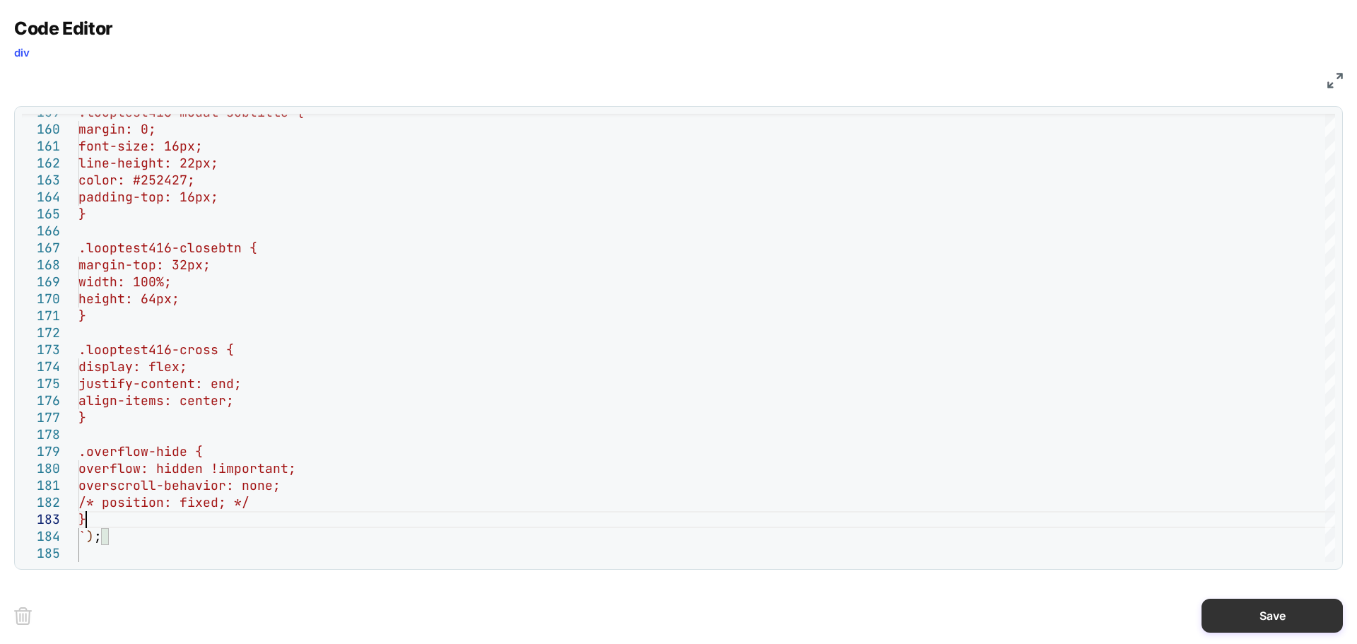
type textarea "**********"
click at [1300, 621] on button "Save" at bounding box center [1272, 616] width 141 height 34
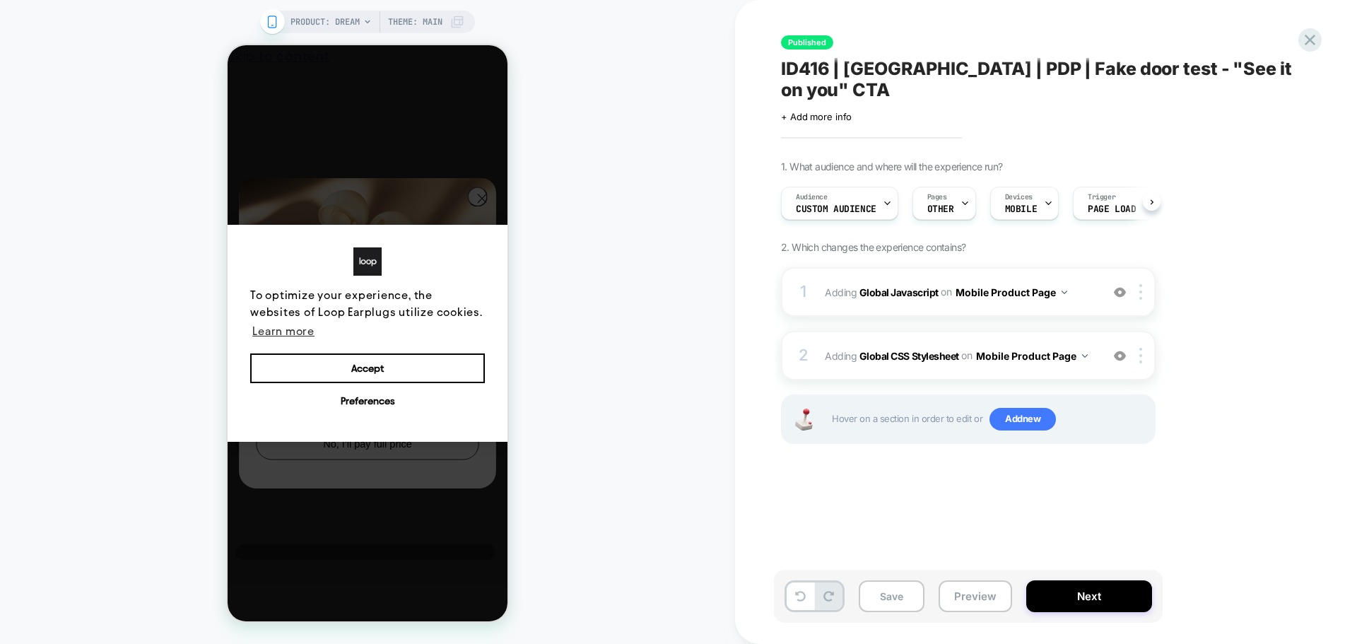
scroll to position [0, 1]
click at [915, 349] on b "Global CSS Stylesheet" at bounding box center [909, 355] width 100 height 12
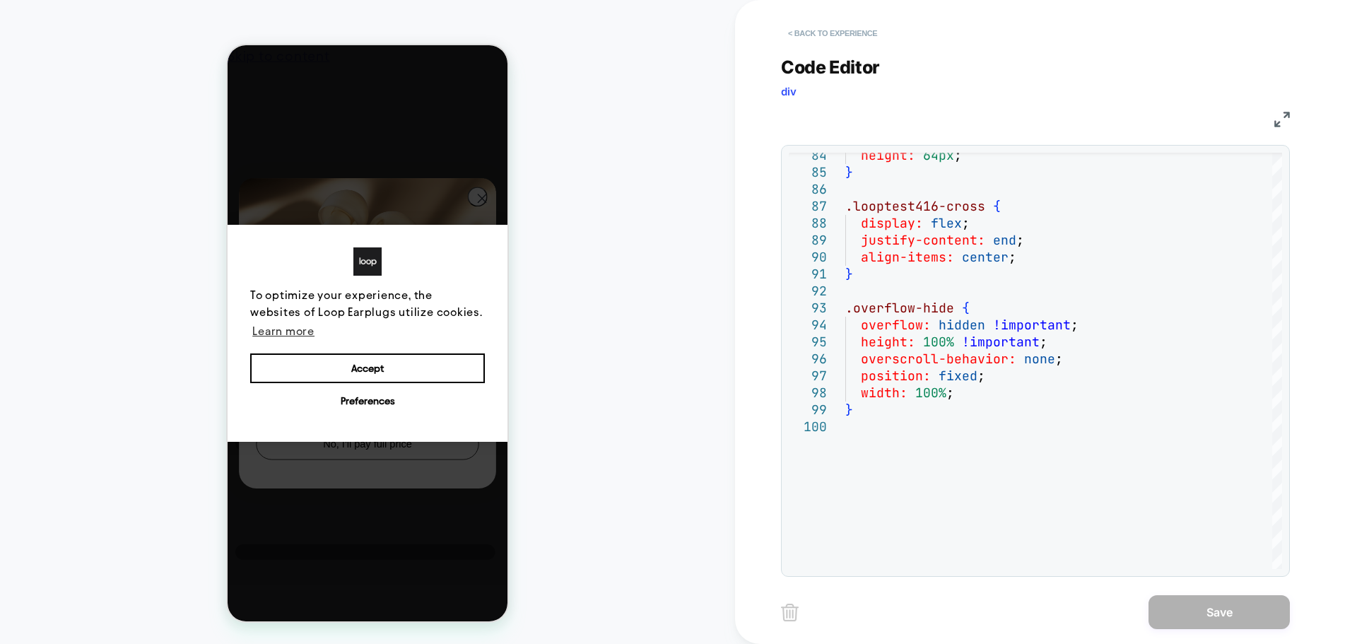
click at [811, 37] on button "< Back to experience" at bounding box center [832, 33] width 103 height 23
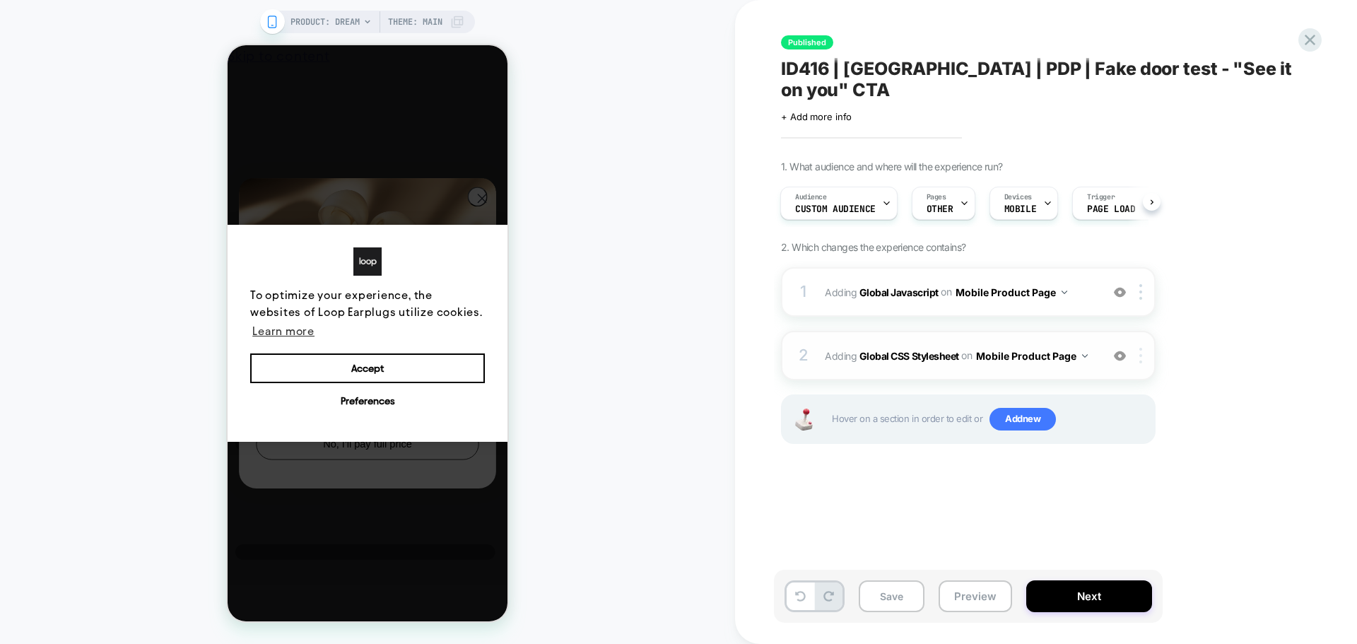
click at [1134, 348] on div at bounding box center [1143, 356] width 23 height 16
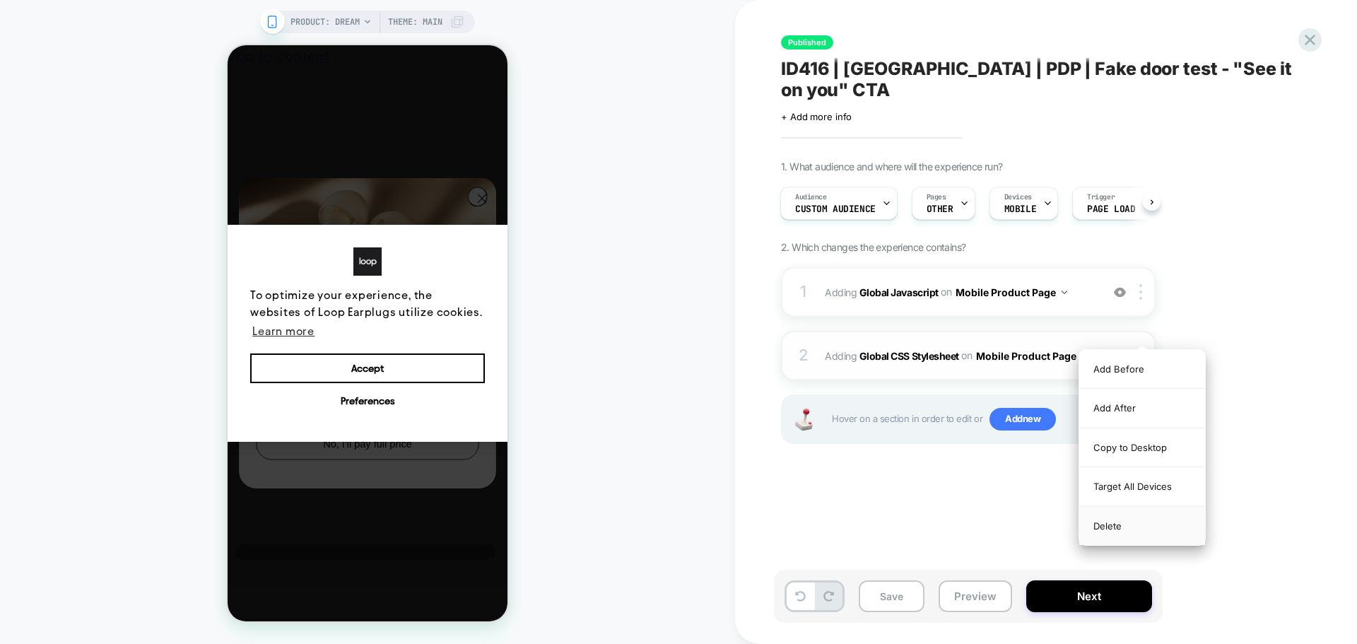
click at [1120, 528] on div "Delete" at bounding box center [1142, 526] width 126 height 38
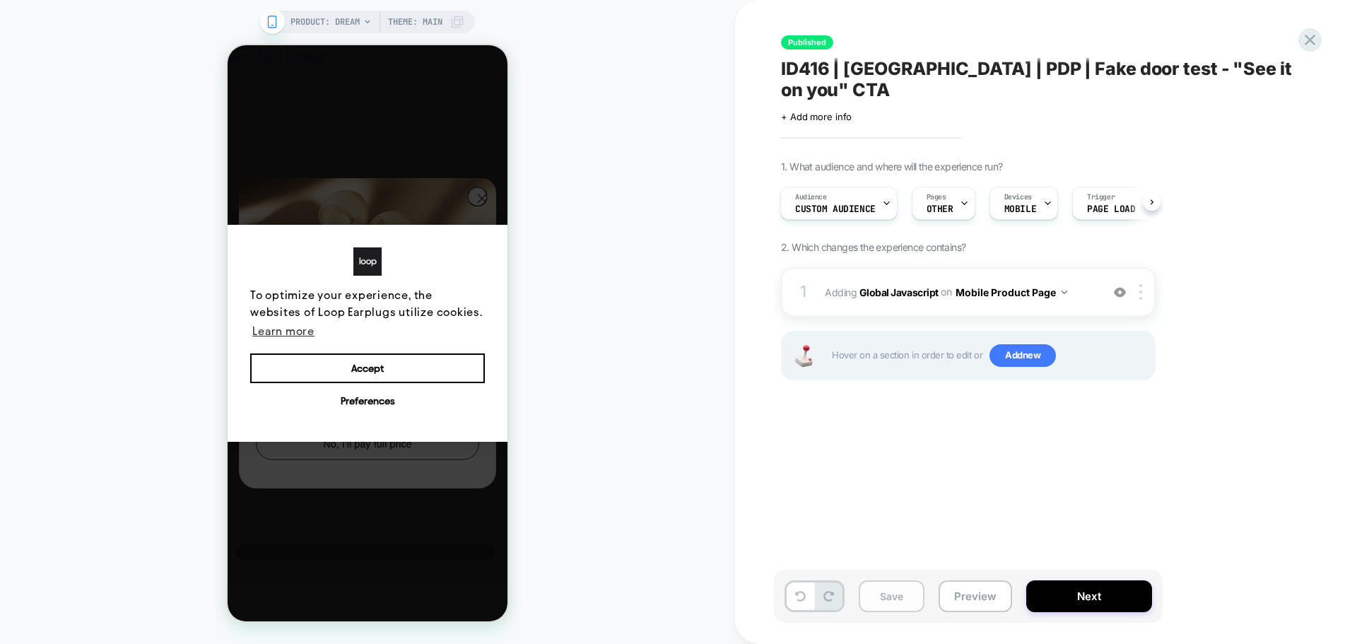
click at [892, 589] on button "Save" at bounding box center [892, 596] width 66 height 32
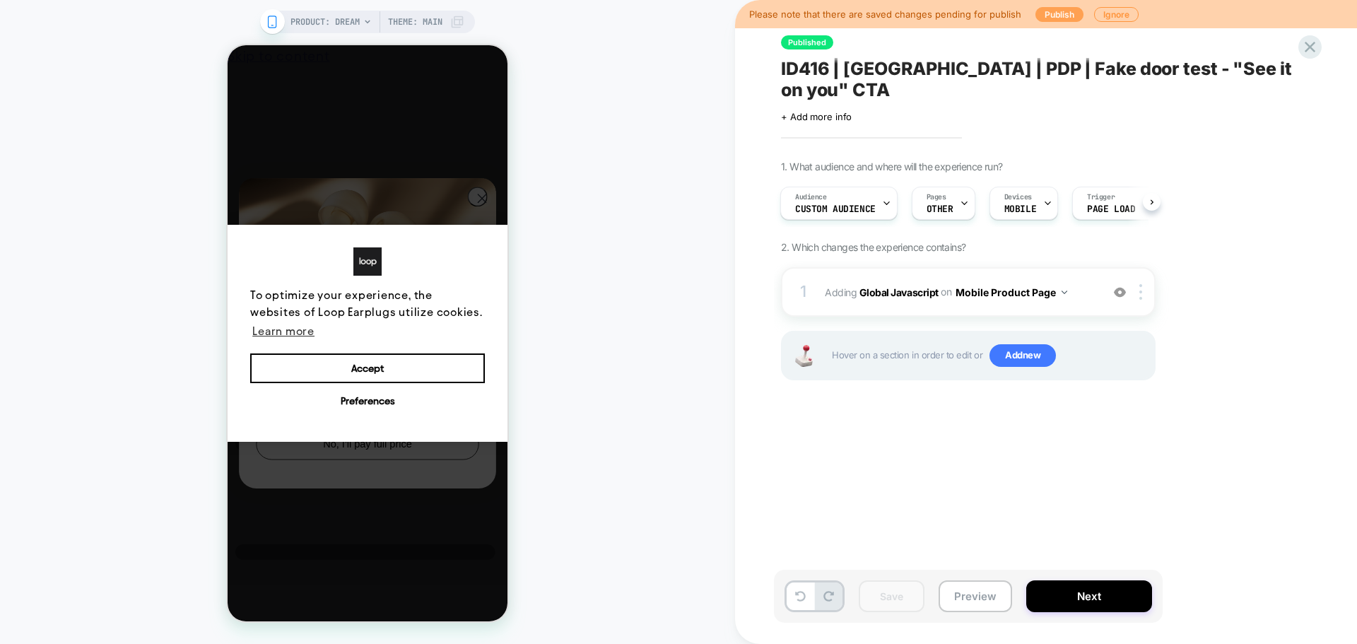
click at [1048, 11] on button "Publish" at bounding box center [1059, 14] width 48 height 15
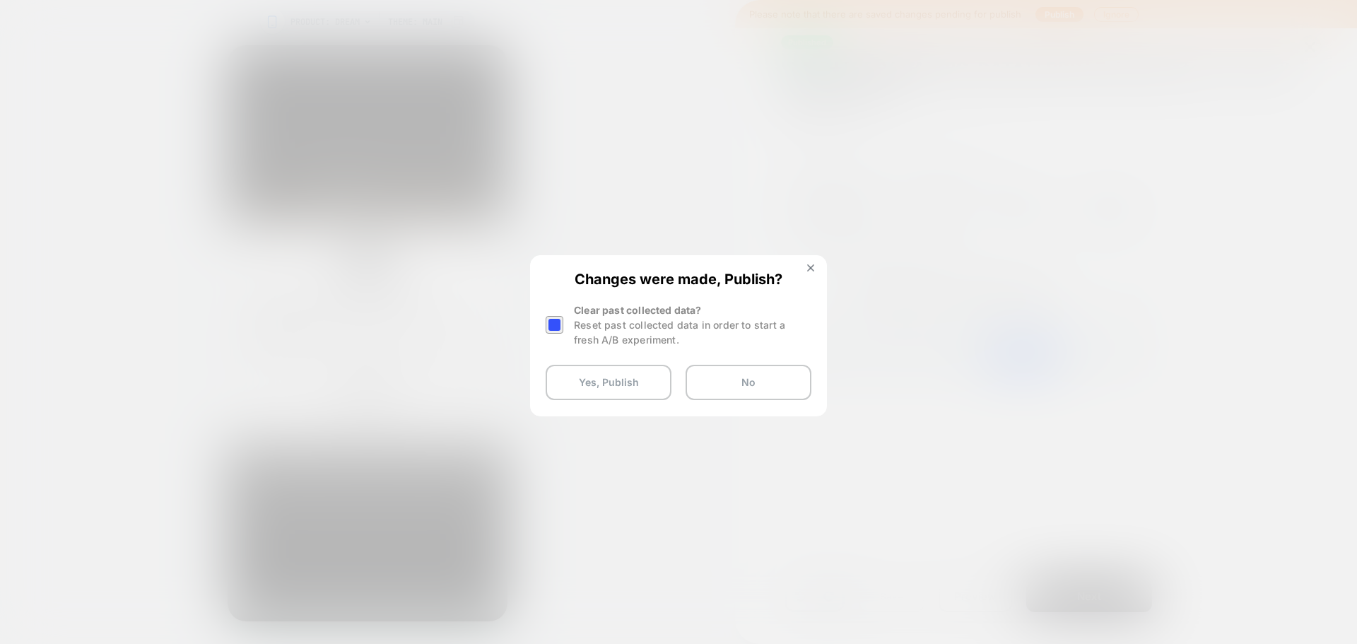
click at [546, 322] on div at bounding box center [555, 325] width 18 height 18
click at [595, 382] on button "Yes, Publish" at bounding box center [609, 382] width 126 height 35
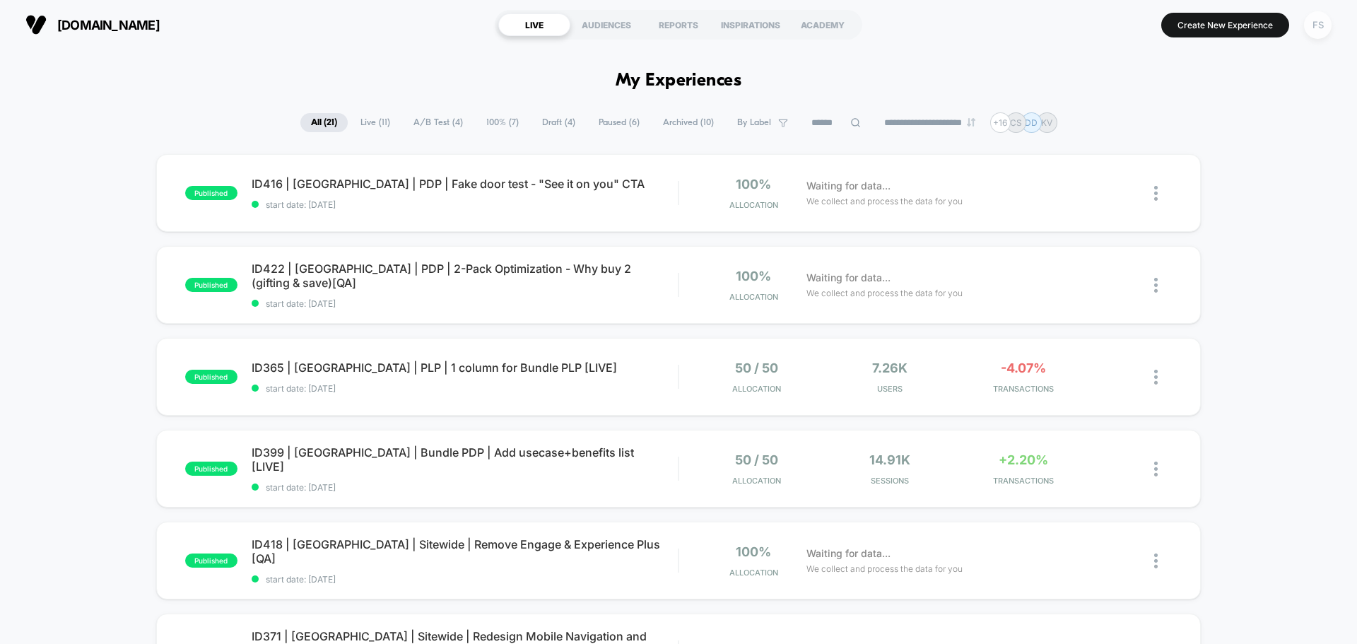
click at [1313, 22] on div "FS" at bounding box center [1318, 25] width 28 height 28
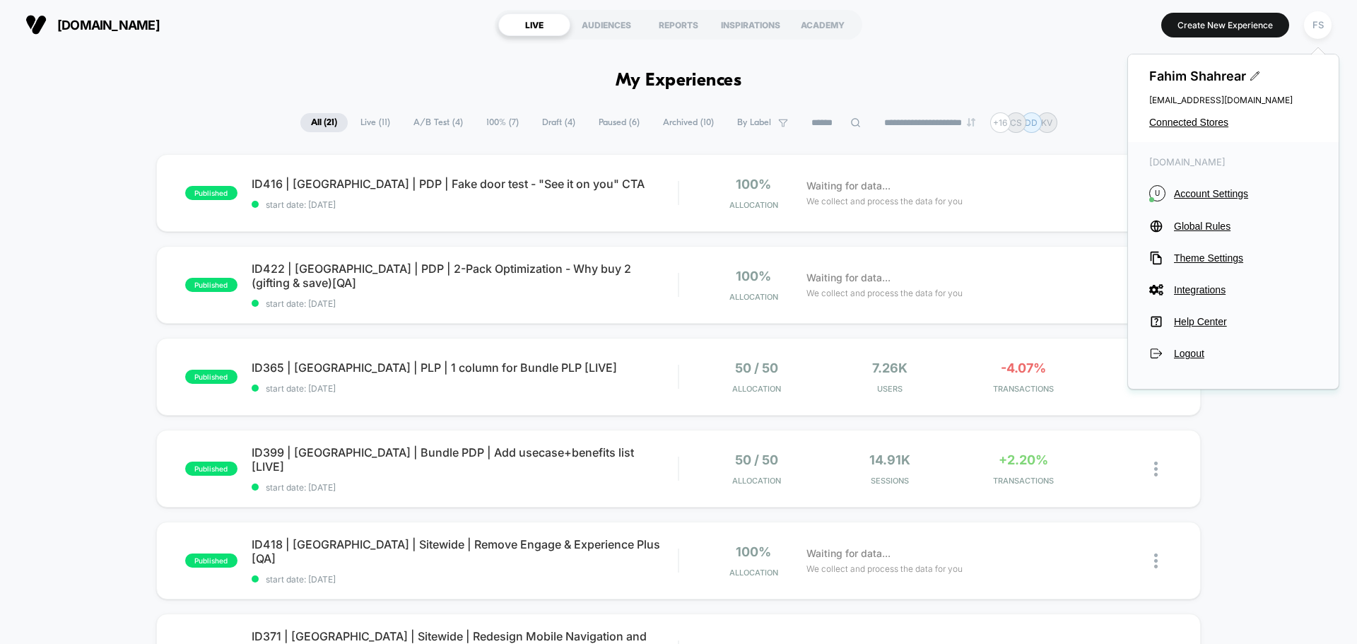
click at [1219, 116] on div "Fahim Shahrear [EMAIL_ADDRESS][DOMAIN_NAME] Connected Stores" at bounding box center [1233, 98] width 211 height 88
click at [1220, 122] on span "Connected Stores" at bounding box center [1233, 122] width 168 height 11
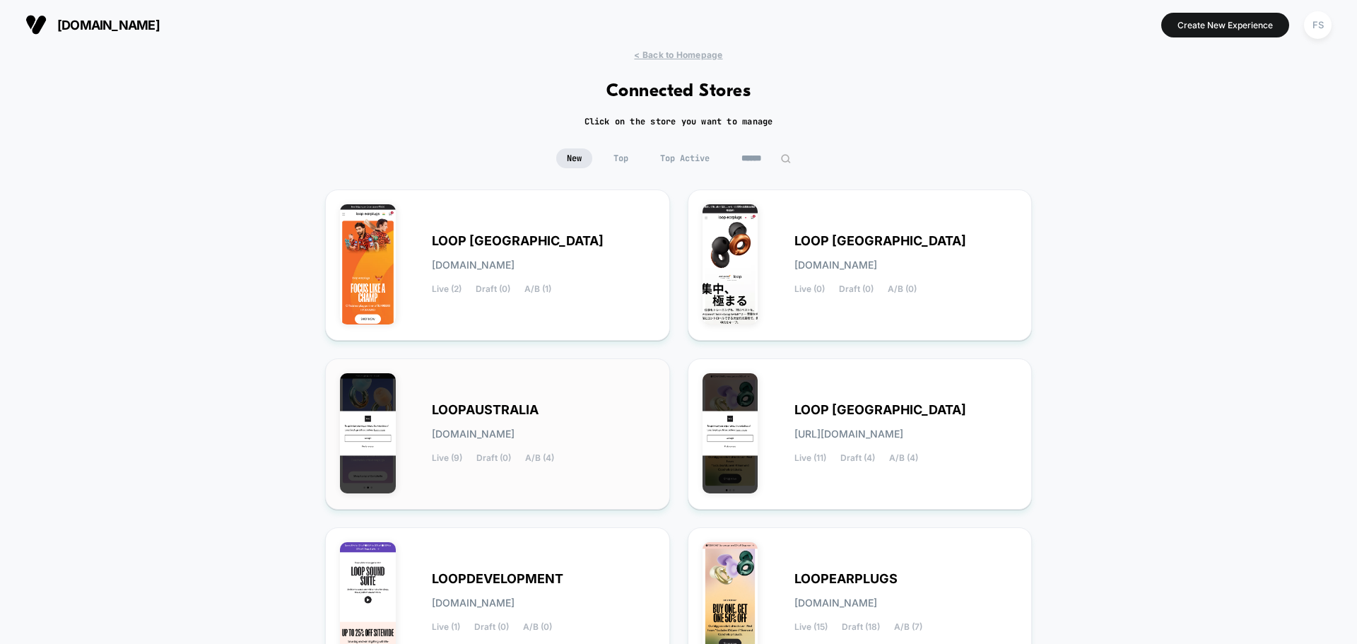
click at [580, 399] on div "LOOPAUSTRALIA [DOMAIN_NAME] Live (9) Draft (0) A/B (4)" at bounding box center [497, 434] width 315 height 122
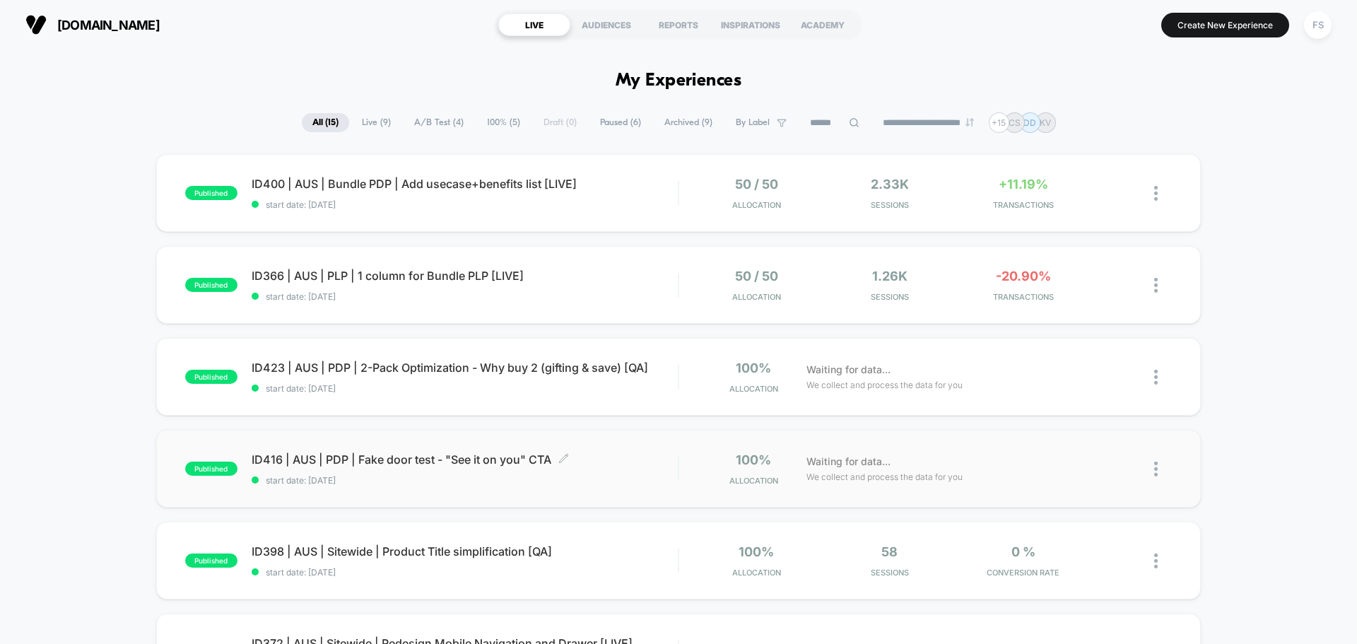
click at [377, 471] on div "ID416 | AUS | PDP | Fake door test - "See it on you" CTA Click to edit experien…" at bounding box center [465, 468] width 426 height 33
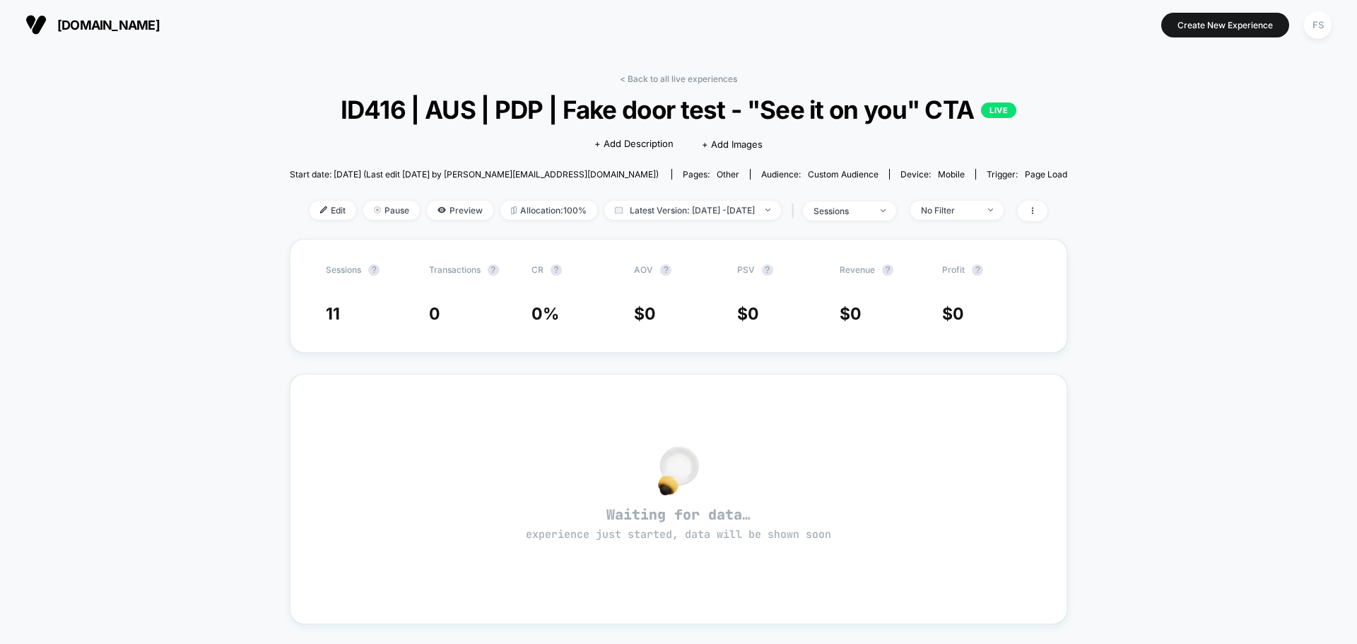
click at [280, 211] on div "< Back to all live experiences ID416 | AUS | PDP | Fake door test - "See it on …" at bounding box center [678, 500] width 1357 height 903
click at [324, 213] on span "Edit" at bounding box center [333, 210] width 47 height 19
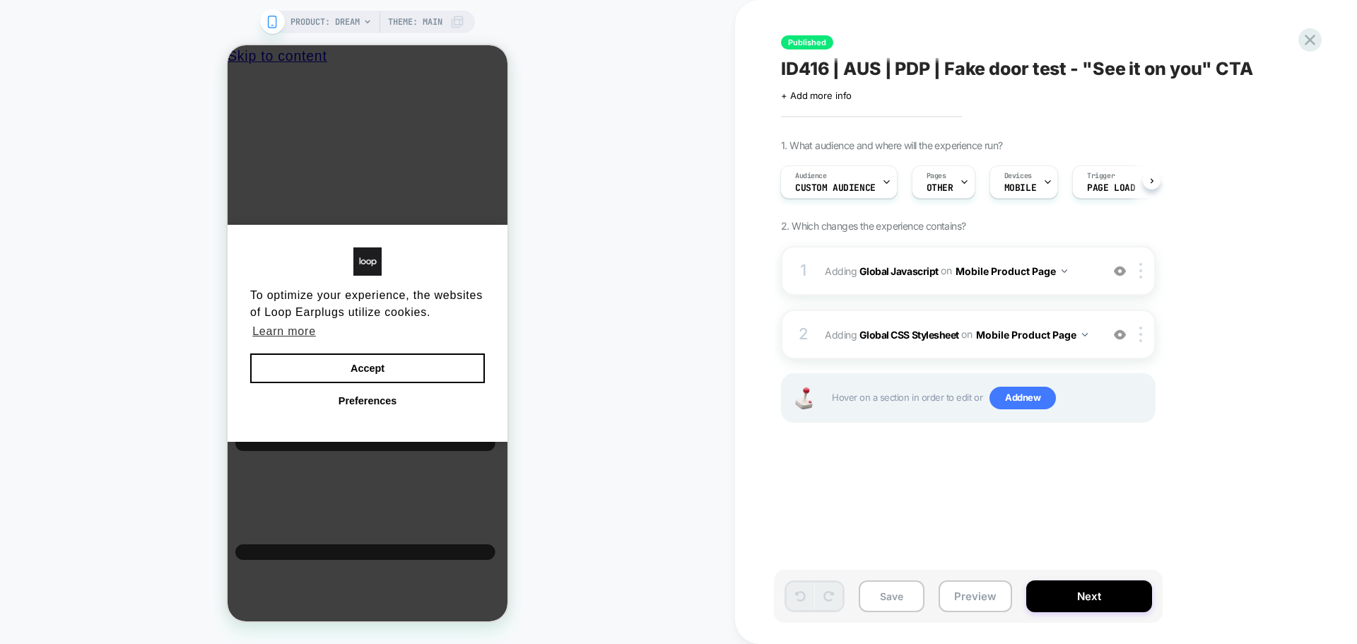
scroll to position [0, 11]
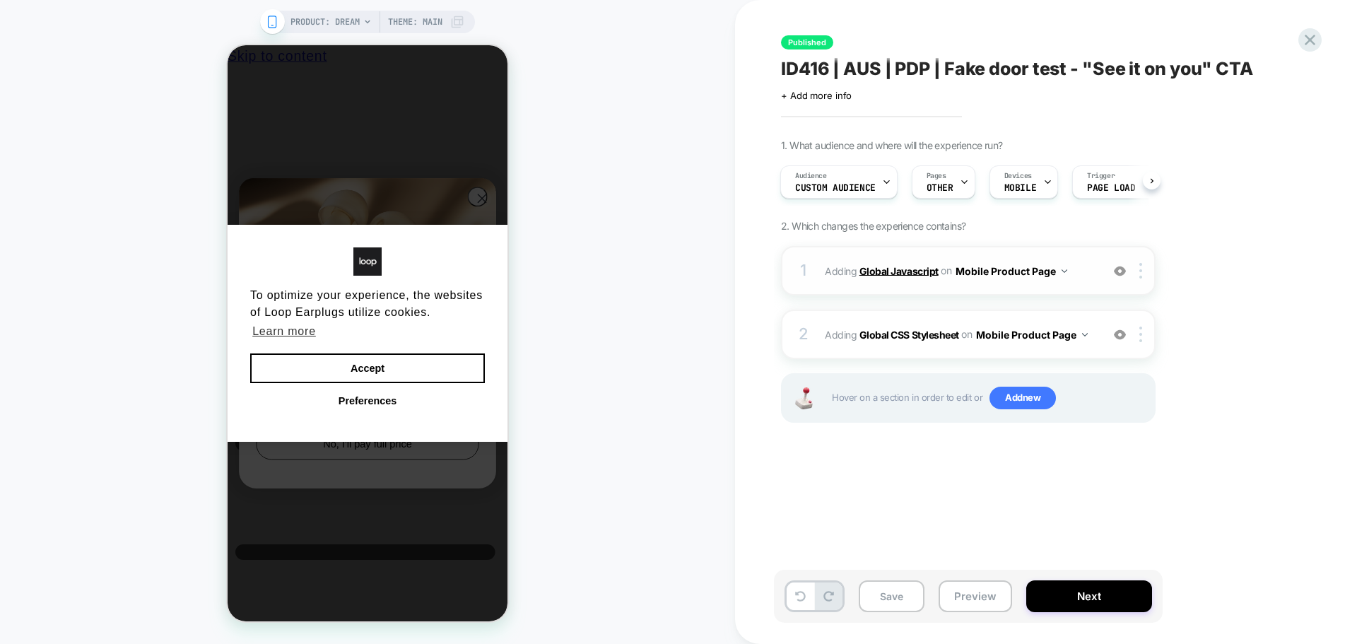
click at [913, 269] on b "Global Javascript" at bounding box center [898, 270] width 79 height 12
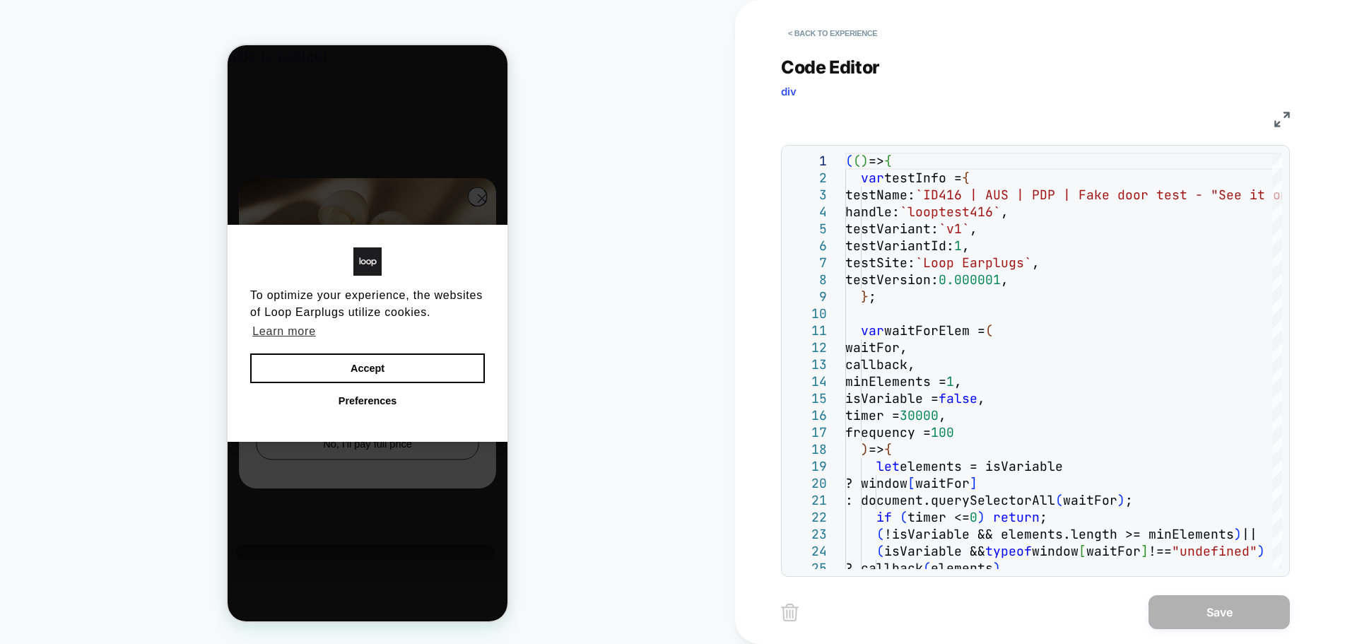
click at [1278, 122] on img at bounding box center [1282, 120] width 16 height 16
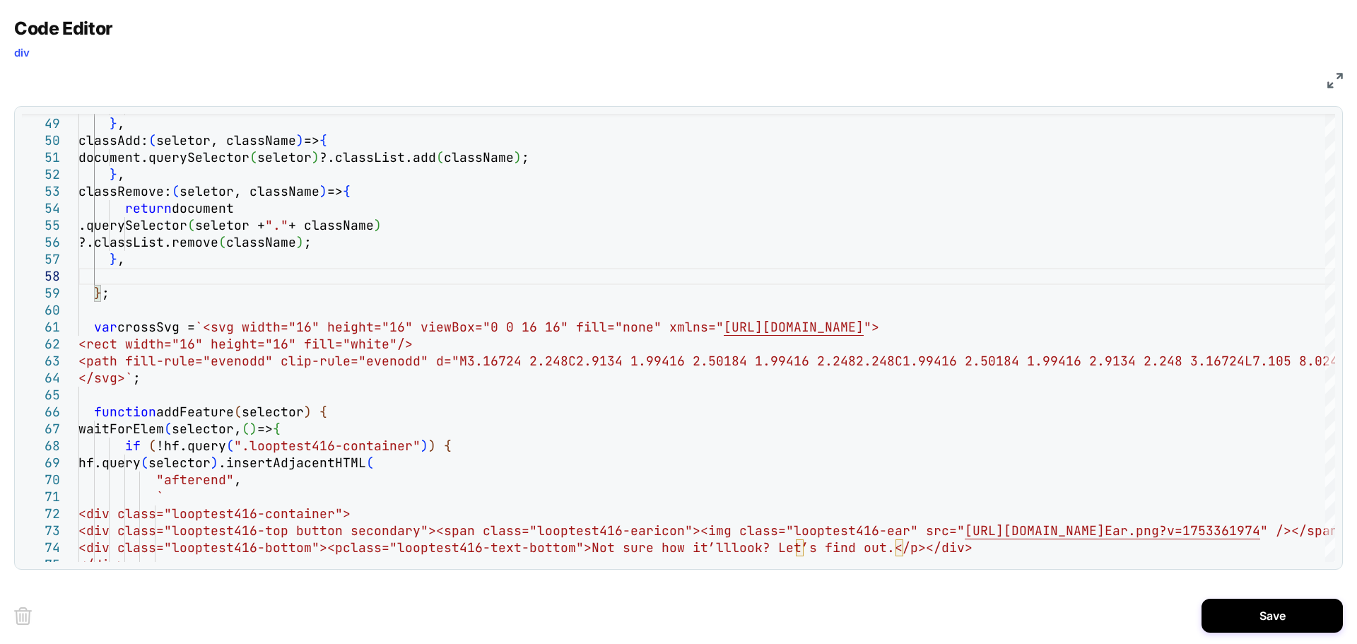
scroll to position [118, 30]
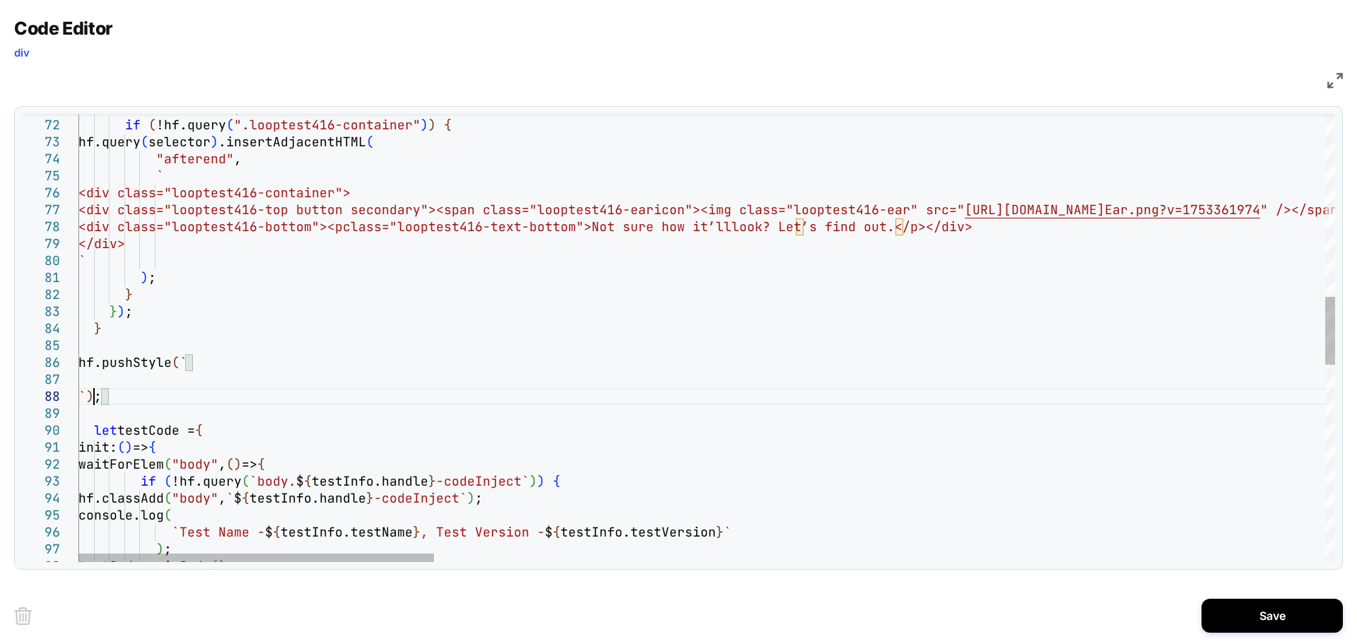
scroll to position [119, 15]
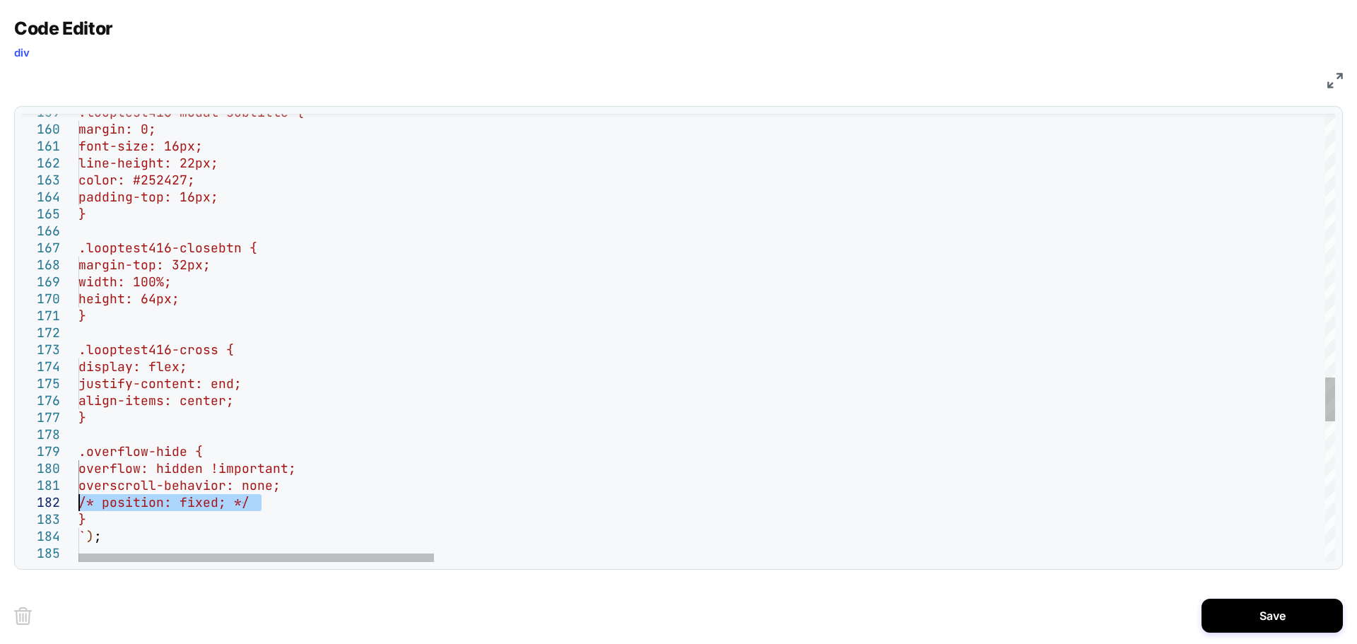
drag, startPoint x: 279, startPoint y: 498, endPoint x: 28, endPoint y: 510, distance: 251.2
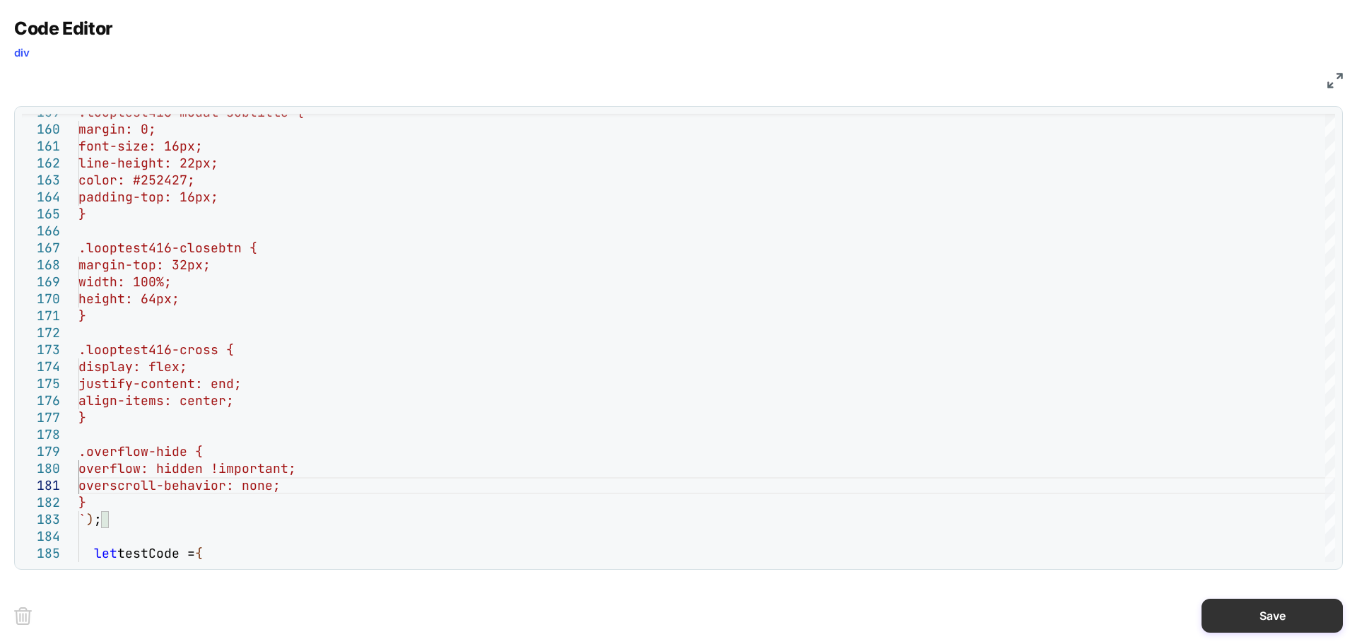
type textarea "**********"
click at [1254, 611] on button "Save" at bounding box center [1272, 616] width 141 height 34
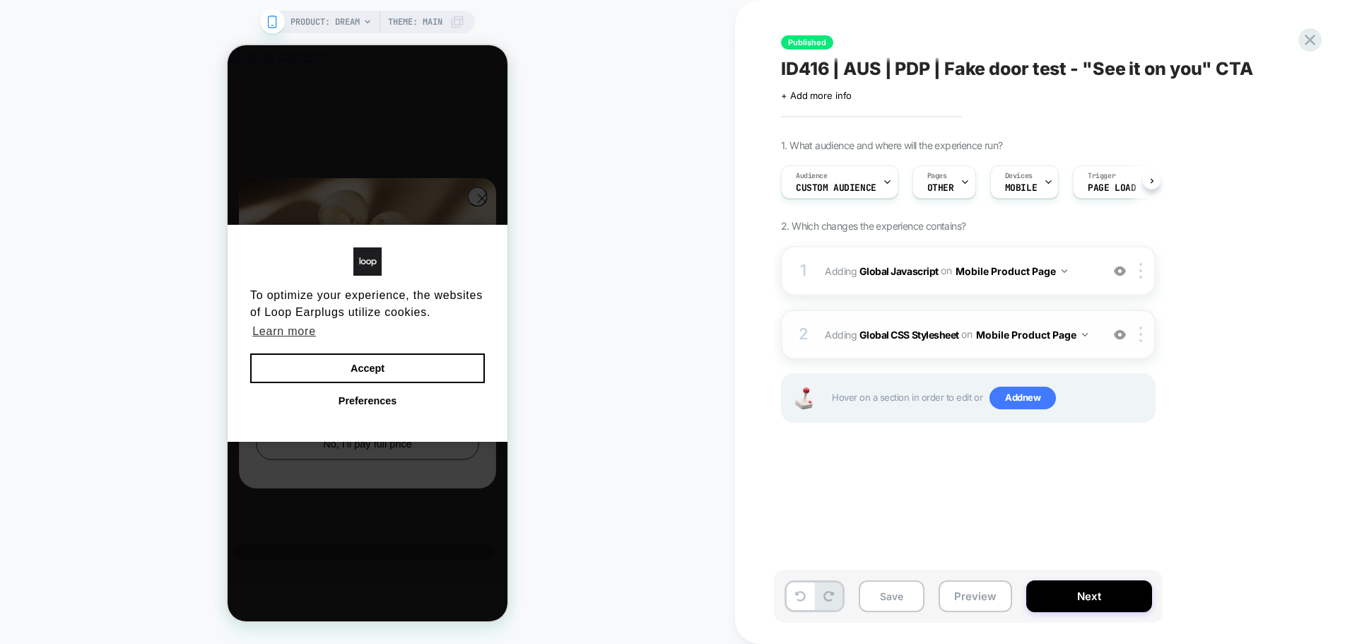
scroll to position [0, 1]
click at [1141, 331] on img at bounding box center [1140, 335] width 3 height 16
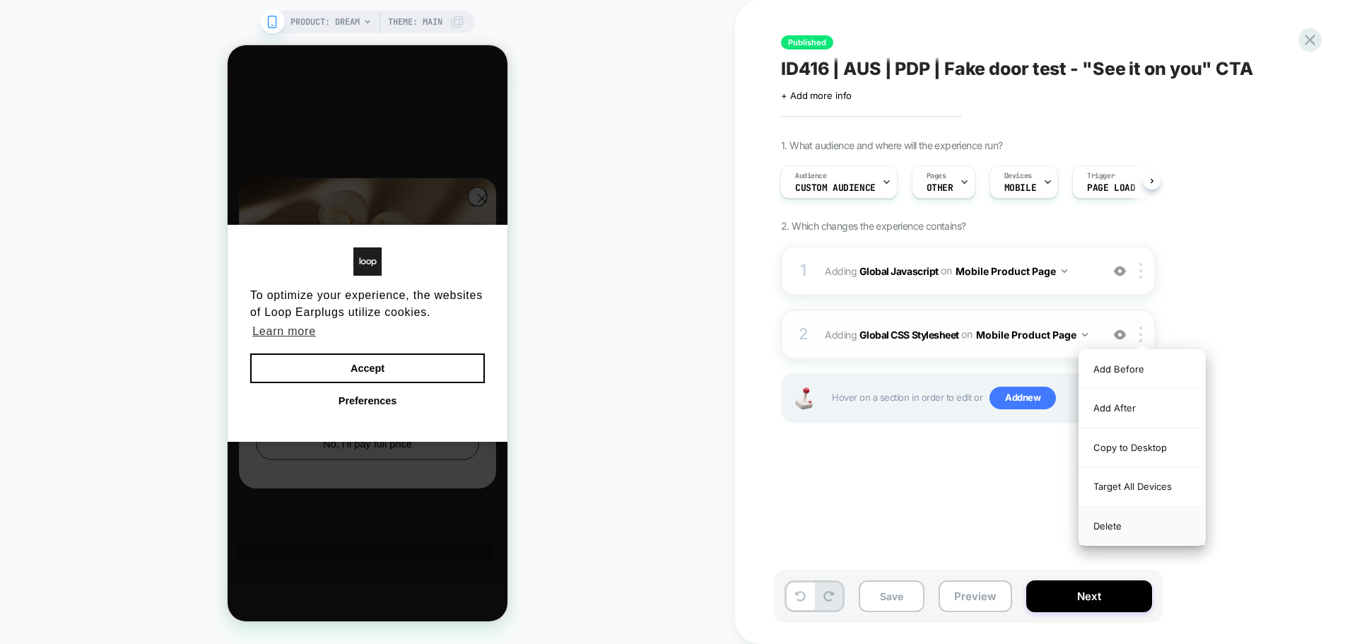
click at [1114, 518] on div "Delete" at bounding box center [1142, 526] width 126 height 38
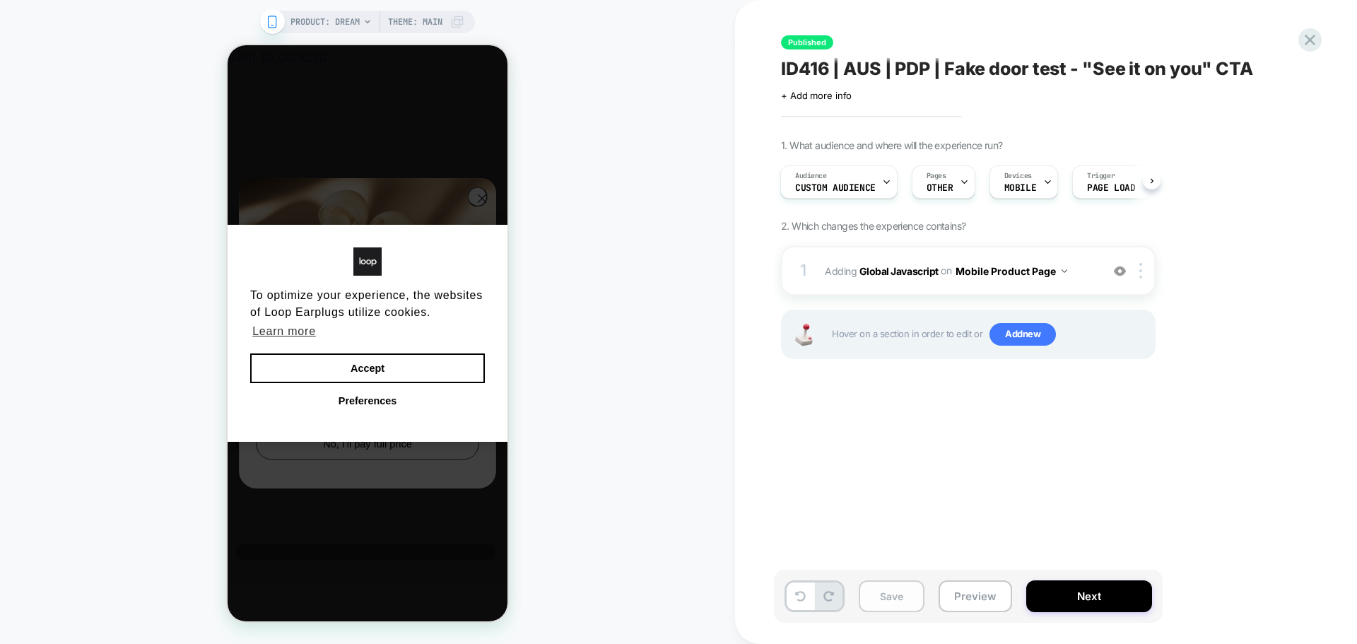
click at [896, 607] on button "Save" at bounding box center [892, 596] width 66 height 32
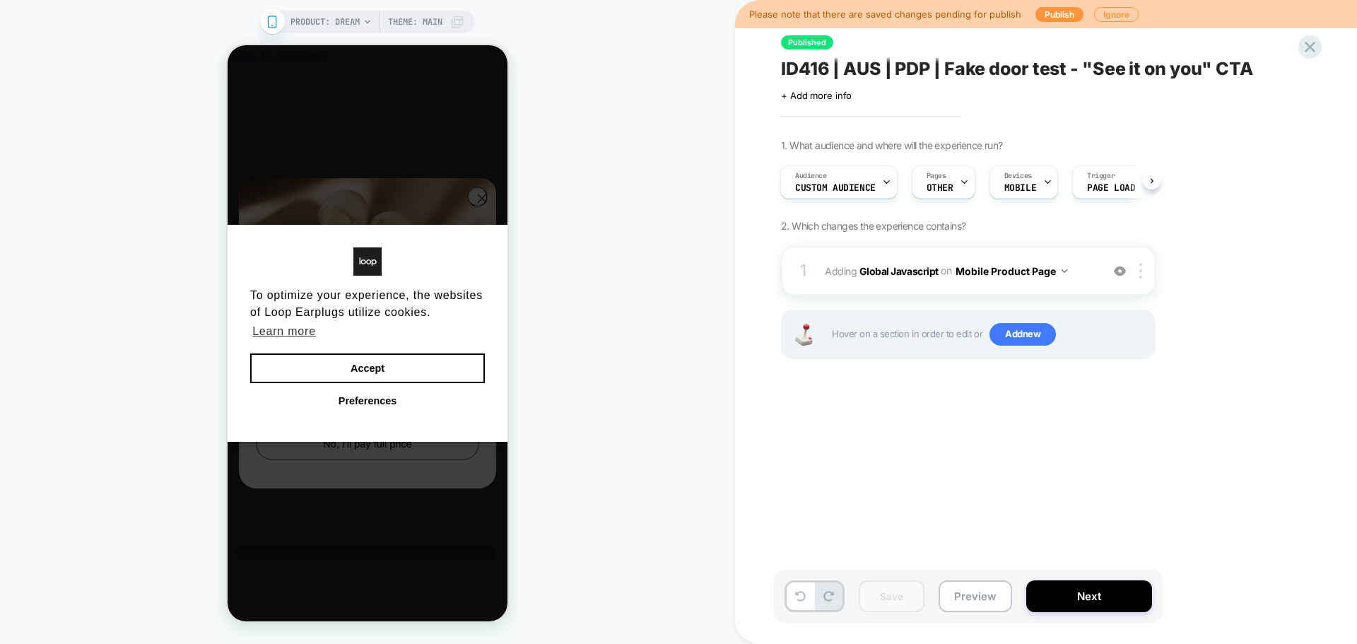
click at [1042, 24] on div "Please note that there are saved changes pending for publish Publish Ignore" at bounding box center [1046, 14] width 622 height 28
click at [1043, 19] on button "Publish" at bounding box center [1059, 14] width 48 height 15
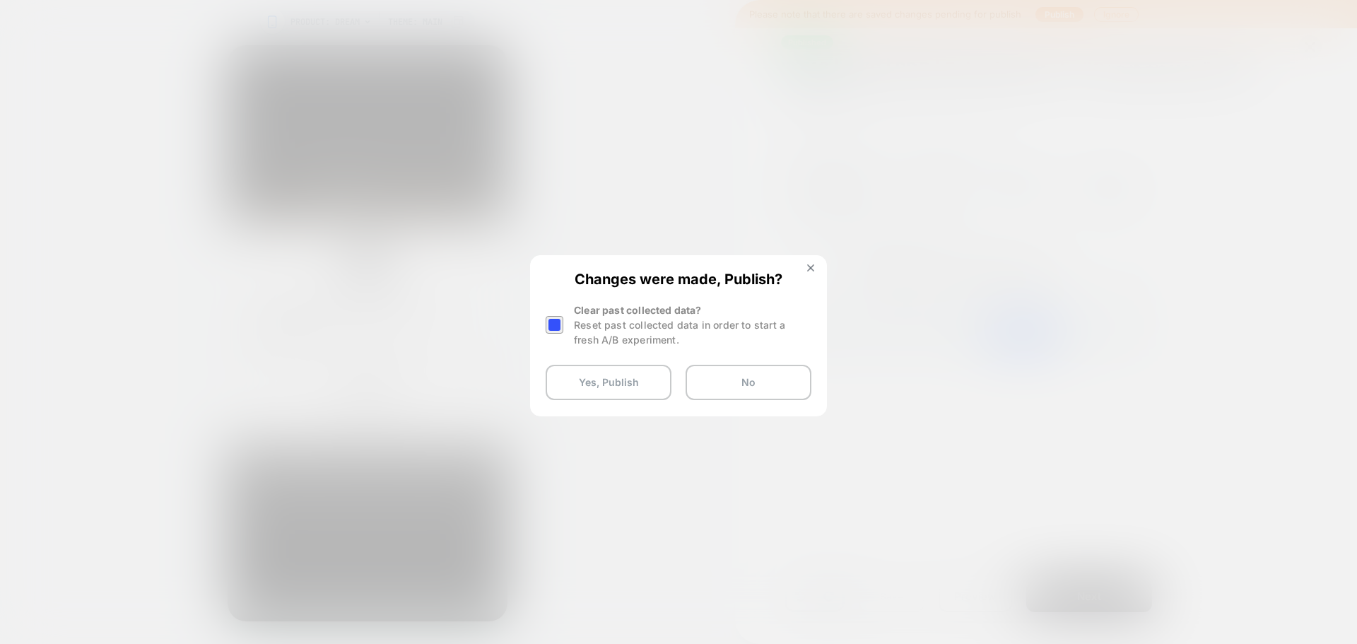
click at [559, 326] on div at bounding box center [555, 325] width 18 height 18
click at [580, 372] on button "Yes, Publish" at bounding box center [609, 382] width 126 height 35
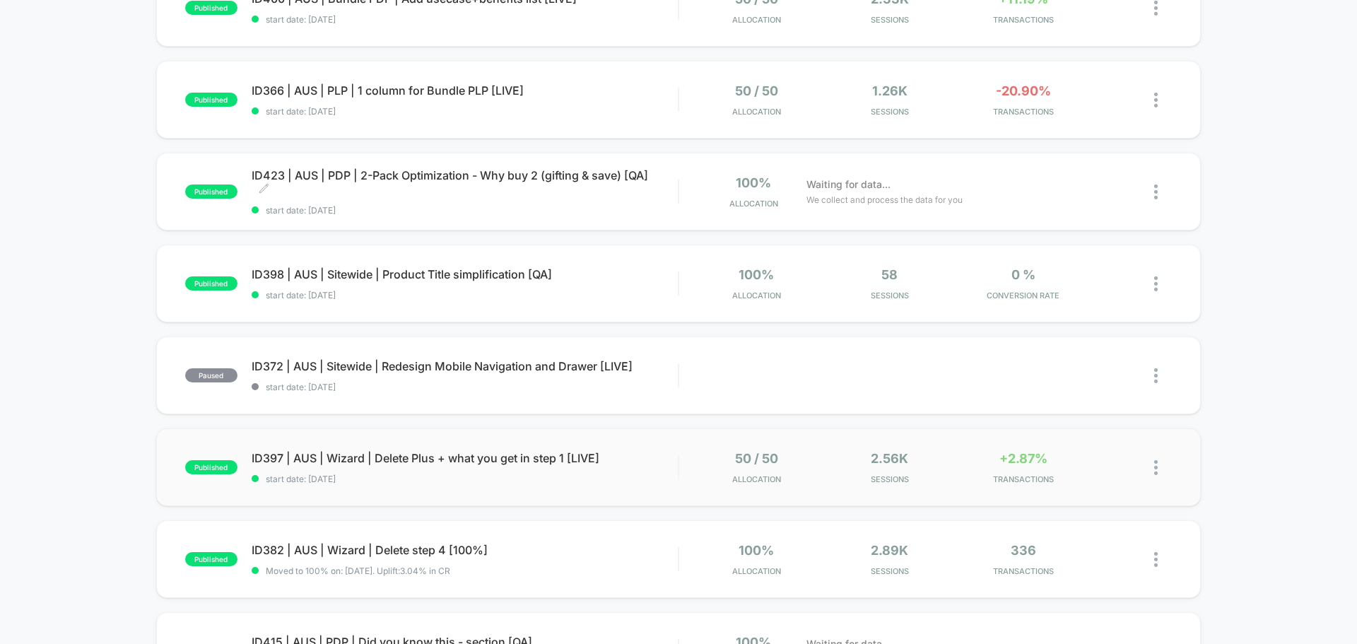
scroll to position [283, 0]
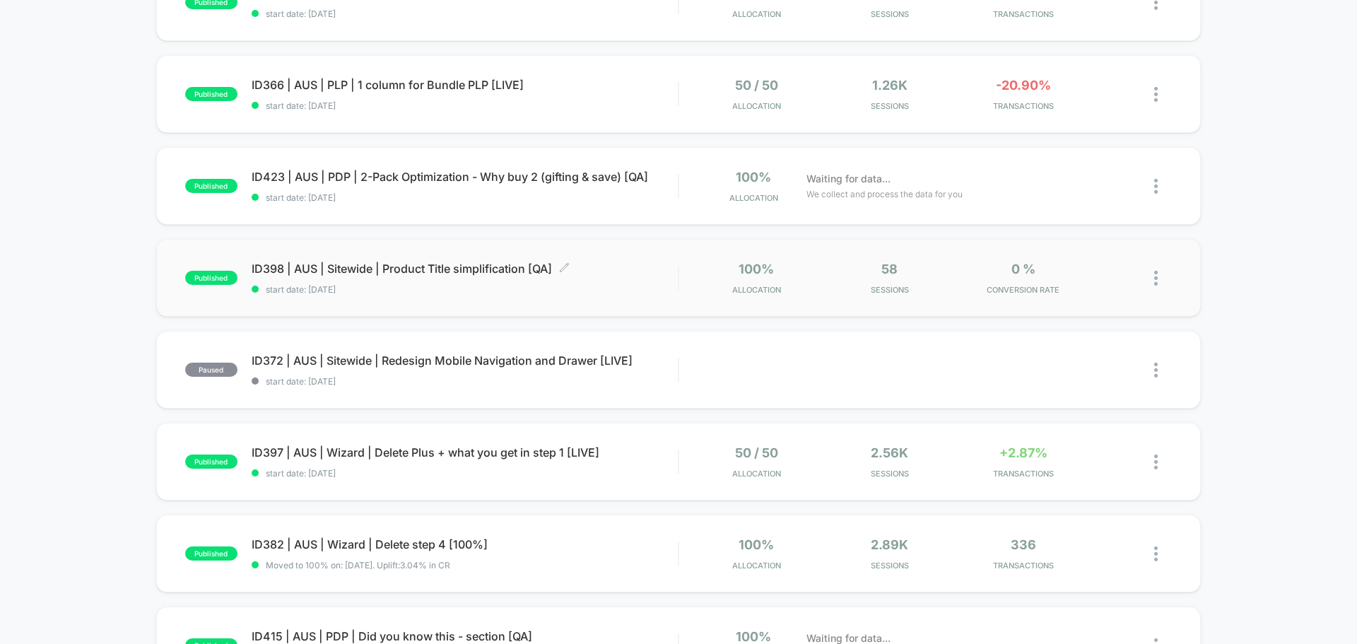
click at [340, 278] on div "ID398 | AUS | Sitewide | Product Title simplification [QA] Click to edit experi…" at bounding box center [465, 278] width 426 height 33
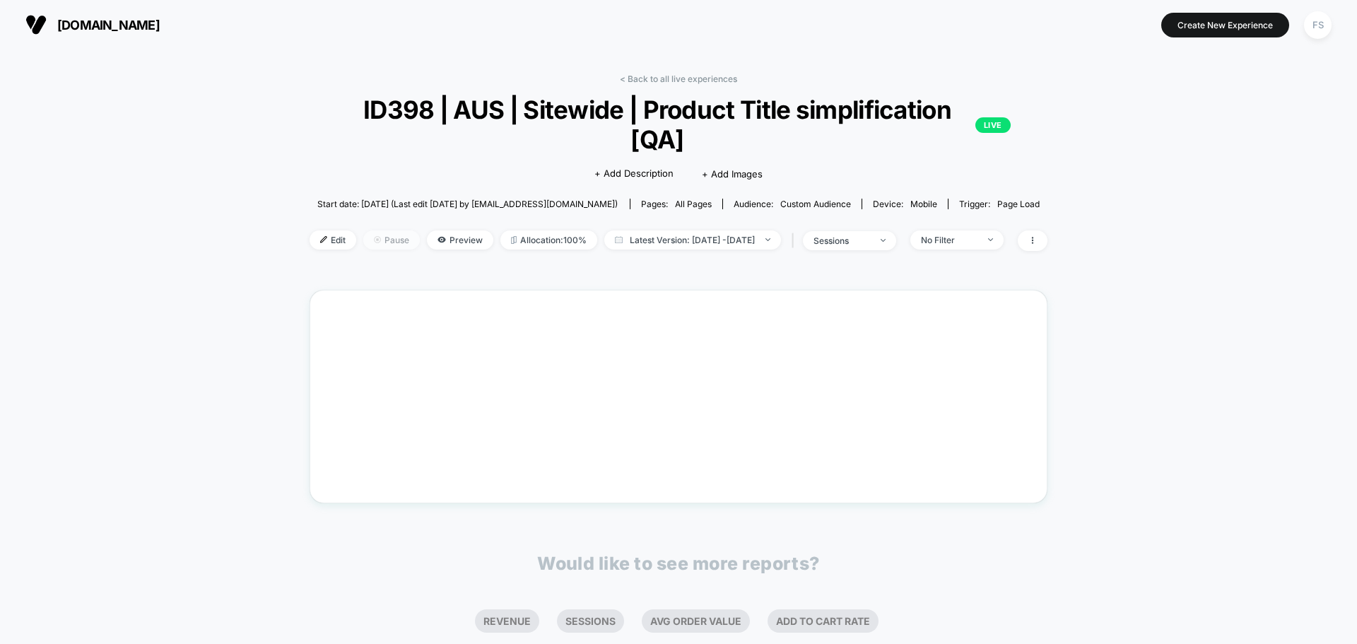
click at [373, 230] on span "Pause" at bounding box center [391, 239] width 57 height 19
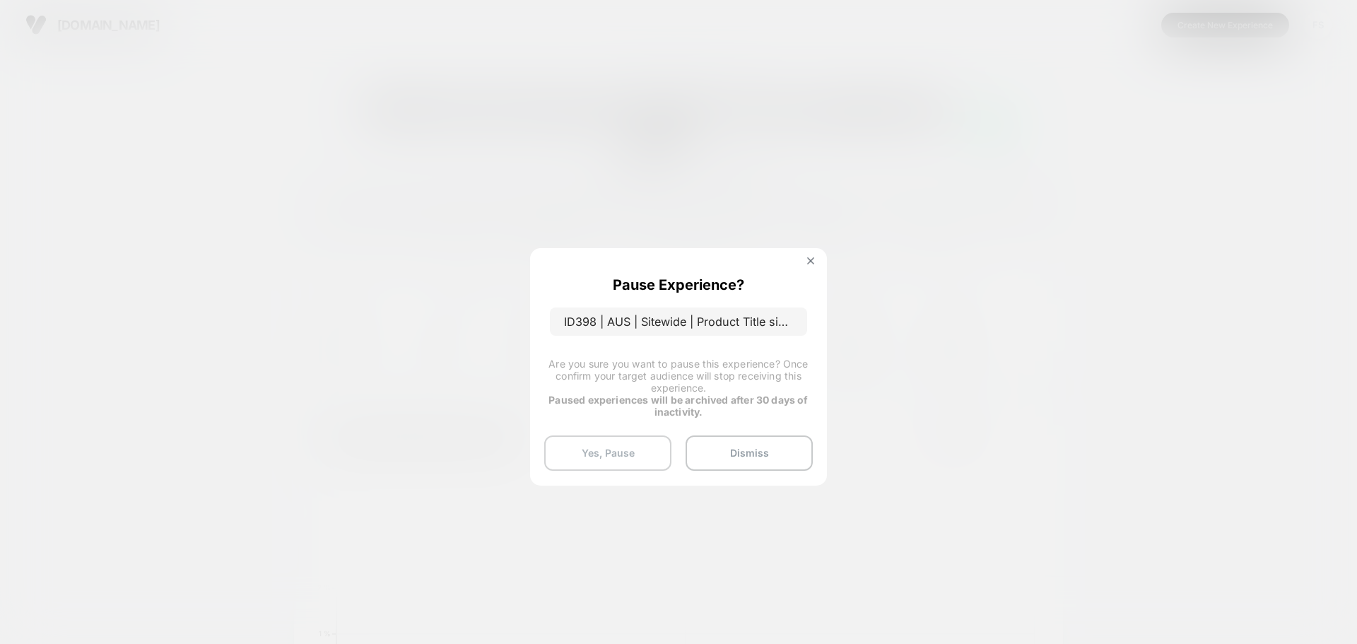
click at [582, 445] on button "Yes, Pause" at bounding box center [607, 452] width 127 height 35
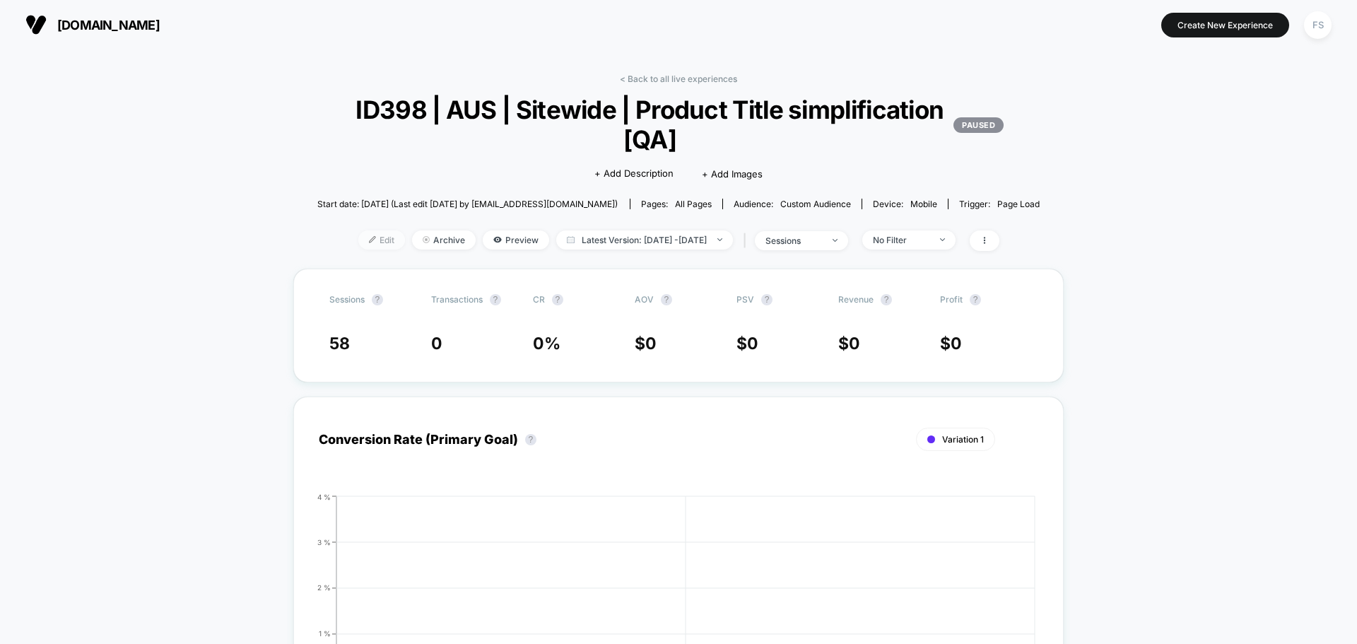
click at [365, 234] on span "Edit" at bounding box center [381, 239] width 47 height 19
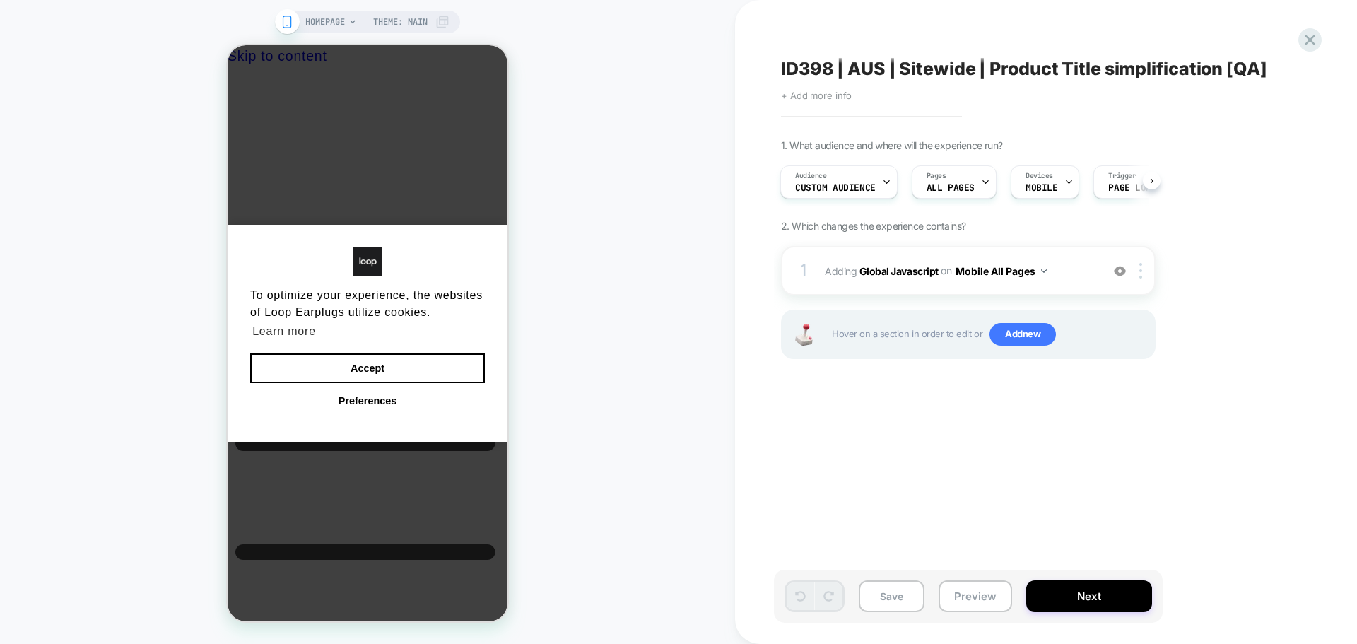
click at [830, 92] on span "+ Add more info" at bounding box center [816, 95] width 71 height 11
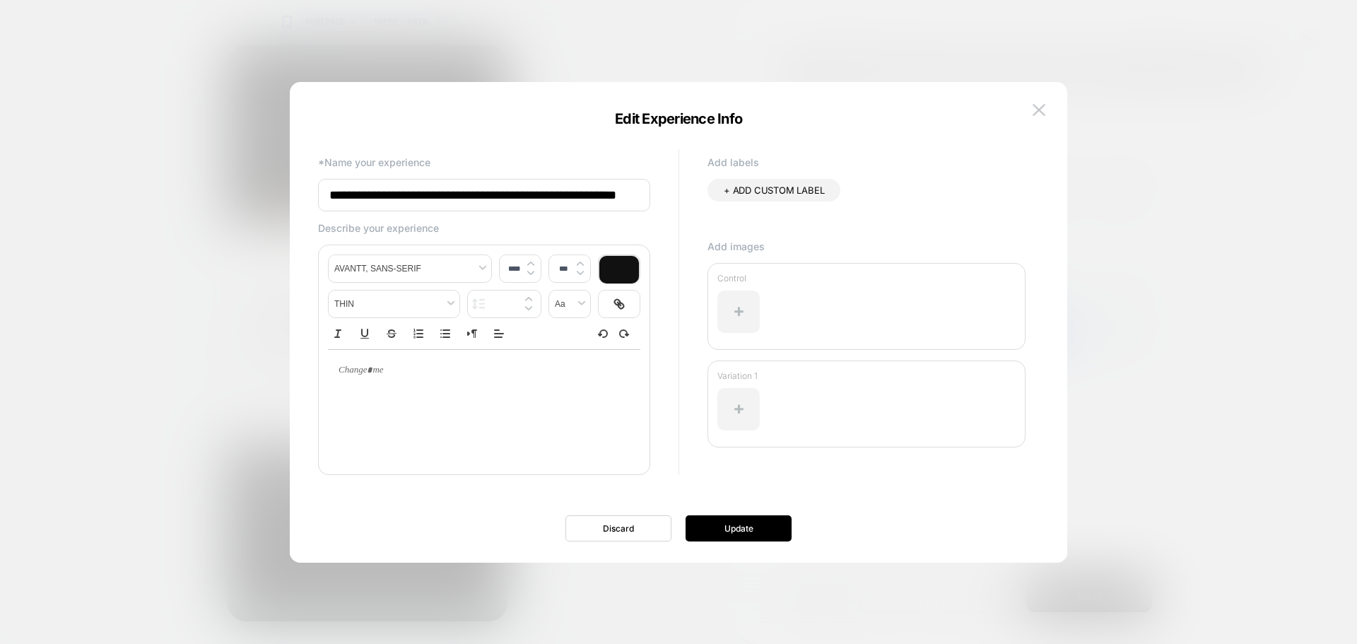
scroll to position [0, 22]
click at [625, 199] on input "**********" at bounding box center [484, 195] width 332 height 33
type input "**********"
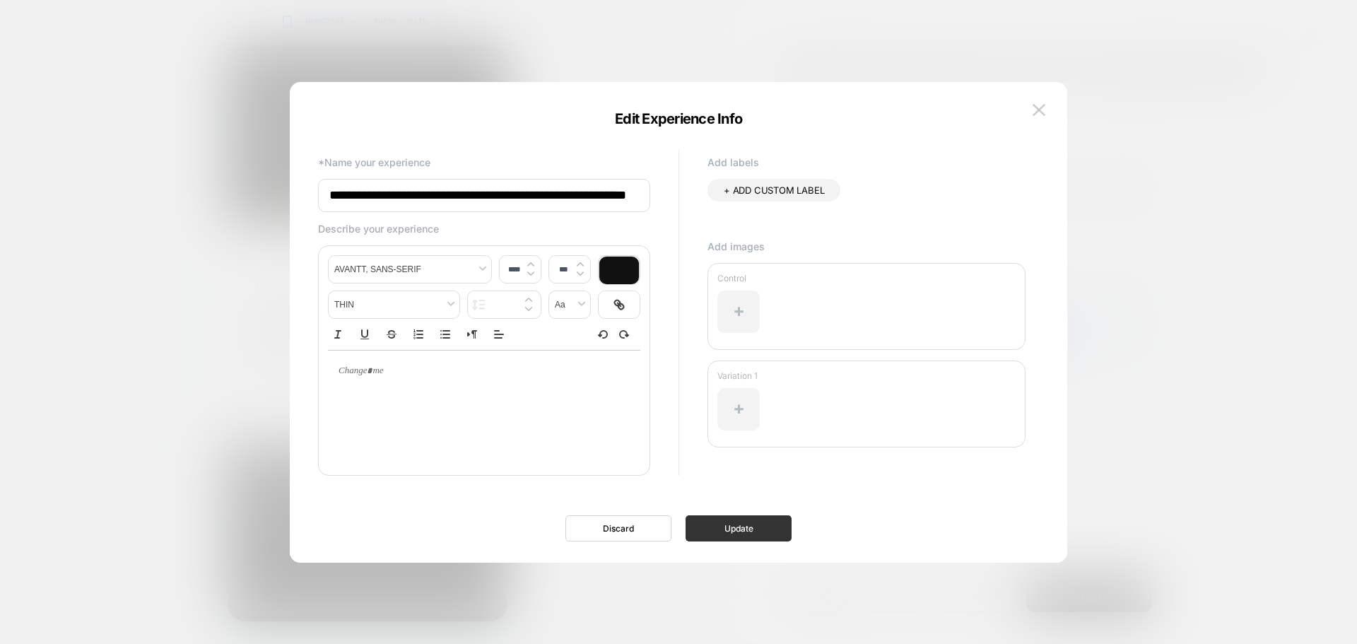
scroll to position [0, 0]
click at [764, 538] on button "Update" at bounding box center [739, 528] width 106 height 26
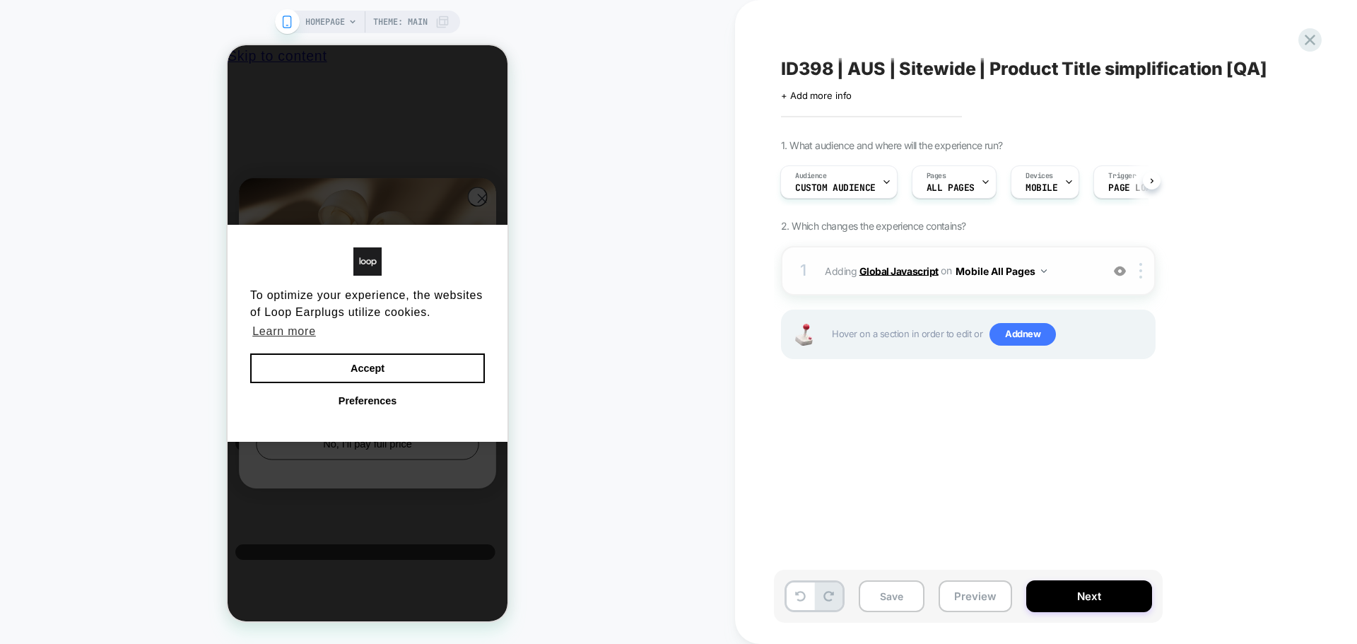
click at [897, 266] on b "Global Javascript" at bounding box center [898, 270] width 79 height 12
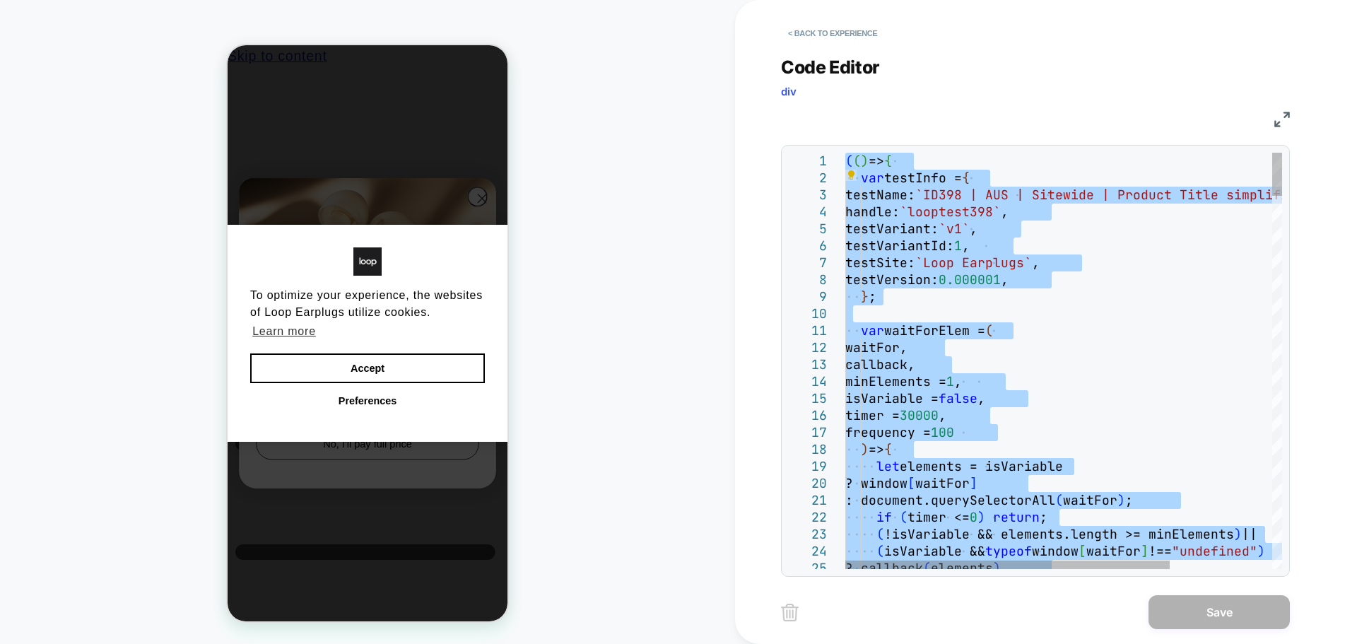
type textarea "*****"
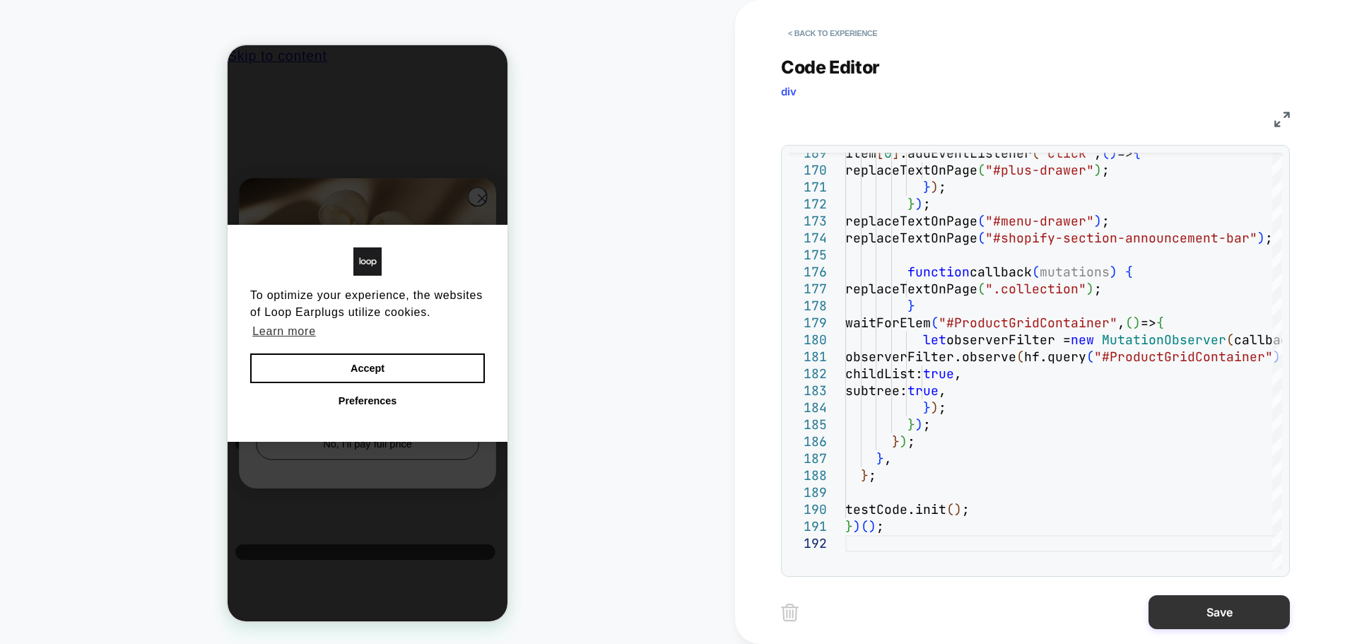
click at [1235, 600] on button "Save" at bounding box center [1219, 612] width 141 height 34
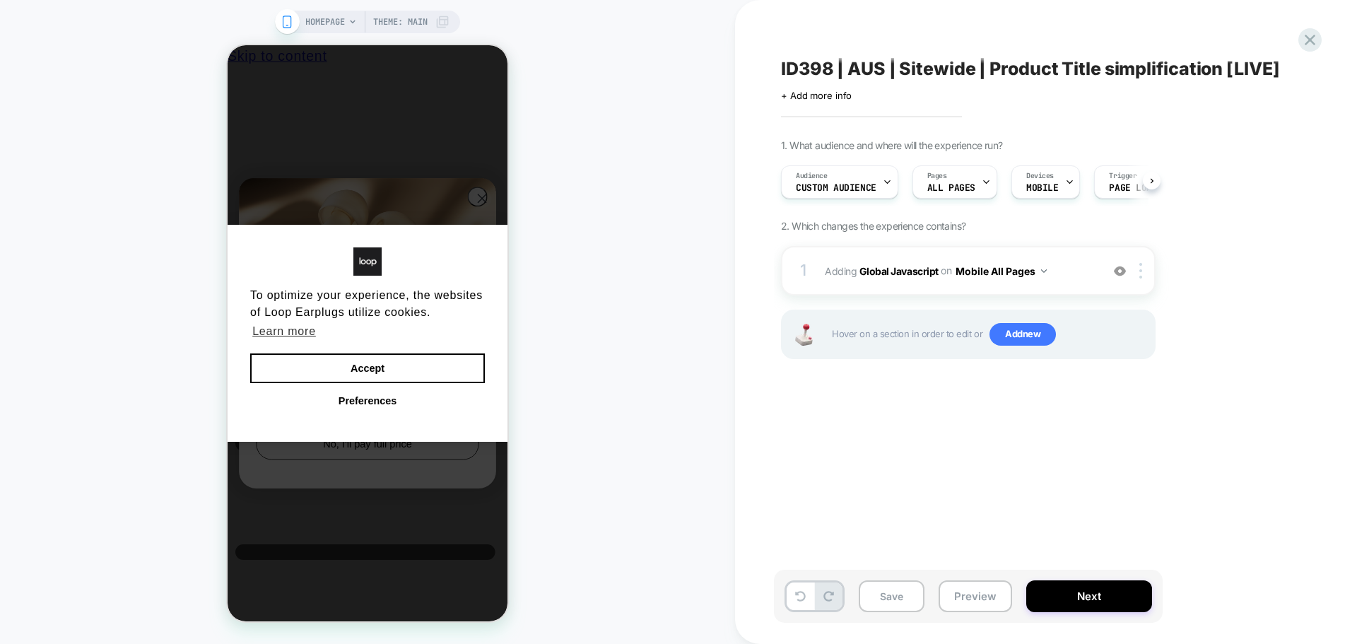
scroll to position [0, 1]
click at [862, 185] on span "Custom Audience" at bounding box center [835, 188] width 81 height 10
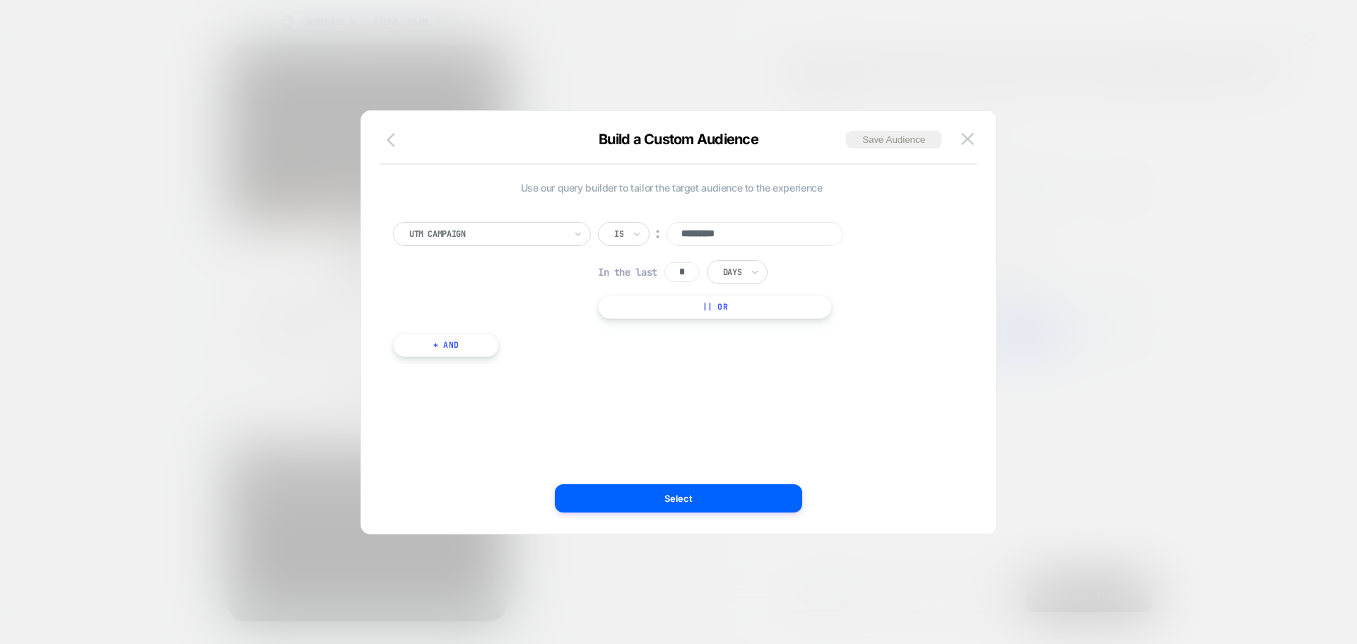
click at [395, 142] on icon "button" at bounding box center [395, 139] width 17 height 17
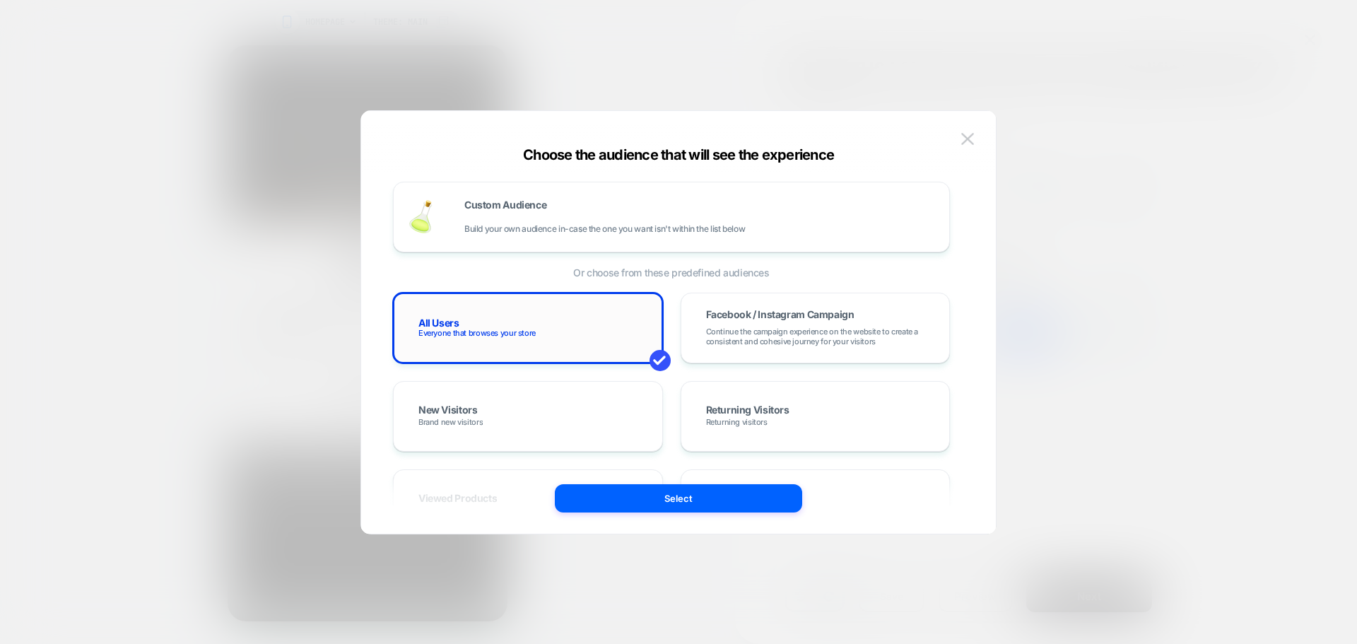
click at [523, 320] on div "All Users Everyone that browses your store" at bounding box center [528, 327] width 240 height 41
click at [630, 493] on button "Select" at bounding box center [678, 498] width 247 height 28
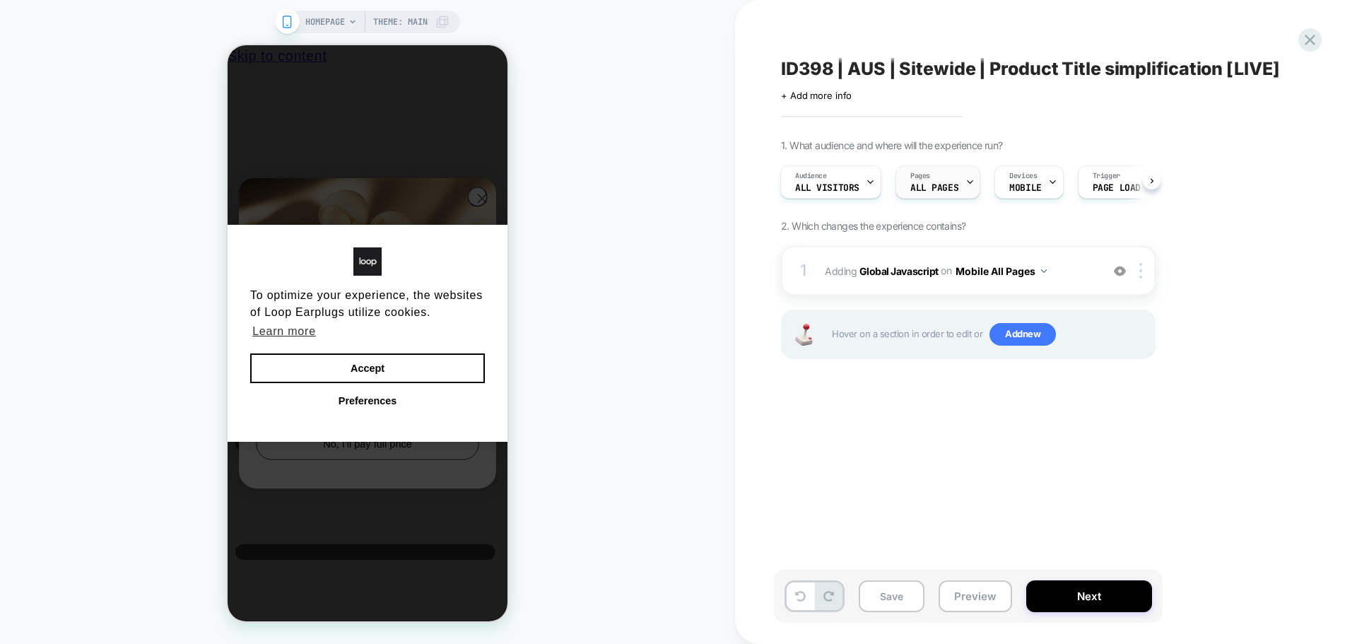
click at [935, 185] on span "ALL PAGES" at bounding box center [934, 188] width 48 height 10
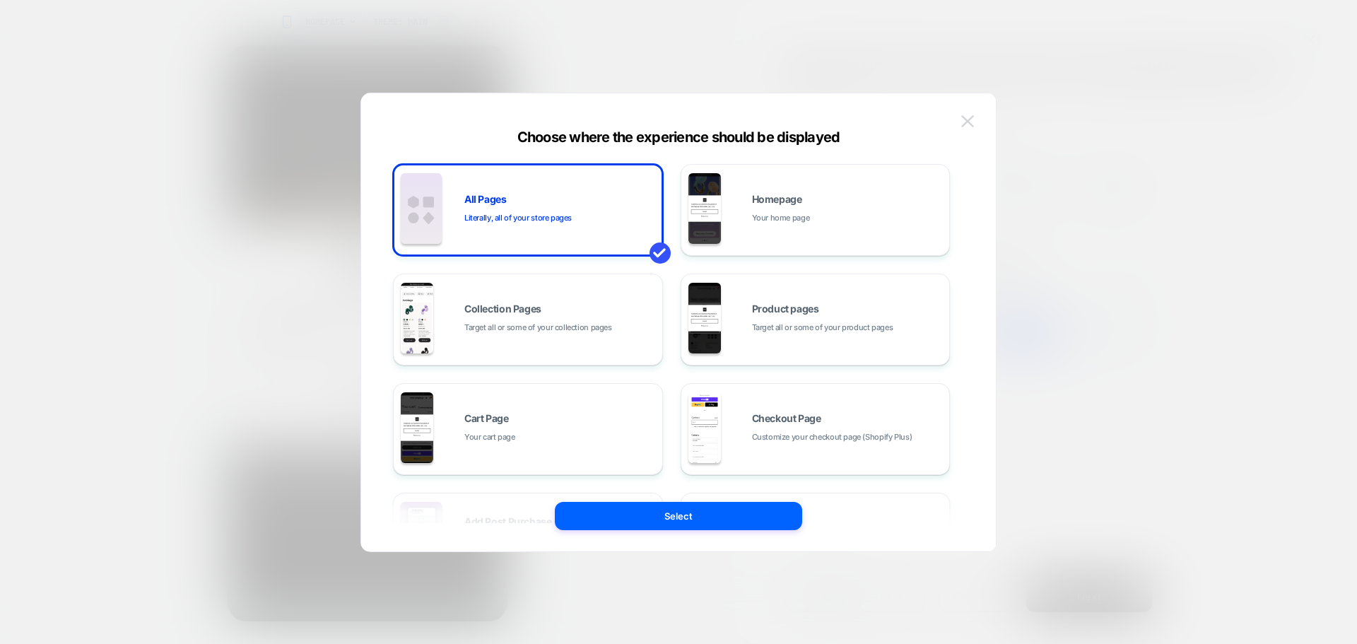
click at [958, 124] on button at bounding box center [967, 121] width 21 height 21
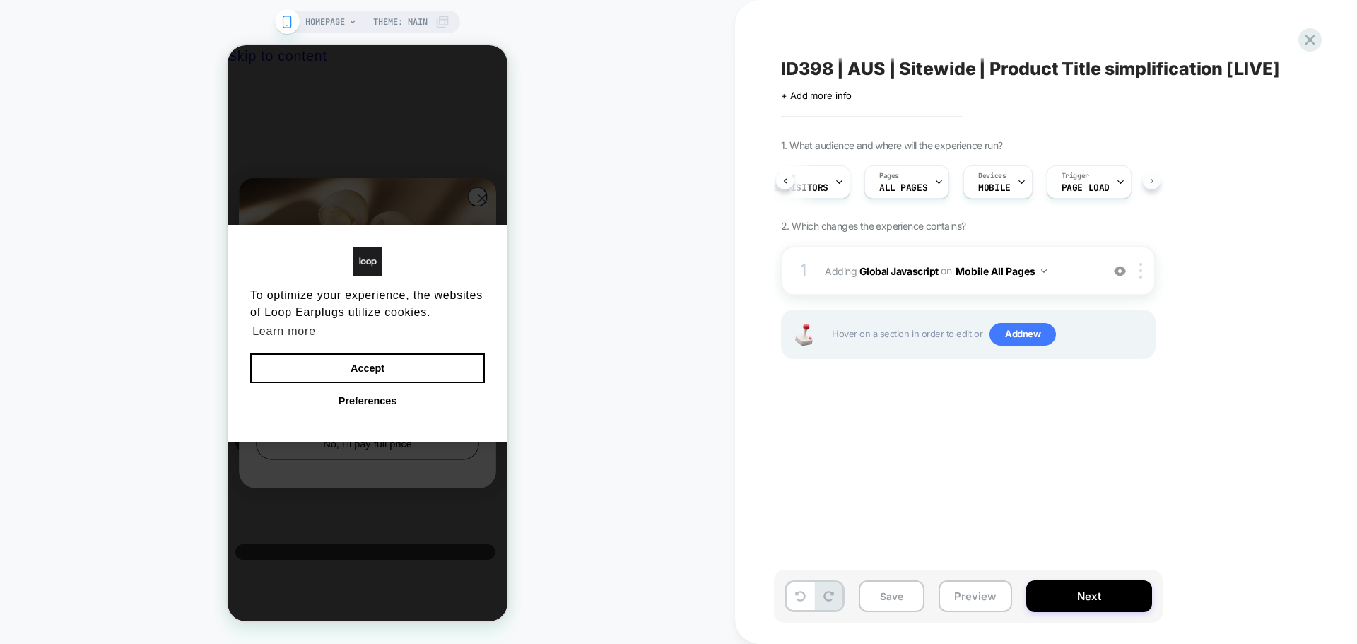
scroll to position [0, 50]
click at [1094, 606] on button "Next" at bounding box center [1089, 596] width 126 height 32
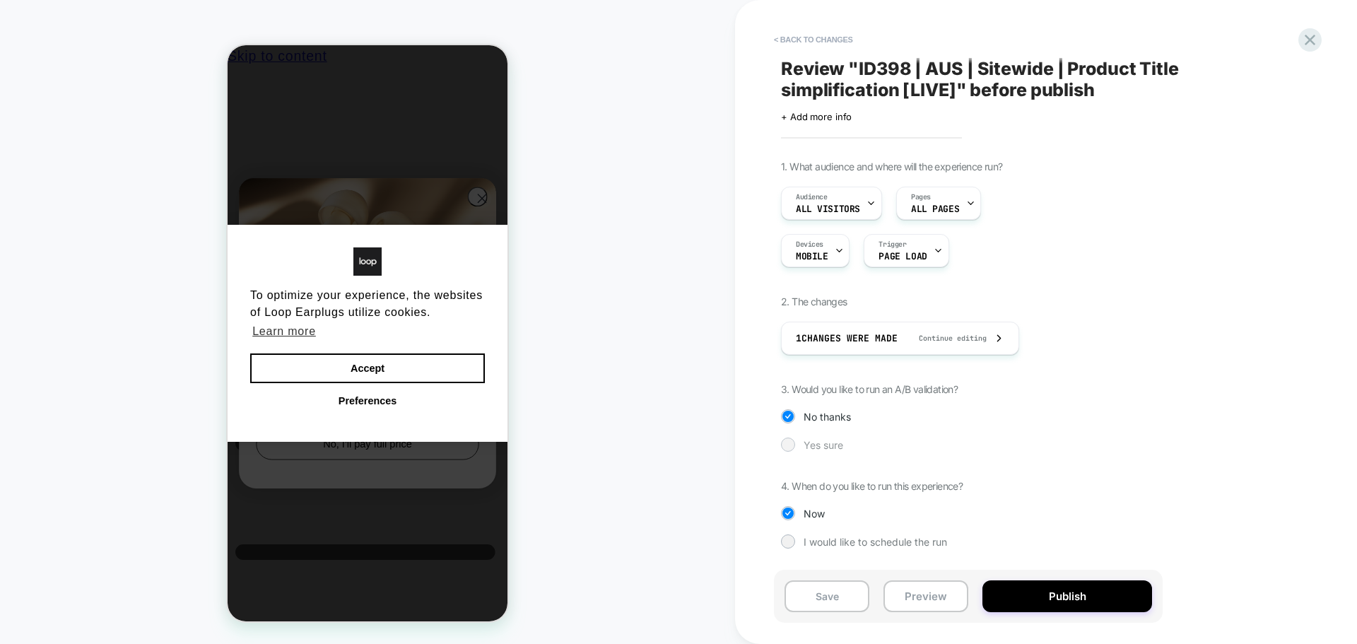
click at [807, 449] on span "Yes sure" at bounding box center [824, 445] width 40 height 12
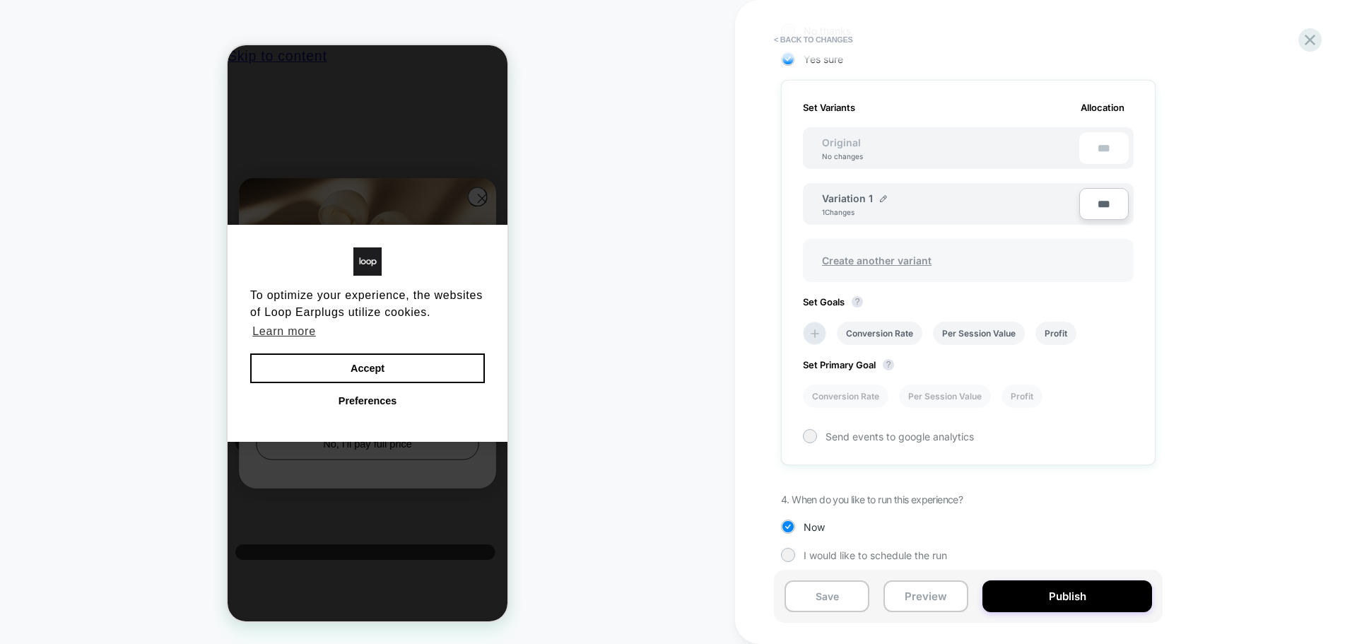
scroll to position [396, 0]
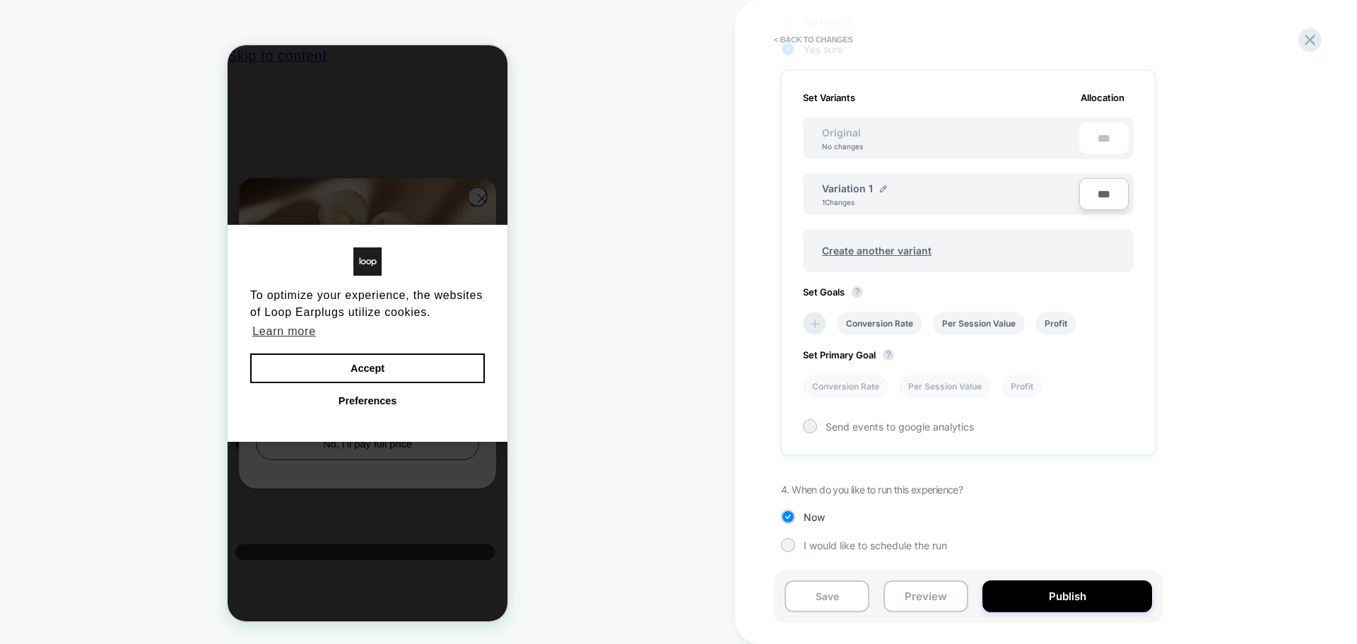
click at [816, 327] on icon at bounding box center [815, 324] width 14 height 14
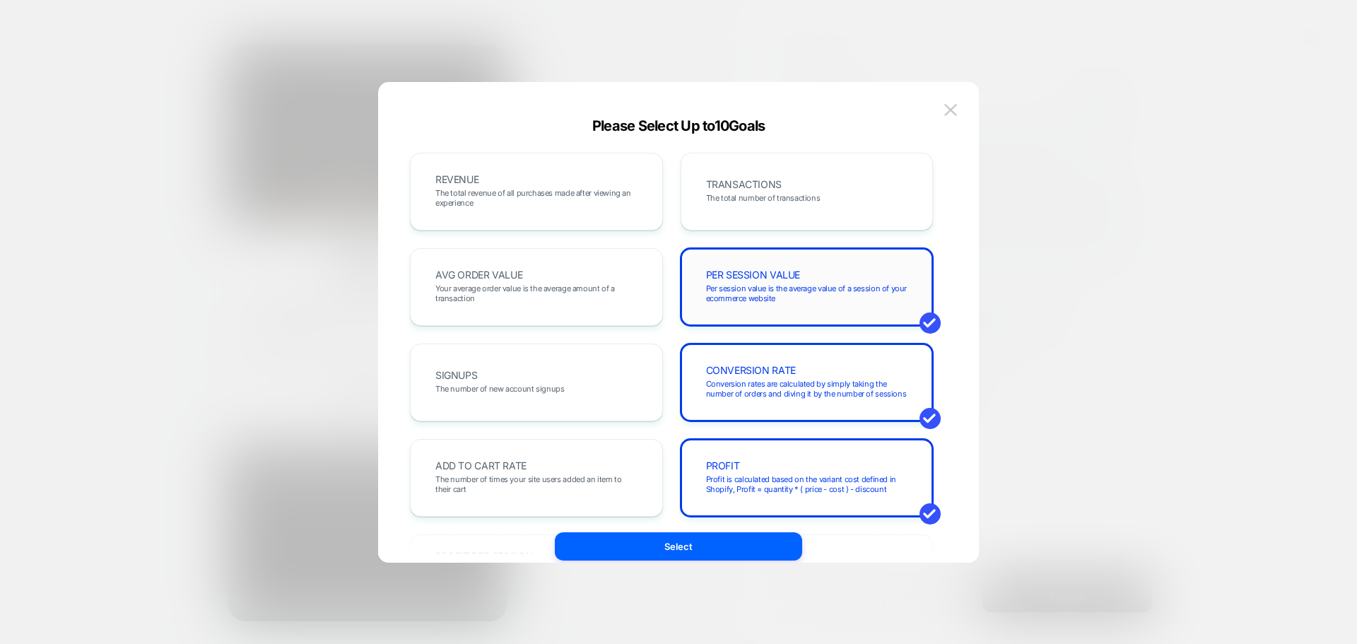
click at [785, 299] on span "Per session value is the average value of a session of your ecommerce website" at bounding box center [807, 293] width 202 height 20
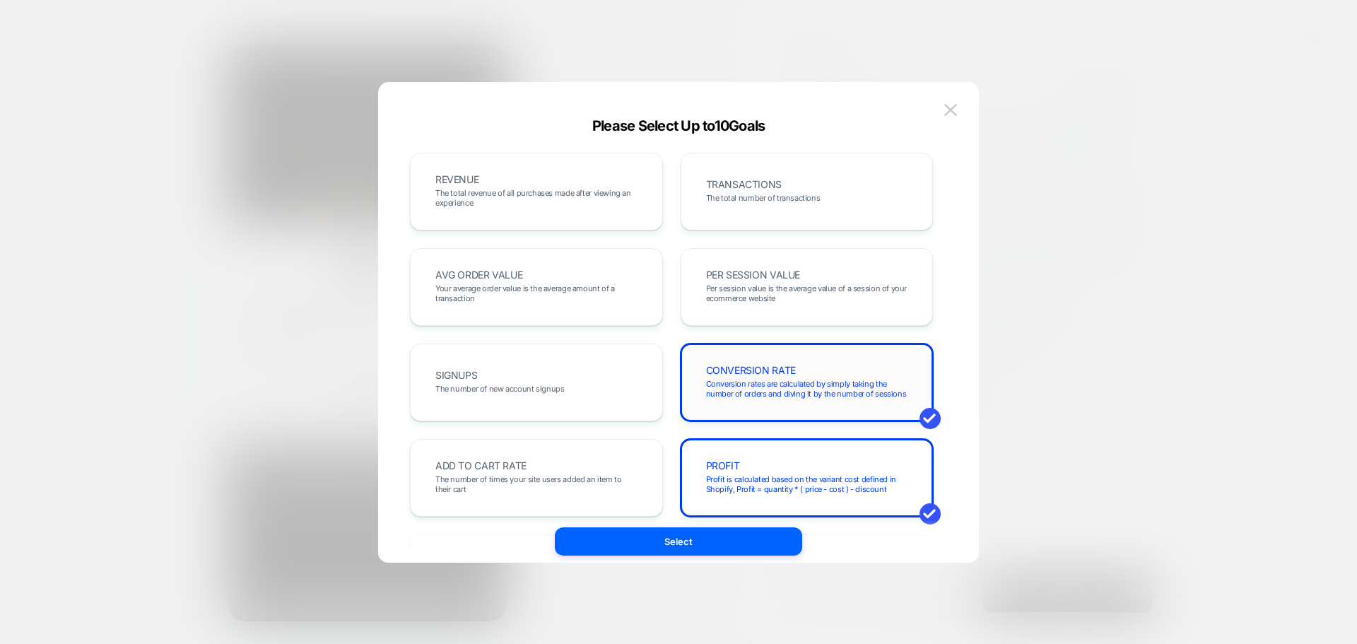
click at [784, 407] on div "CONVERSION RATE Conversion rates are calculated by simply taking the number of …" at bounding box center [807, 383] width 253 height 78
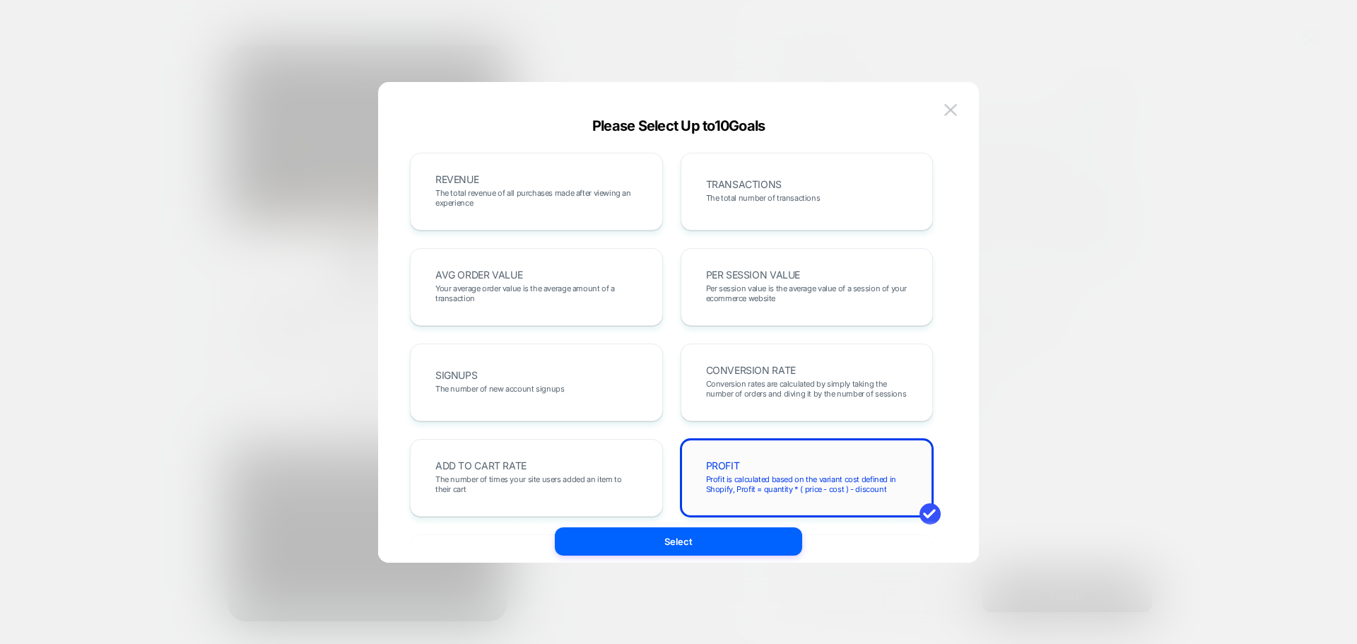
click at [785, 453] on div "PROFIT Profit is calculated based on the variant cost defined in Shopify, Profi…" at bounding box center [807, 478] width 253 height 78
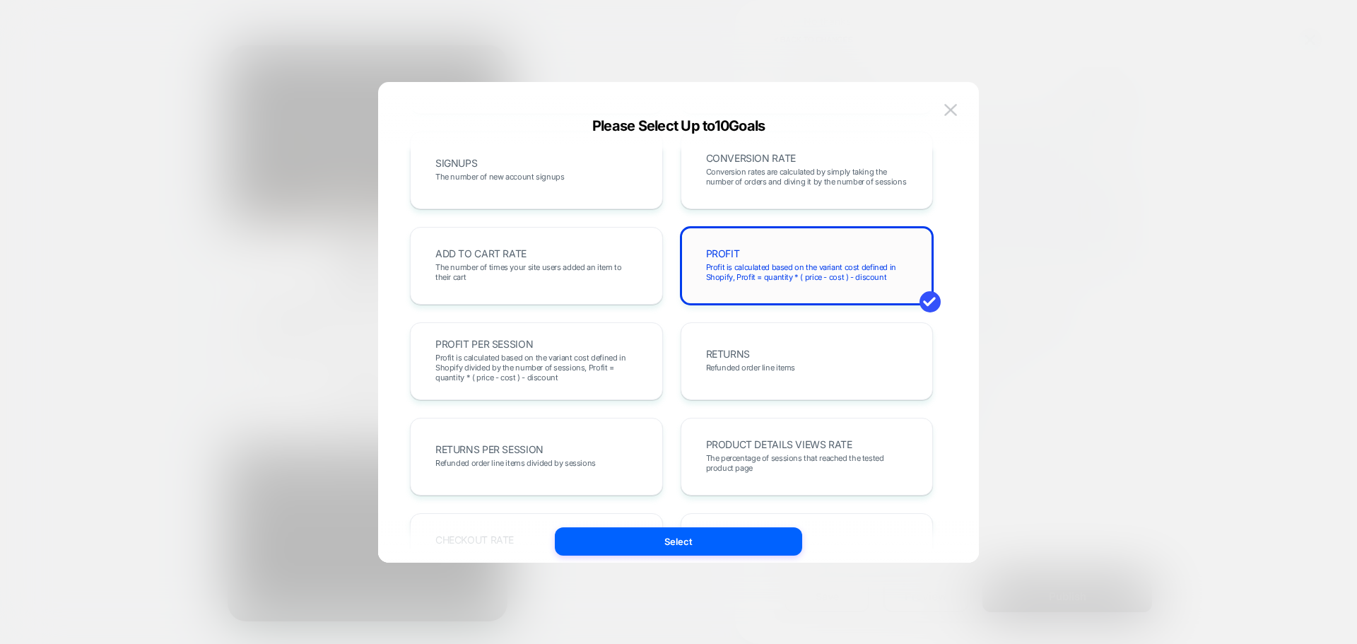
click at [819, 288] on div "PROFIT Profit is calculated based on the variant cost defined in Shopify, Profi…" at bounding box center [807, 266] width 253 height 78
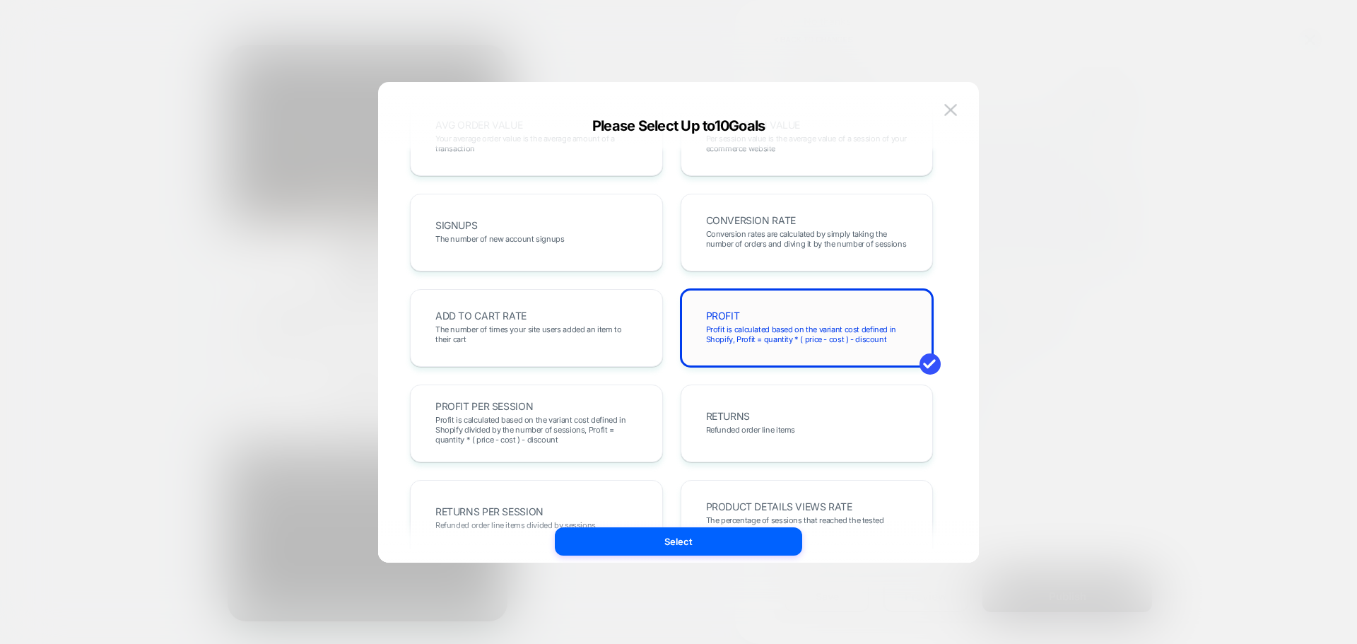
scroll to position [0, 0]
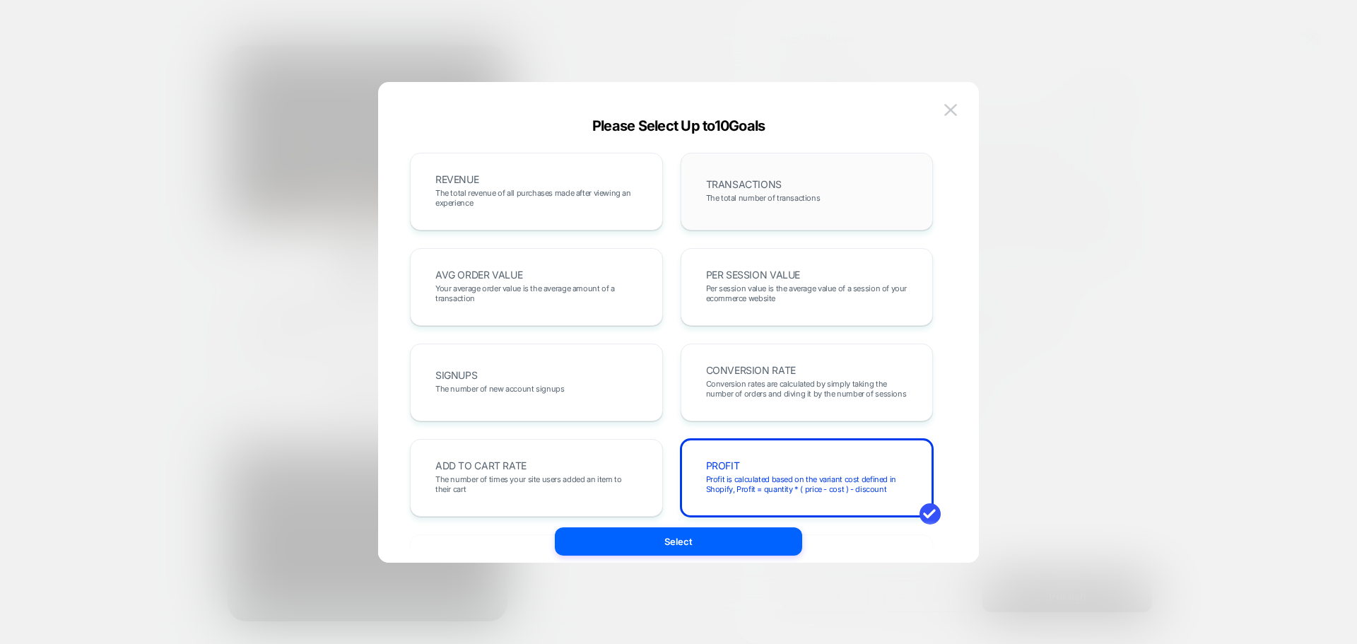
click at [770, 182] on span "TRANSACTIONS" at bounding box center [744, 185] width 76 height 10
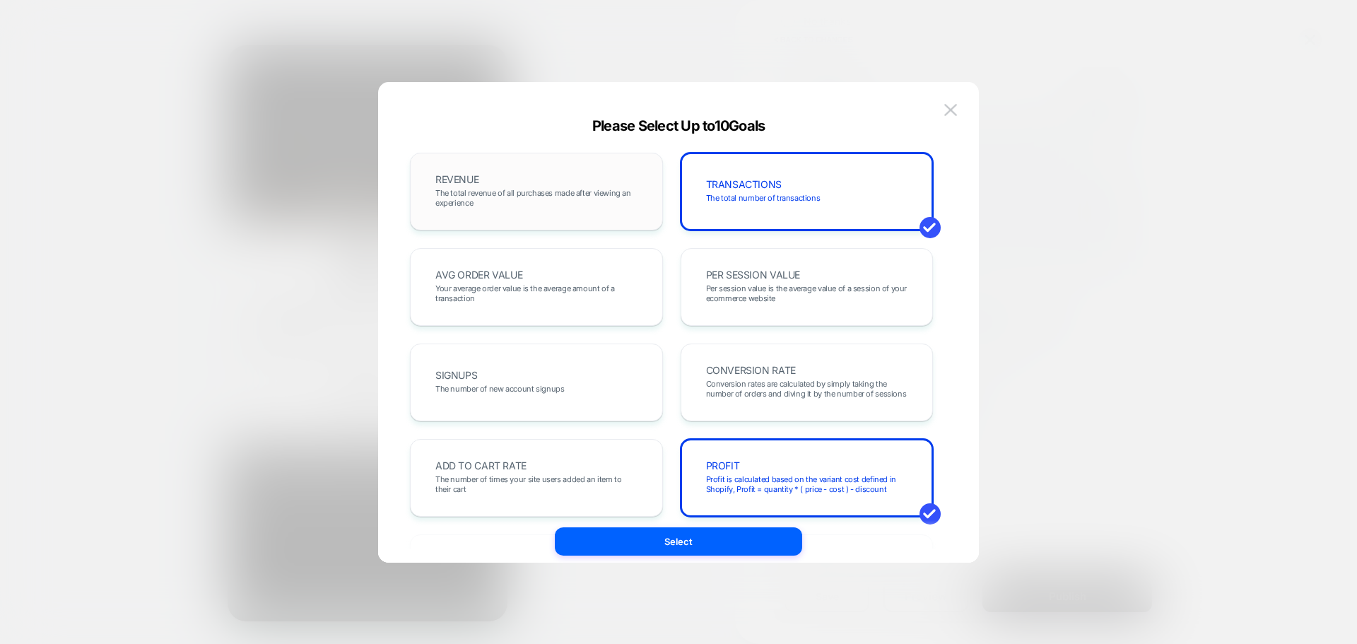
click at [598, 184] on div "REVENUE The total revenue of all purchases made after viewing an experience" at bounding box center [536, 192] width 223 height 48
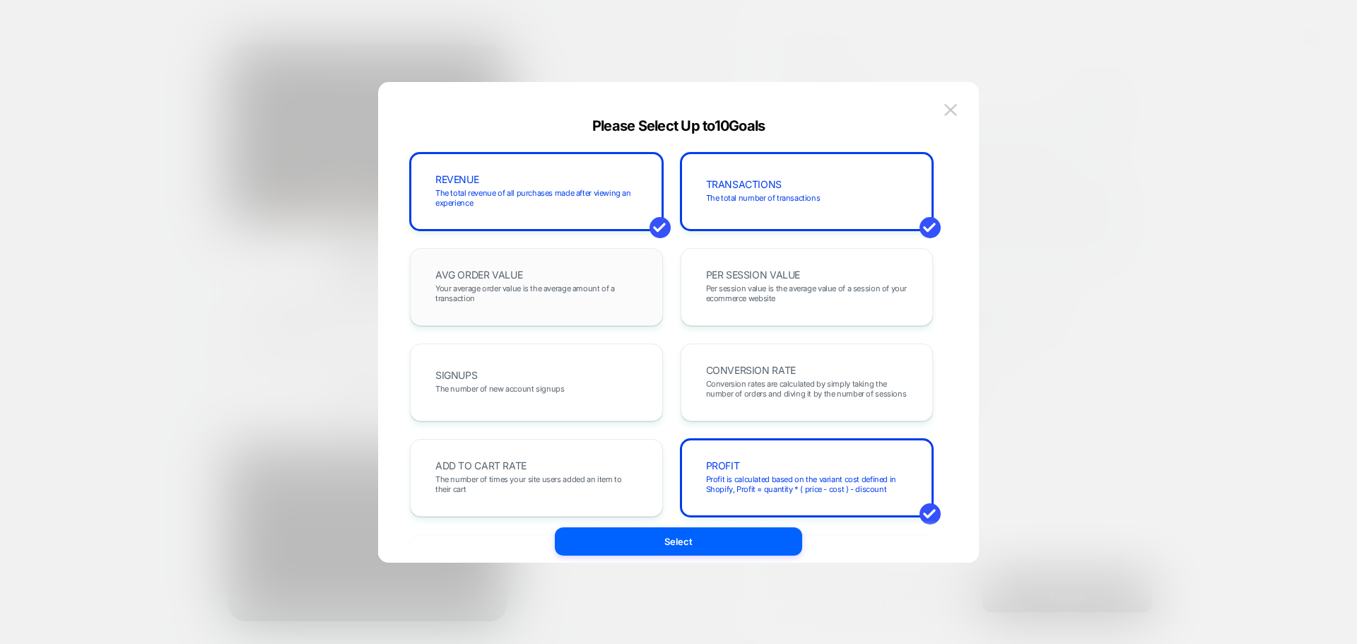
click at [559, 276] on div "AVG ORDER VALUE Your average order value is the average amount of a transaction" at bounding box center [536, 287] width 223 height 48
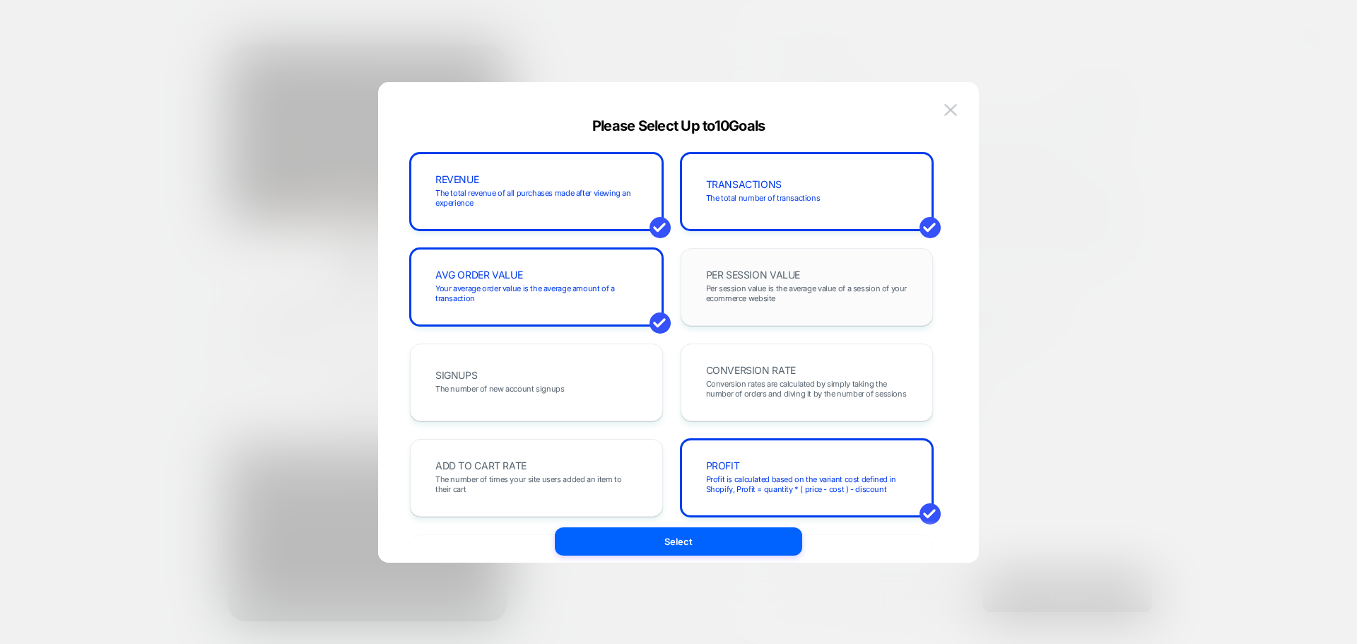
click at [770, 295] on span "Per session value is the average value of a session of your ecommerce website" at bounding box center [807, 293] width 202 height 20
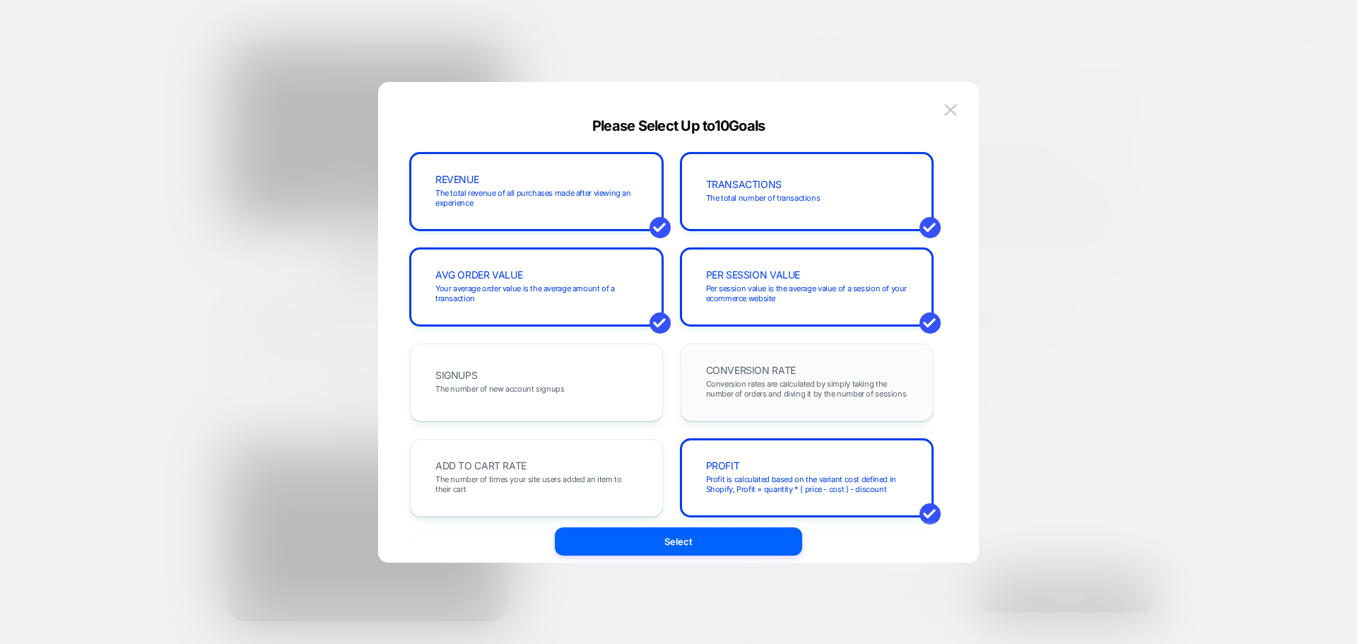
click at [823, 410] on div "CONVERSION RATE Conversion rates are calculated by simply taking the number of …" at bounding box center [807, 383] width 253 height 78
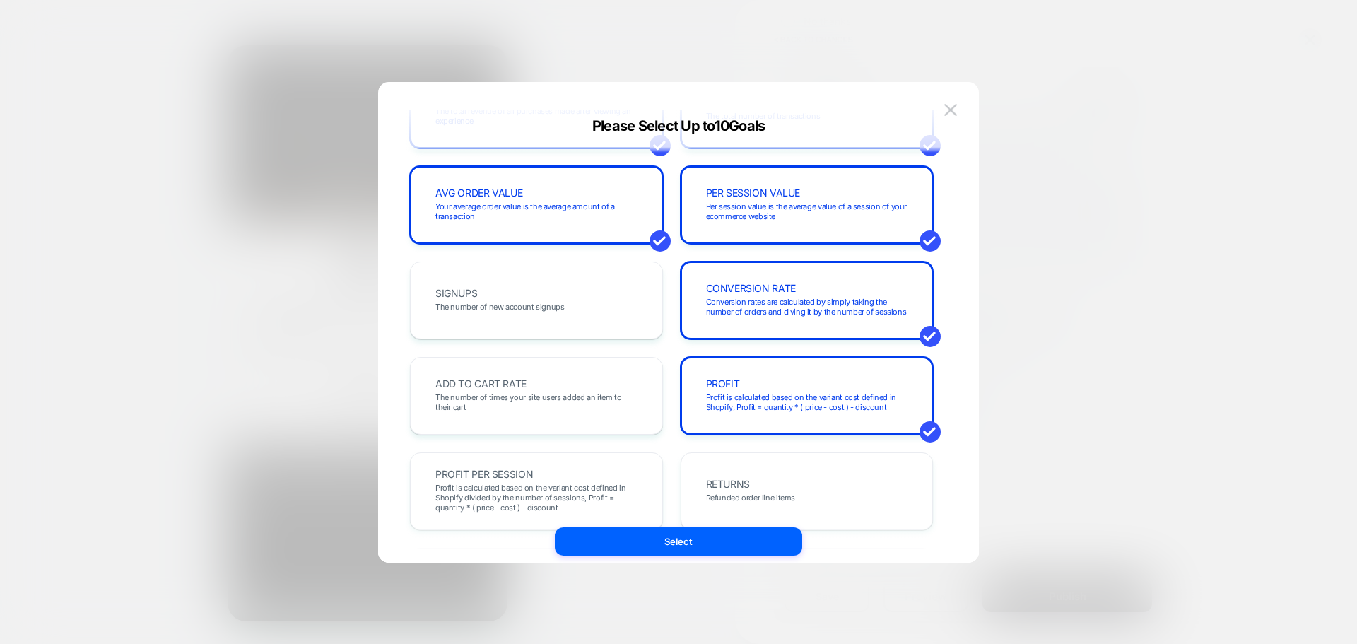
scroll to position [212, 0]
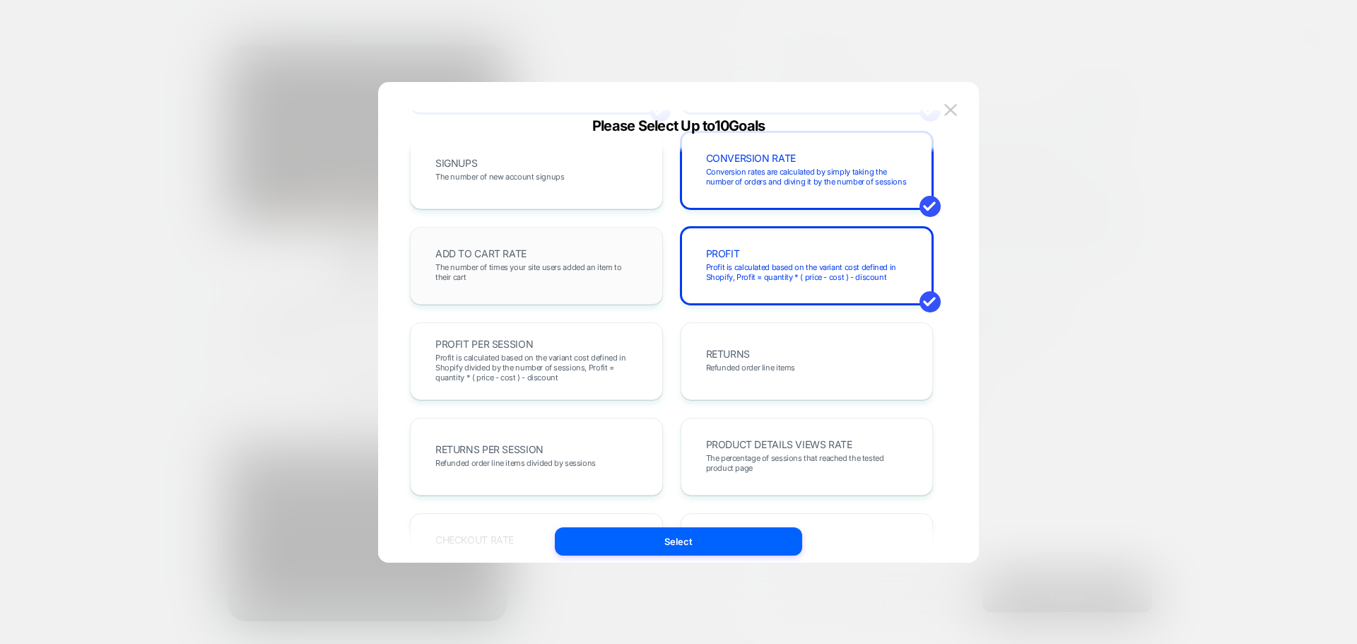
click at [593, 276] on span "The number of times your site users added an item to their cart" at bounding box center [536, 272] width 202 height 20
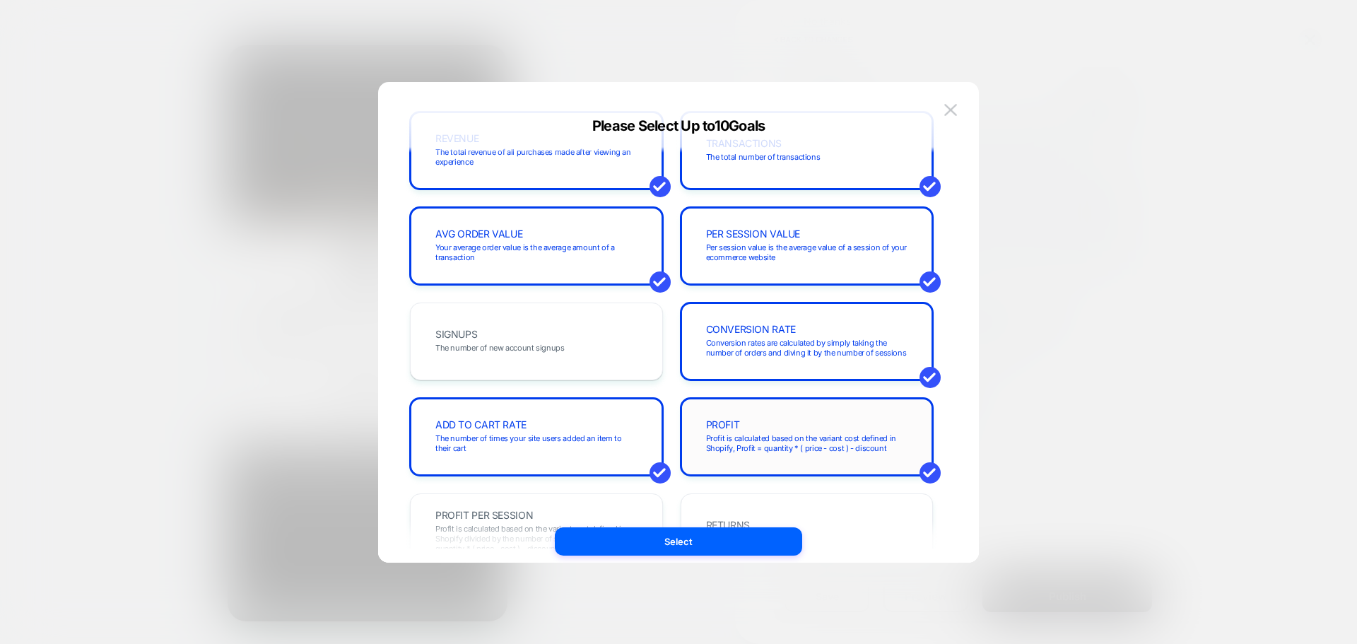
scroll to position [141, 0]
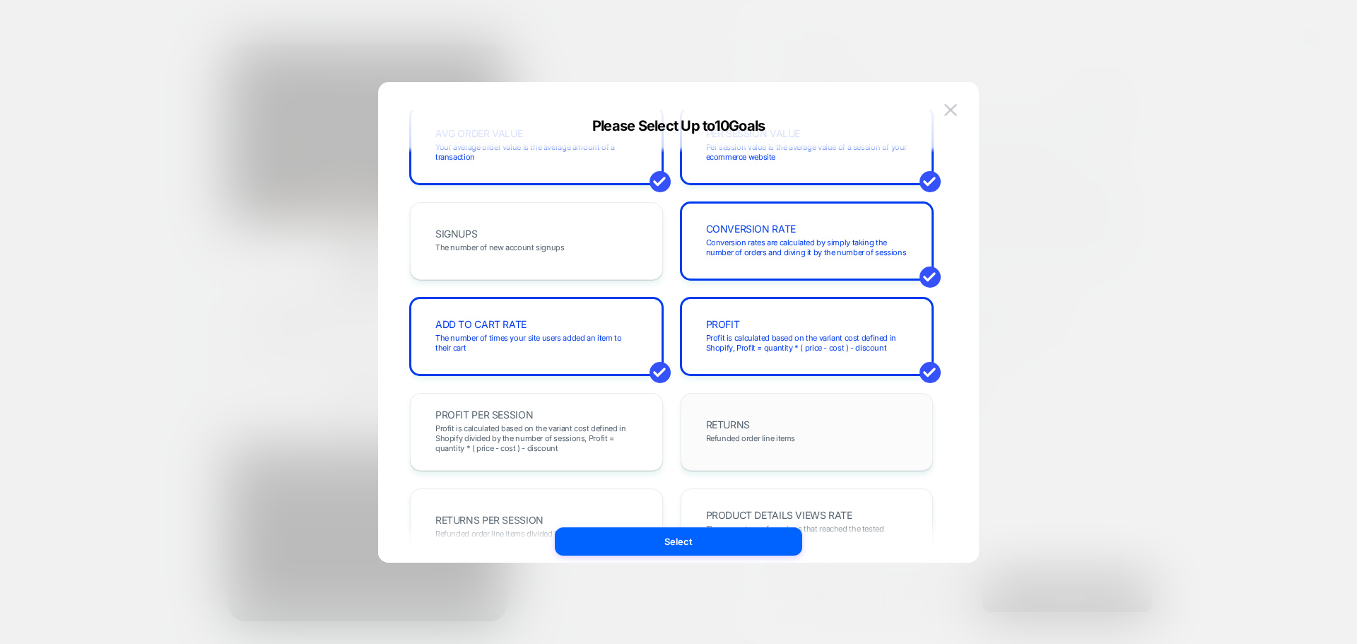
click at [821, 440] on div "RETURNS Refunded order line items" at bounding box center [806, 432] width 223 height 48
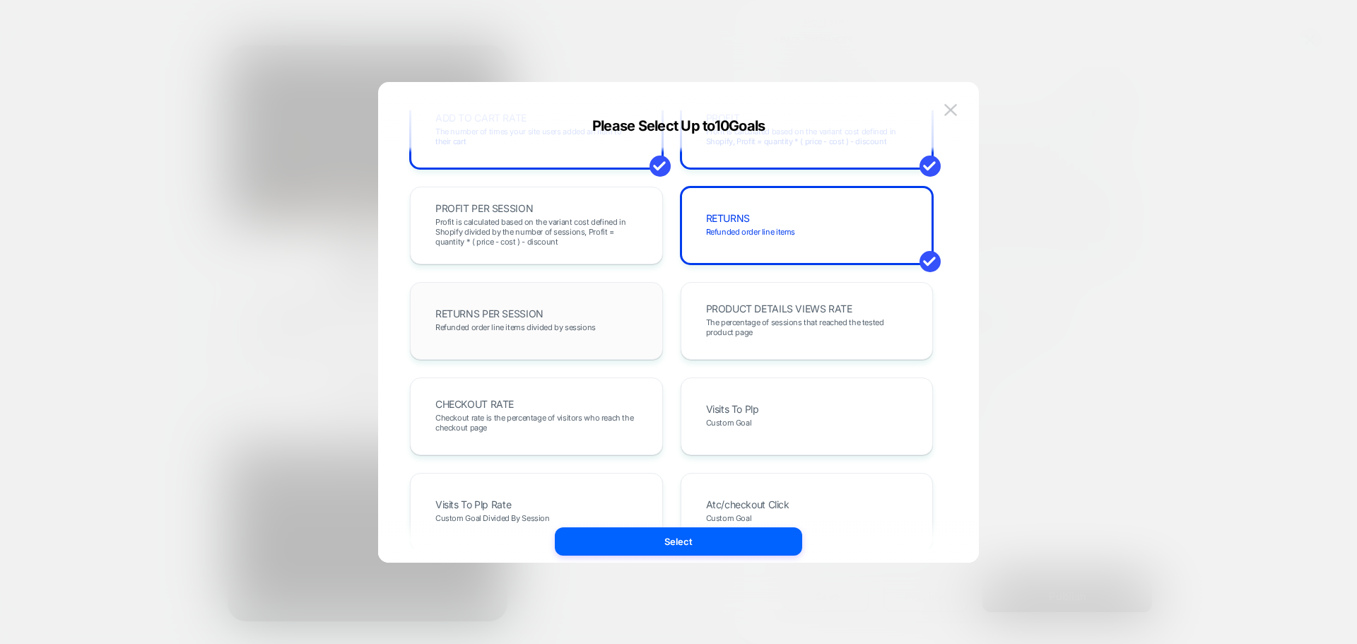
scroll to position [353, 0]
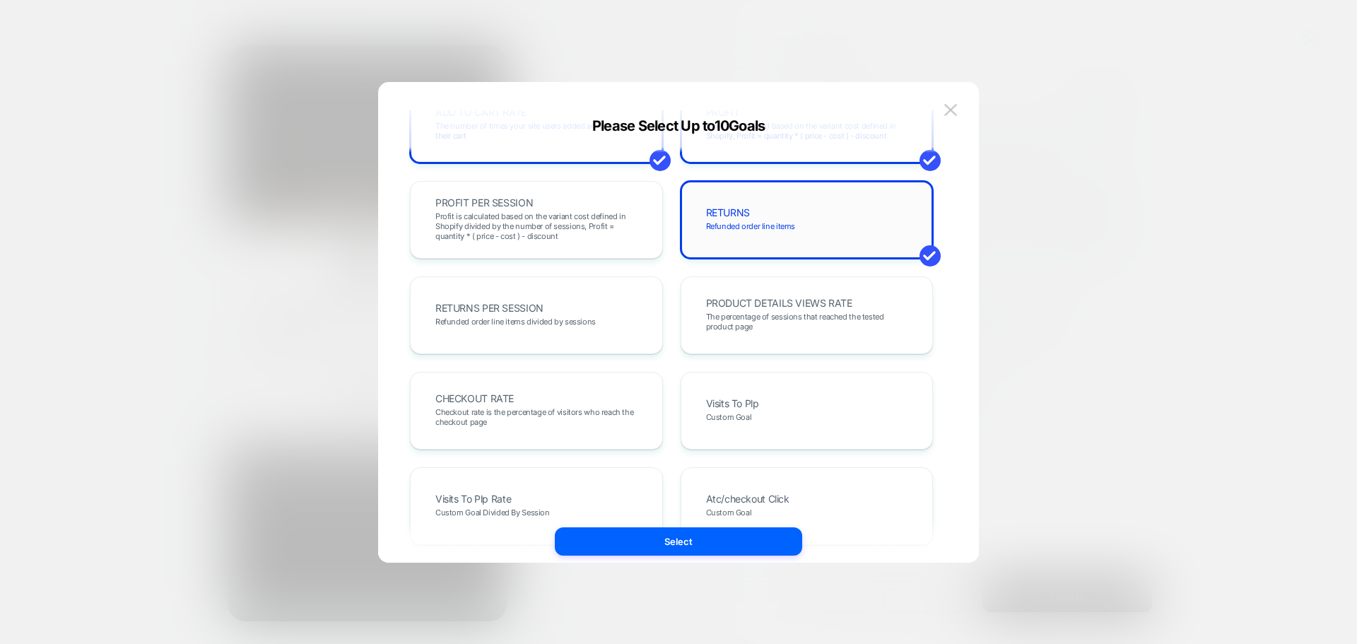
click at [720, 233] on div "RETURNS Refunded order line items" at bounding box center [806, 220] width 223 height 48
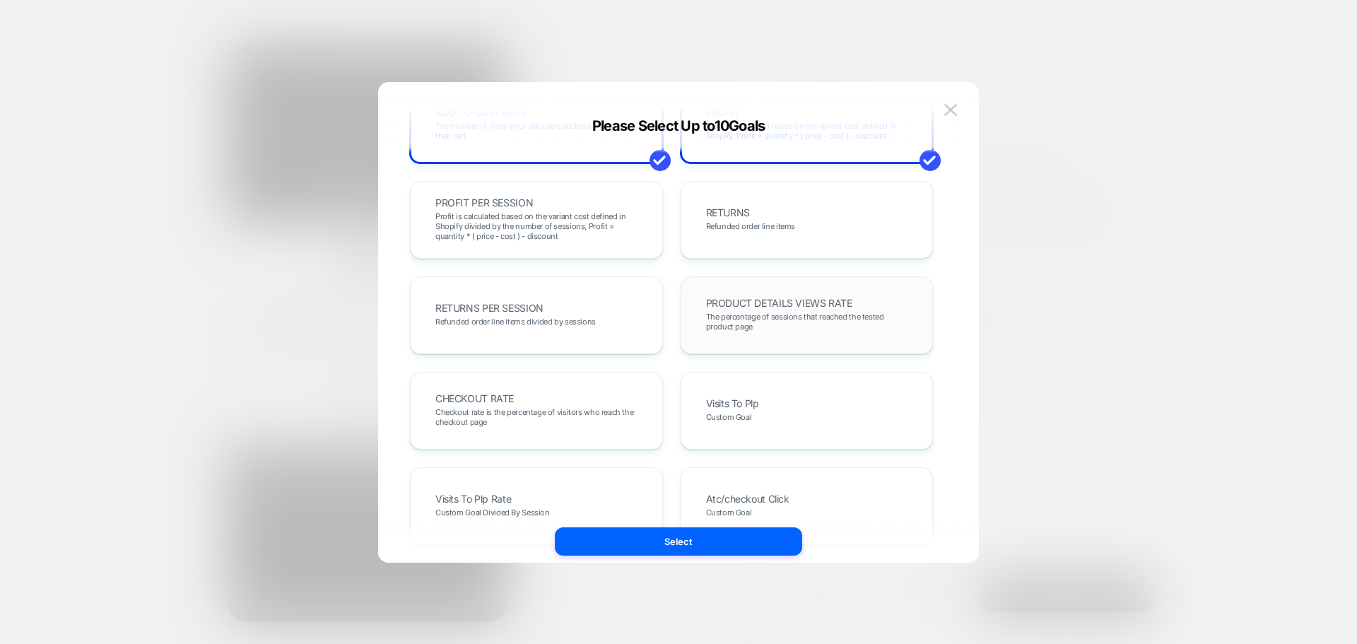
scroll to position [212, 0]
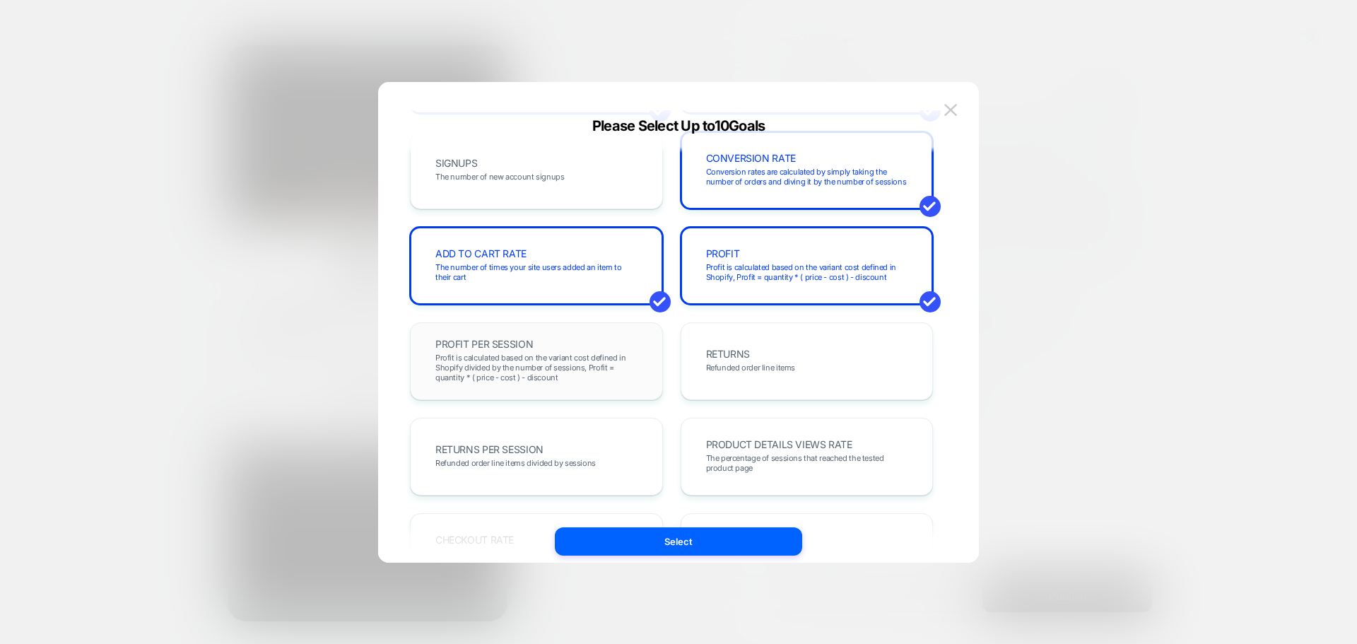
click at [573, 345] on div "PROFIT PER SESSION Profit is calculated based on the variant cost defined in Sh…" at bounding box center [536, 361] width 223 height 48
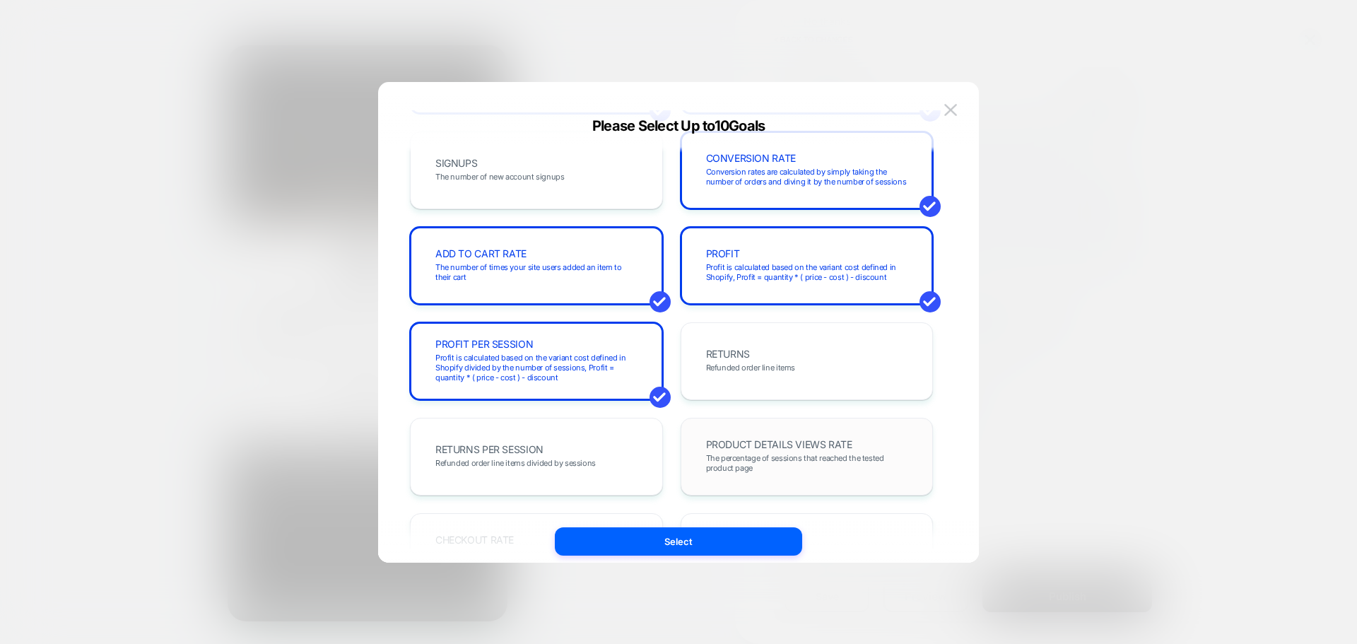
click at [782, 489] on div "PRODUCT DETAILS VIEWS RATE The percentage of sessions that reached the tested p…" at bounding box center [807, 457] width 253 height 78
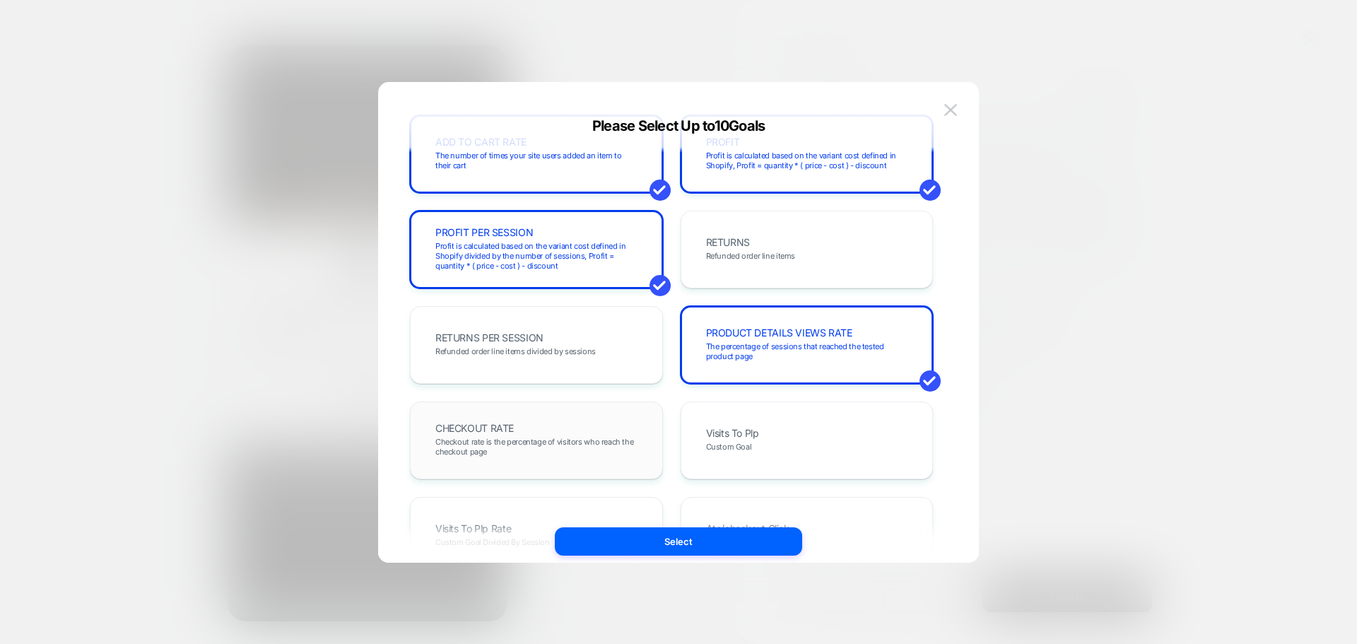
scroll to position [353, 0]
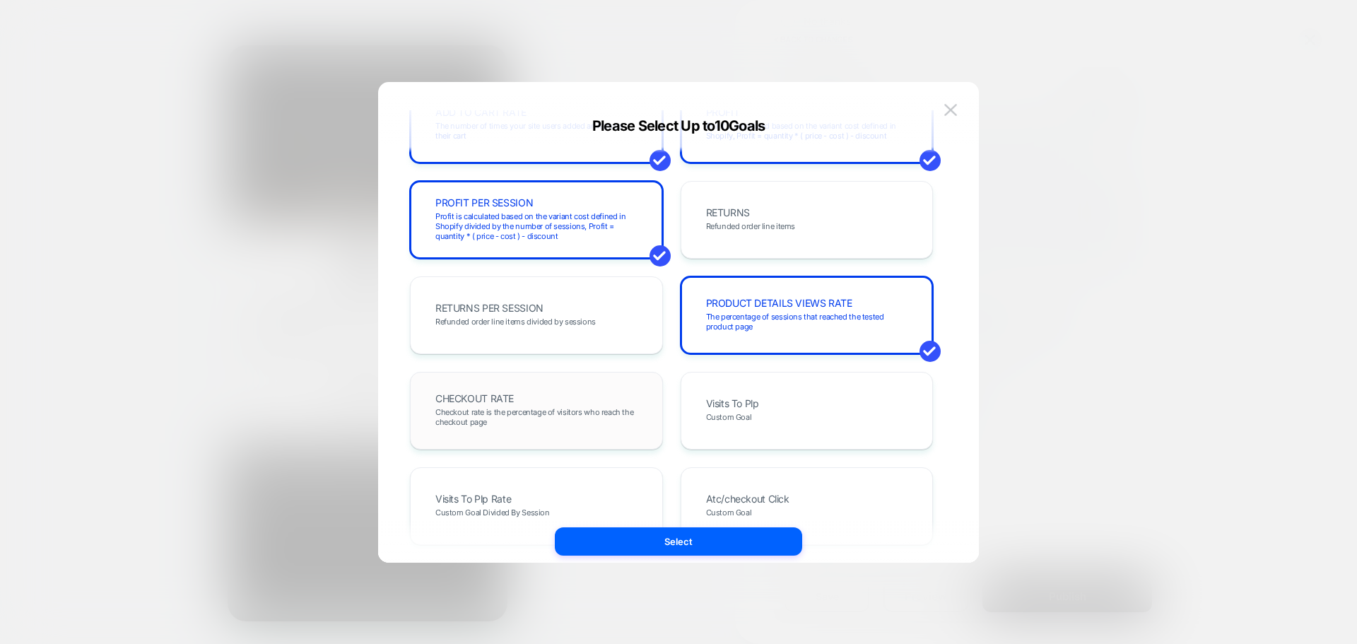
click at [595, 407] on span "Checkout rate is the percentage of visitors who reach the checkout page" at bounding box center [536, 417] width 202 height 20
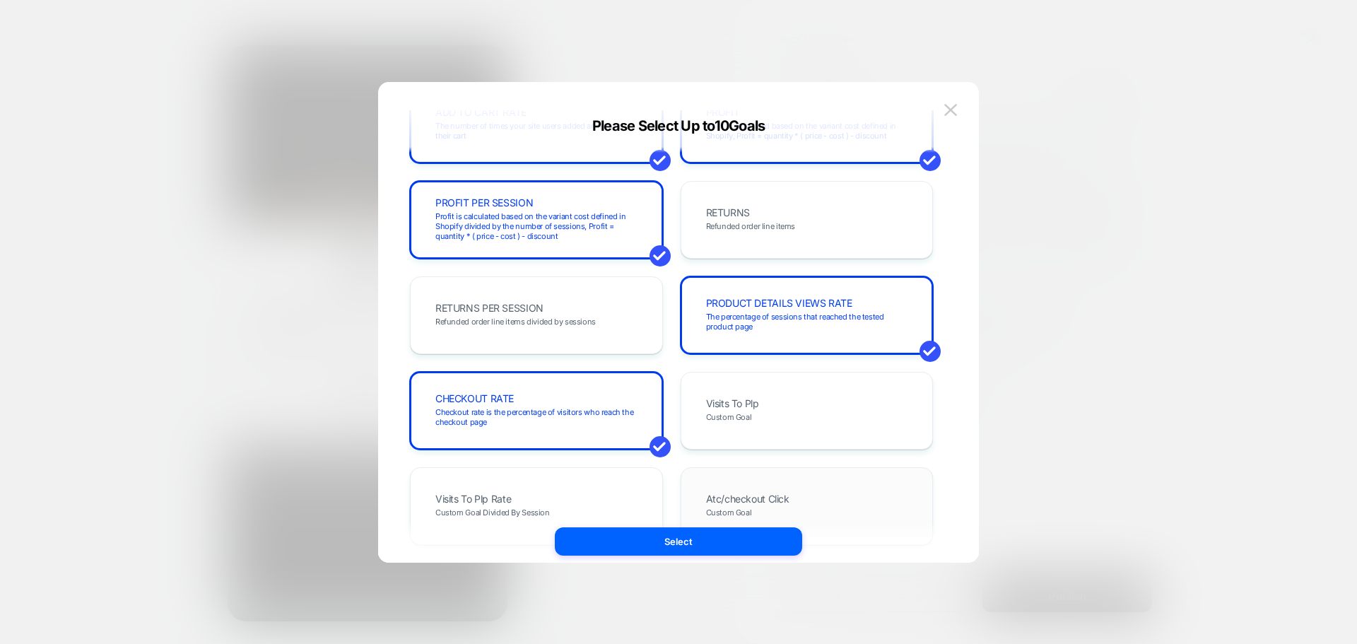
click at [741, 489] on div "Atc/checkout Click Custom Goal" at bounding box center [806, 506] width 223 height 48
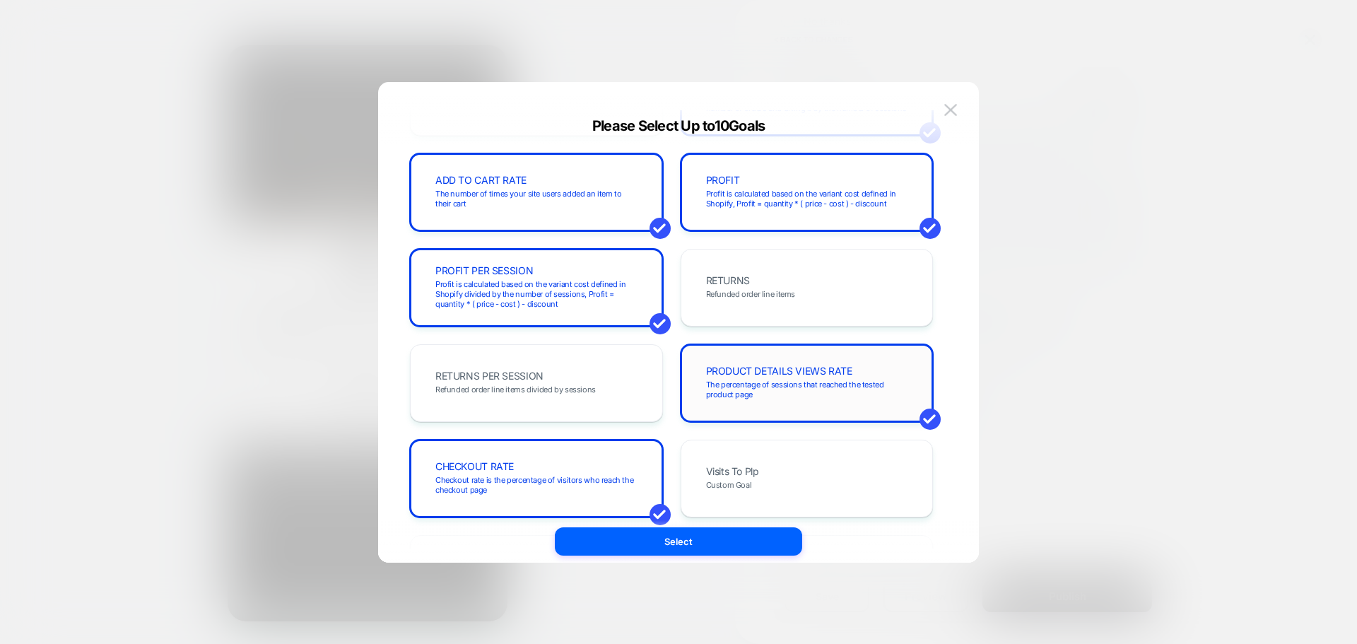
scroll to position [283, 0]
click at [741, 201] on span "Profit is calculated based on the variant cost defined in Shopify, Profit = qua…" at bounding box center [807, 202] width 202 height 20
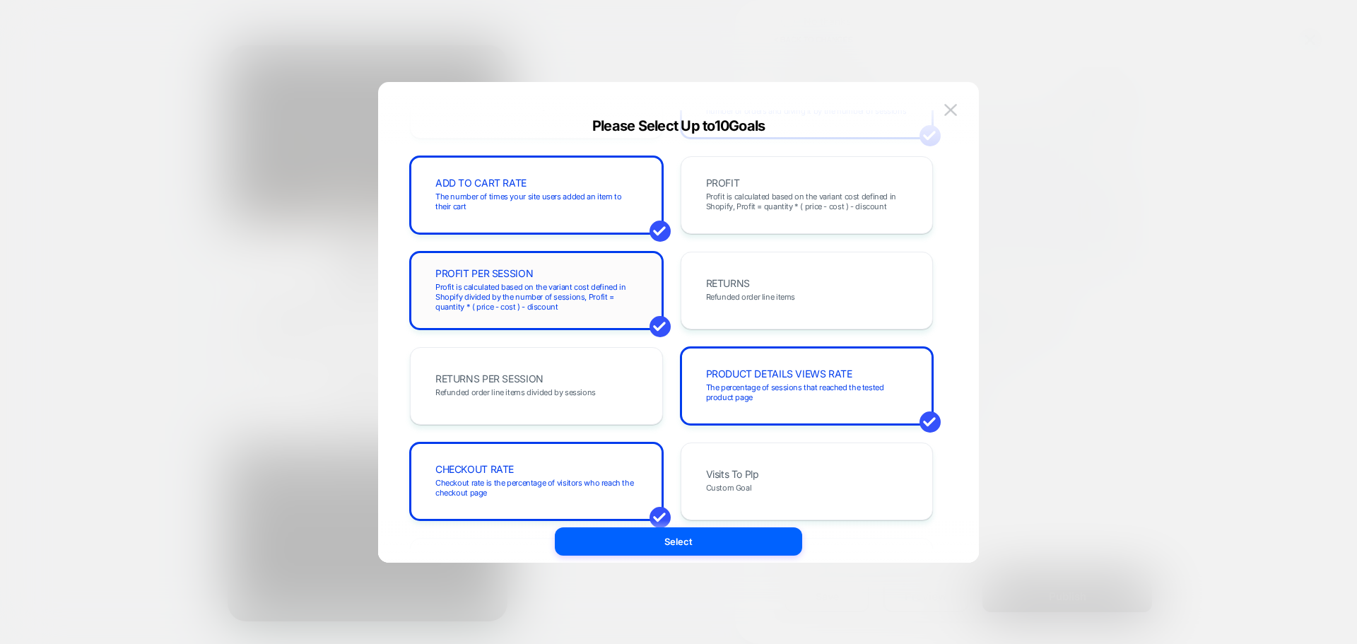
click at [604, 320] on div "PROFIT PER SESSION Profit is calculated based on the variant cost defined in Sh…" at bounding box center [536, 291] width 253 height 78
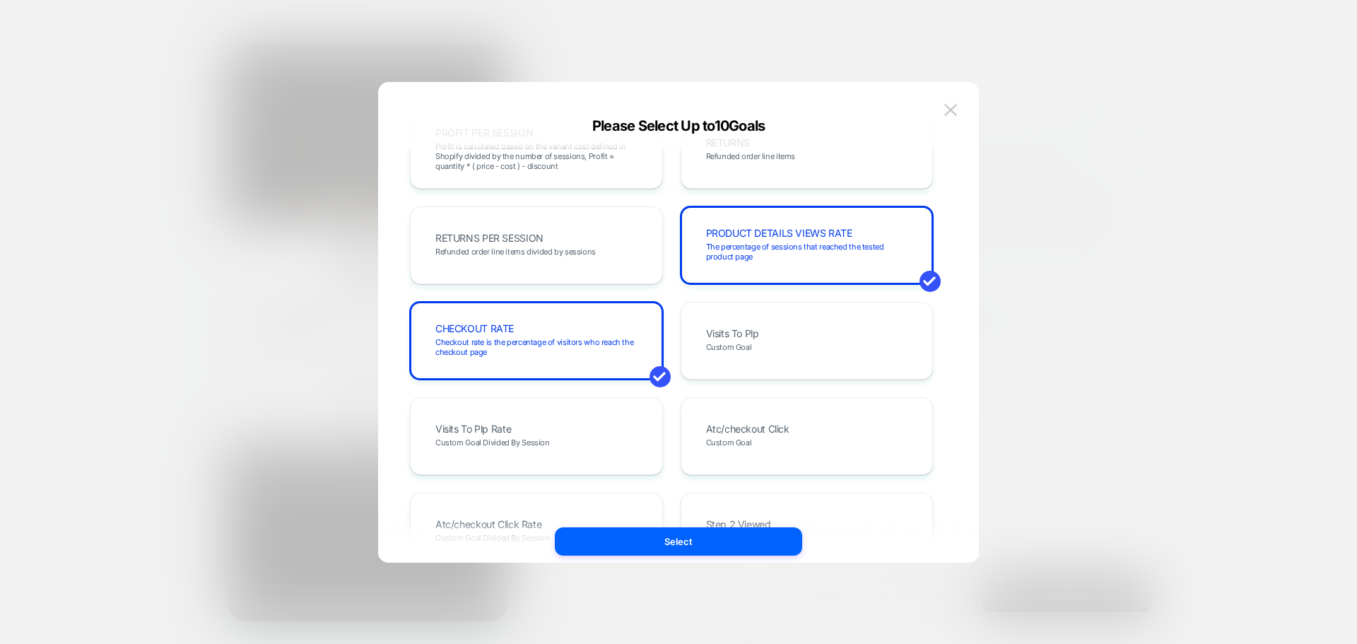
scroll to position [424, 0]
click at [782, 327] on div "Visits To Plp Custom Goal" at bounding box center [806, 340] width 223 height 48
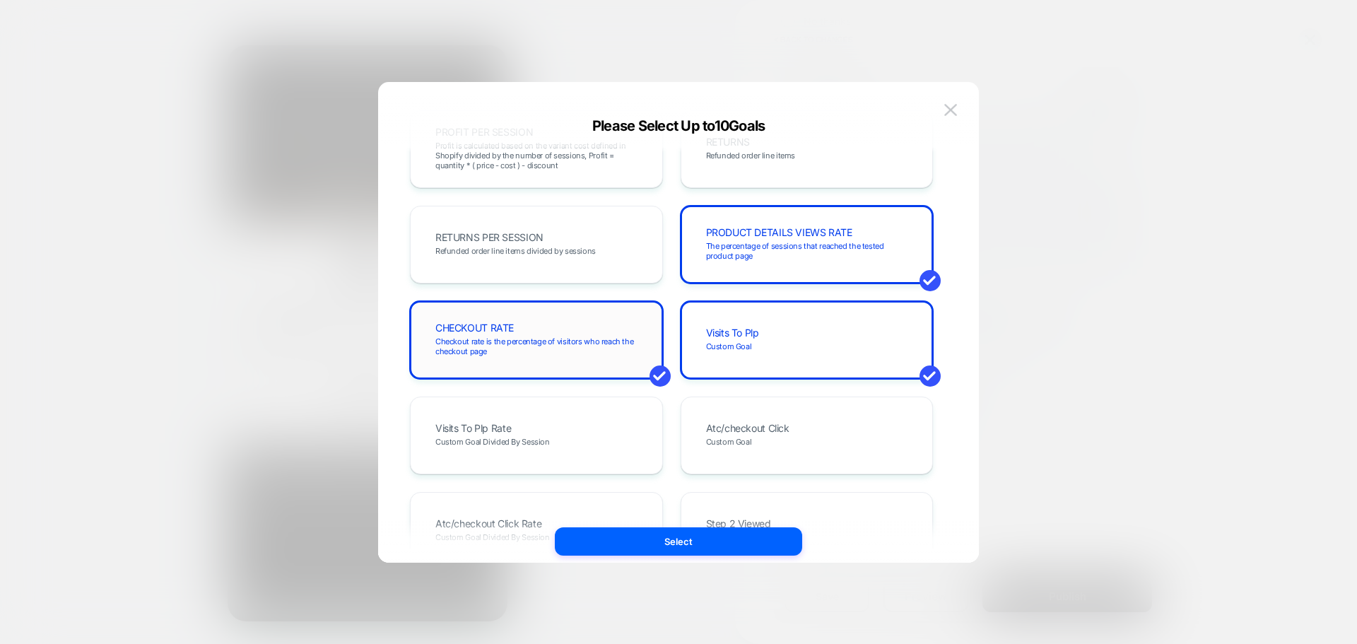
scroll to position [565, 0]
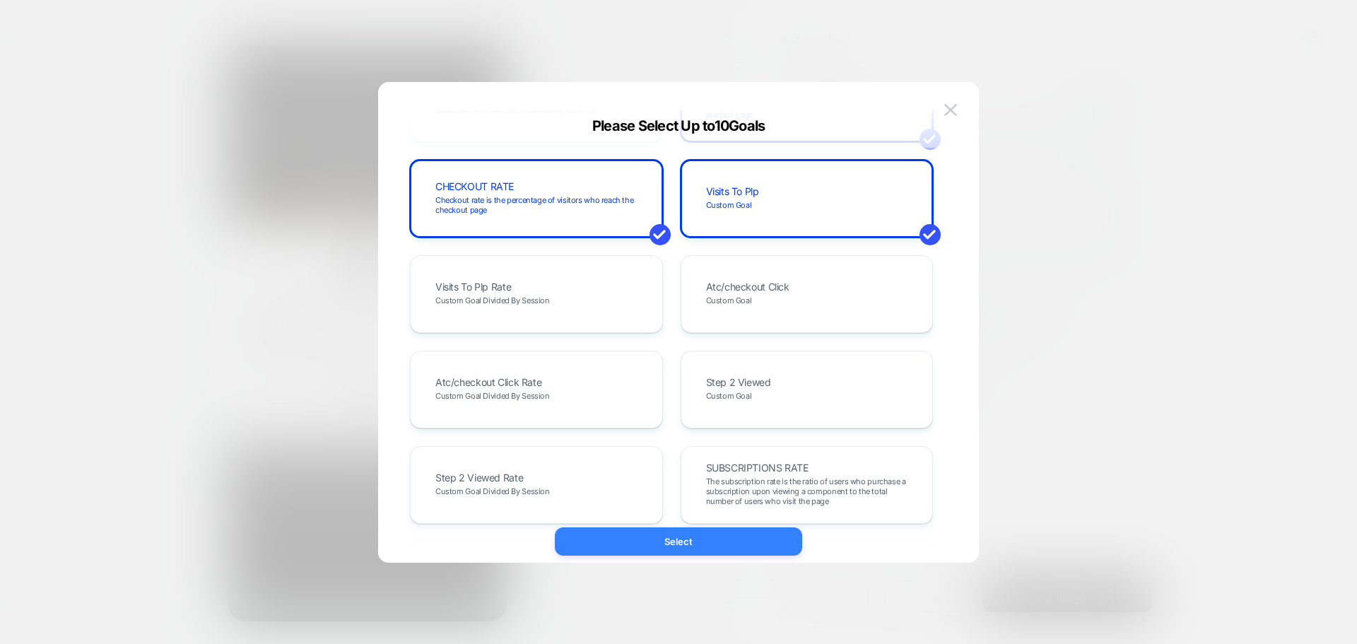
click at [720, 551] on button "Select" at bounding box center [678, 541] width 247 height 28
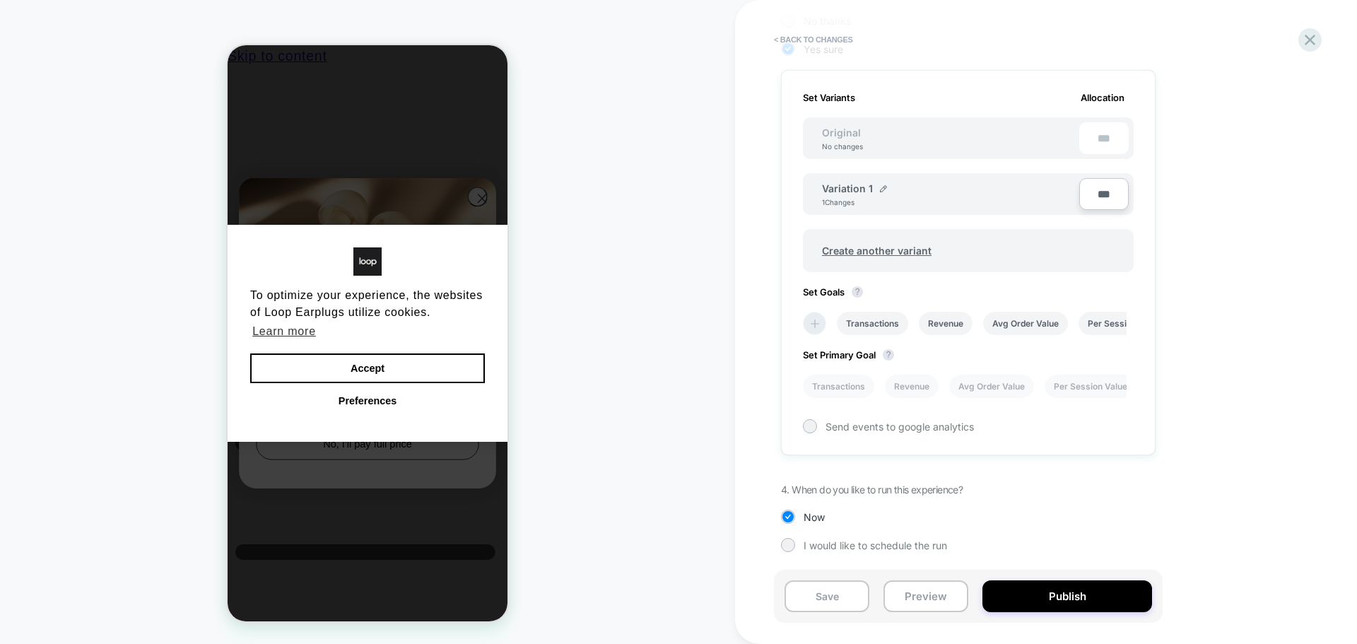
click at [825, 319] on li at bounding box center [814, 323] width 23 height 23
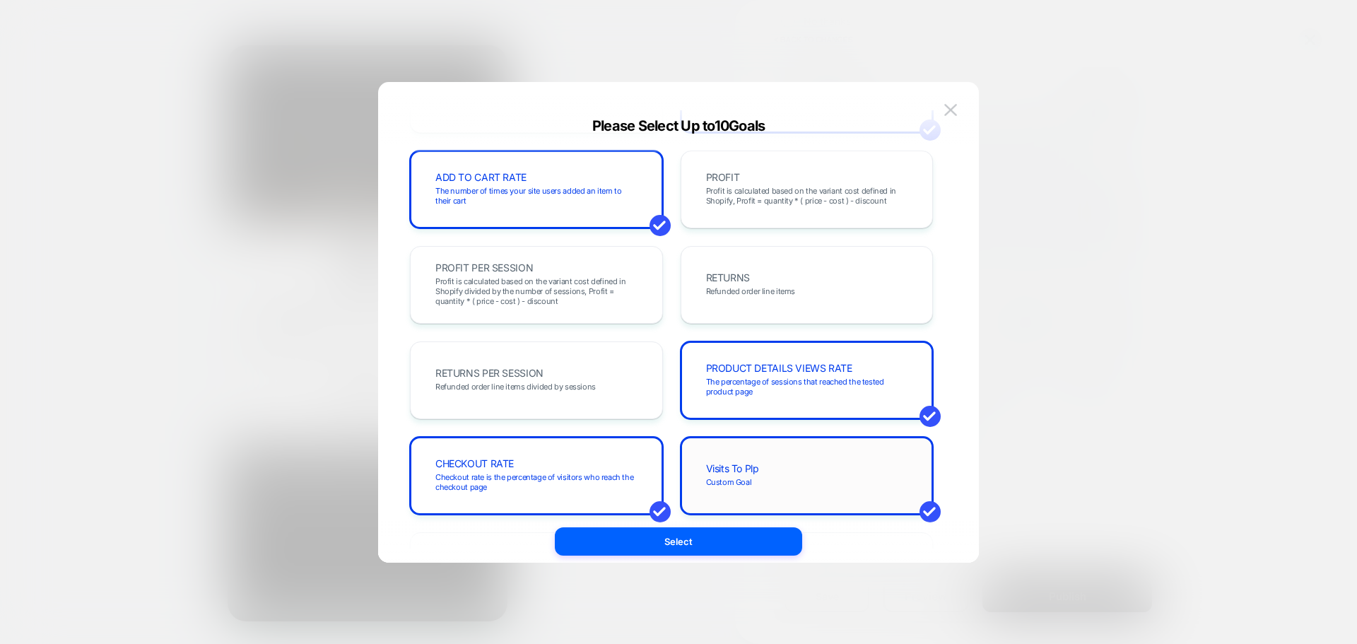
scroll to position [353, 0]
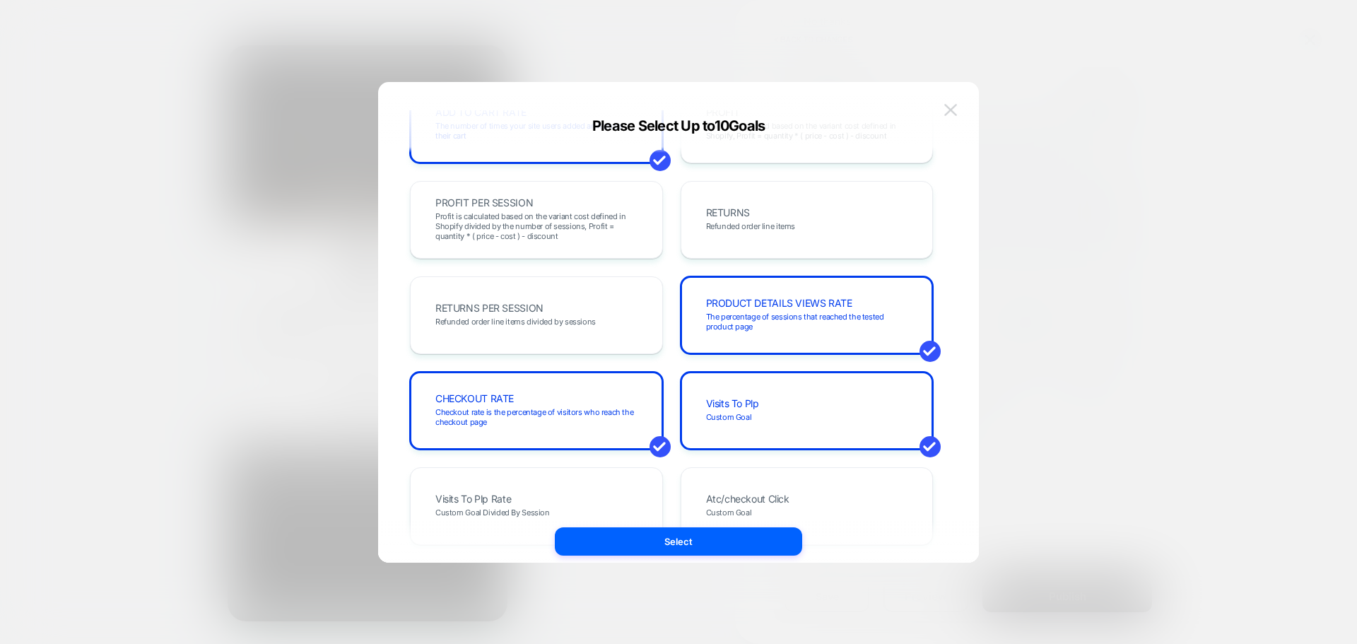
click at [952, 111] on img at bounding box center [950, 110] width 13 height 12
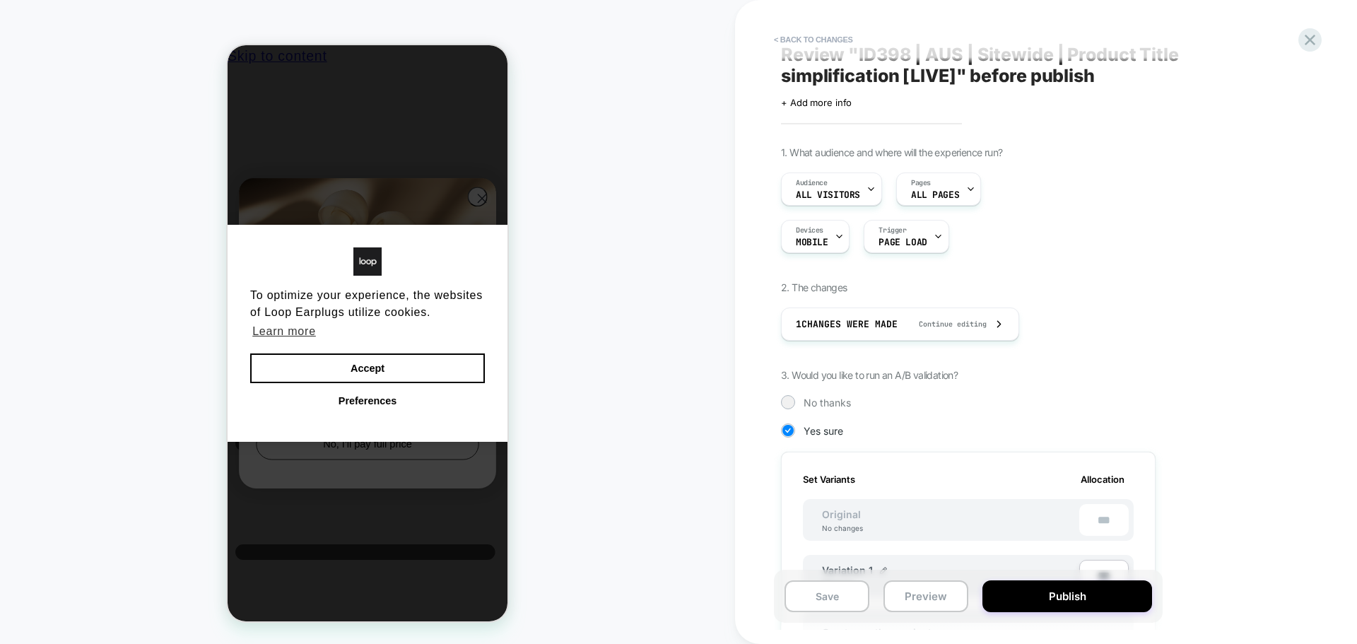
scroll to position [0, 0]
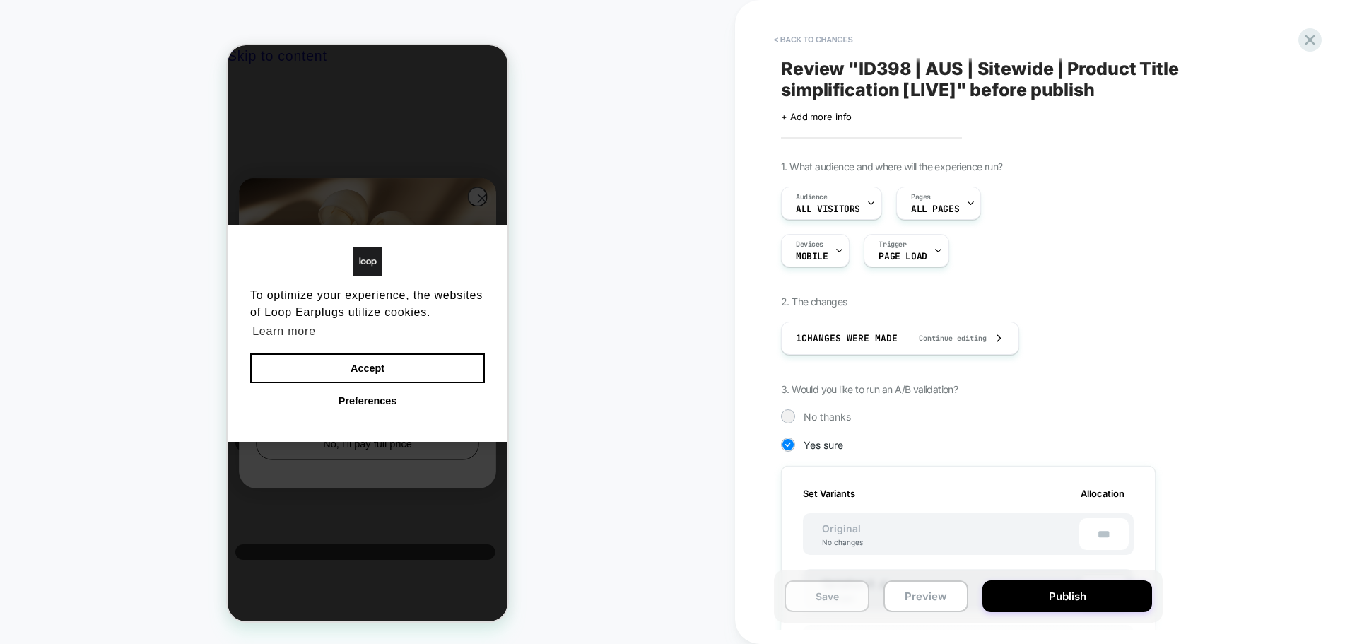
click at [845, 589] on button "Save" at bounding box center [827, 596] width 85 height 32
click at [1307, 51] on div at bounding box center [1310, 39] width 29 height 29
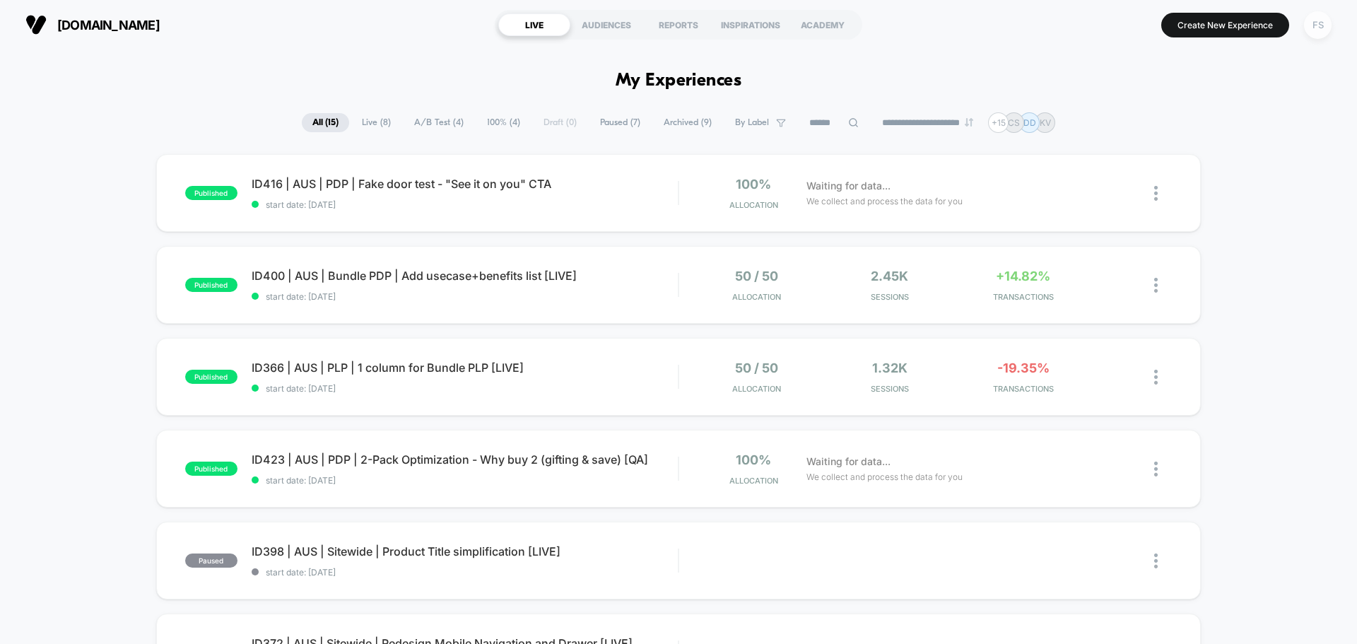
click at [1320, 34] on div "FS" at bounding box center [1318, 25] width 28 height 28
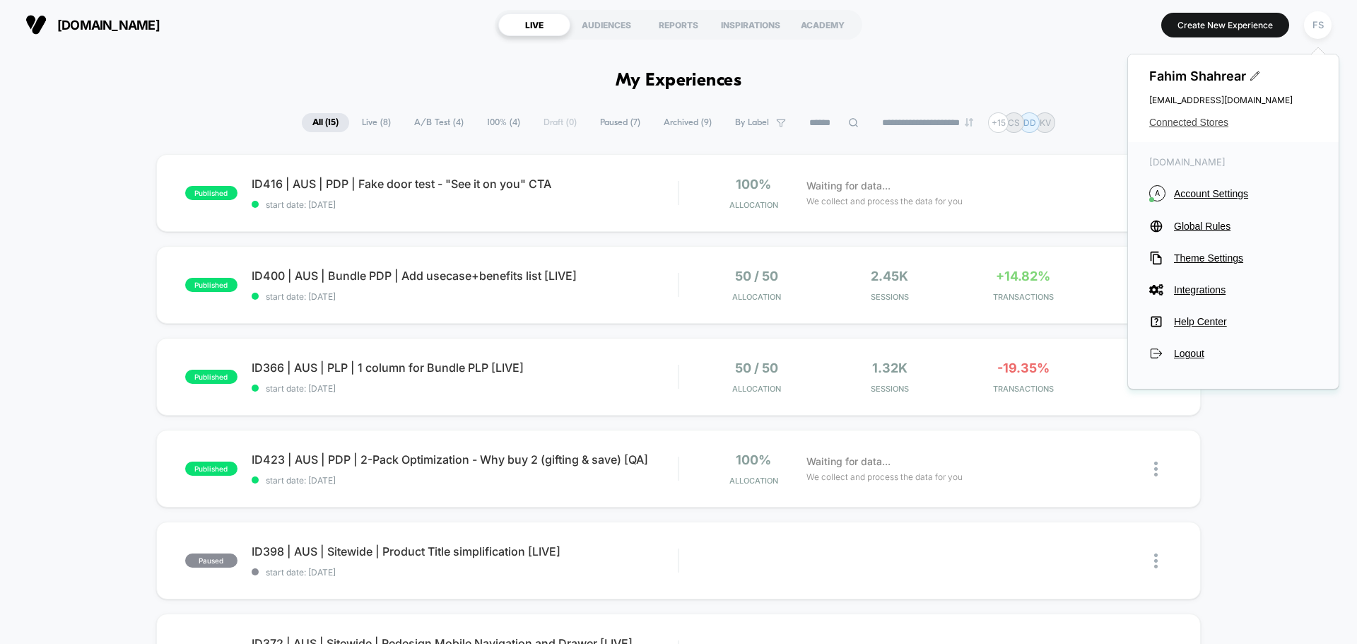
click at [1208, 117] on span "Connected Stores" at bounding box center [1233, 122] width 168 height 11
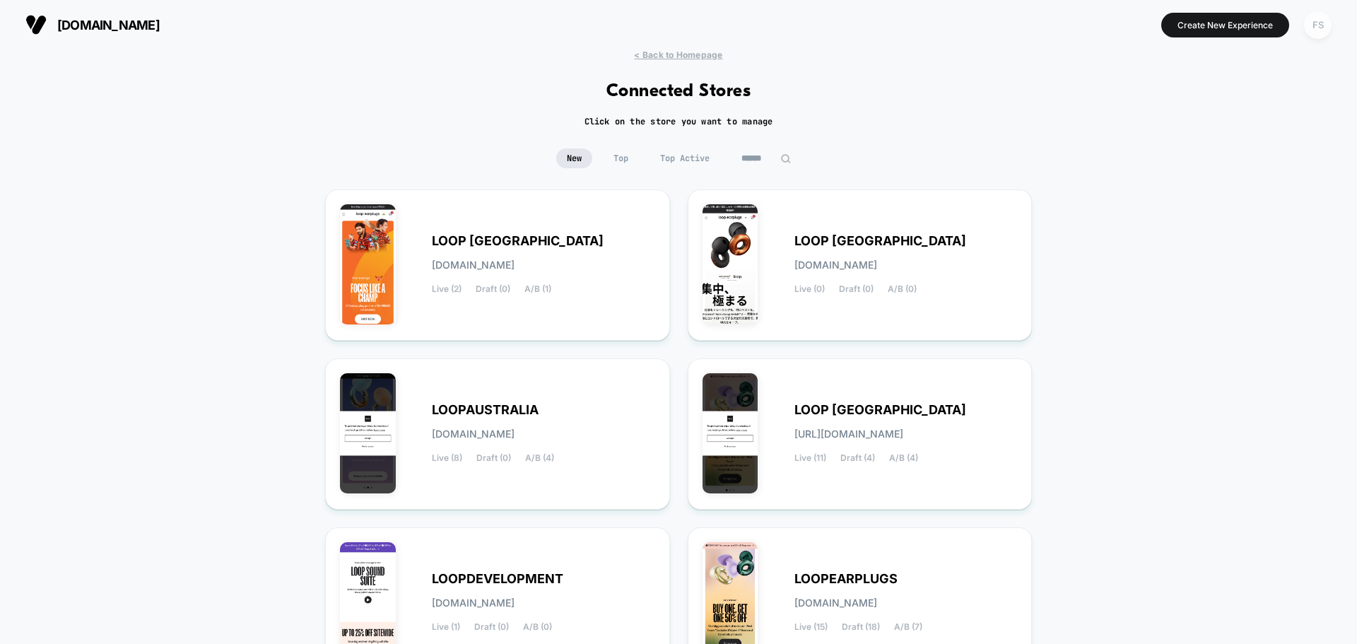
click at [1320, 16] on div "FS" at bounding box center [1318, 25] width 28 height 28
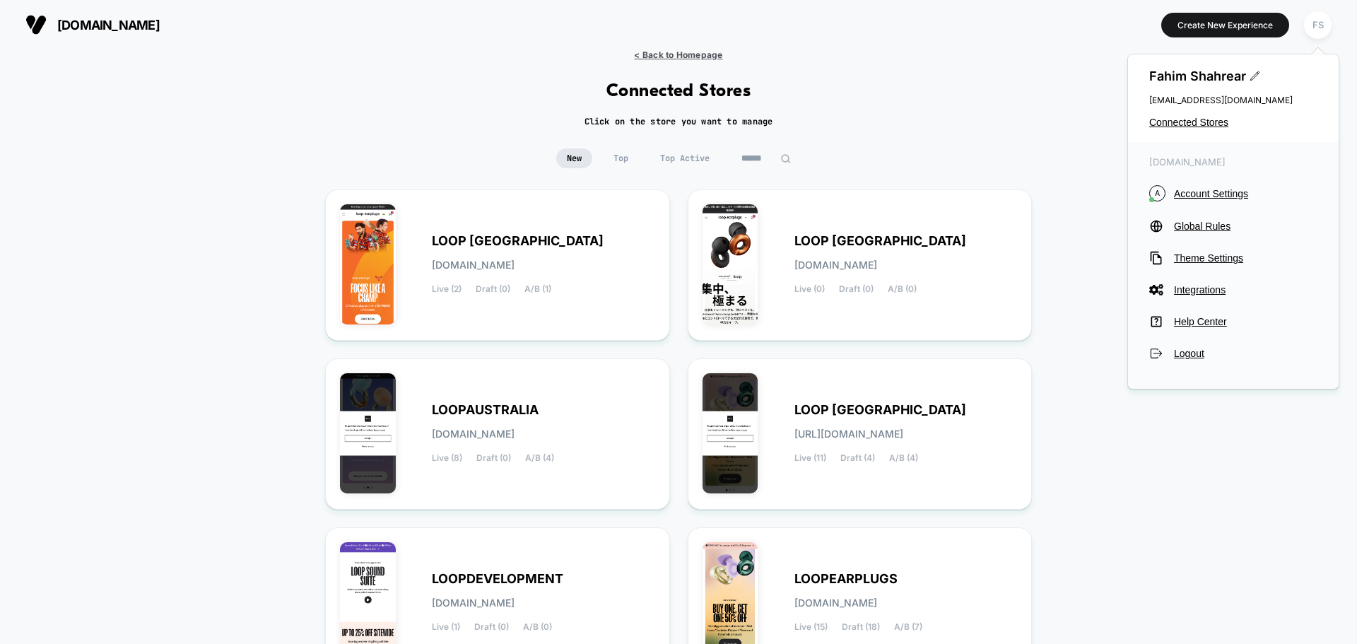
click at [662, 50] on span "< Back to Homepage" at bounding box center [678, 54] width 88 height 11
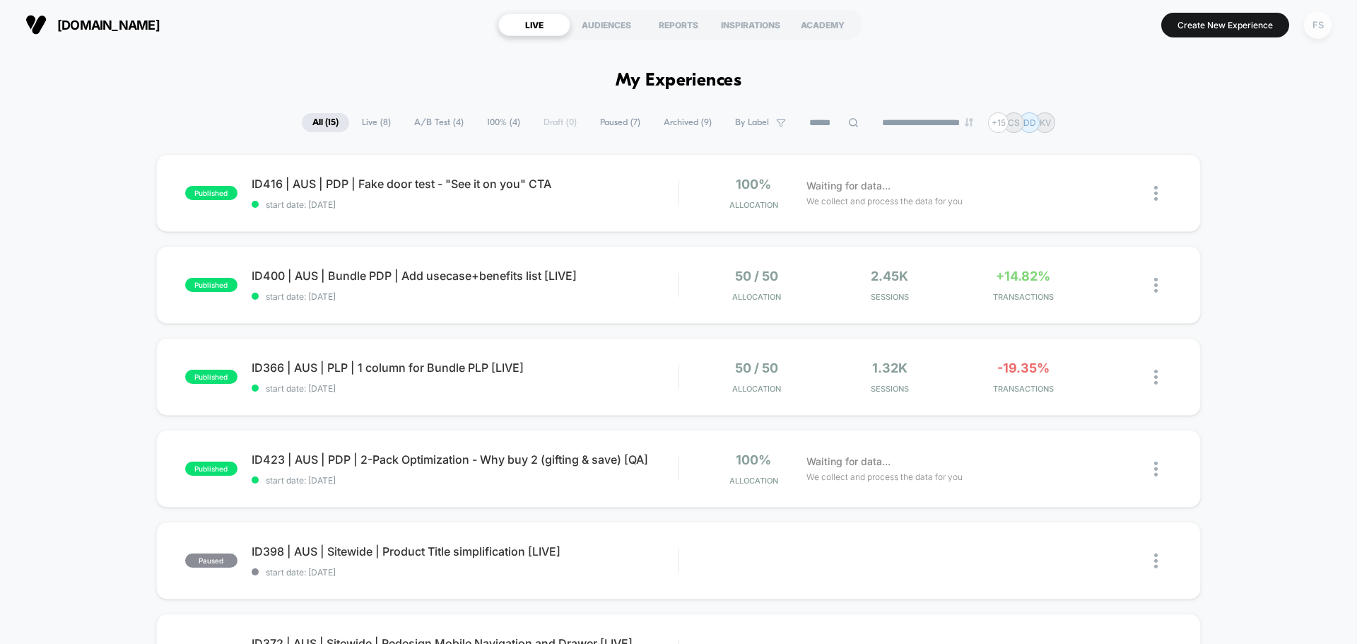
click at [1315, 26] on div "FS" at bounding box center [1318, 25] width 28 height 28
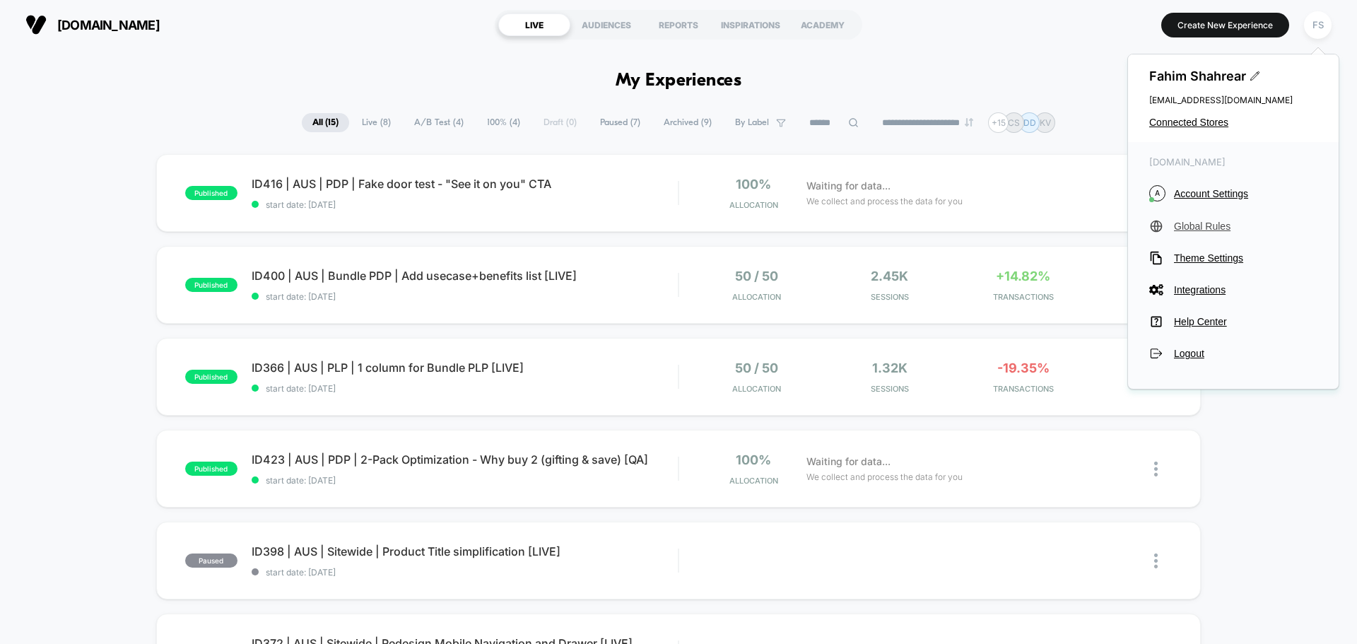
click at [1208, 220] on button "Global Rules" at bounding box center [1233, 226] width 168 height 14
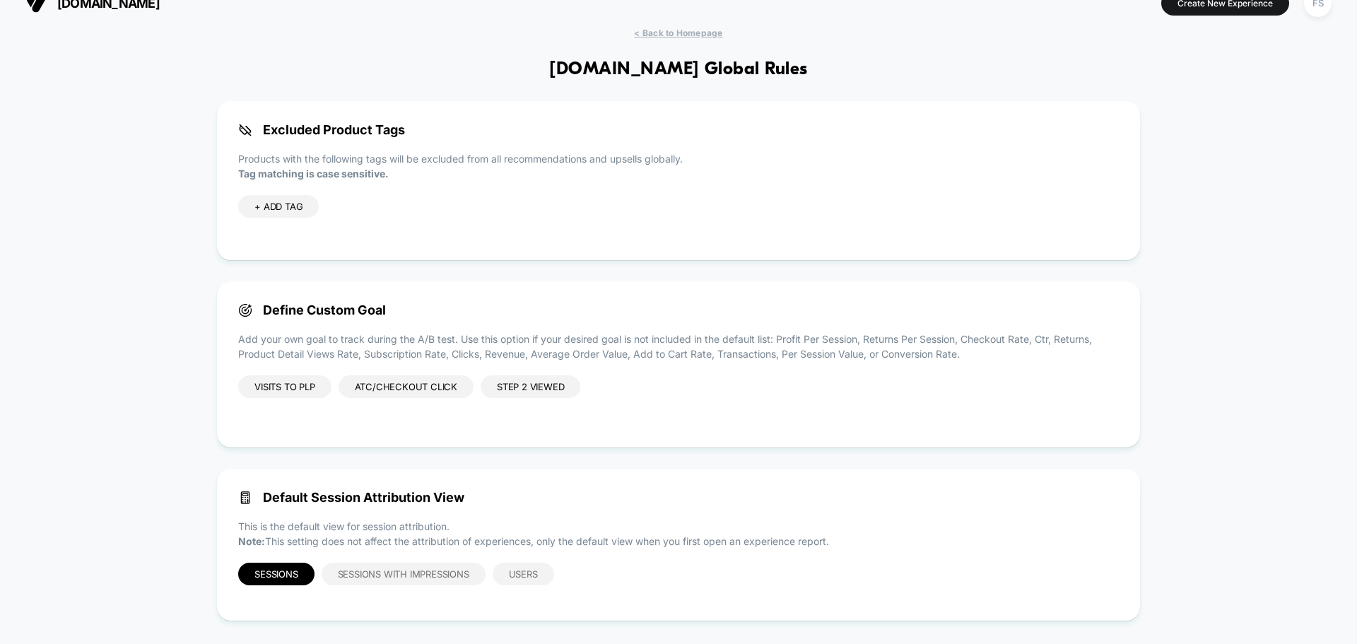
scroll to position [34, 0]
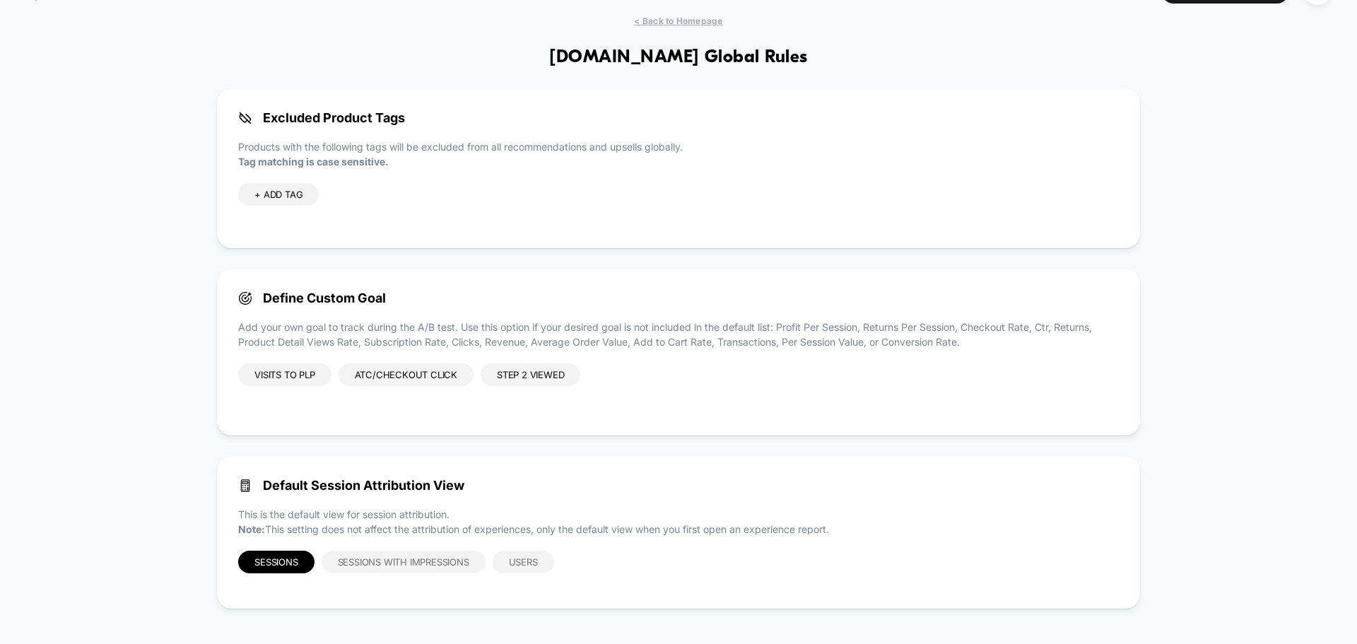
click at [292, 378] on div "Visits to PLP" at bounding box center [284, 374] width 93 height 23
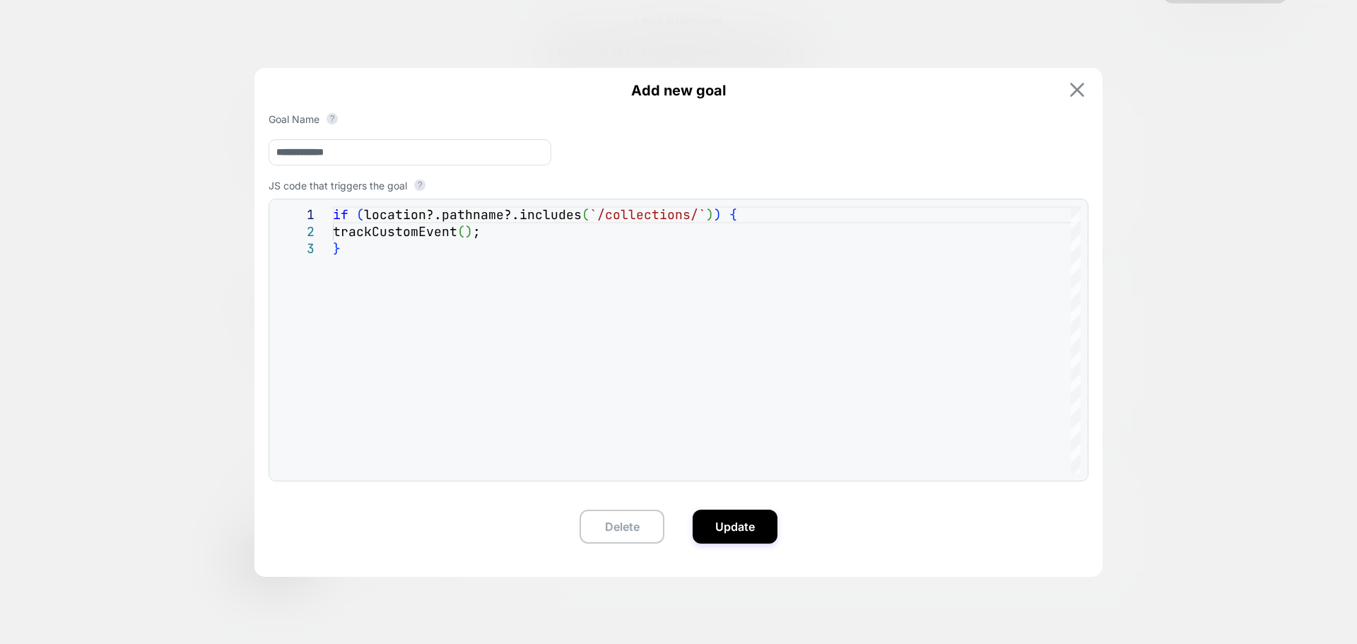
click at [1074, 83] on img at bounding box center [1077, 90] width 14 height 14
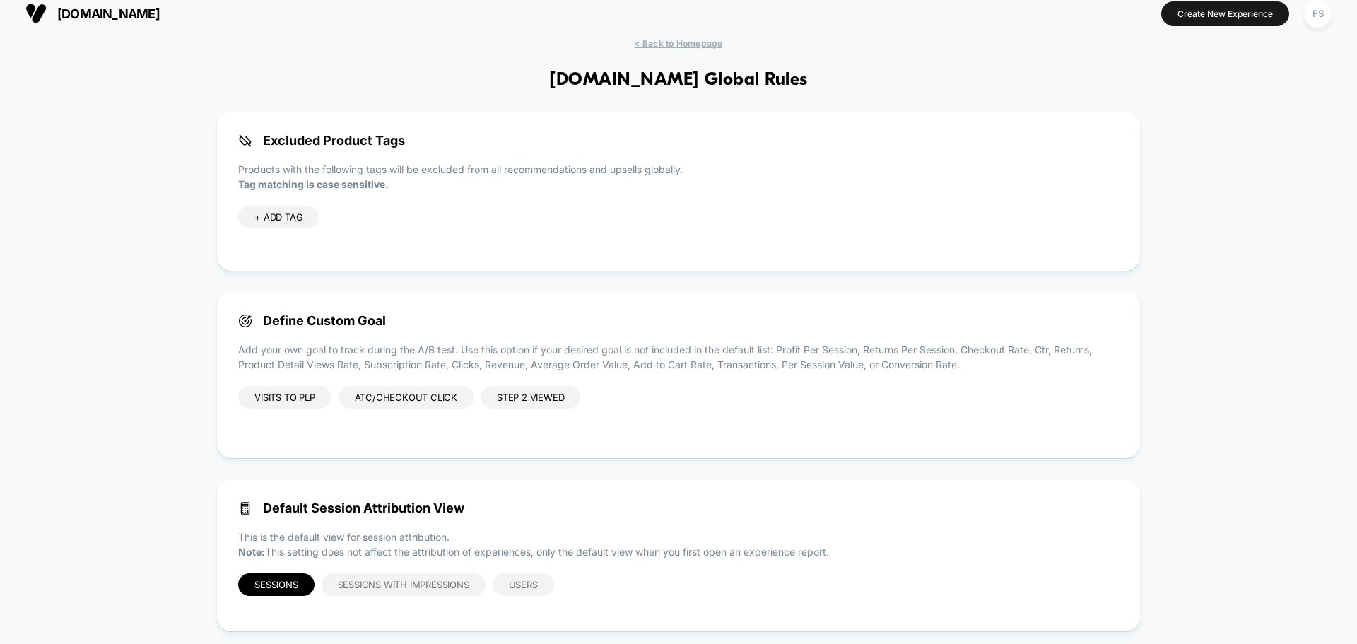
scroll to position [0, 0]
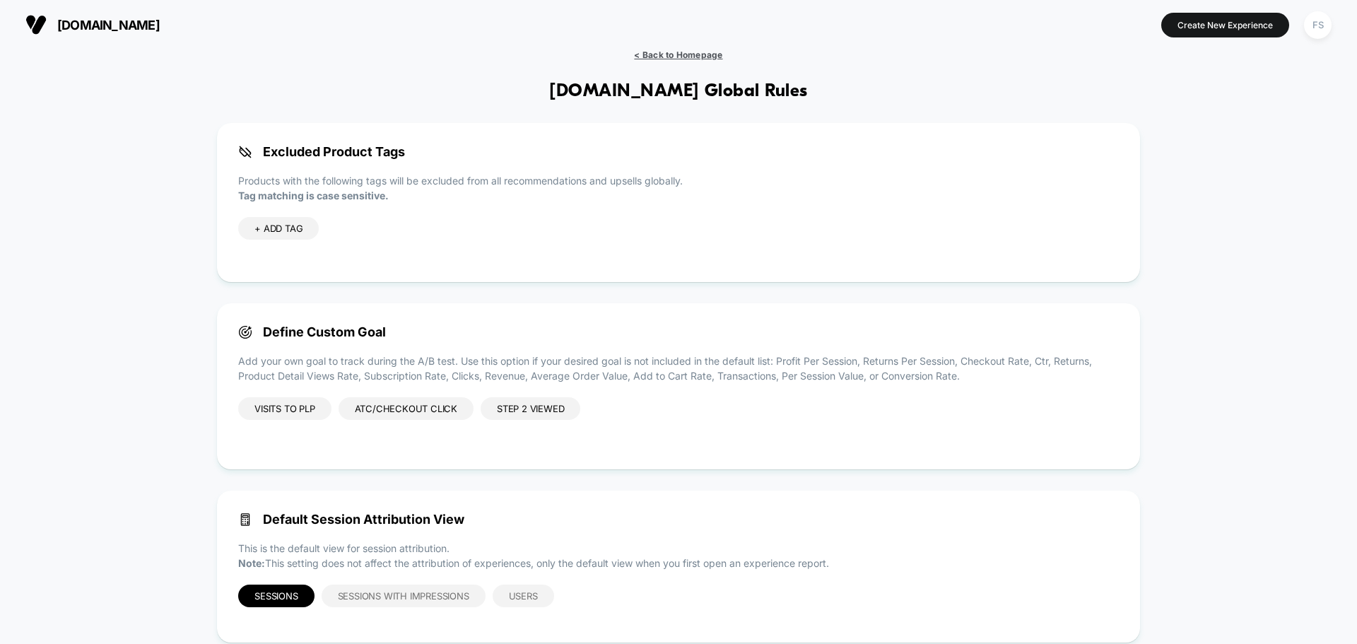
click at [681, 49] on span "< Back to Homepage" at bounding box center [678, 54] width 88 height 11
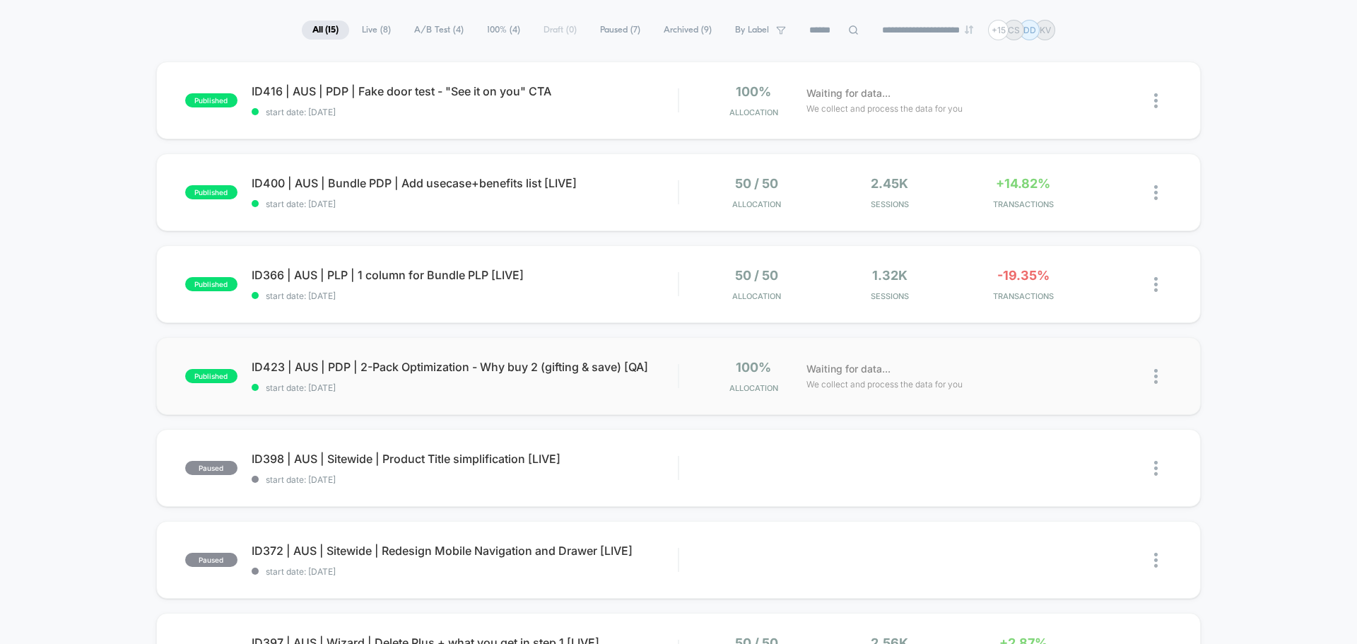
scroll to position [212, 0]
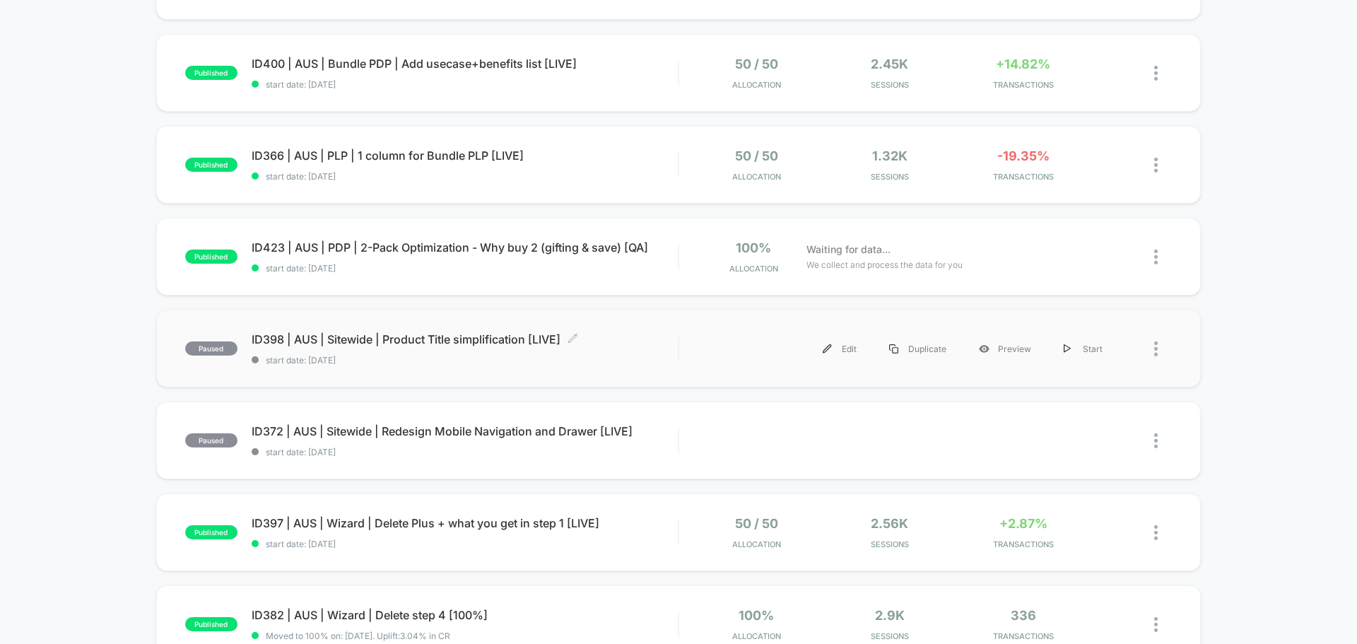
click at [308, 331] on div "paused ID398 | AUS | Sitewide | Product Title simplification [LIVE] Click to ed…" at bounding box center [678, 349] width 1045 height 78
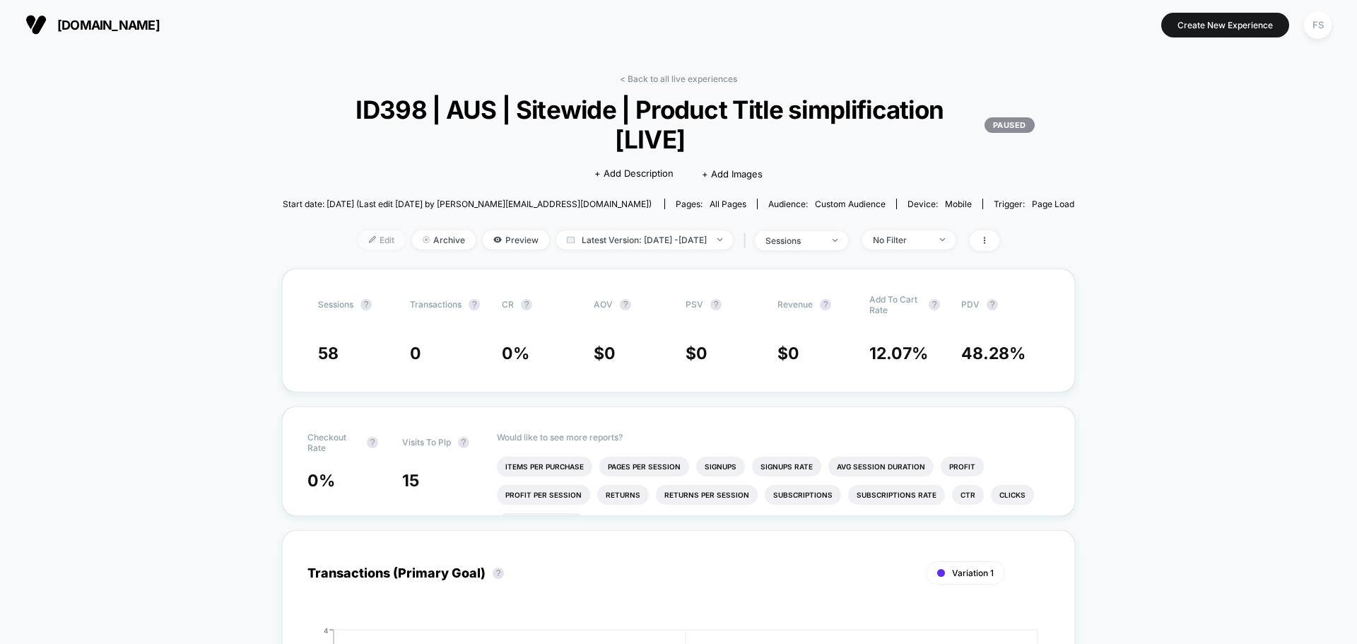
click at [375, 242] on span "Edit" at bounding box center [381, 239] width 47 height 19
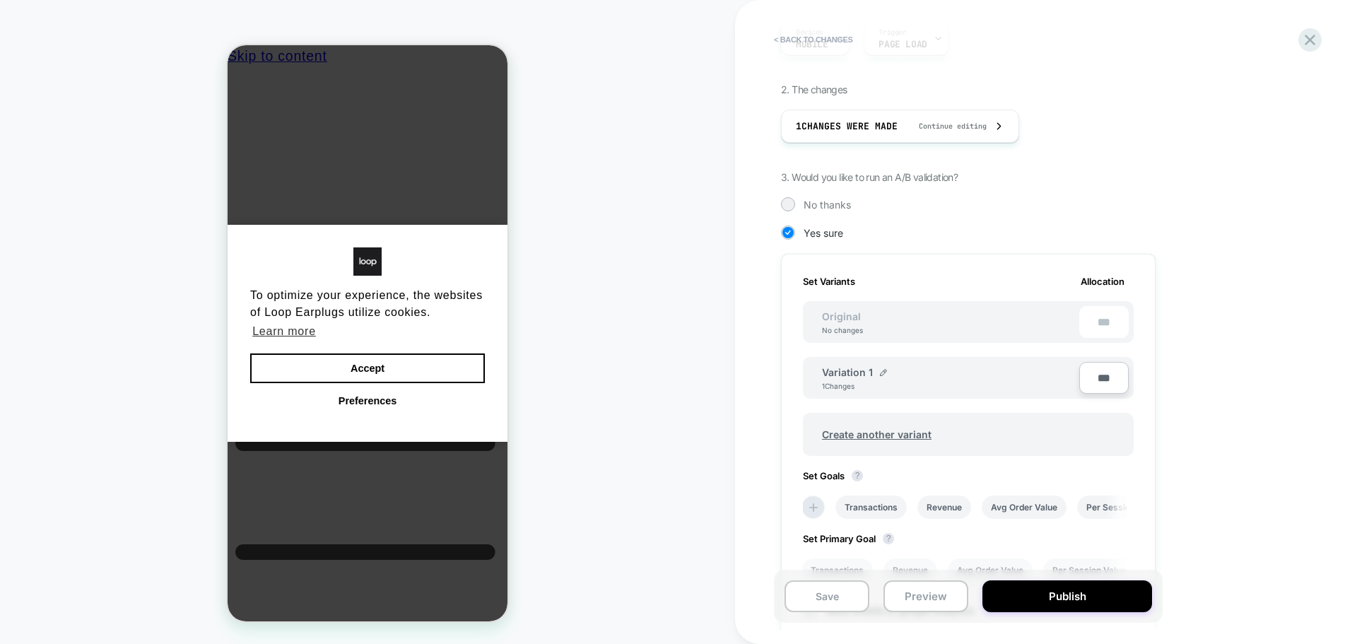
scroll to position [396, 0]
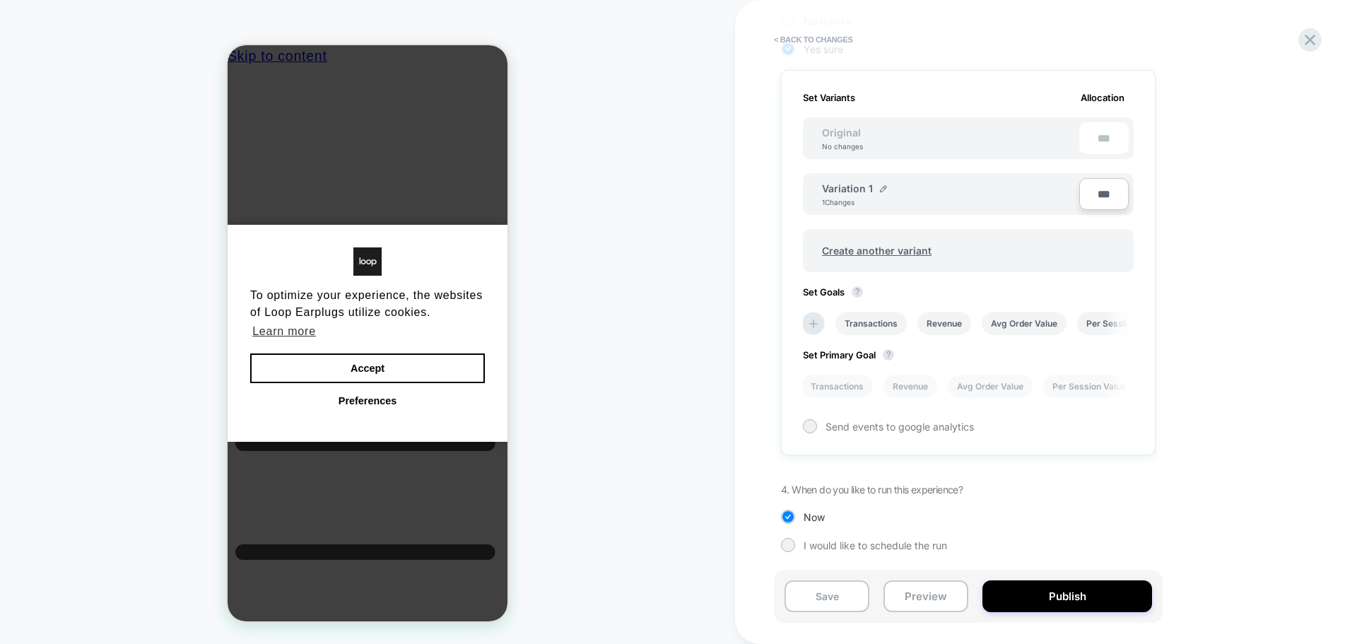
click at [845, 368] on div "Set Primary Goal ? Transactions Revenue Avg Order Value Per Session Value Conve…" at bounding box center [968, 366] width 331 height 63
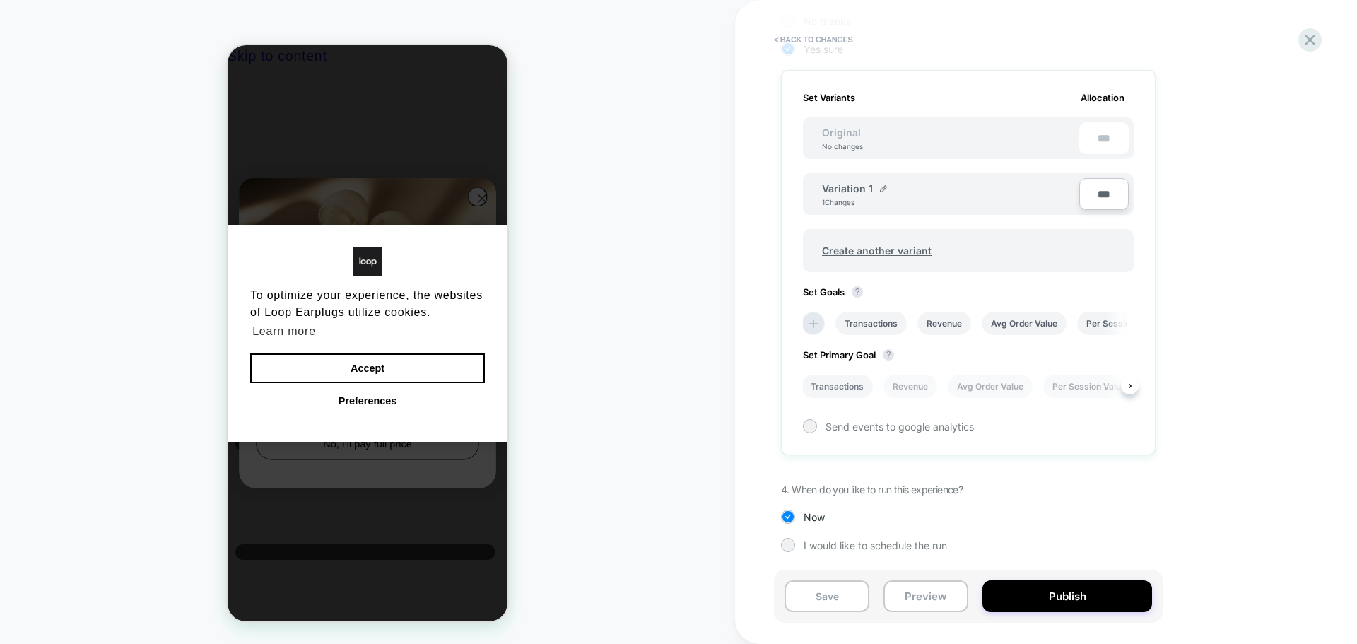
click at [845, 382] on li "Transactions" at bounding box center [837, 386] width 71 height 23
click at [1035, 589] on button "Publish" at bounding box center [1067, 596] width 170 height 32
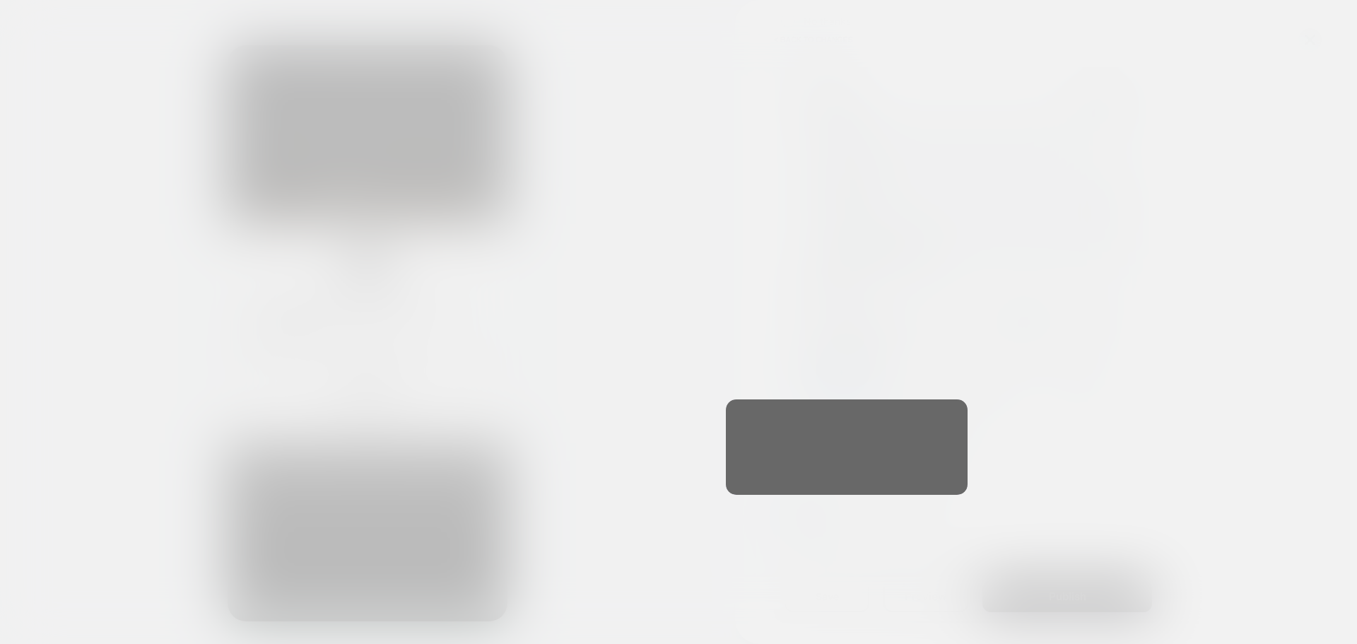
scroll to position [0, 0]
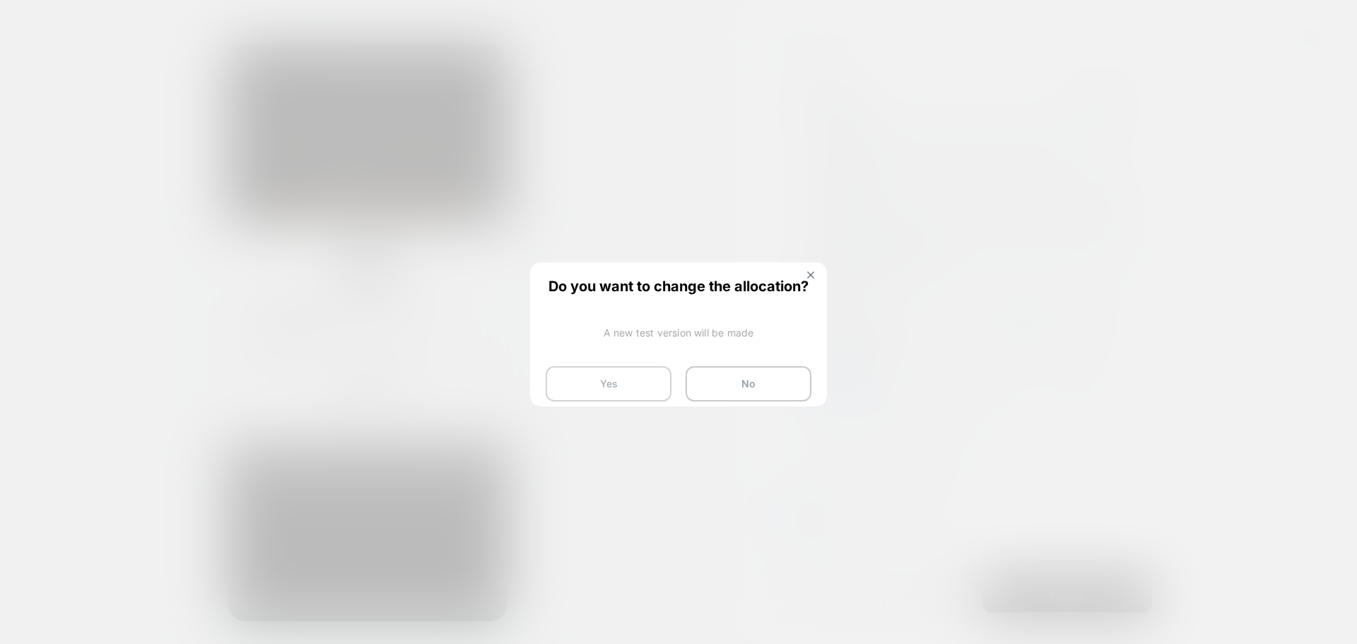
click at [565, 380] on button "Yes" at bounding box center [609, 383] width 126 height 35
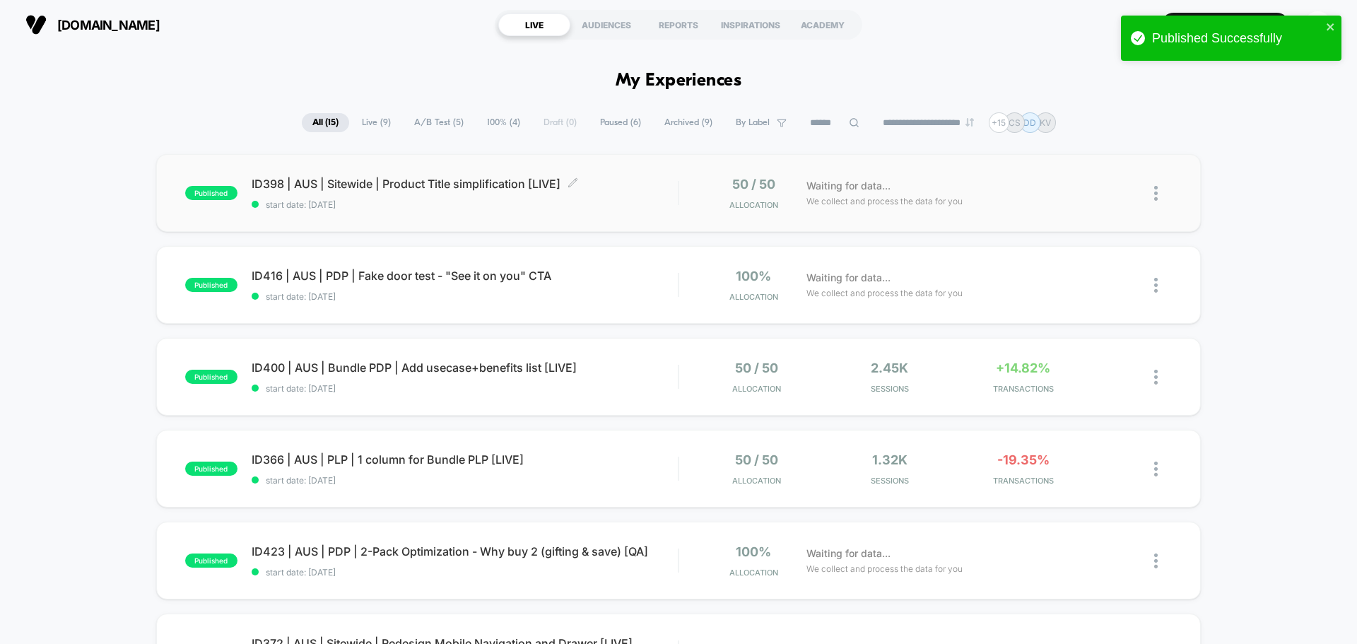
click at [474, 184] on span "ID398 | AUS | Sitewide | Product Title simplification [LIVE] Click to edit expe…" at bounding box center [465, 184] width 426 height 14
